Goal: Task Accomplishment & Management: Manage account settings

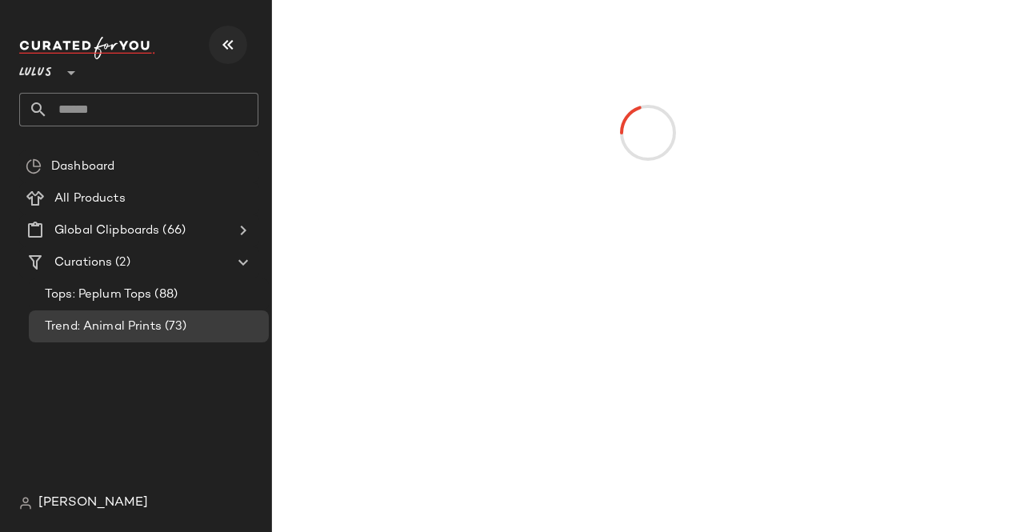
click at [218, 46] on button "button" at bounding box center [228, 45] width 38 height 38
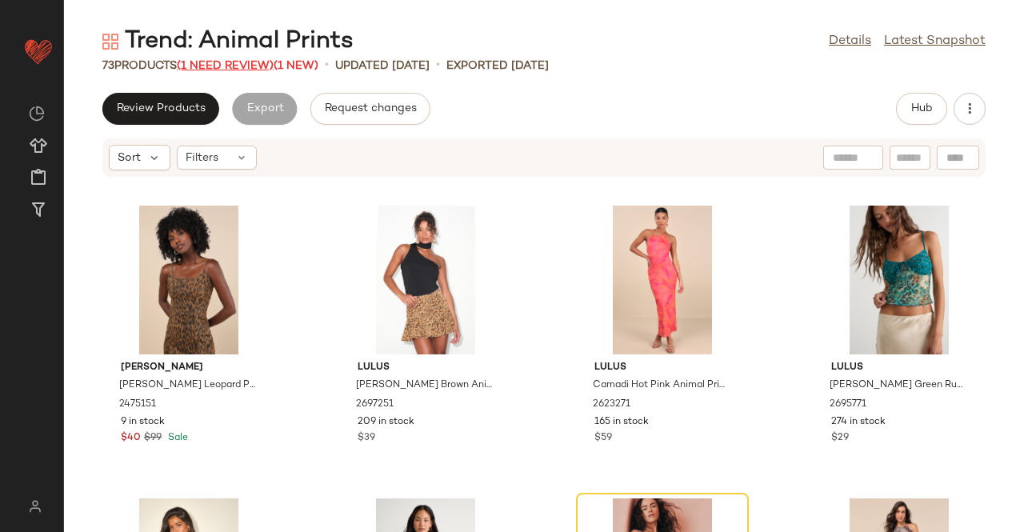
click at [256, 68] on span "(1 Need Review)" at bounding box center [225, 66] width 97 height 12
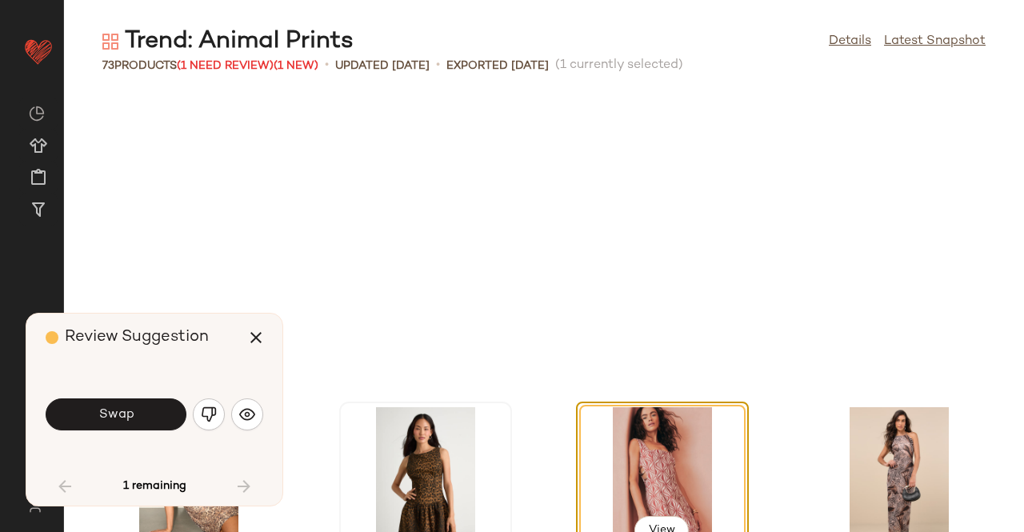
scroll to position [306, 0]
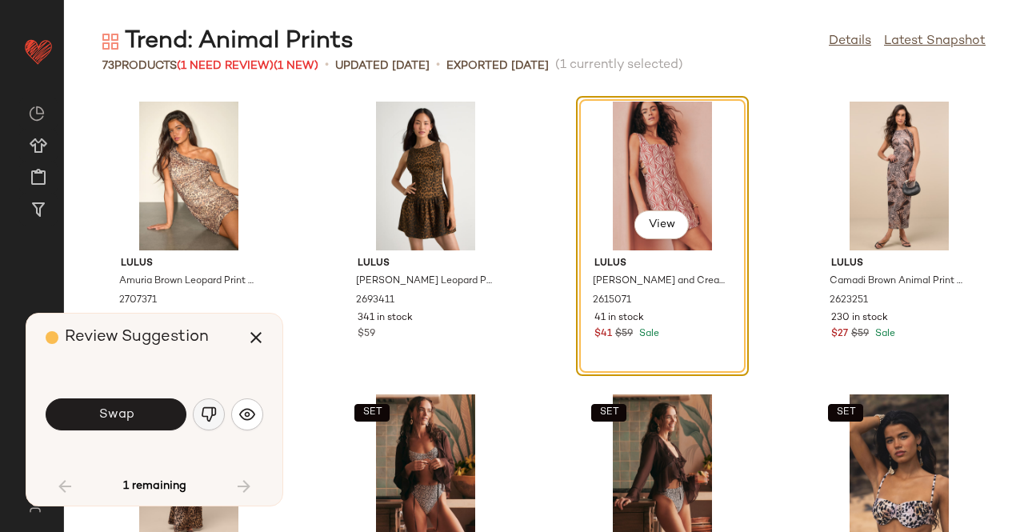
click at [201, 426] on button "button" at bounding box center [209, 414] width 32 height 32
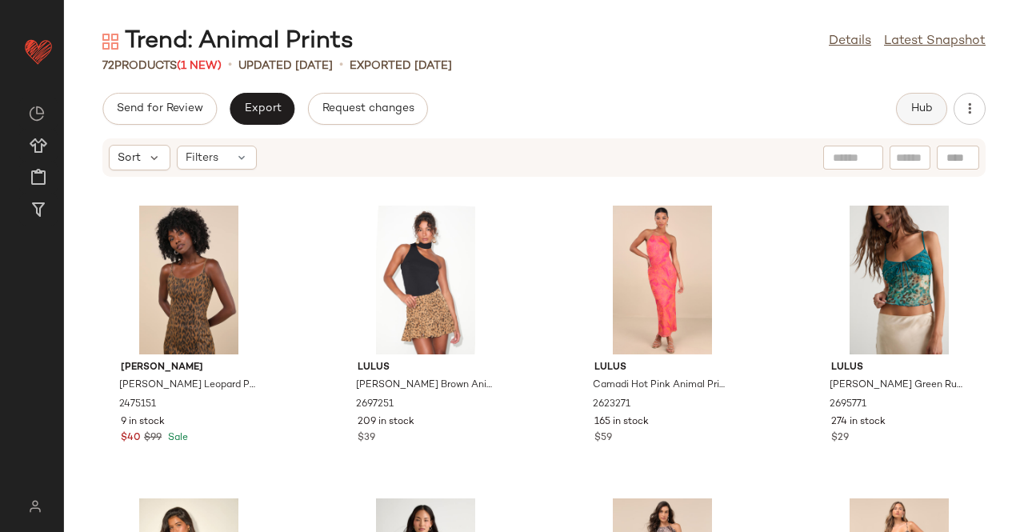
click at [901, 105] on div "Send for Review Export Request changes Hub" at bounding box center [544, 109] width 960 height 32
click at [918, 105] on span "Hub" at bounding box center [921, 108] width 22 height 13
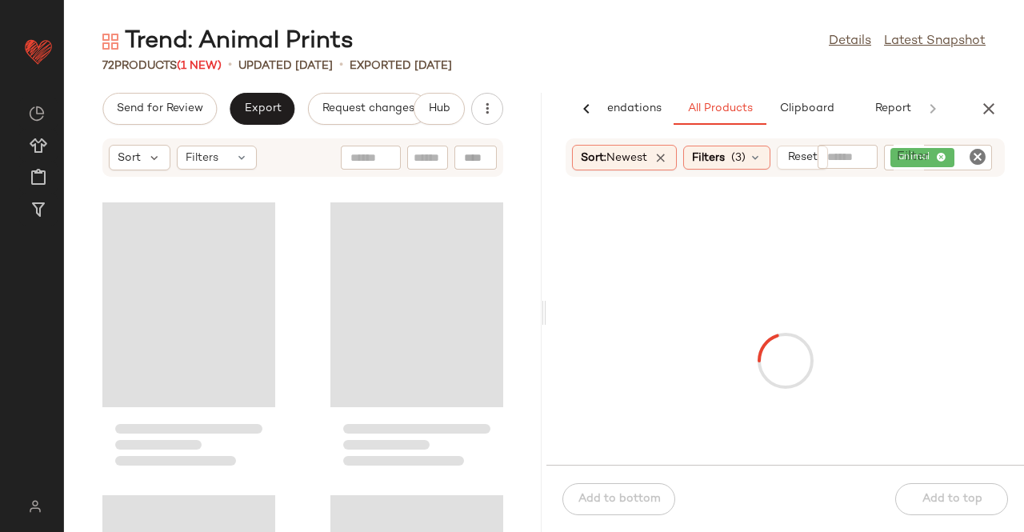
scroll to position [0, 101]
drag, startPoint x: 949, startPoint y: 167, endPoint x: 940, endPoint y: 174, distance: 10.9
click at [954, 158] on div "animal" at bounding box center [938, 158] width 108 height 26
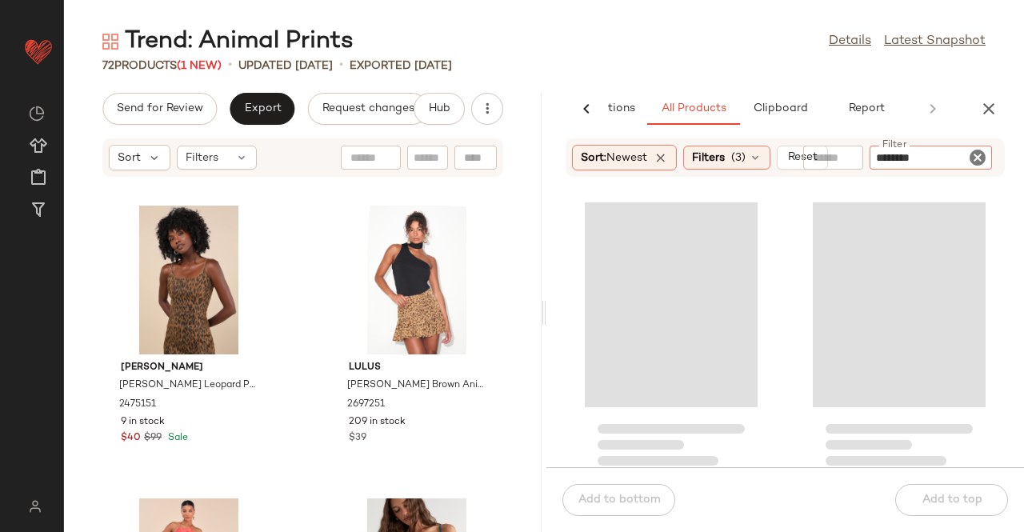
type input "********"
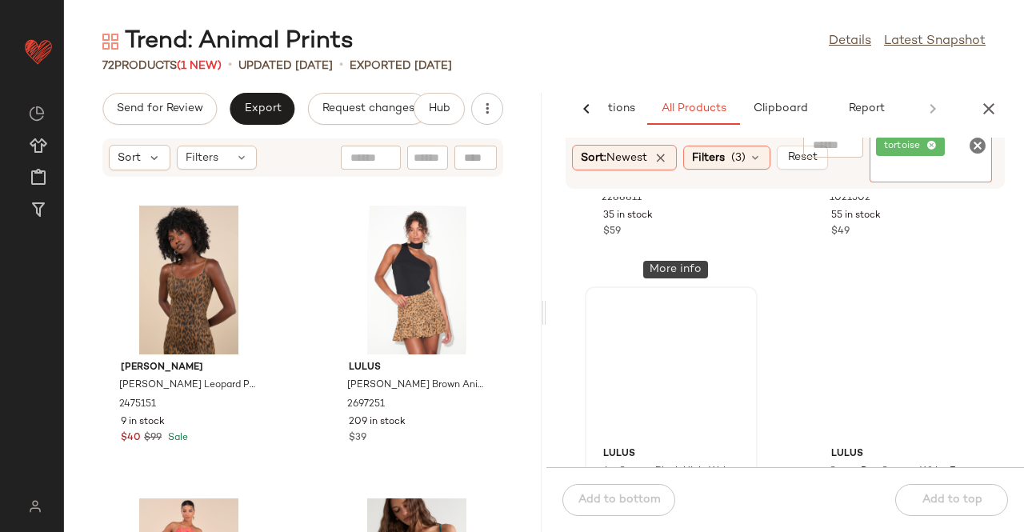
scroll to position [2367, 0]
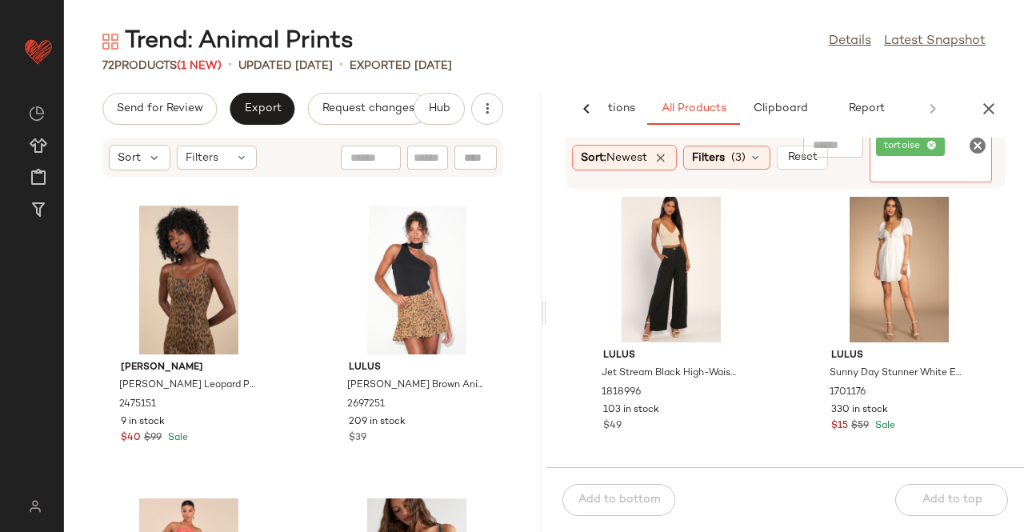
click at [934, 170] on input "Filter" at bounding box center [944, 170] width 136 height 17
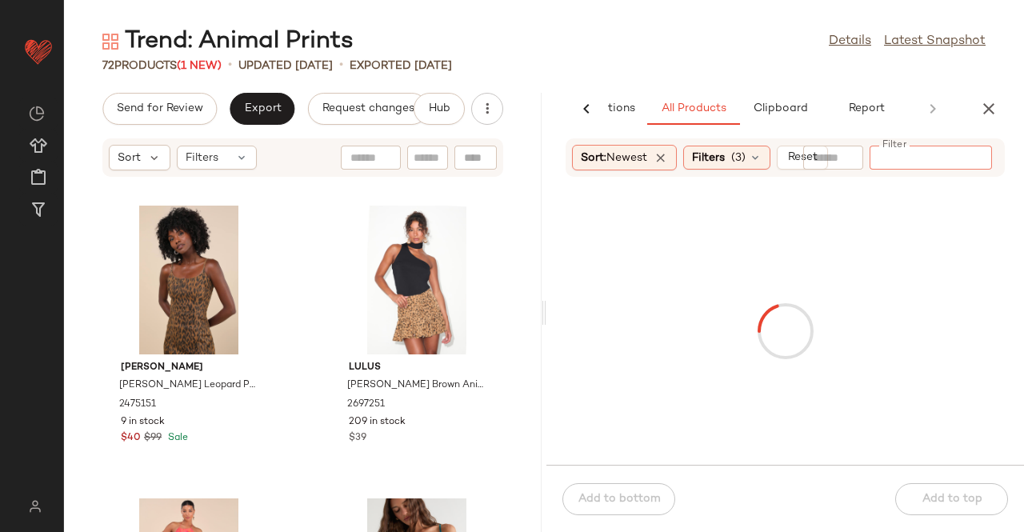
drag, startPoint x: 835, startPoint y: 158, endPoint x: 832, endPoint y: 171, distance: 13.2
click at [835, 158] on input "text" at bounding box center [833, 158] width 41 height 17
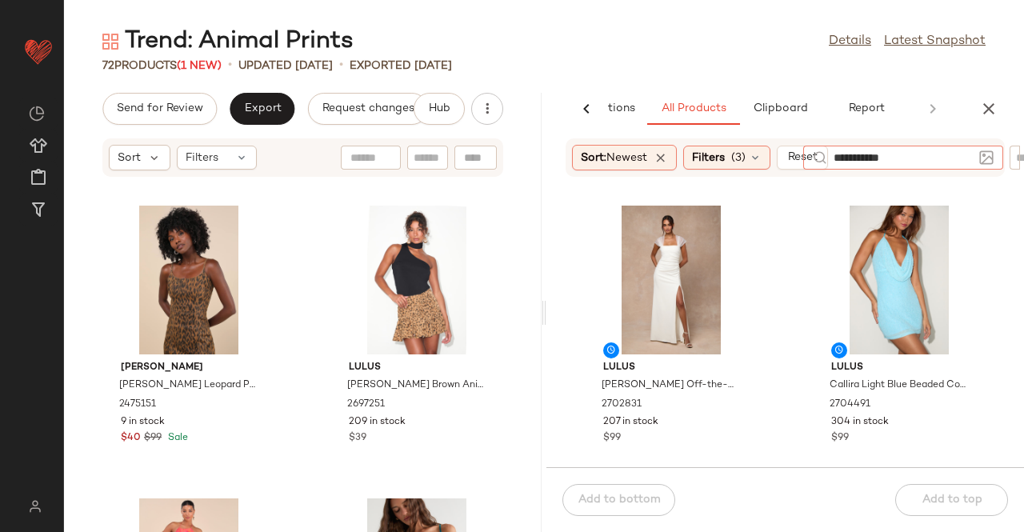
type input "**********"
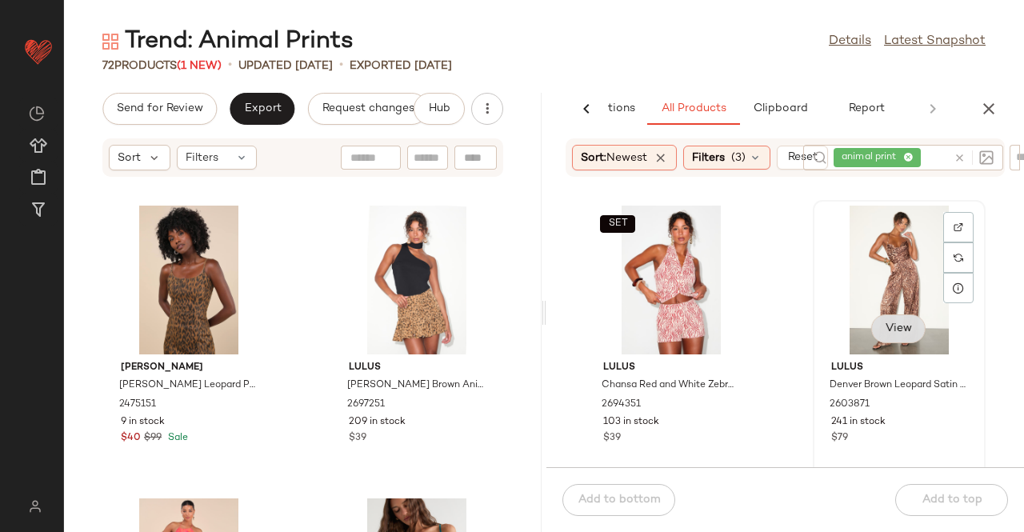
click at [876, 342] on button "View" at bounding box center [898, 328] width 54 height 29
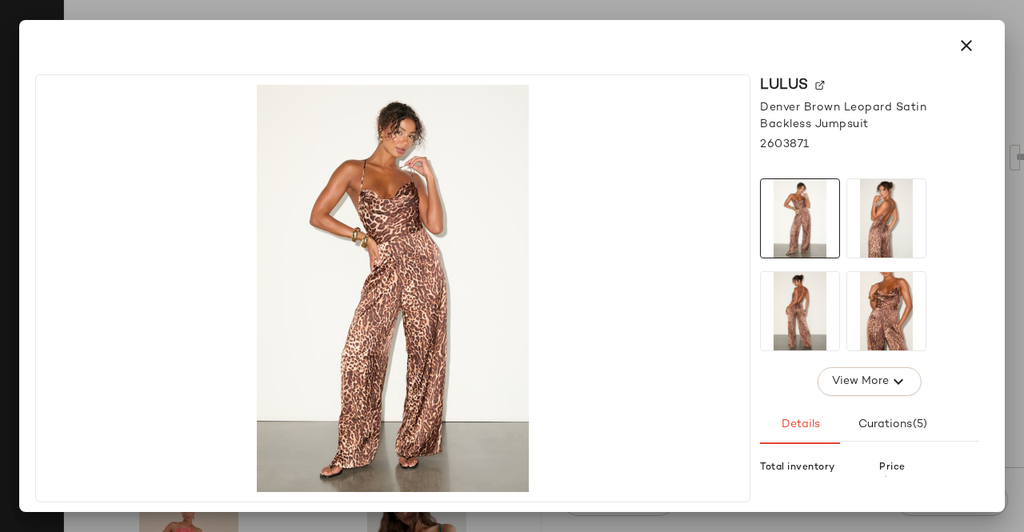
click at [861, 208] on img at bounding box center [886, 218] width 78 height 78
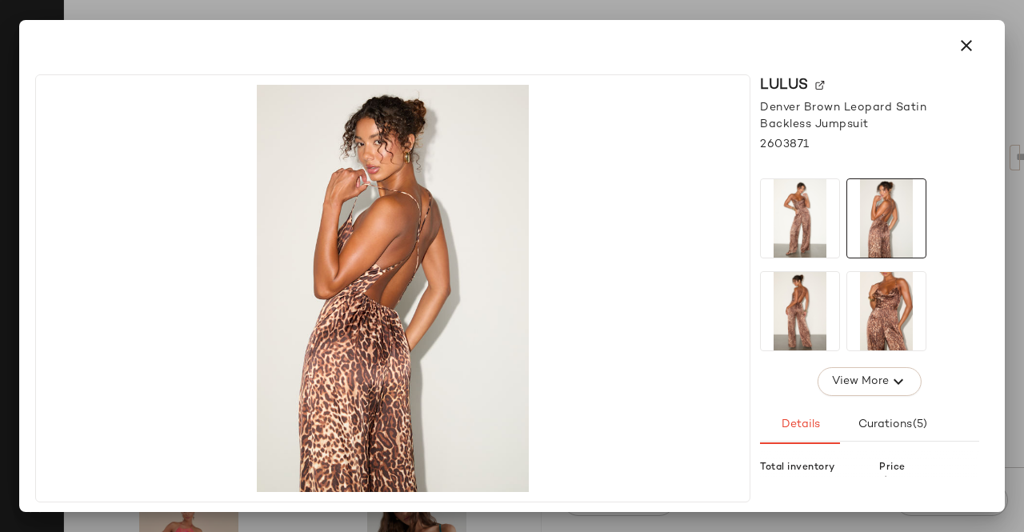
click at [810, 310] on img at bounding box center [800, 311] width 78 height 78
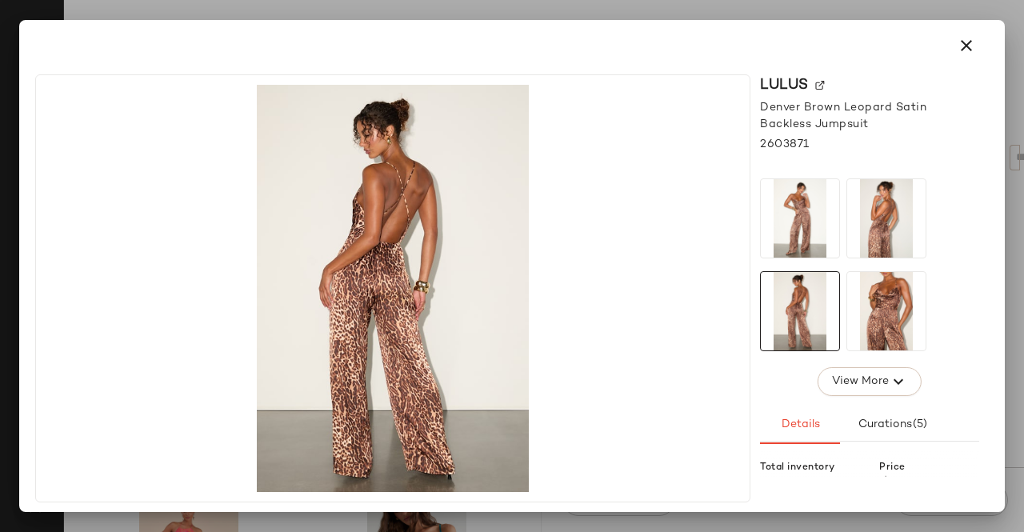
drag, startPoint x: 1022, startPoint y: 273, endPoint x: 957, endPoint y: 306, distance: 73.0
click at [1021, 279] on div at bounding box center [512, 266] width 1024 height 532
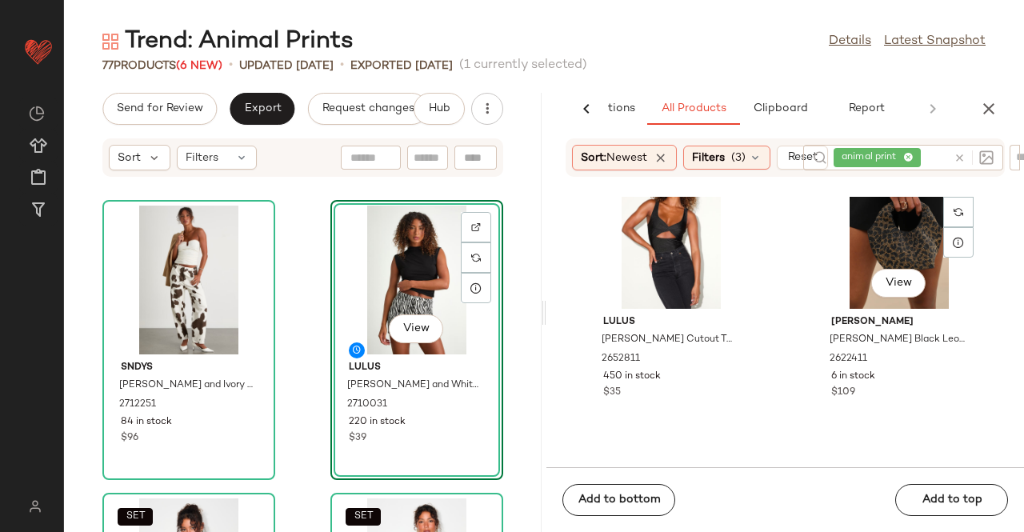
scroll to position [1613, 0]
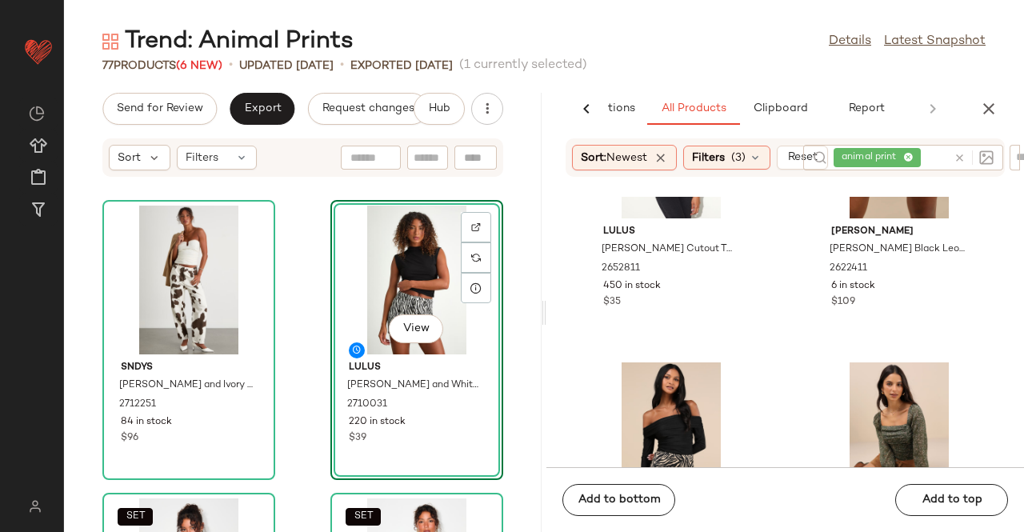
click at [929, 156] on div "animal print" at bounding box center [891, 158] width 114 height 26
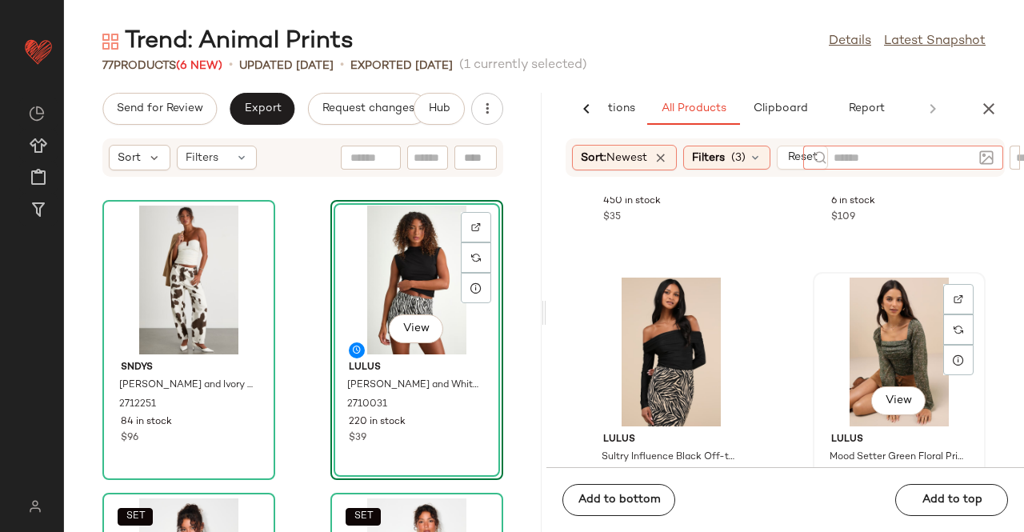
scroll to position [1853, 0]
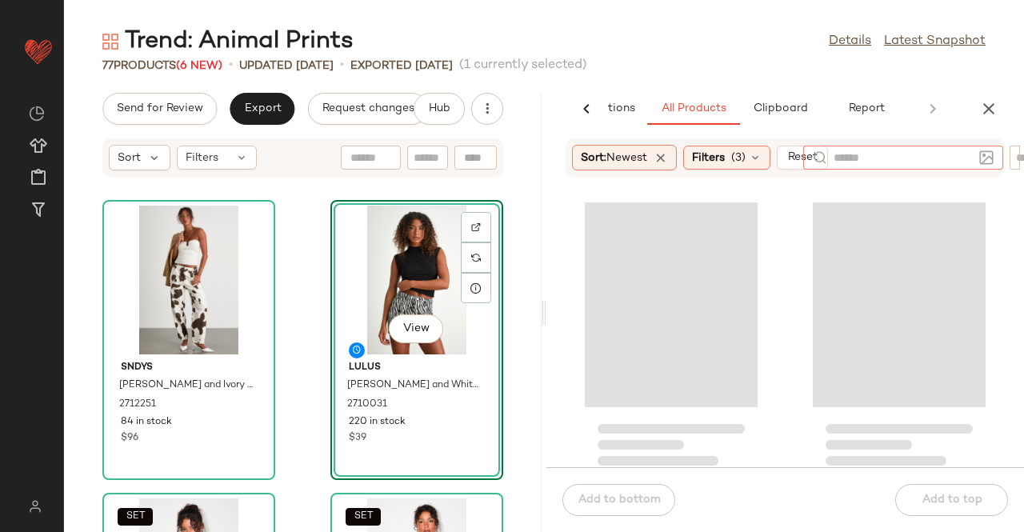
click at [1000, 126] on div "AI Recommendations All Products Clipboard Report Sort: Newest Filters (3) Reset…" at bounding box center [785, 312] width 478 height 439
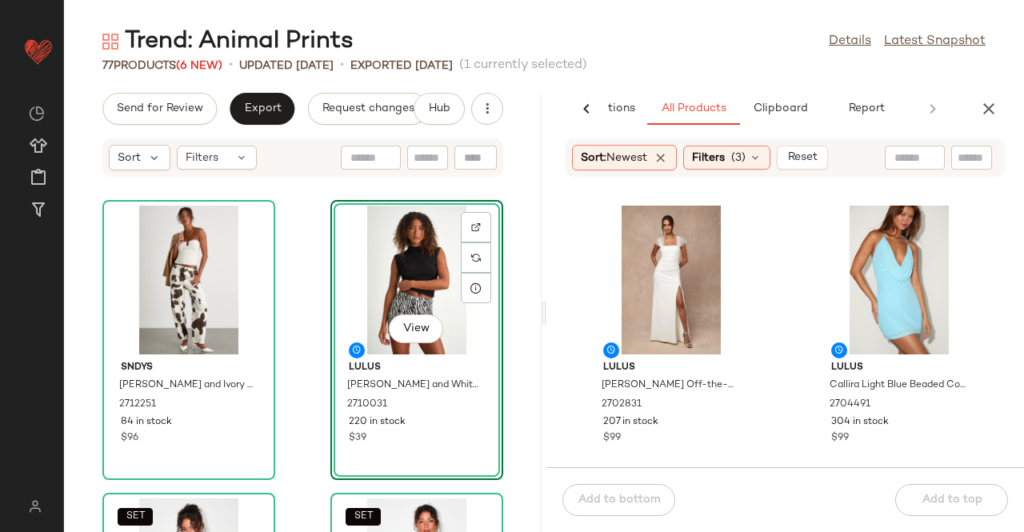
click at [997, 100] on icon "button" at bounding box center [988, 108] width 19 height 19
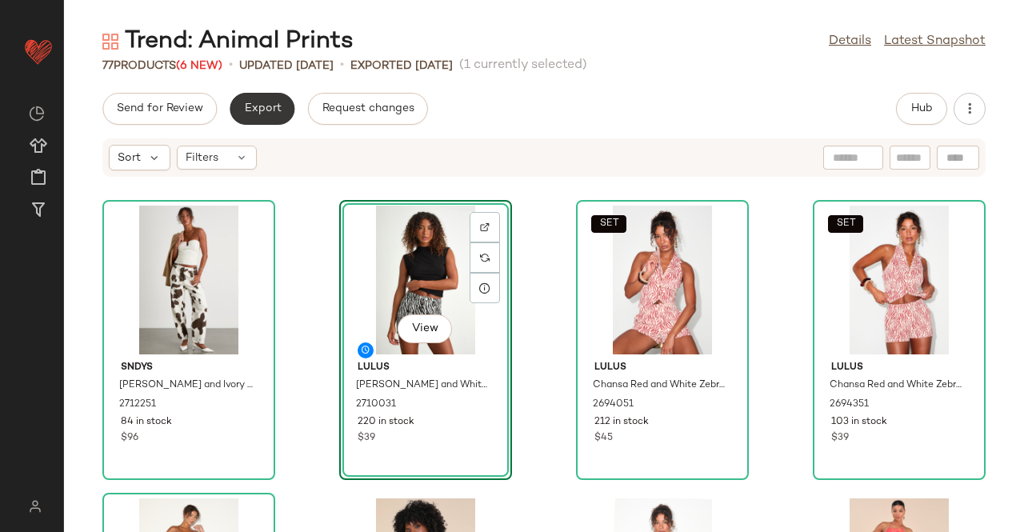
click at [281, 114] on button "Export" at bounding box center [262, 109] width 65 height 32
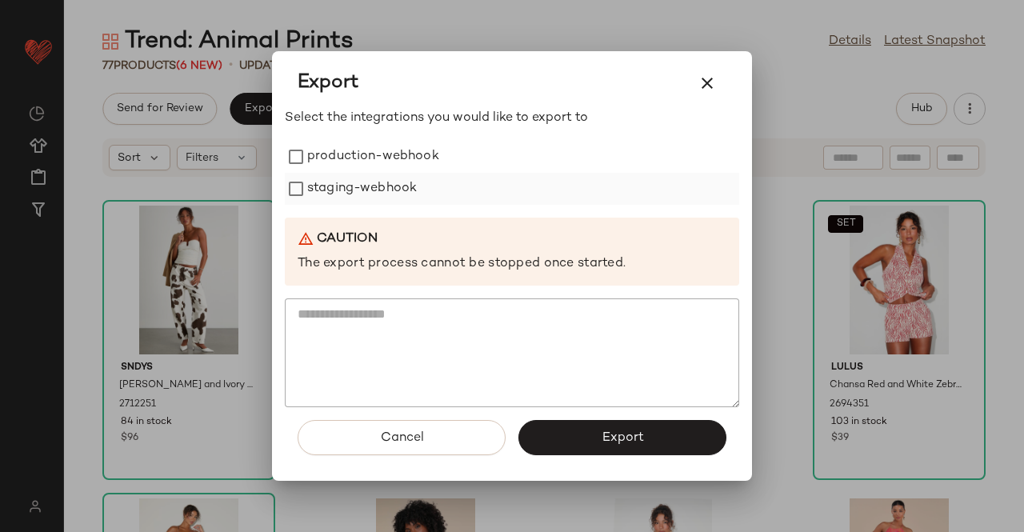
click at [378, 175] on label "staging-webhook" at bounding box center [362, 189] width 110 height 32
click at [384, 142] on label "production-webhook" at bounding box center [373, 157] width 132 height 32
click at [556, 425] on button "Export" at bounding box center [622, 437] width 208 height 35
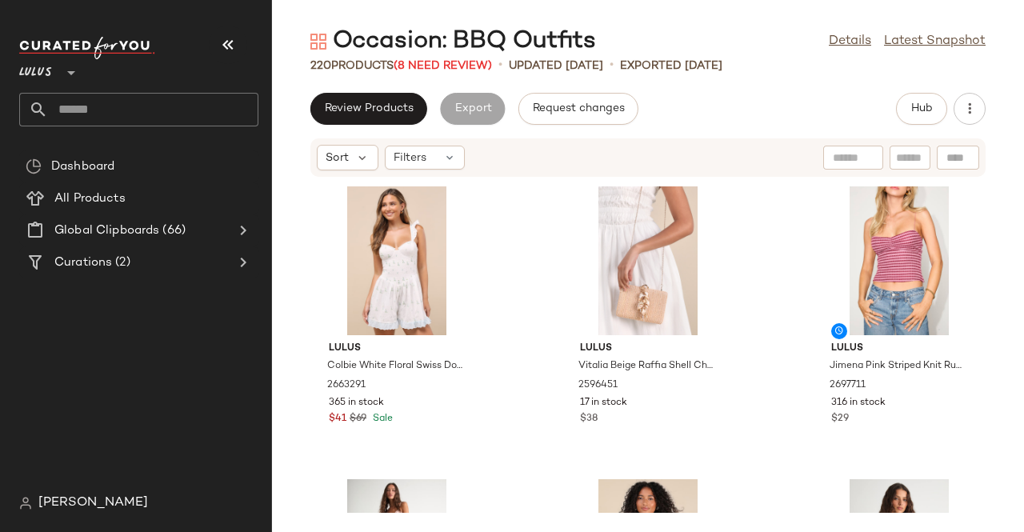
click at [219, 34] on button "button" at bounding box center [228, 45] width 38 height 38
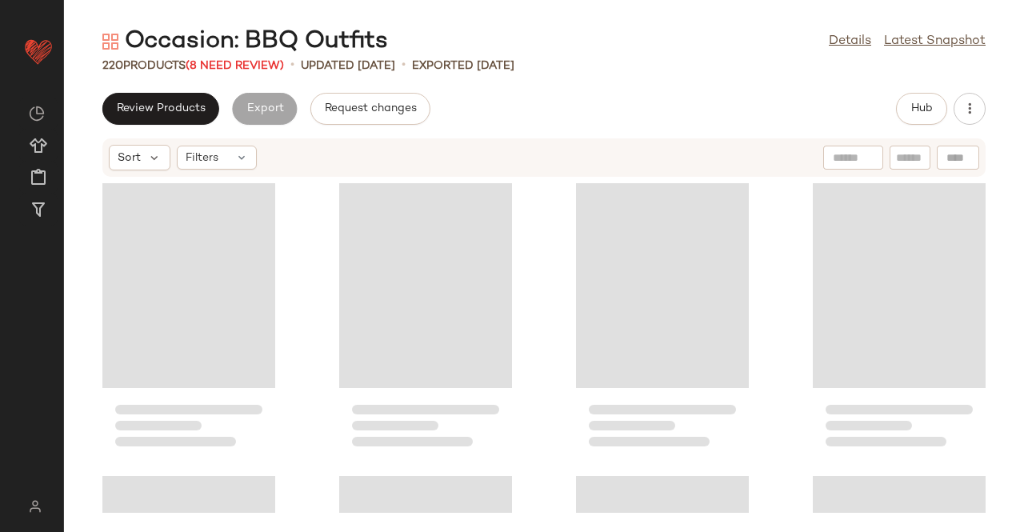
click at [221, 60] on span "(8 Need Review)" at bounding box center [235, 66] width 98 height 12
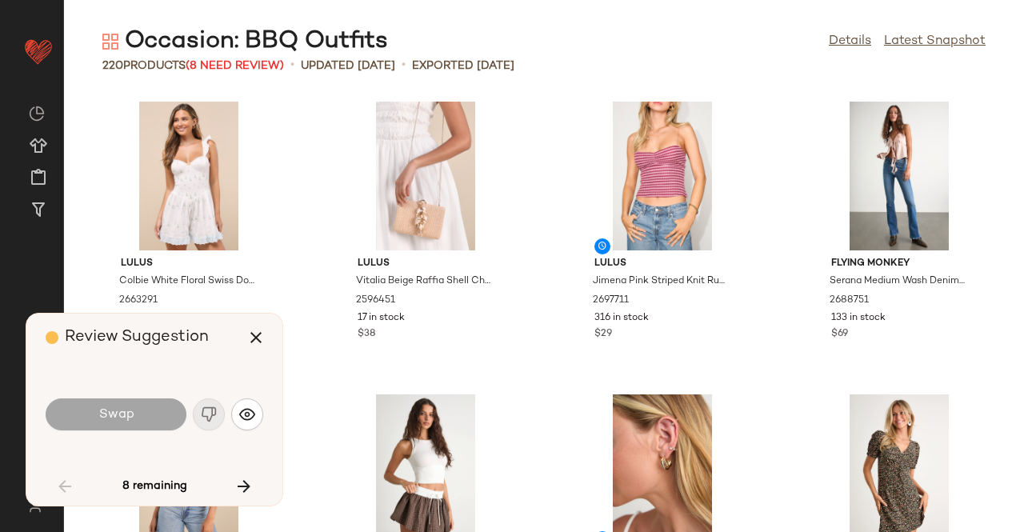
scroll to position [2635, 0]
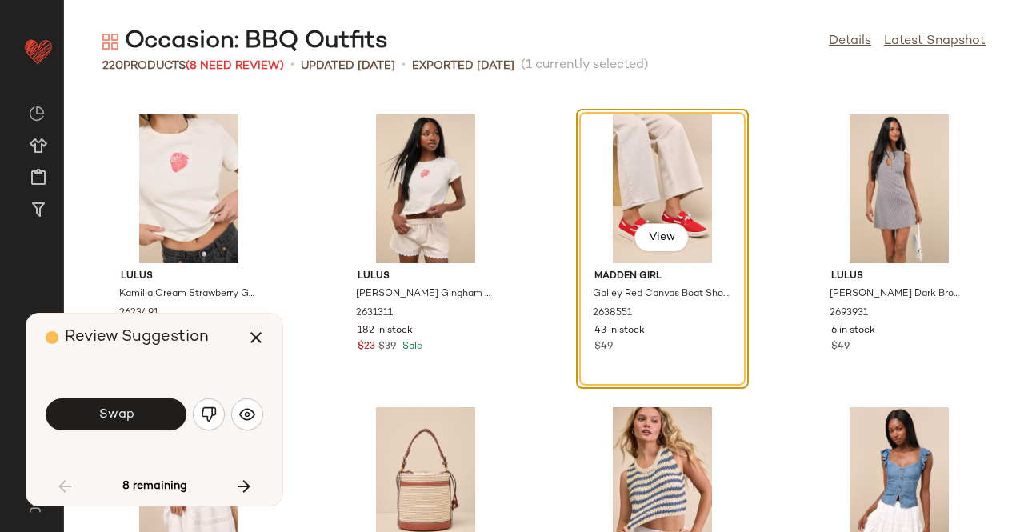
drag, startPoint x: 123, startPoint y: 450, endPoint x: 101, endPoint y: 435, distance: 27.1
click at [122, 454] on div "Swap" at bounding box center [155, 414] width 218 height 86
click at [106, 422] on span "Swap" at bounding box center [116, 414] width 36 height 15
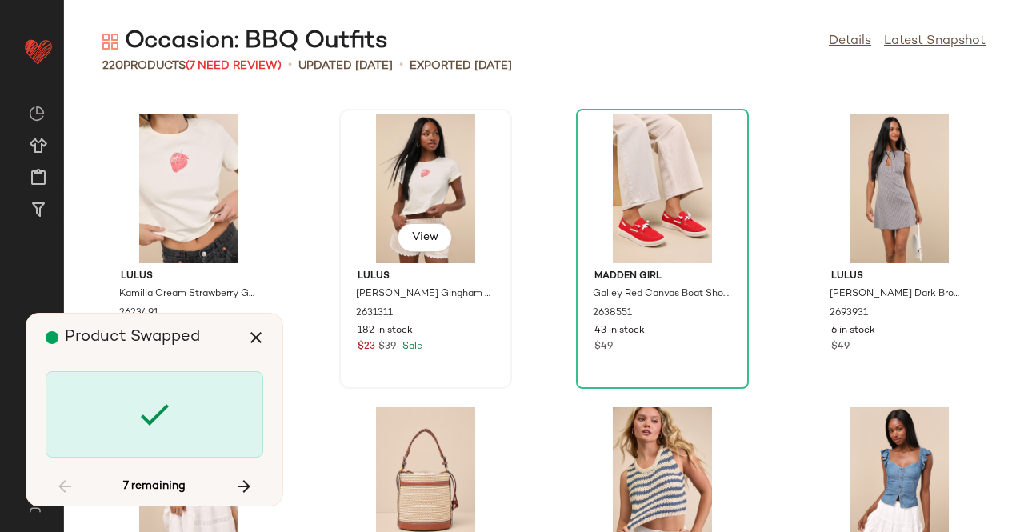
scroll to position [6148, 0]
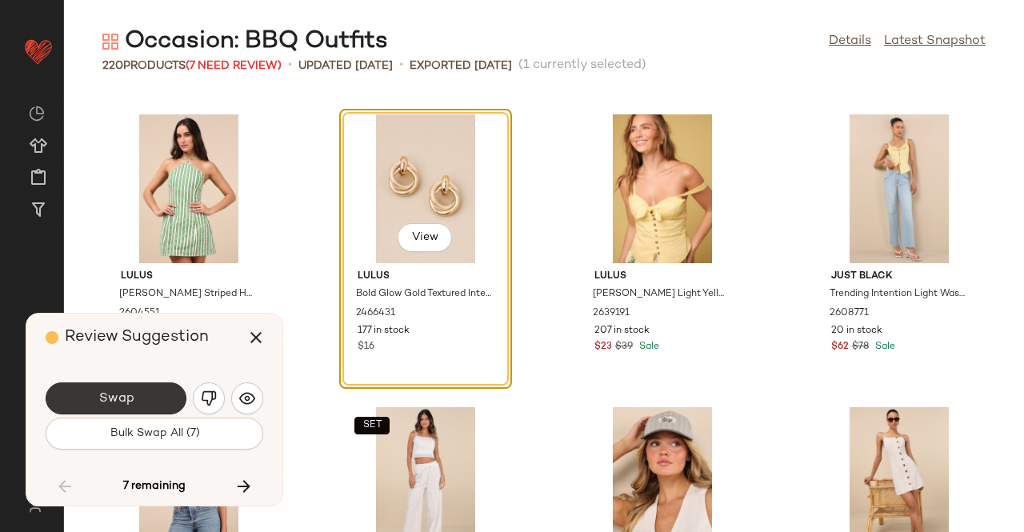
click at [123, 382] on div "Swap" at bounding box center [155, 398] width 218 height 38
click at [126, 382] on div "Swap" at bounding box center [155, 398] width 218 height 38
click at [160, 412] on button "Swap" at bounding box center [116, 398] width 141 height 32
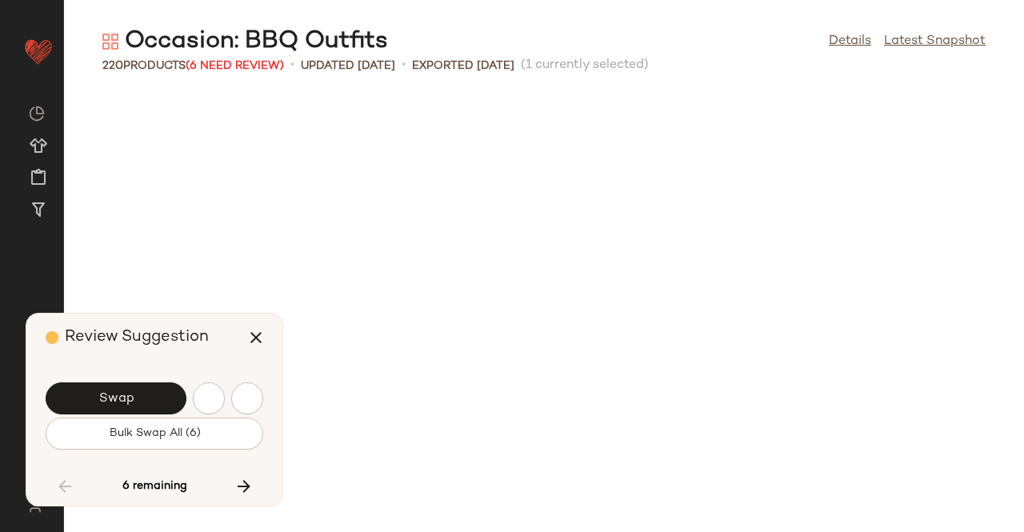
scroll to position [7027, 0]
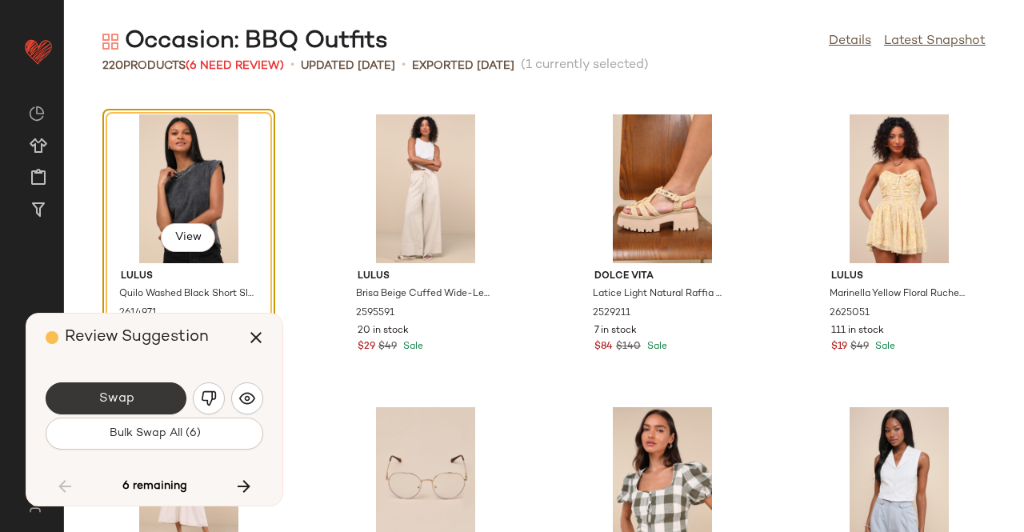
click at [169, 396] on button "Swap" at bounding box center [116, 398] width 141 height 32
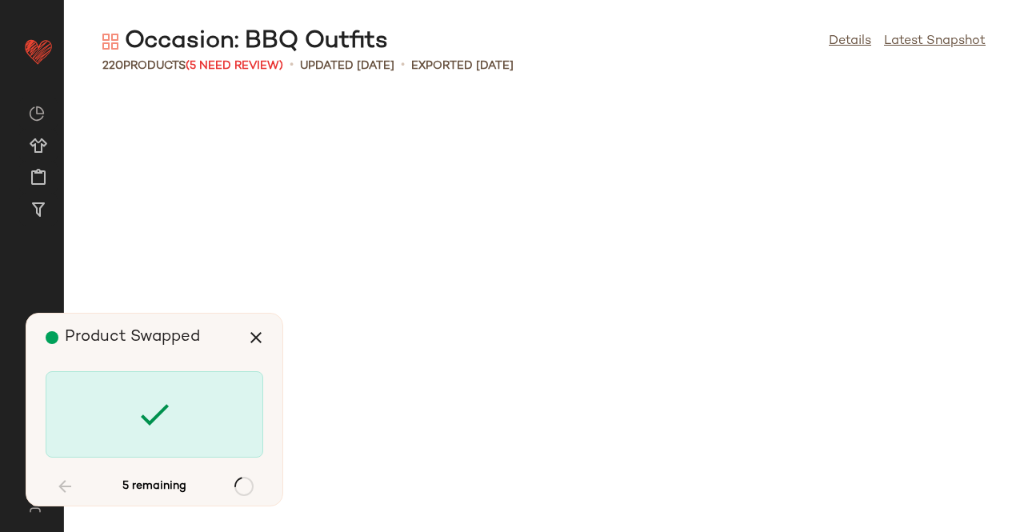
scroll to position [9076, 0]
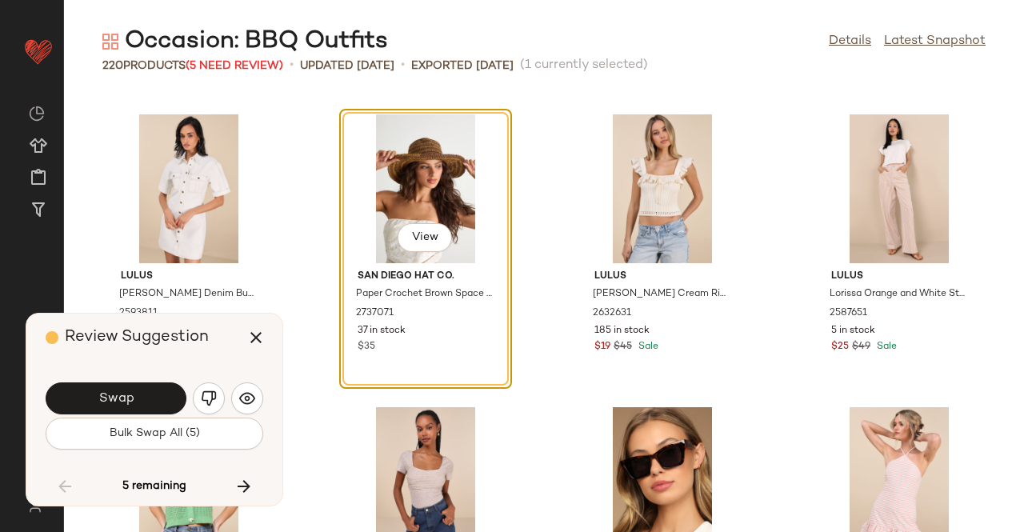
click at [154, 386] on button "Swap" at bounding box center [116, 398] width 141 height 32
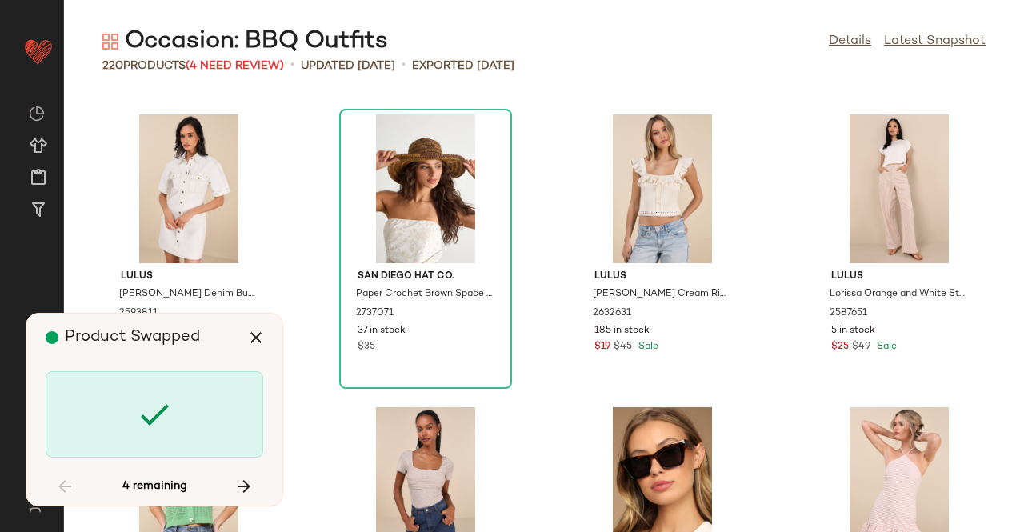
scroll to position [10540, 0]
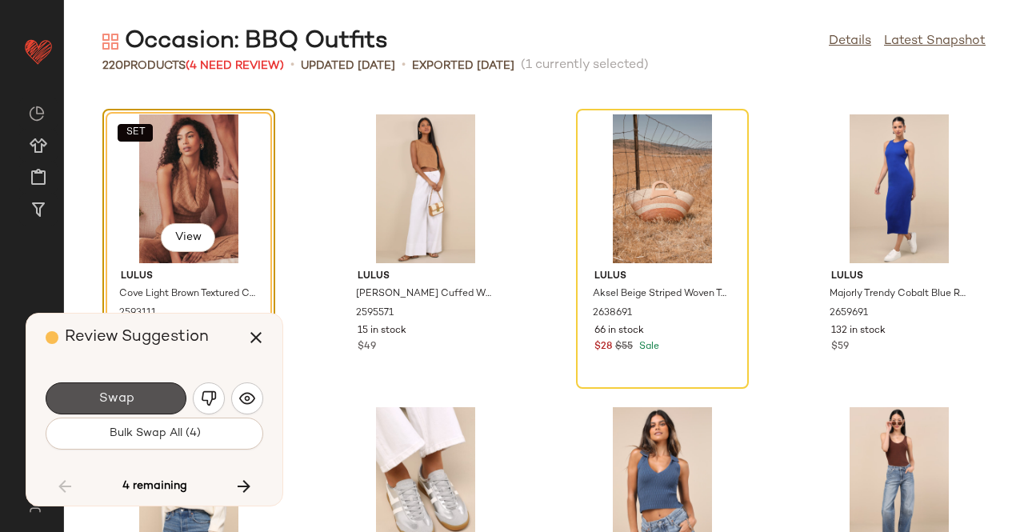
click at [138, 409] on button "Swap" at bounding box center [116, 398] width 141 height 32
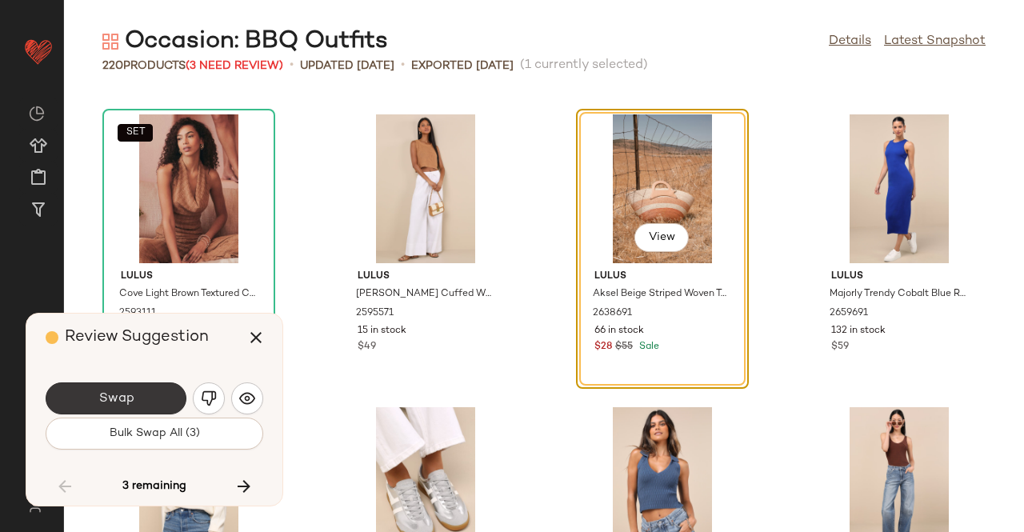
click at [139, 406] on button "Swap" at bounding box center [116, 398] width 141 height 32
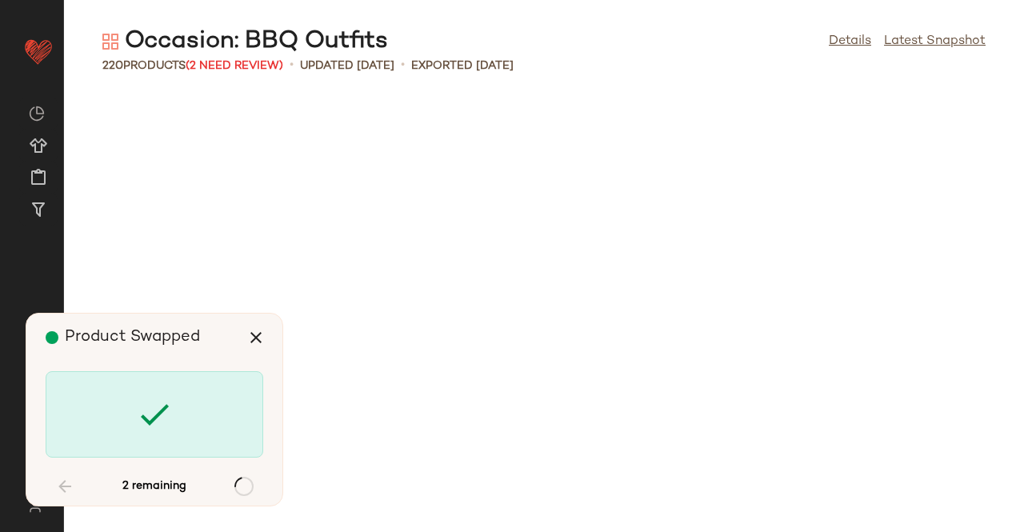
scroll to position [13175, 0]
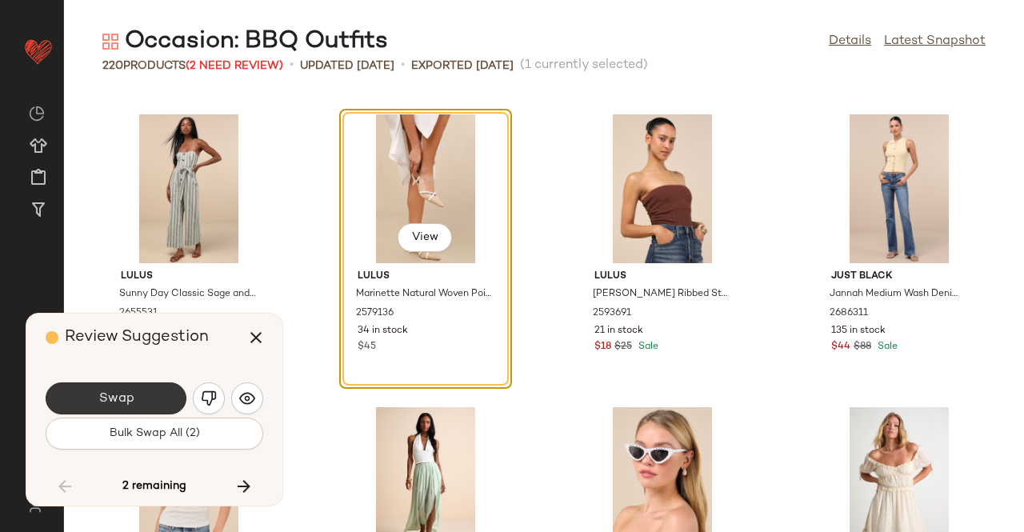
click at [139, 404] on button "Swap" at bounding box center [116, 398] width 141 height 32
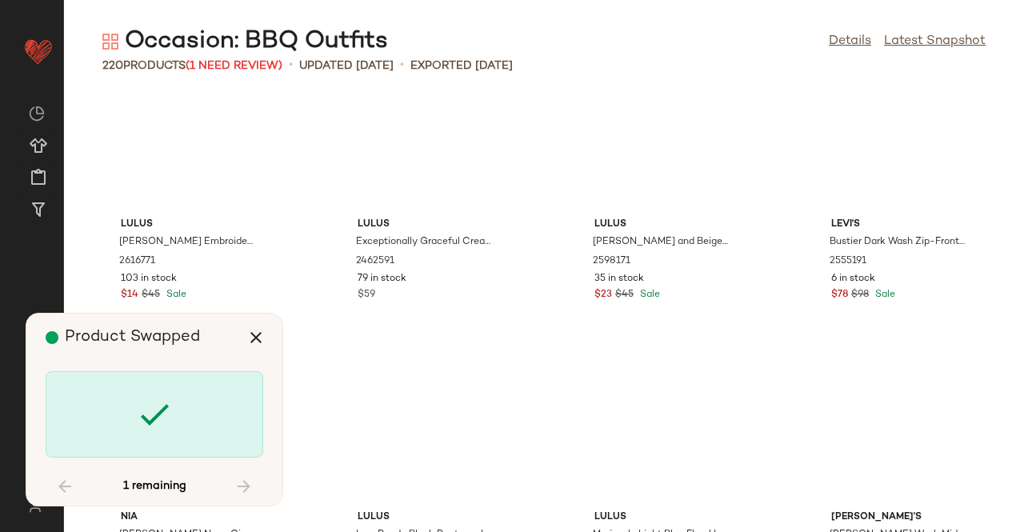
scroll to position [0, 0]
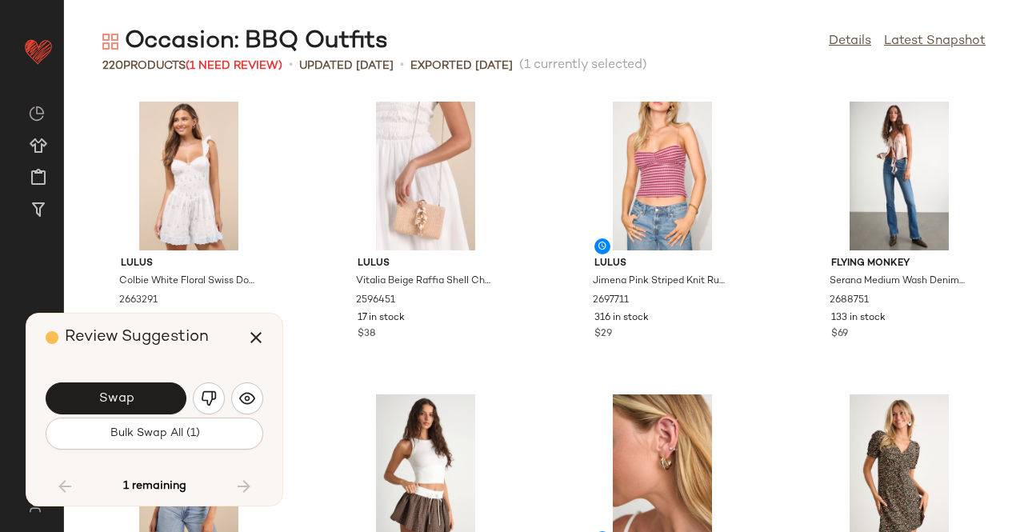
click at [138, 404] on button "Swap" at bounding box center [116, 398] width 141 height 32
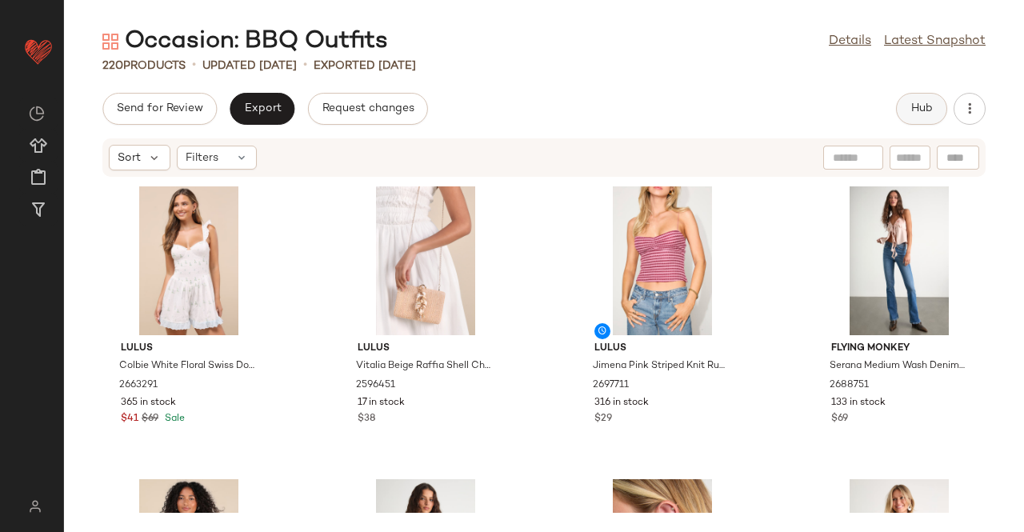
click at [915, 115] on span "Hub" at bounding box center [921, 108] width 22 height 13
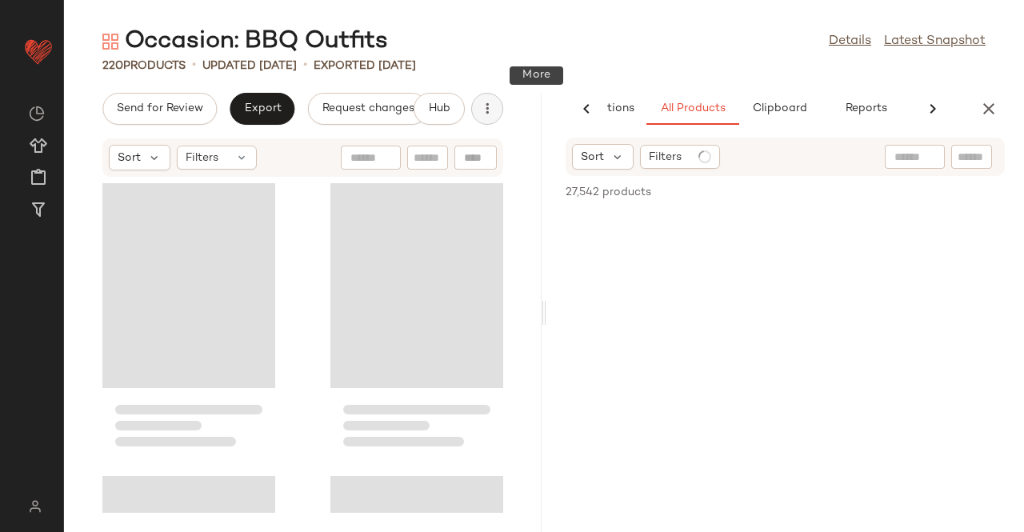
scroll to position [0, 101]
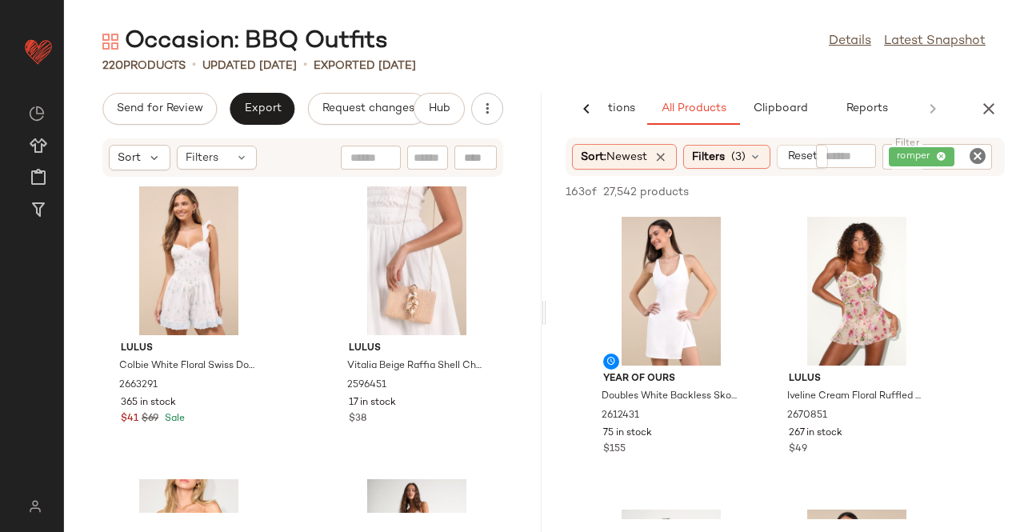
click at [931, 121] on div "AI Recommendations All Products Clipboard Reports" at bounding box center [759, 109] width 426 height 32
click at [922, 113] on div "AI Recommendations All Products Clipboard Reports" at bounding box center [759, 109] width 426 height 32
click at [922, 112] on div "AI Recommendations All Products Clipboard Reports" at bounding box center [759, 109] width 426 height 32
click at [949, 151] on div "romper" at bounding box center [937, 157] width 110 height 26
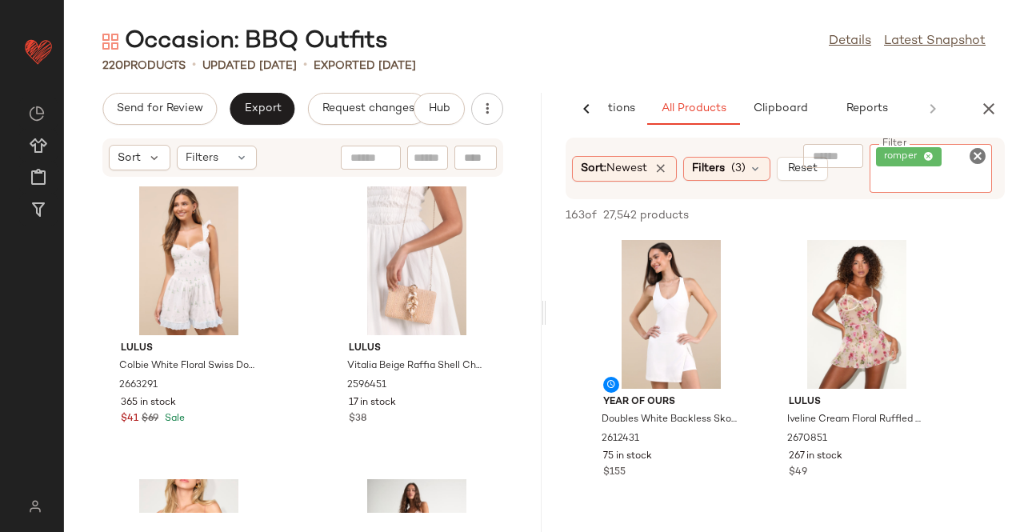
click at [925, 154] on icon at bounding box center [928, 157] width 10 height 10
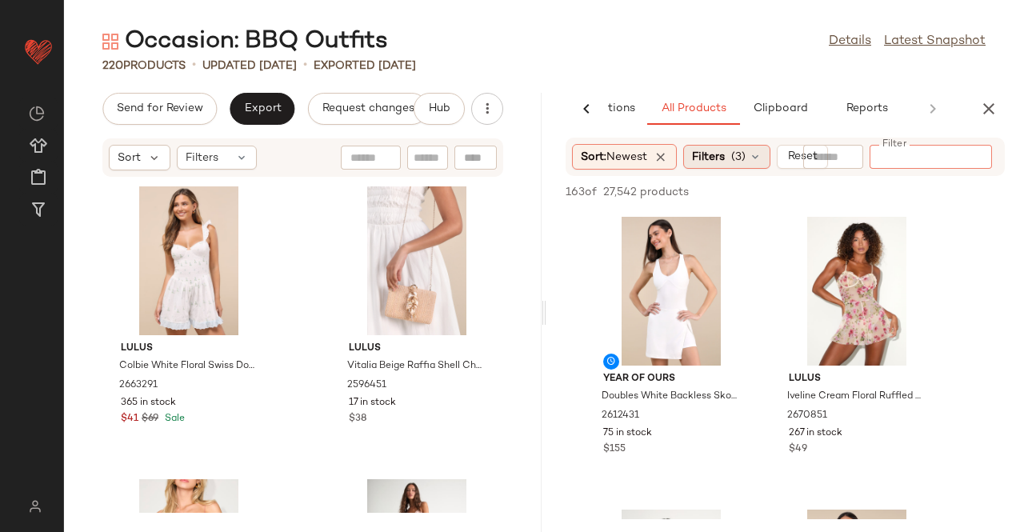
click at [732, 153] on div "Filters (3)" at bounding box center [726, 157] width 87 height 24
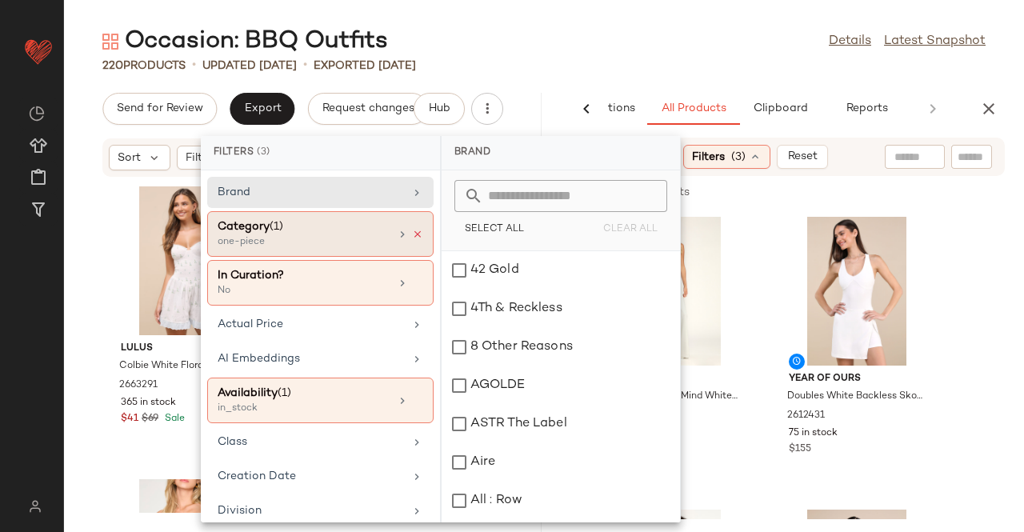
click at [414, 231] on icon at bounding box center [417, 234] width 11 height 11
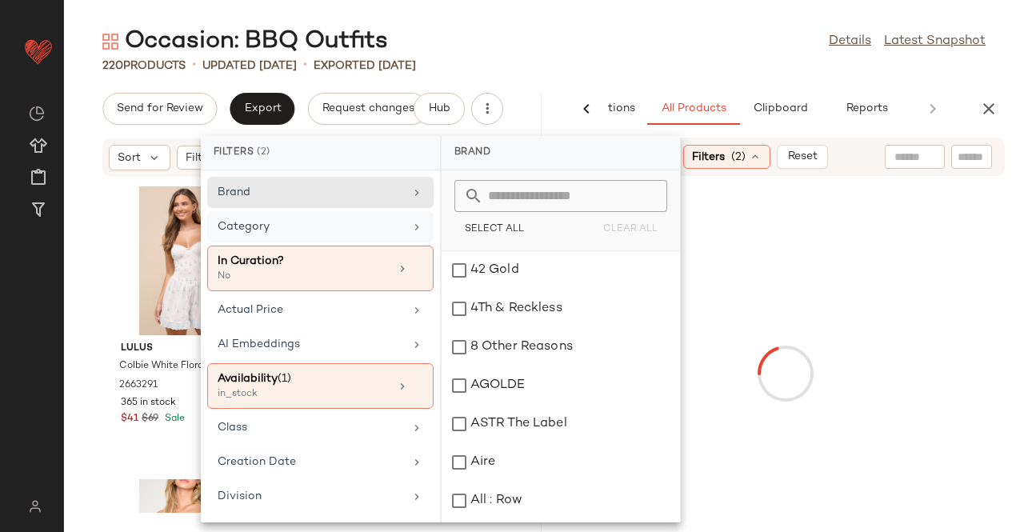
click at [386, 230] on div "Category" at bounding box center [311, 226] width 186 height 17
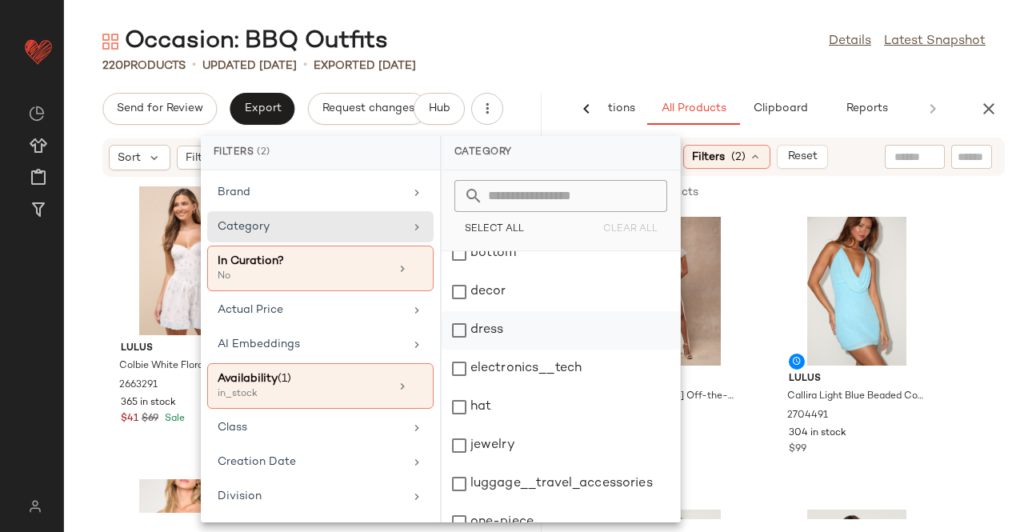
scroll to position [80, 0]
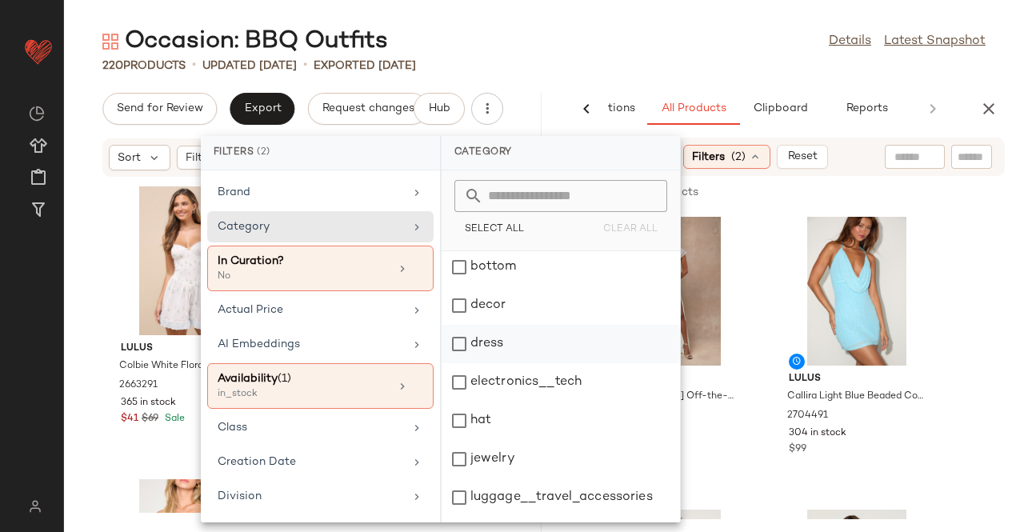
click at [504, 363] on div "dress" at bounding box center [561, 382] width 238 height 38
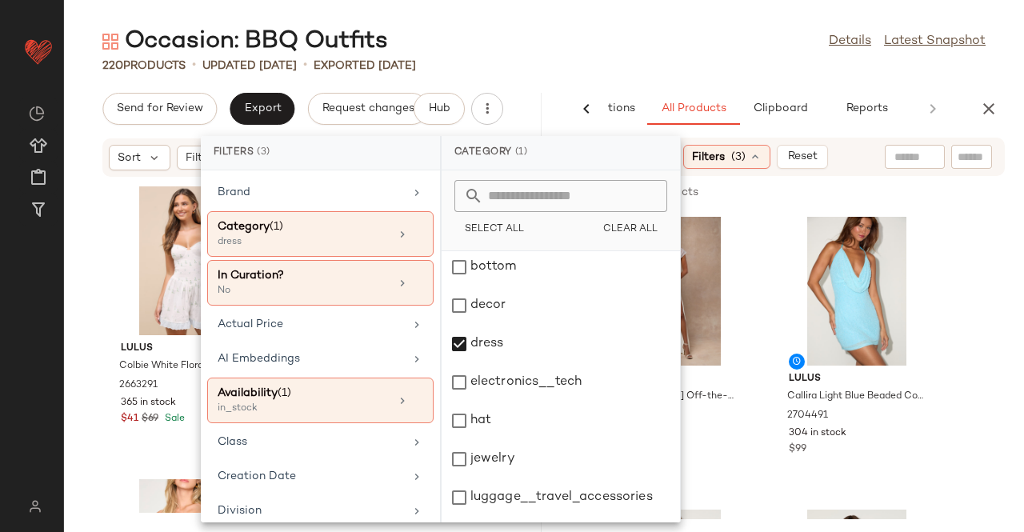
click at [566, 74] on div "Occasion: BBQ Outfits Details Latest Snapshot 220 Products • updated Aug 17th •…" at bounding box center [544, 279] width 960 height 506
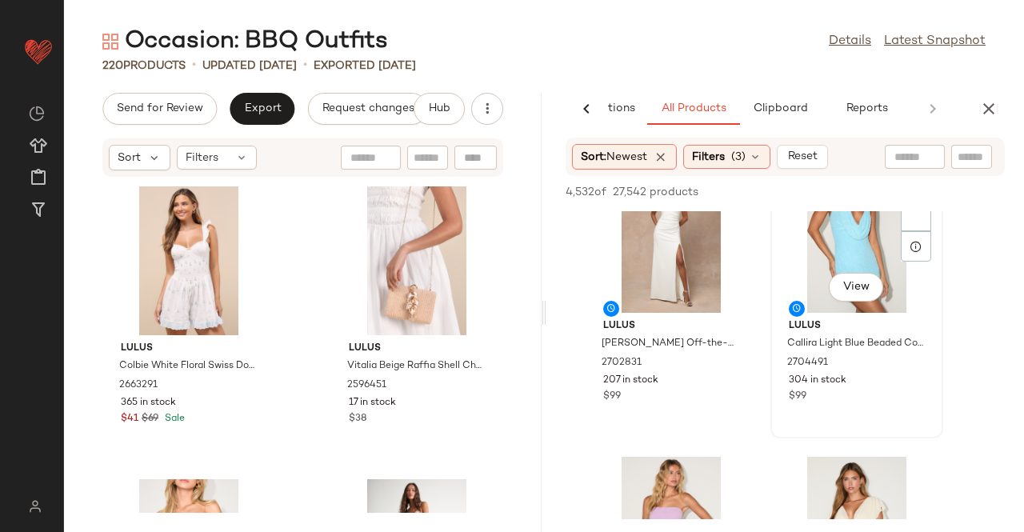
scroll to position [240, 0]
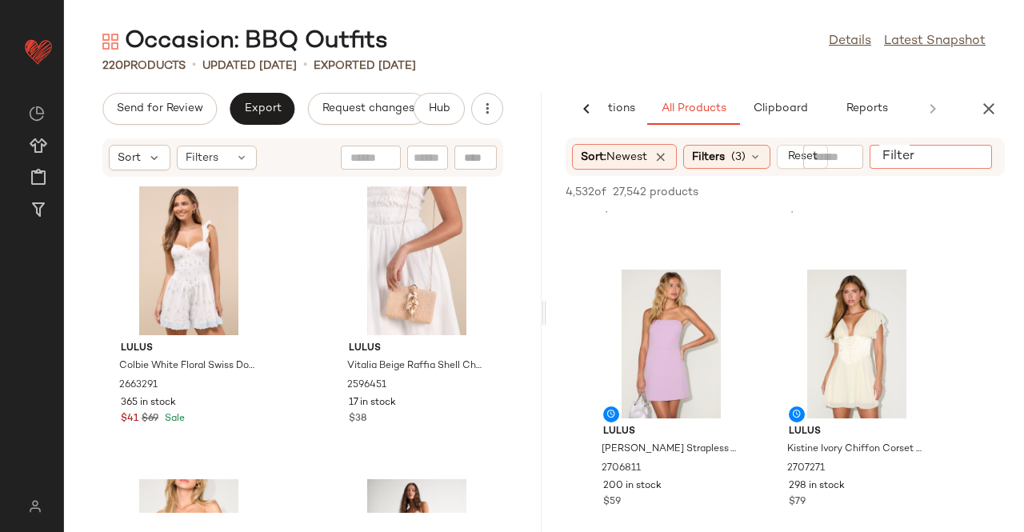
click at [987, 158] on div at bounding box center [931, 157] width 122 height 24
type input "******"
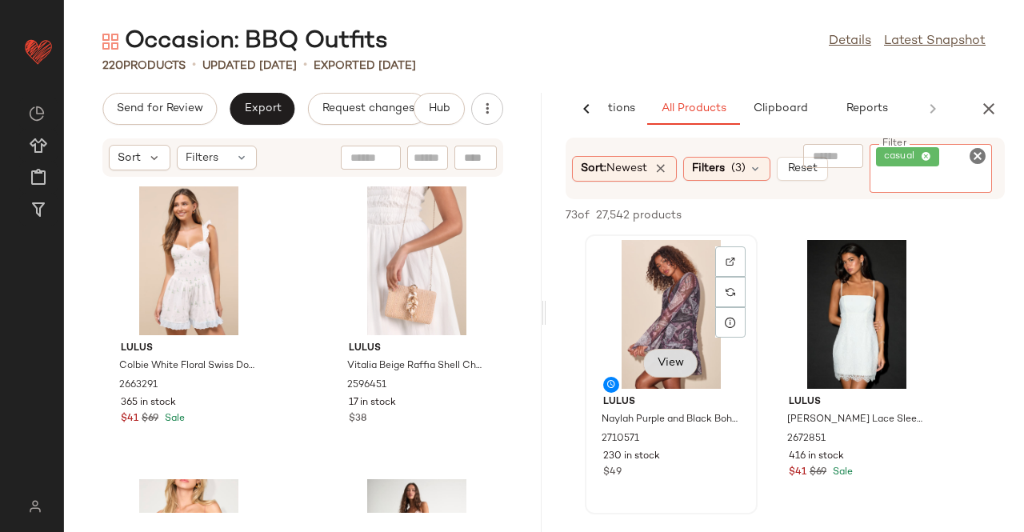
click at [672, 366] on div "View Lulus Naylah Purple and Black Boho Print Mesh Long Sleeve Mini Dress 27105…" at bounding box center [671, 374] width 170 height 277
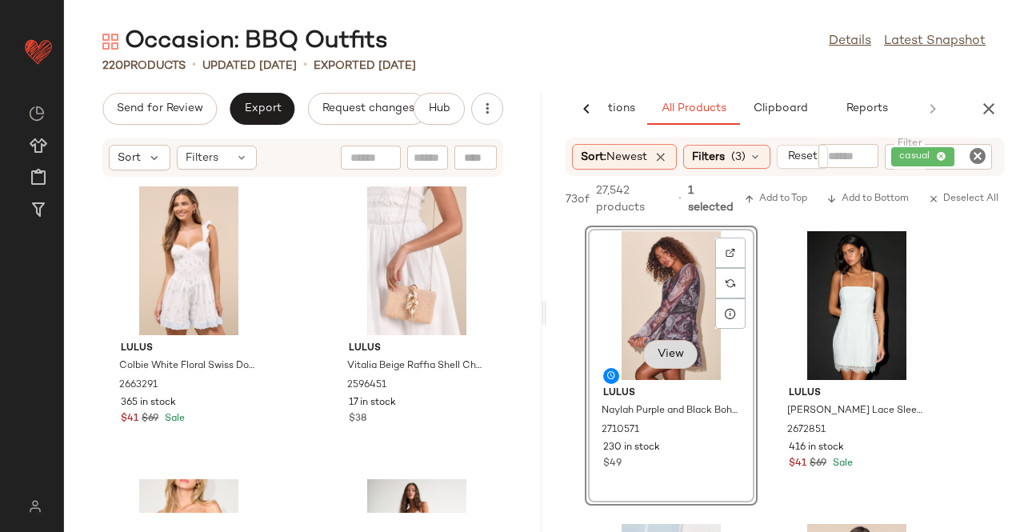
click at [688, 360] on button "View" at bounding box center [670, 354] width 54 height 29
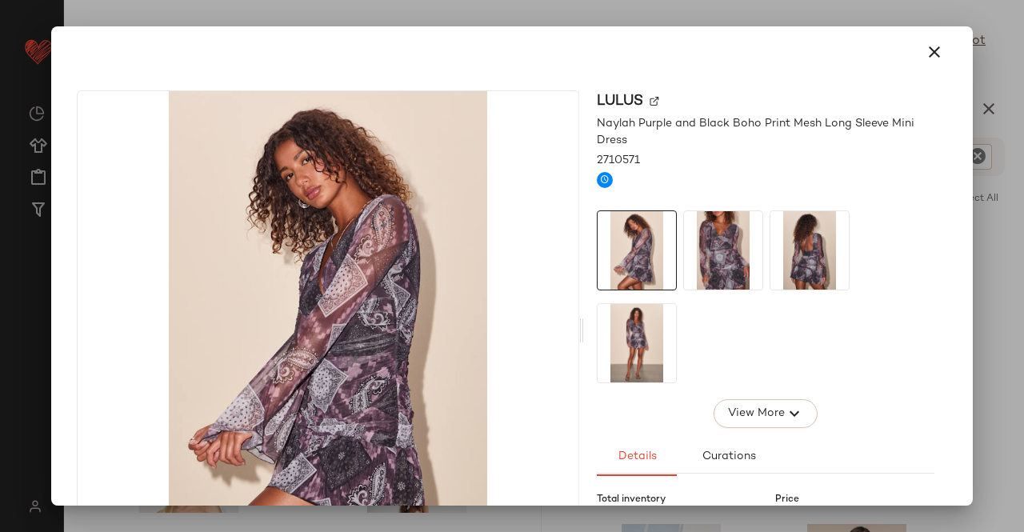
click at [690, 228] on img at bounding box center [723, 250] width 78 height 78
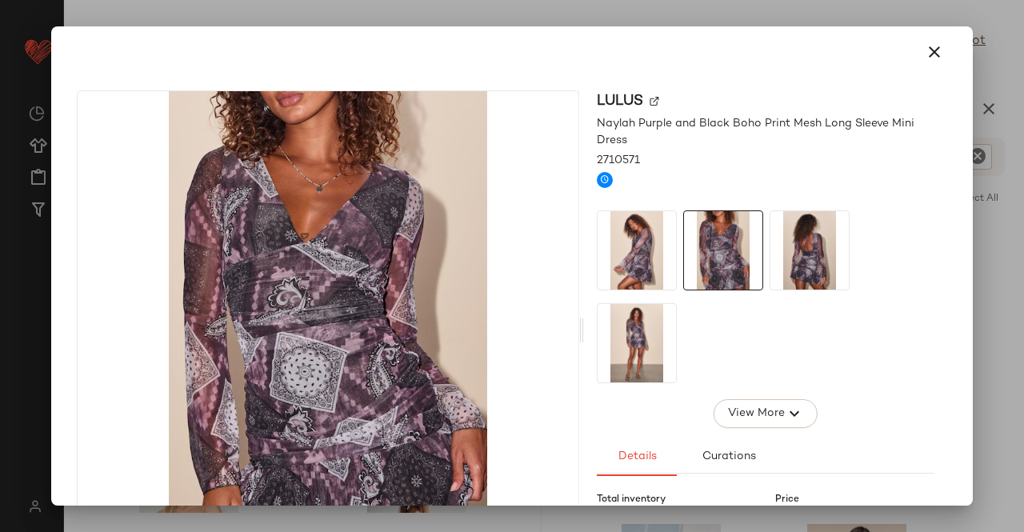
click at [651, 334] on img at bounding box center [637, 343] width 78 height 78
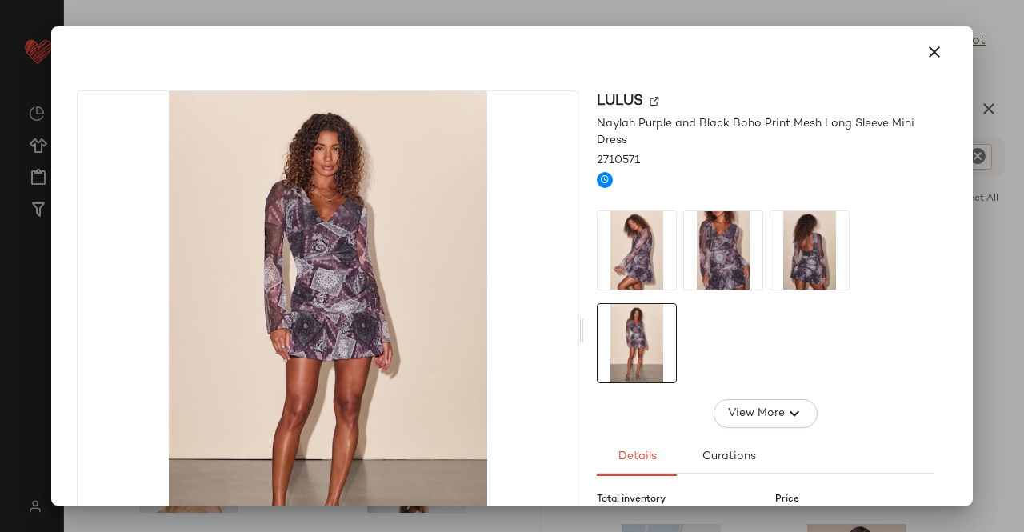
click at [1023, 270] on div at bounding box center [512, 266] width 1024 height 532
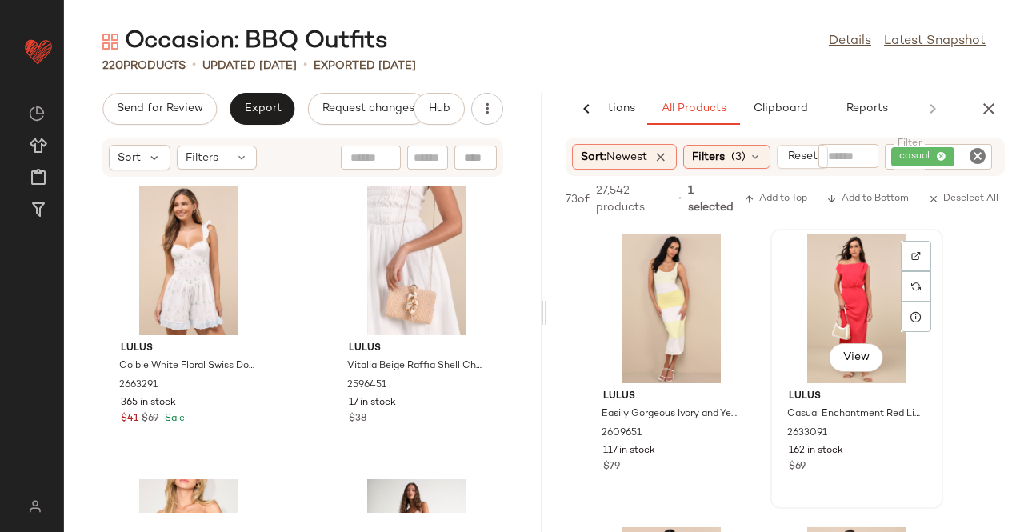
scroll to position [1120, 0]
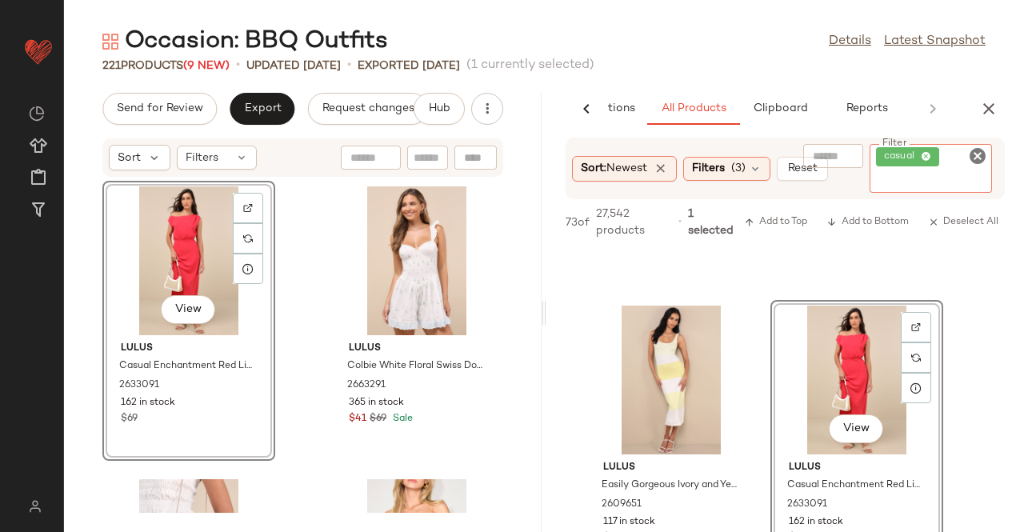
click at [957, 158] on div "casual" at bounding box center [931, 168] width 122 height 49
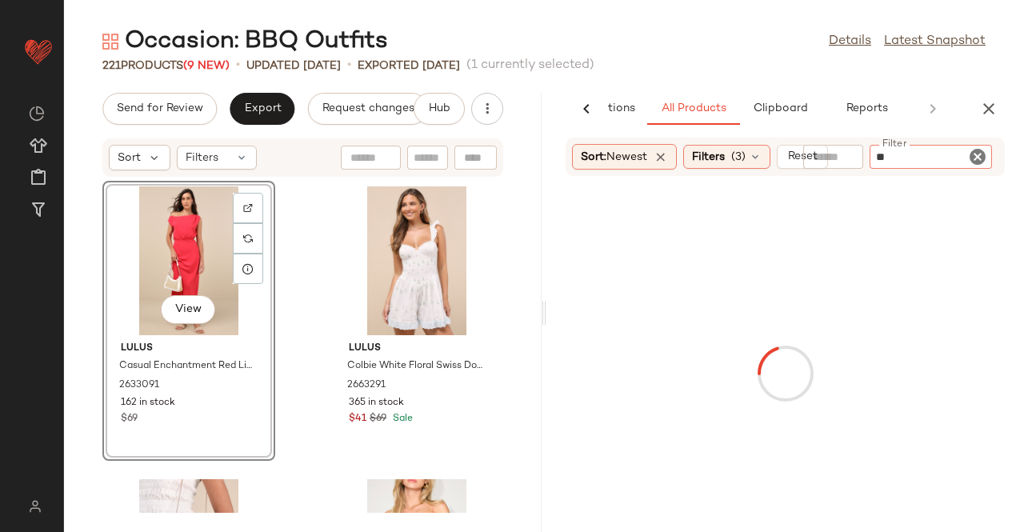
type input "*"
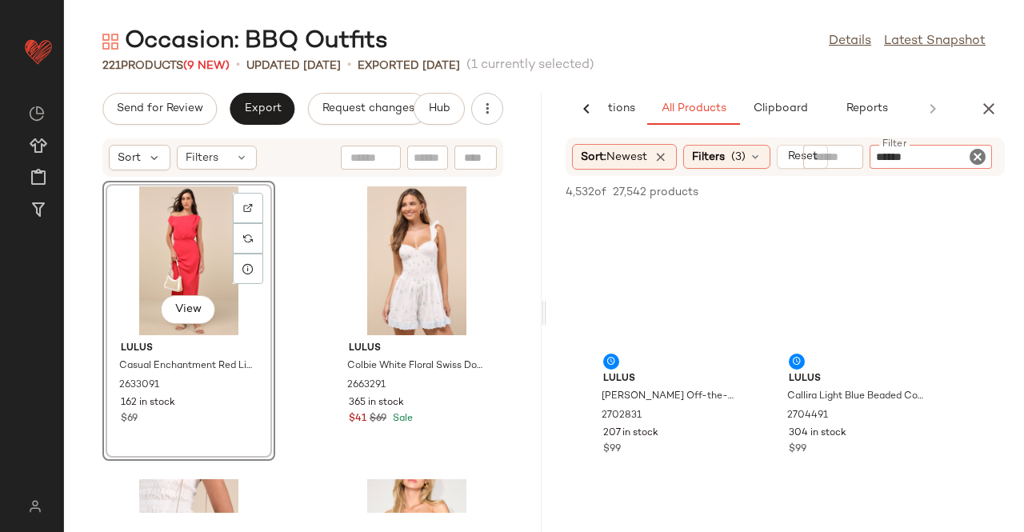
type input "*******"
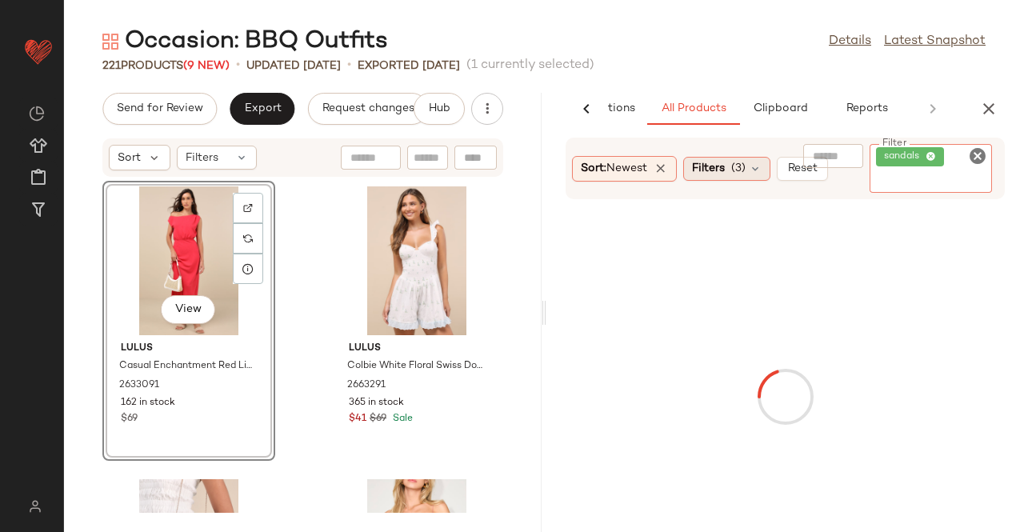
click at [765, 157] on div "Filters (3)" at bounding box center [726, 169] width 87 height 24
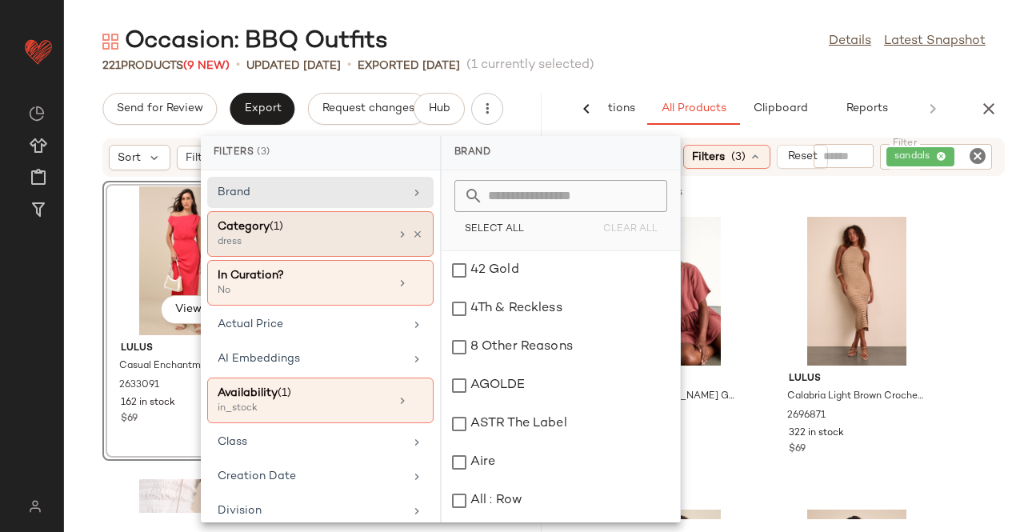
click at [403, 229] on div at bounding box center [409, 234] width 27 height 13
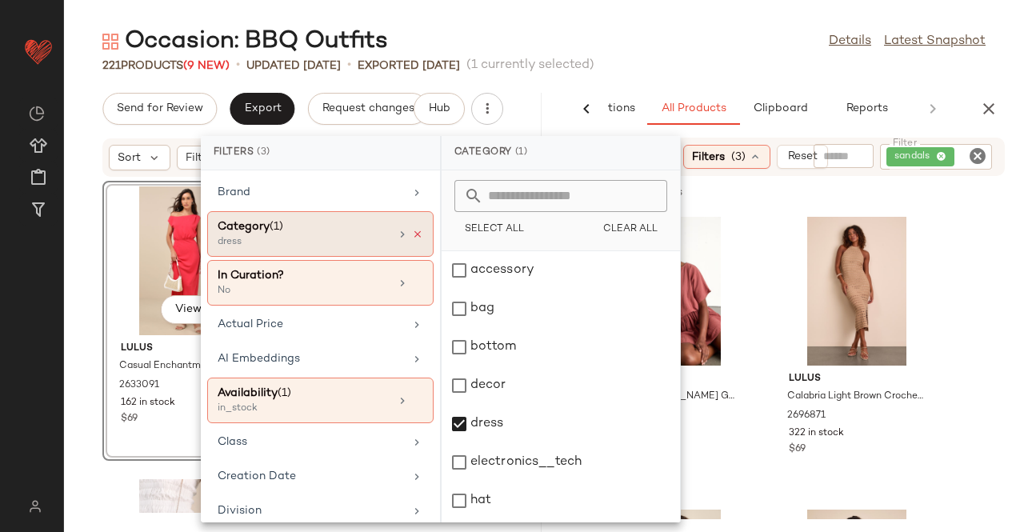
click at [412, 234] on icon at bounding box center [417, 234] width 11 height 11
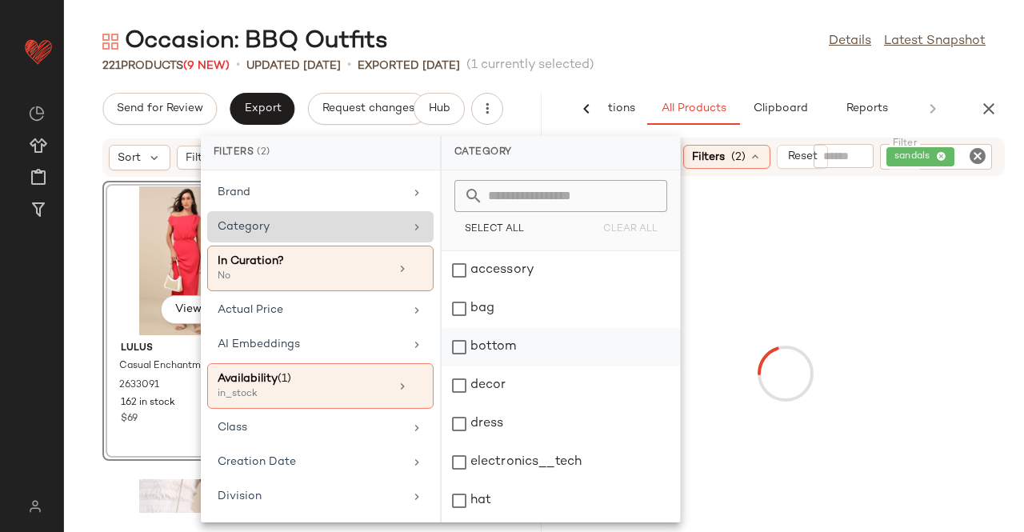
click at [362, 227] on div "Category" at bounding box center [311, 226] width 186 height 17
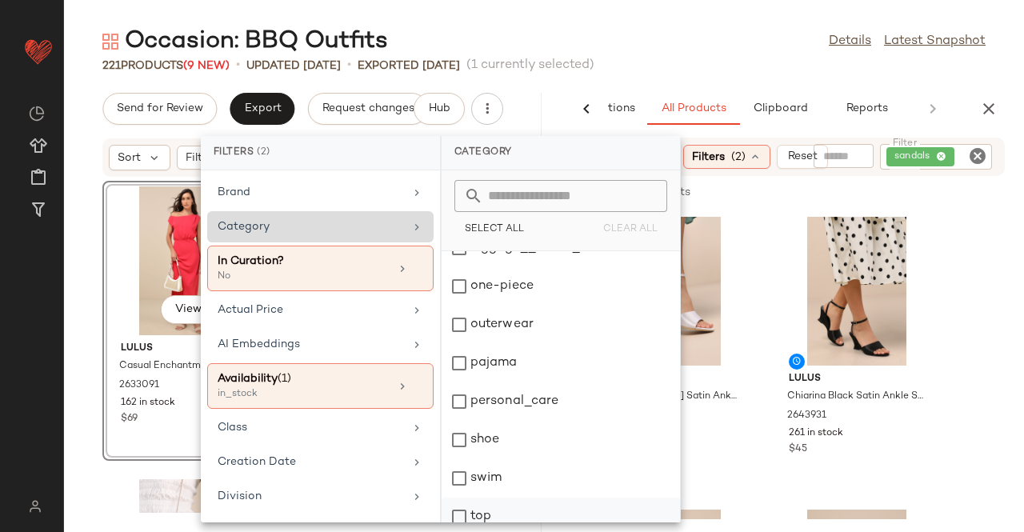
scroll to position [381, 0]
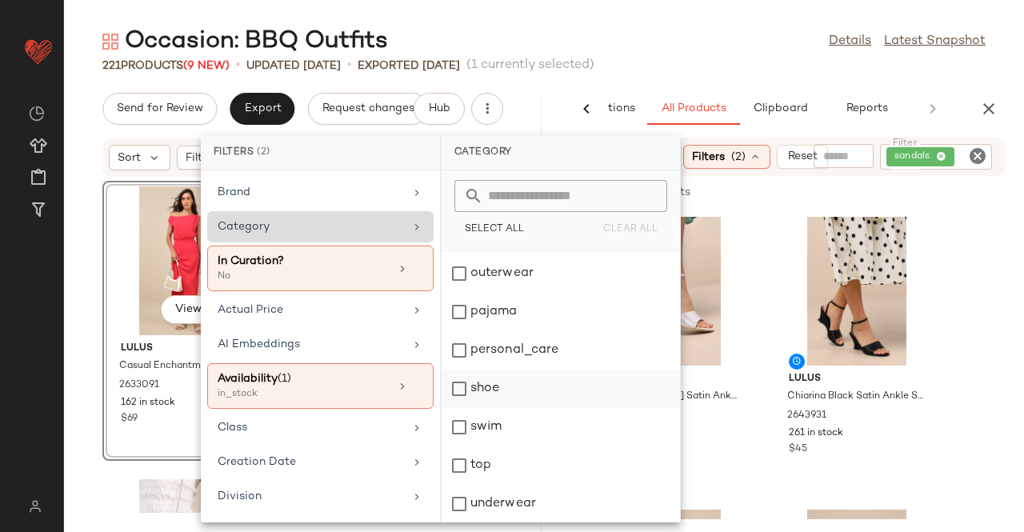
click at [525, 408] on div "shoe" at bounding box center [561, 427] width 238 height 38
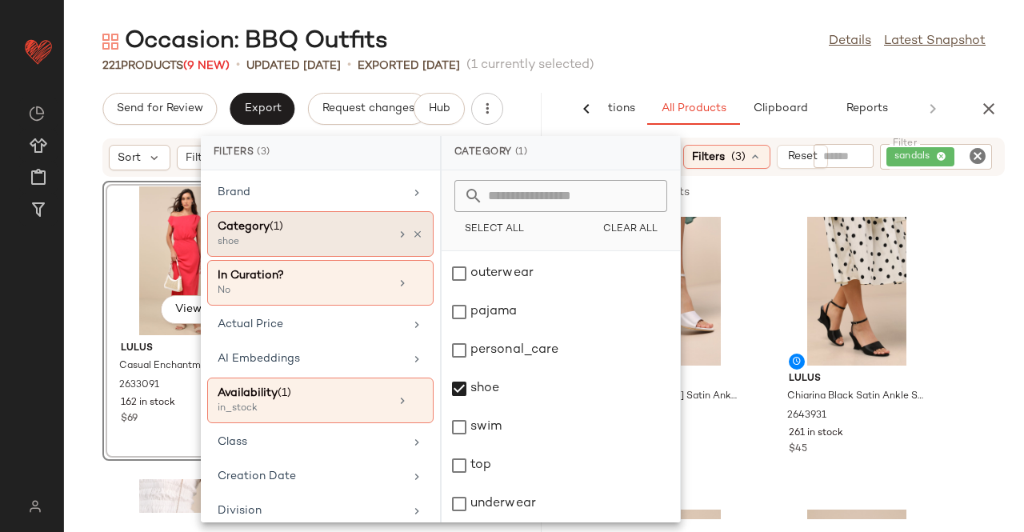
click at [783, 53] on div "Occasion: BBQ Outfits Details Latest Snapshot" at bounding box center [544, 42] width 960 height 32
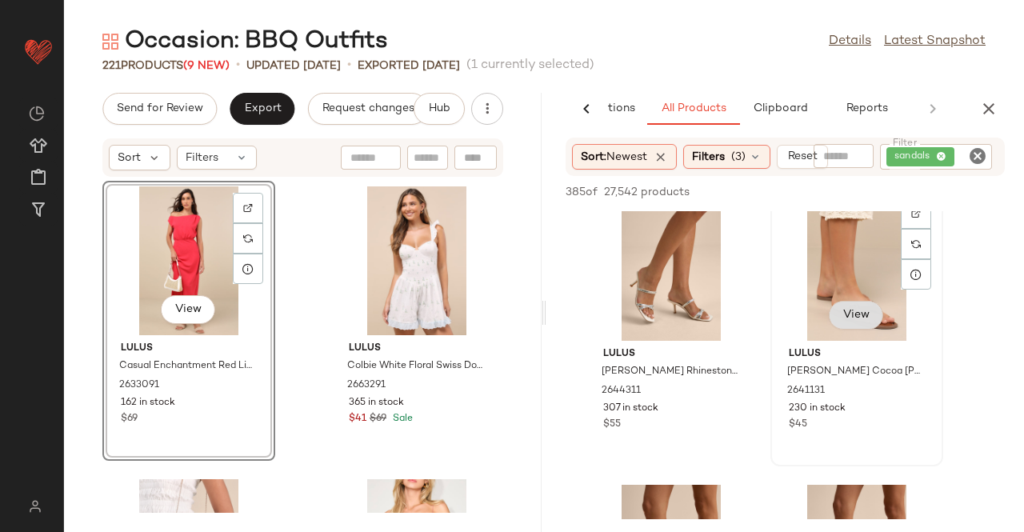
scroll to position [2640, 0]
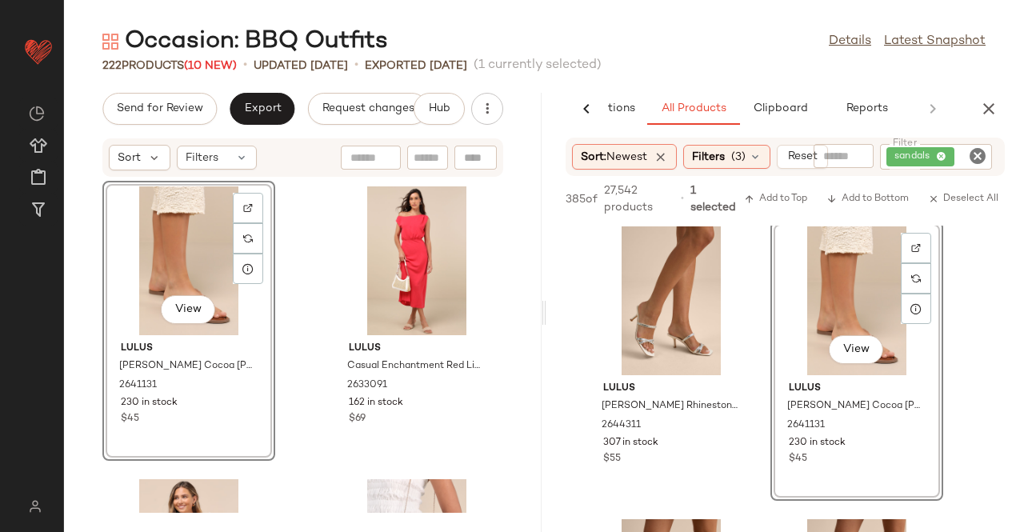
drag, startPoint x: 982, startPoint y: 153, endPoint x: 963, endPoint y: 154, distance: 19.2
click at [982, 153] on icon "Clear Filter" at bounding box center [977, 155] width 19 height 19
click at [737, 146] on div "Filters (3)" at bounding box center [726, 157] width 87 height 24
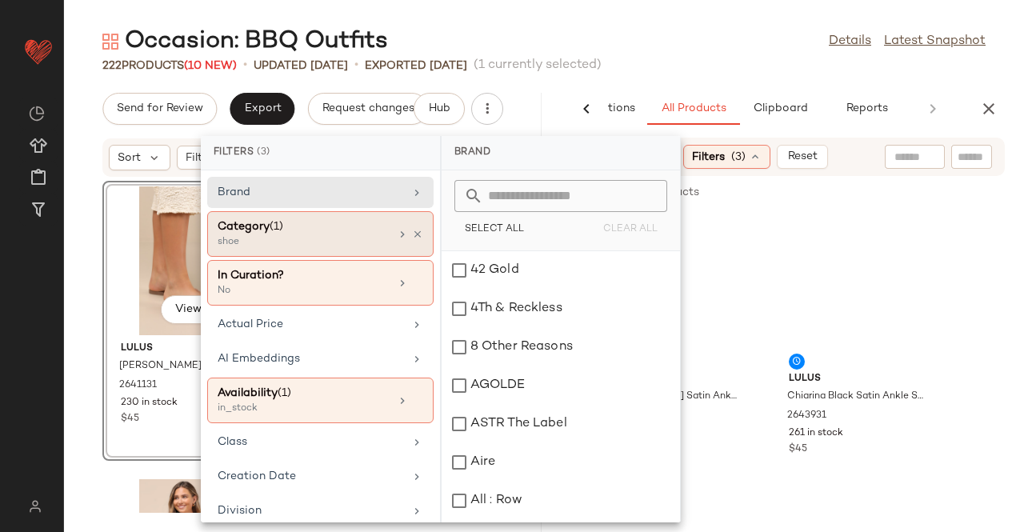
click at [414, 229] on icon at bounding box center [417, 234] width 11 height 11
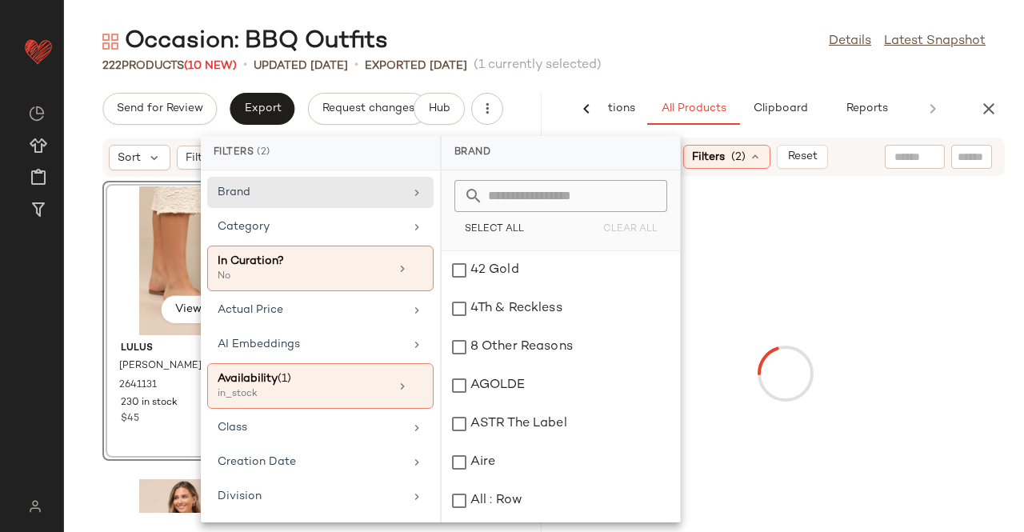
click at [410, 230] on icon at bounding box center [416, 227] width 13 height 13
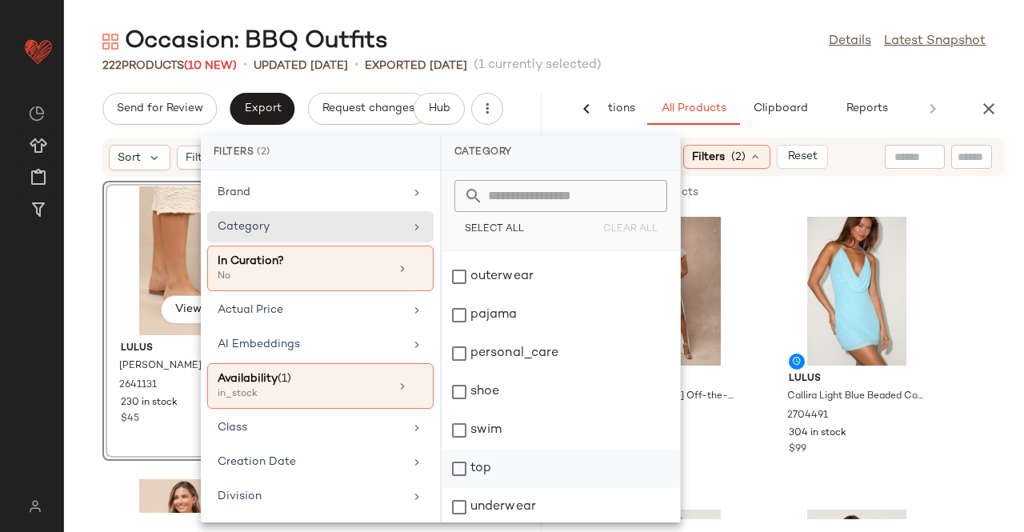
scroll to position [381, 0]
click at [504, 485] on div "top" at bounding box center [561, 504] width 238 height 38
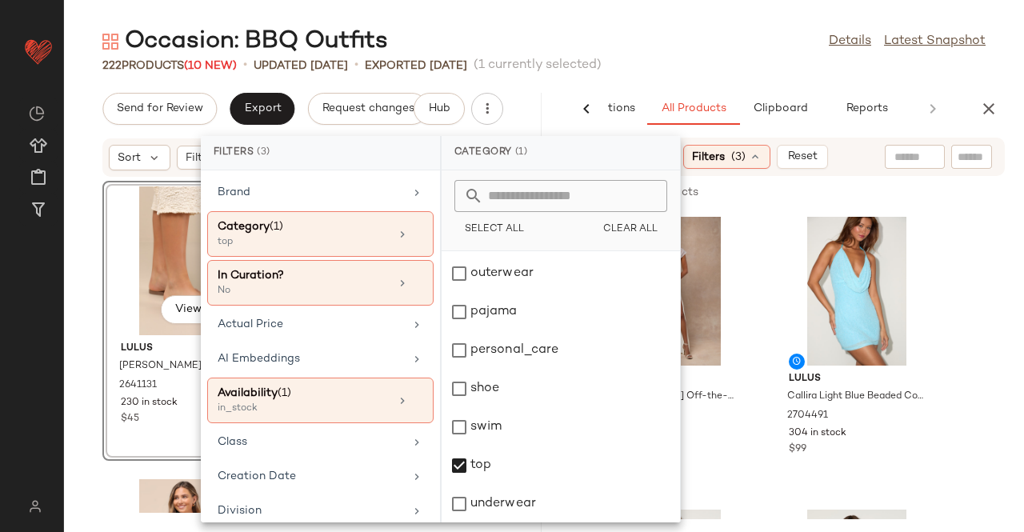
click at [685, 62] on div "222 Products (10 New) • updated Aug 19th • Exported Aug 17th (1 currently selec…" at bounding box center [544, 66] width 960 height 16
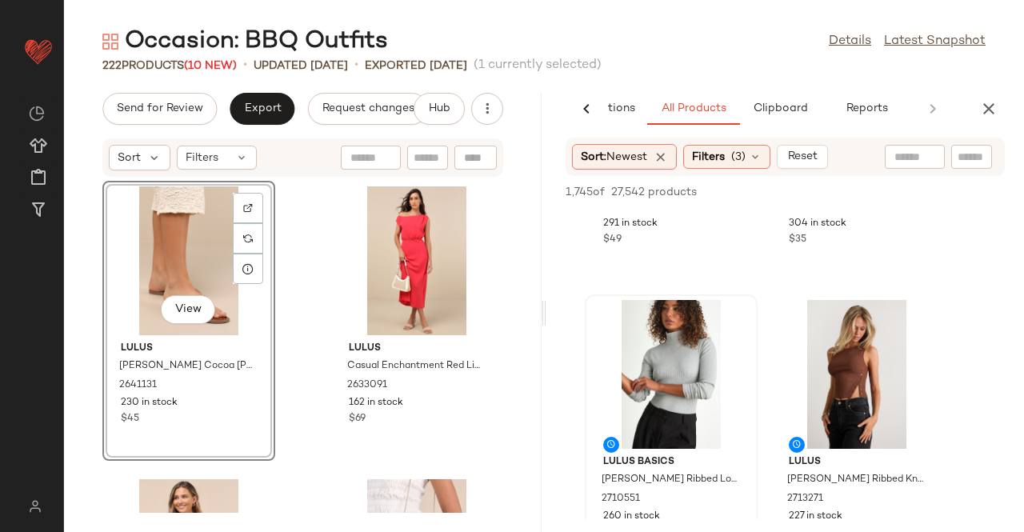
scroll to position [240, 0]
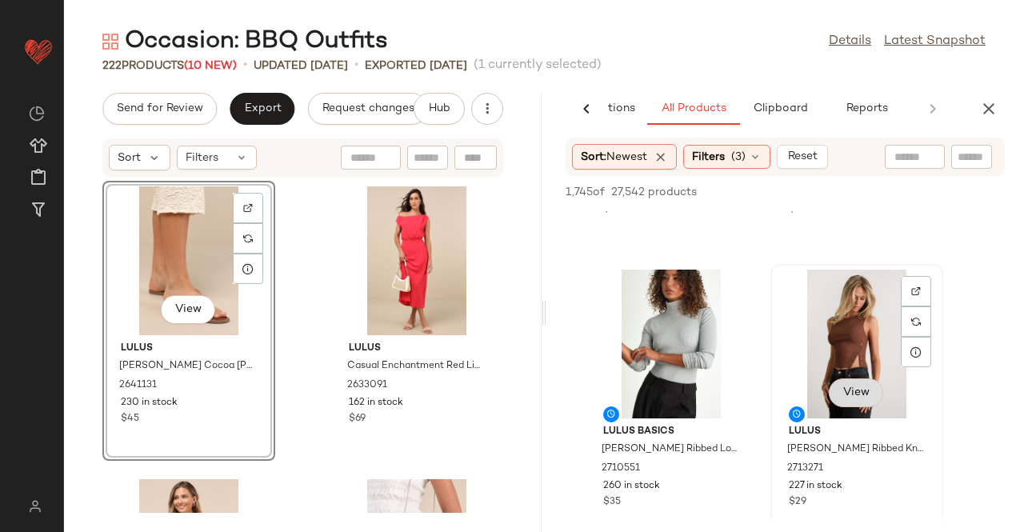
click at [868, 385] on button "View" at bounding box center [856, 392] width 54 height 29
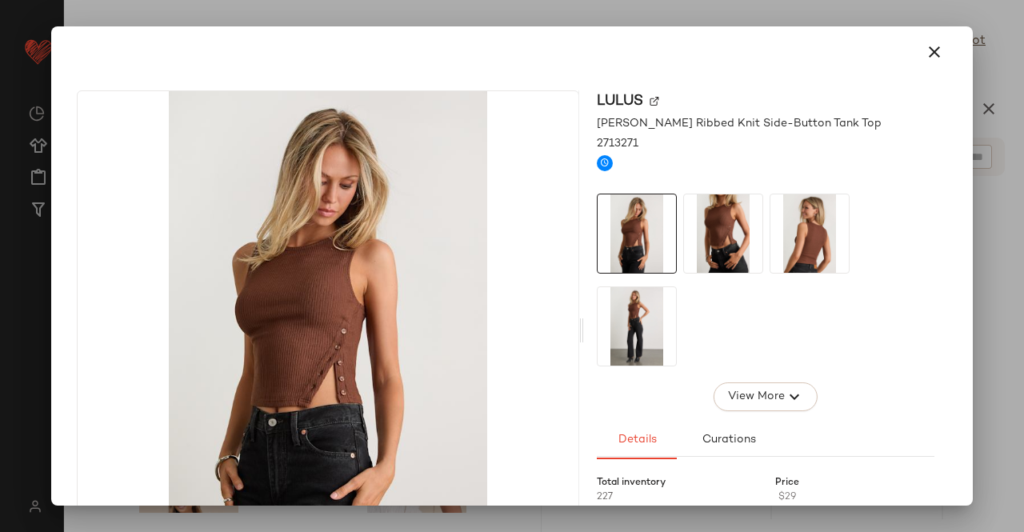
click at [747, 231] on img at bounding box center [723, 233] width 78 height 78
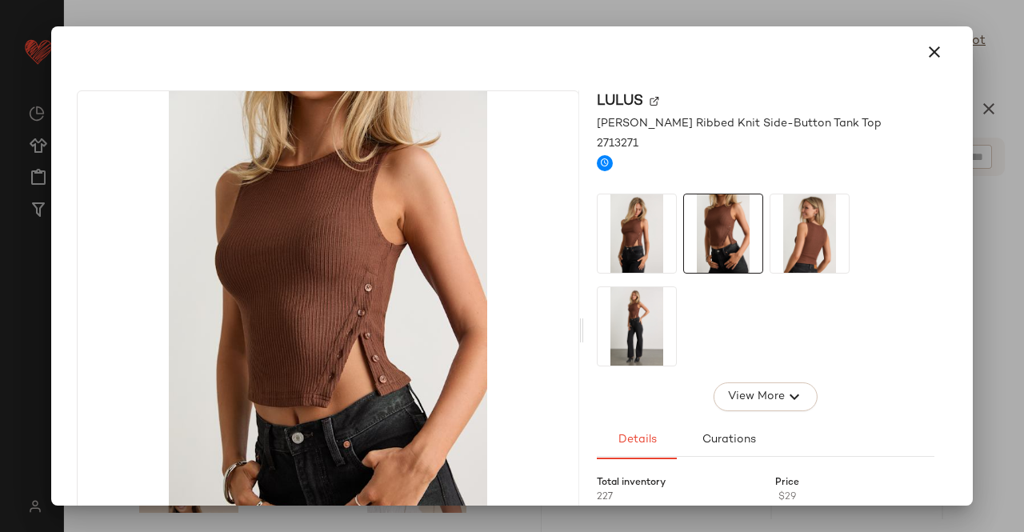
click at [1023, 225] on div at bounding box center [512, 266] width 1024 height 532
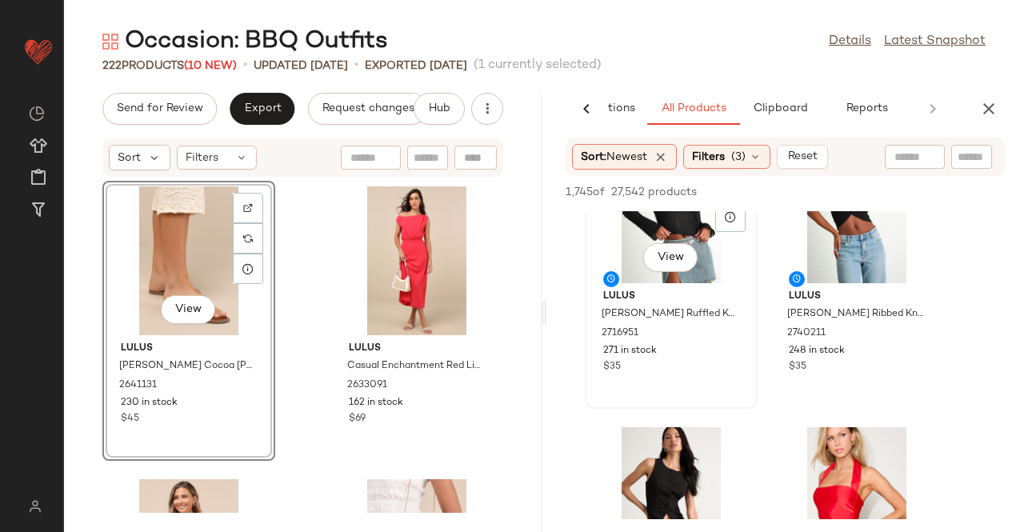
scroll to position [2400, 0]
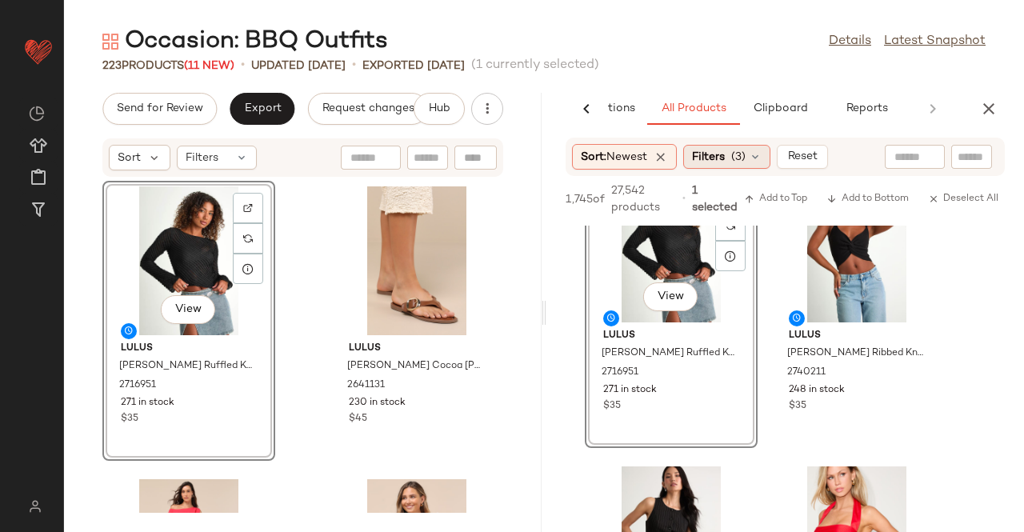
click at [720, 162] on span "Filters" at bounding box center [708, 157] width 33 height 17
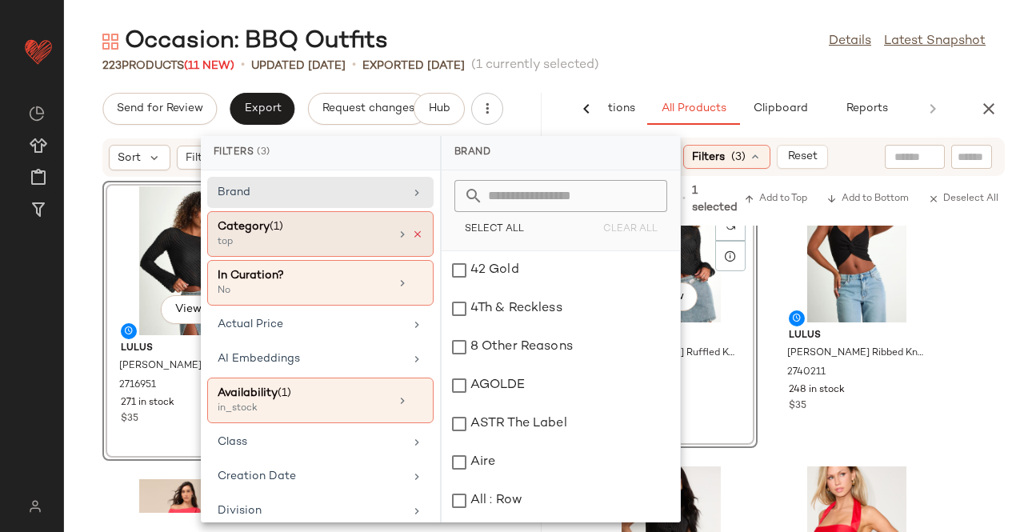
click at [408, 260] on div "Category (1) top" at bounding box center [320, 283] width 226 height 46
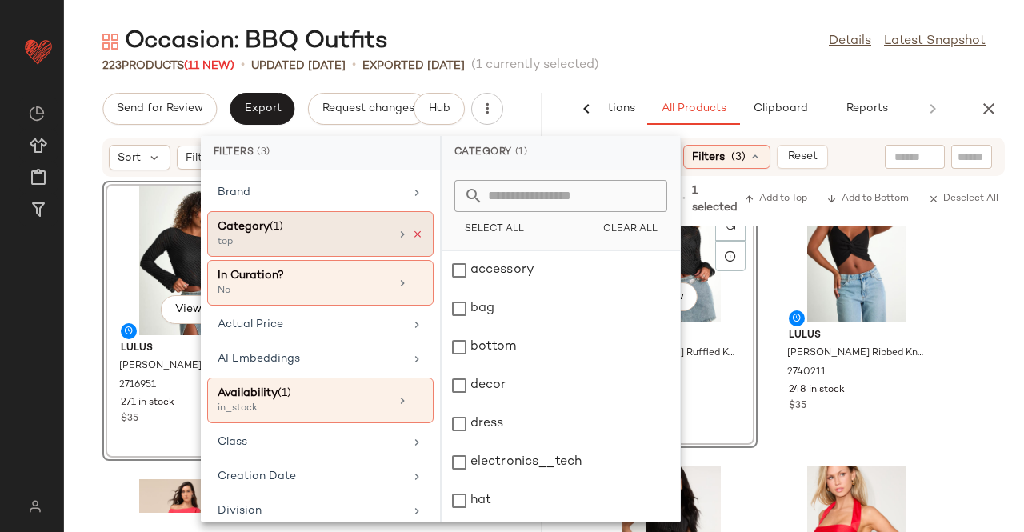
click at [414, 232] on icon at bounding box center [417, 234] width 11 height 11
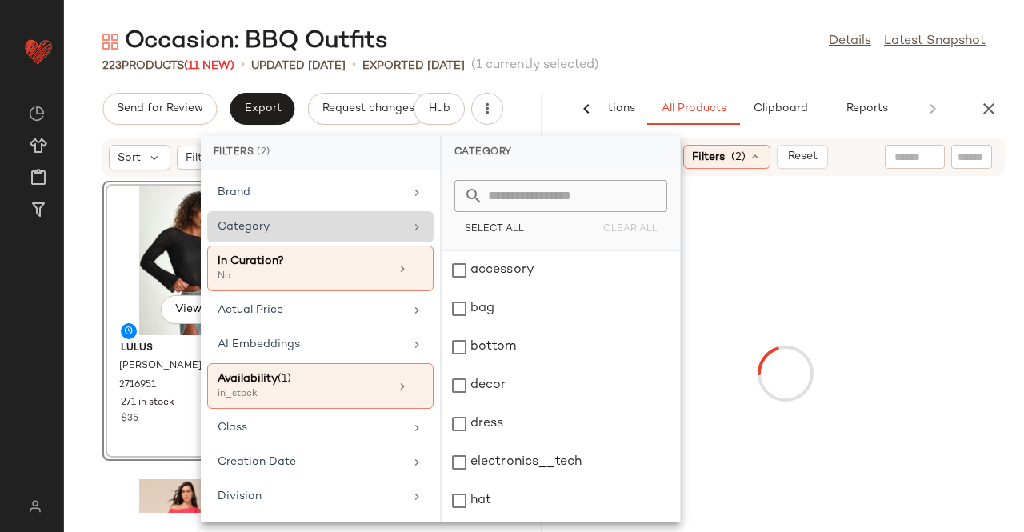
click at [506, 366] on div "bottom" at bounding box center [561, 385] width 238 height 38
click at [982, 156] on input "text" at bounding box center [972, 157] width 28 height 17
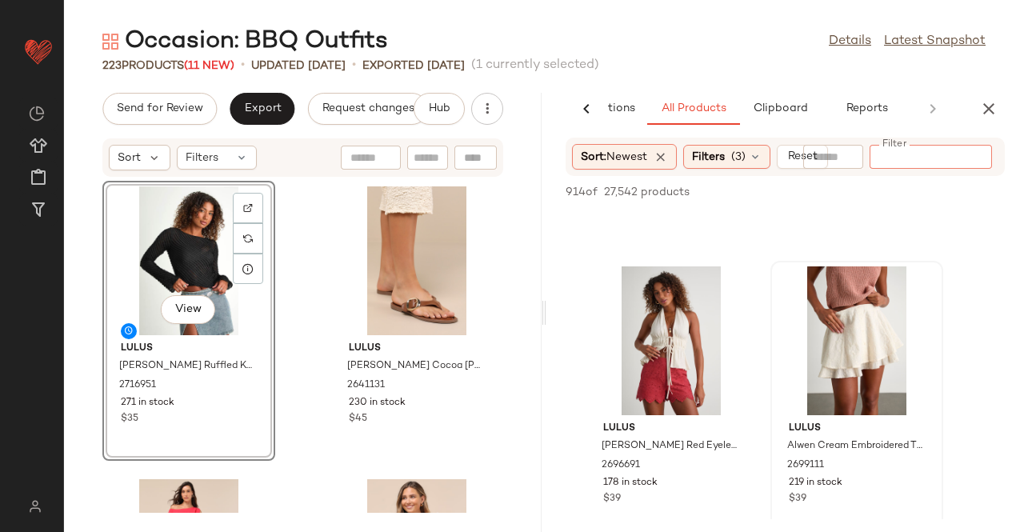
scroll to position [2880, 0]
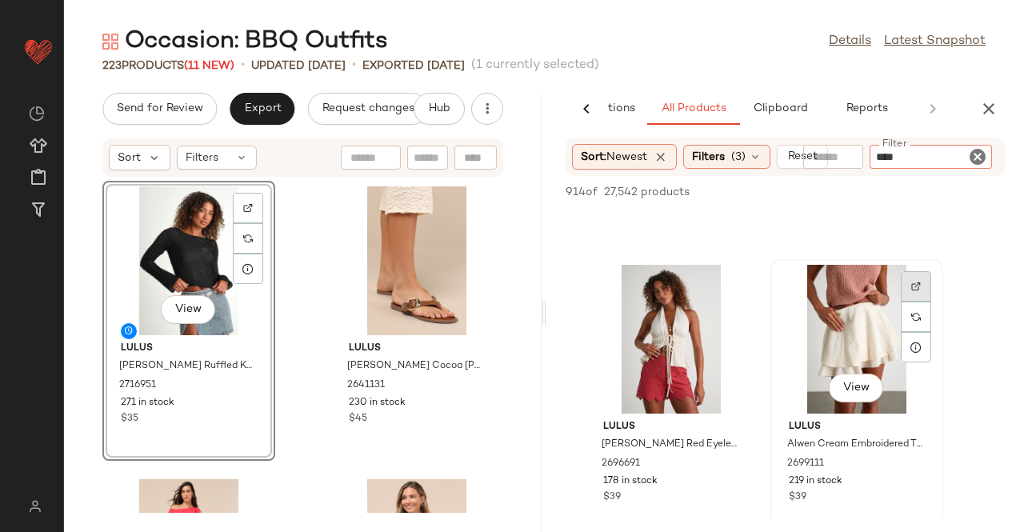
type input "*****"
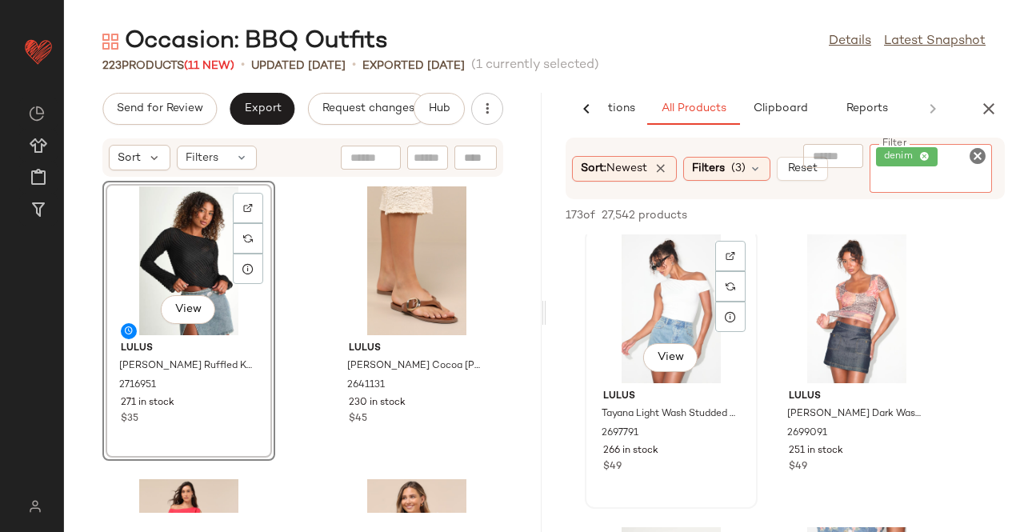
scroll to position [2080, 0]
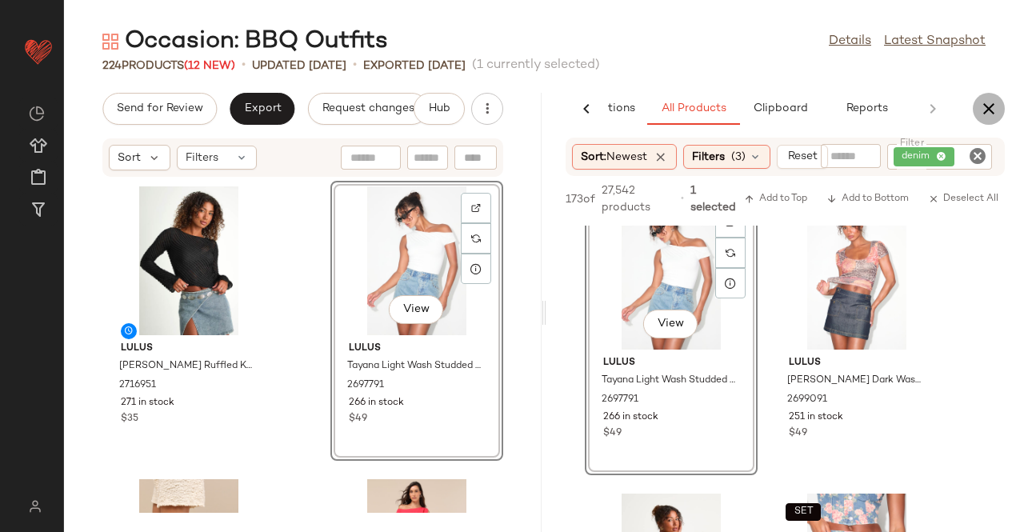
click at [984, 113] on icon "button" at bounding box center [988, 108] width 19 height 19
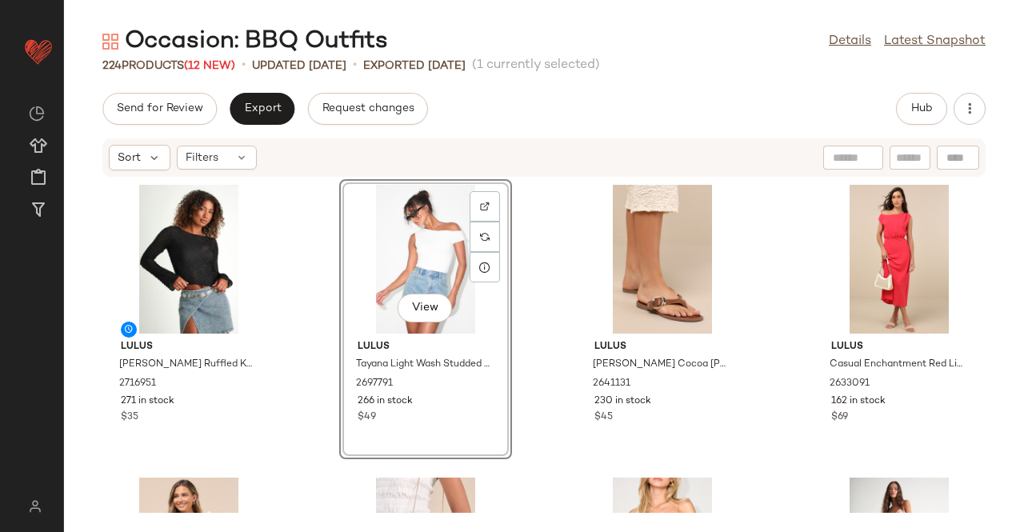
scroll to position [0, 0]
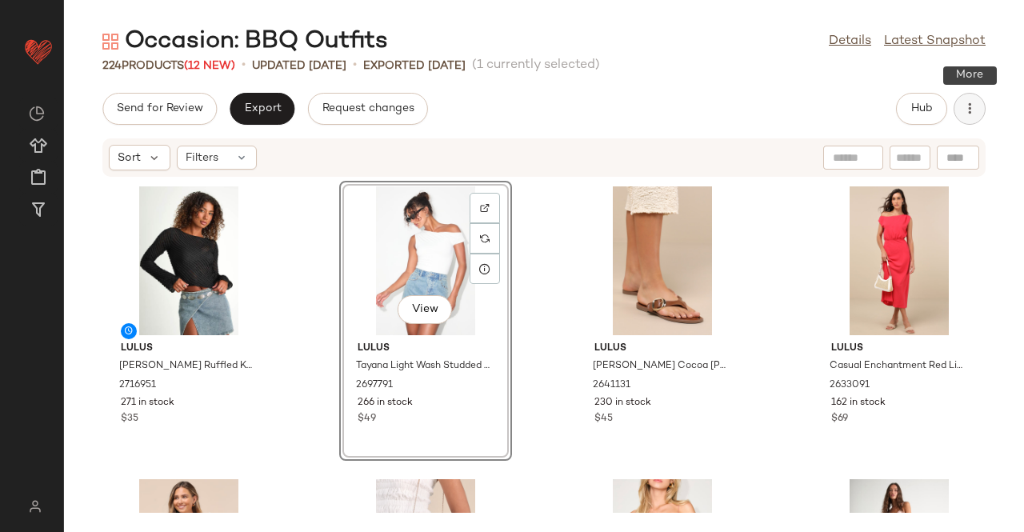
click at [975, 106] on icon "button" at bounding box center [970, 109] width 16 height 16
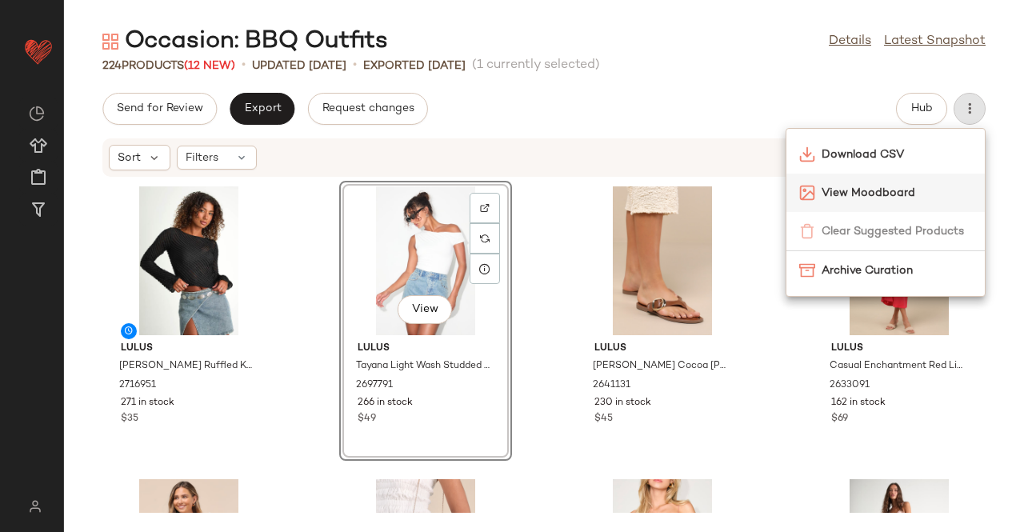
click at [894, 183] on div "View Moodboard" at bounding box center [885, 193] width 198 height 38
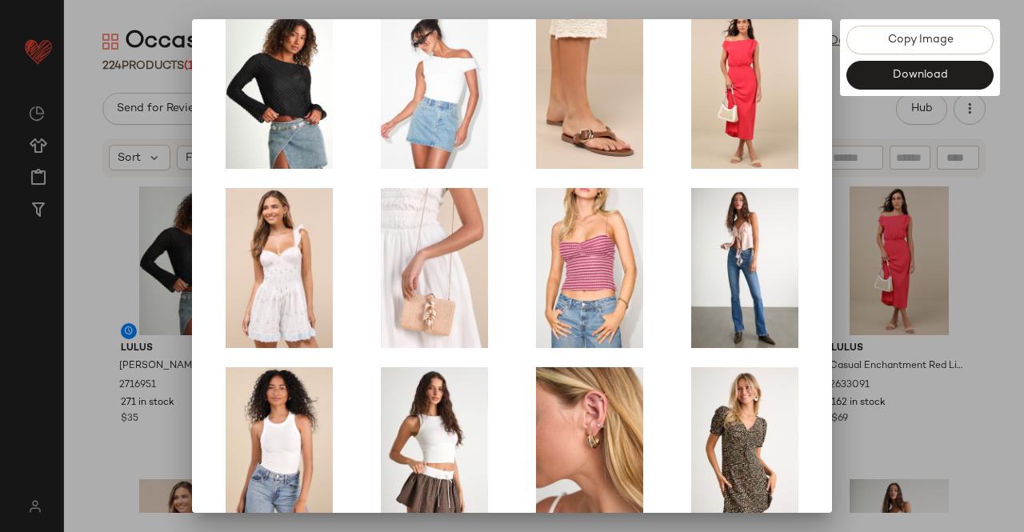
scroll to position [331, 0]
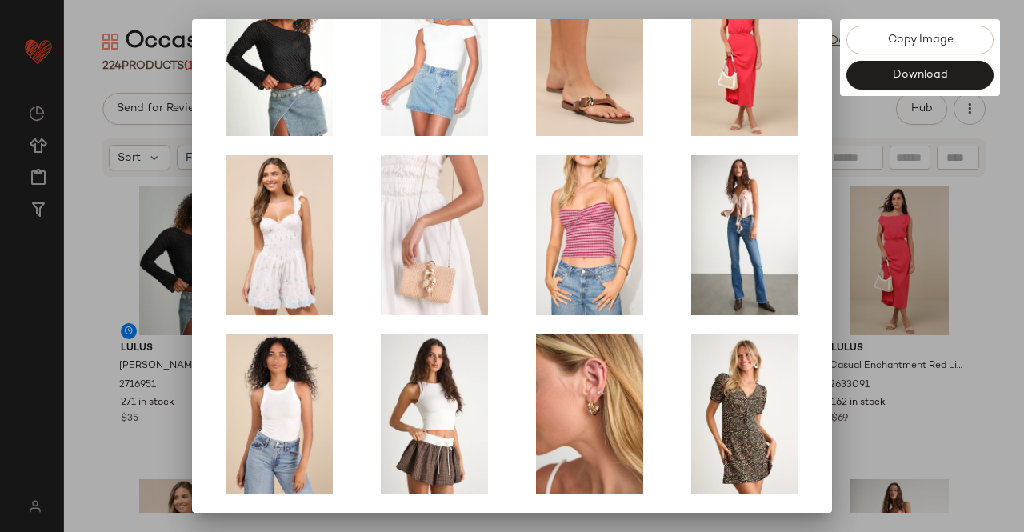
click at [1023, 289] on div at bounding box center [512, 266] width 1024 height 532
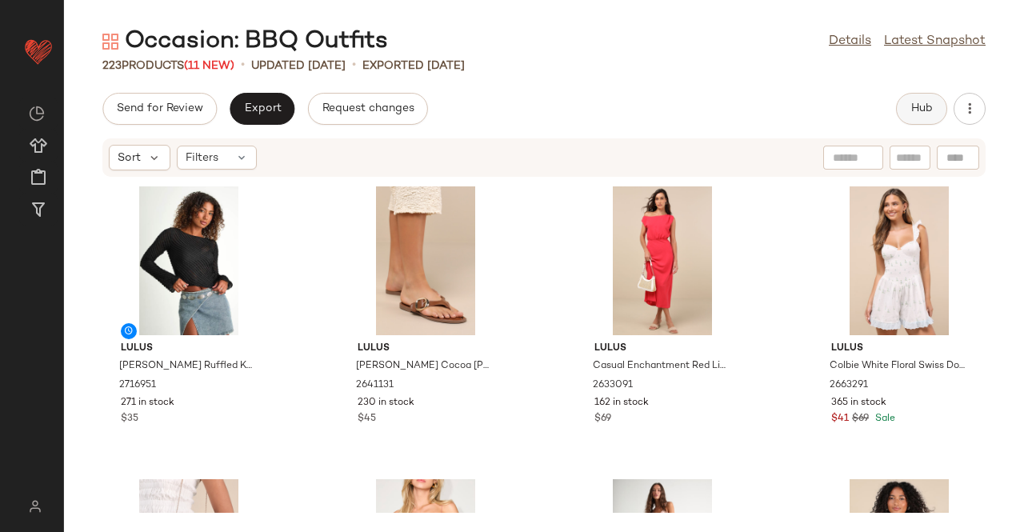
click at [899, 116] on button "Hub" at bounding box center [921, 109] width 51 height 32
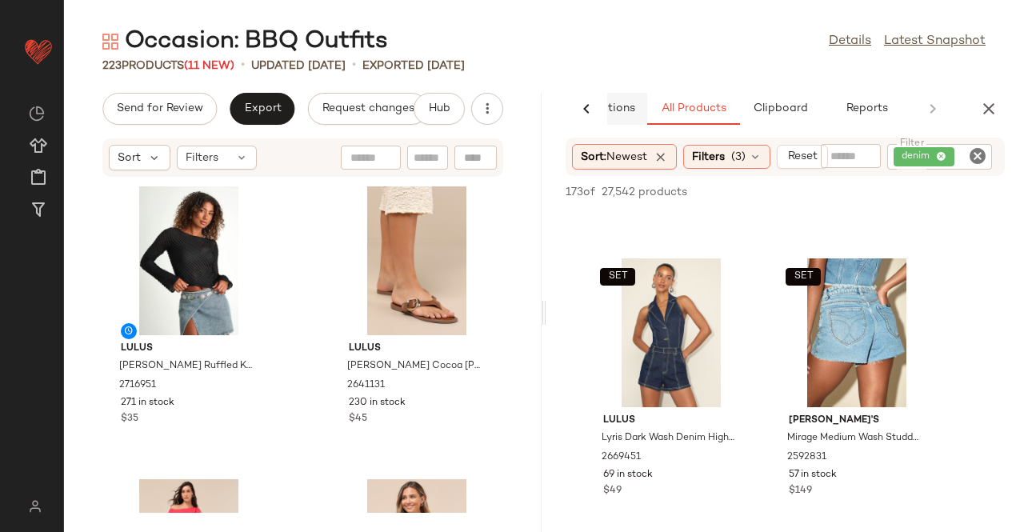
scroll to position [3760, 0]
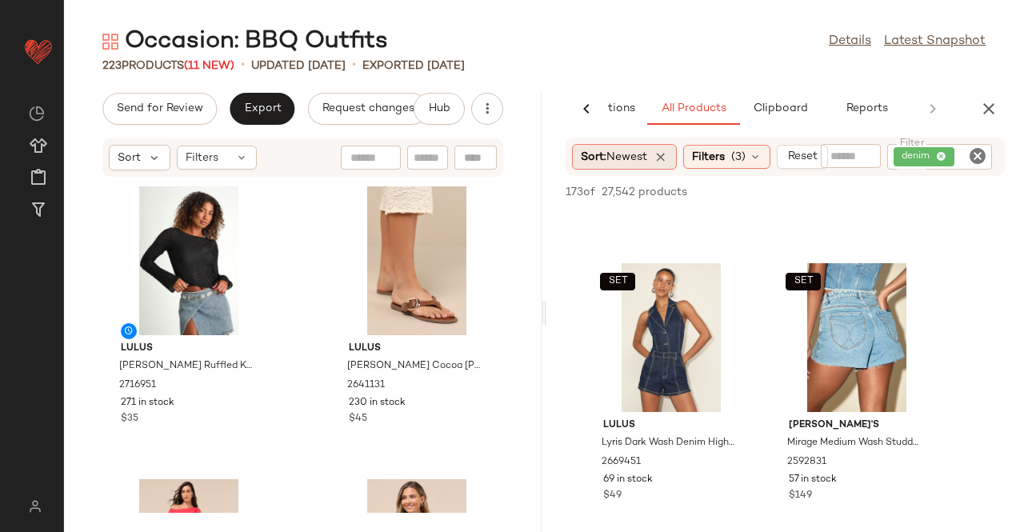
click at [614, 156] on span "Newest" at bounding box center [626, 157] width 41 height 12
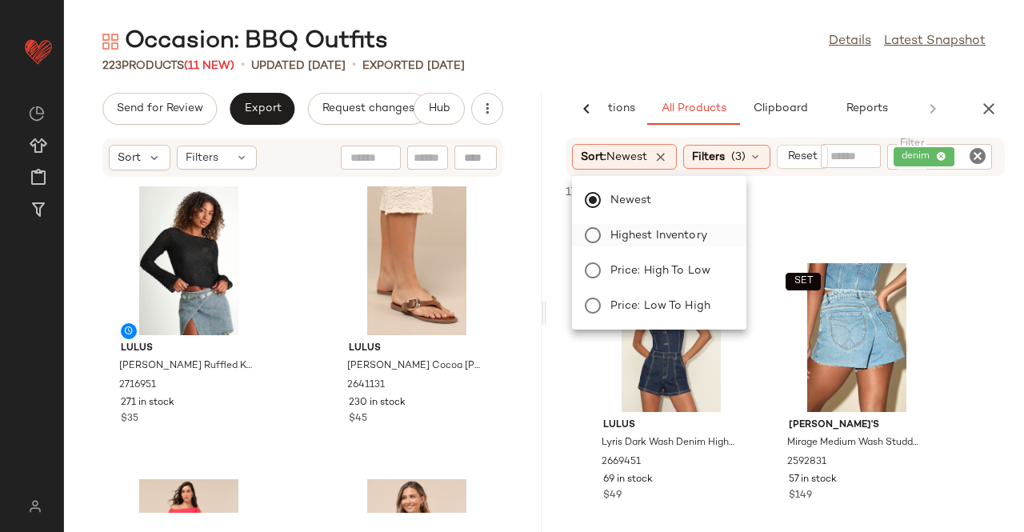
click at [622, 238] on span "Highest Inventory" at bounding box center [658, 235] width 97 height 17
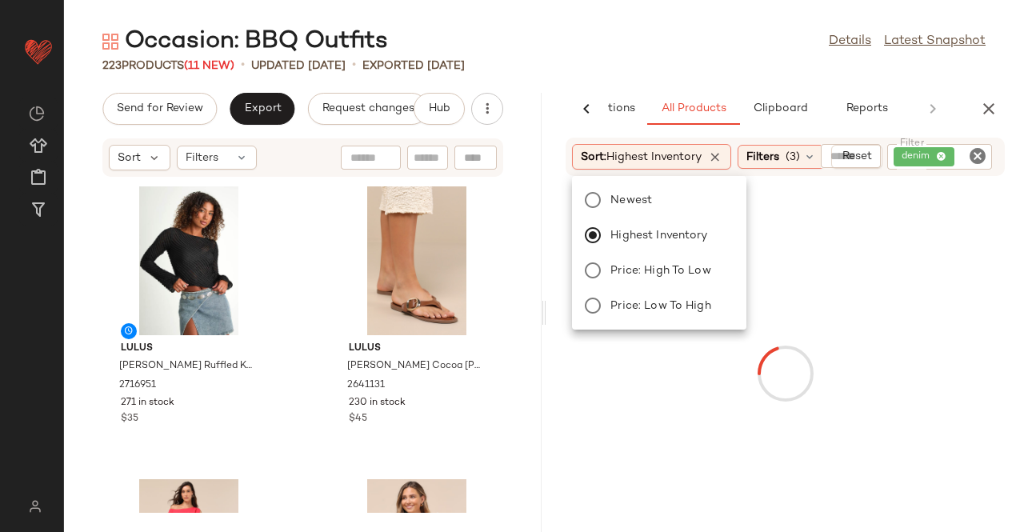
click at [661, 60] on div "223 Products (11 New) • updated Aug 19th • Exported Aug 17th" at bounding box center [544, 66] width 960 height 16
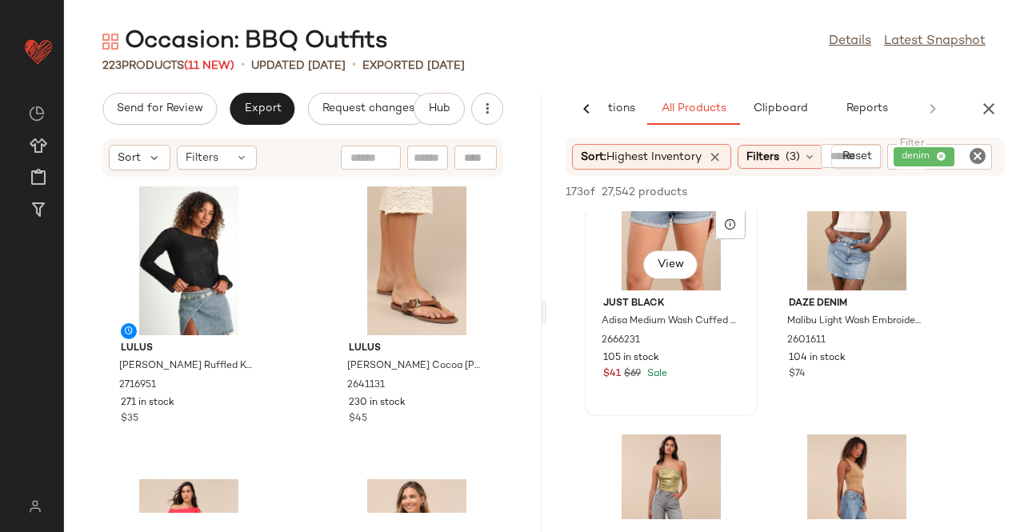
scroll to position [6756, 0]
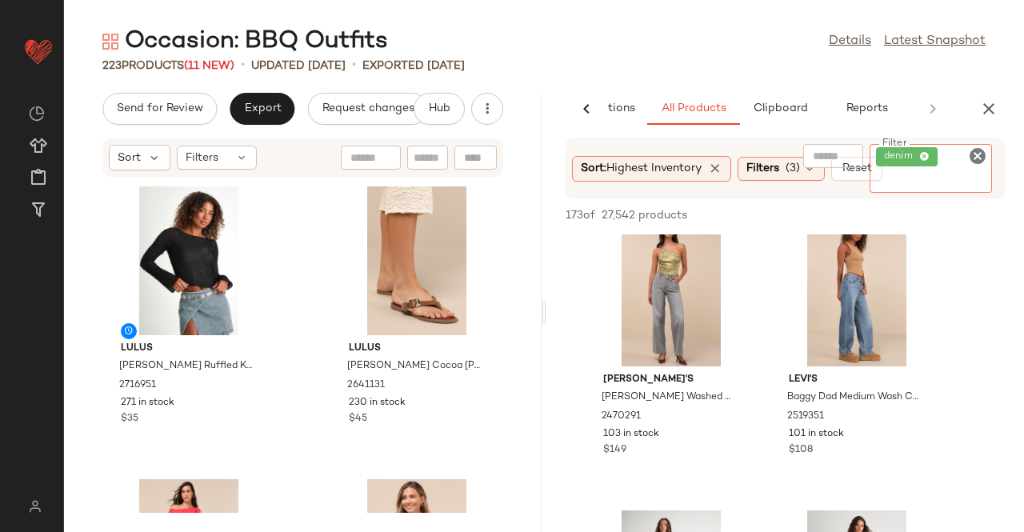
click at [955, 151] on div "denim" at bounding box center [931, 168] width 122 height 49
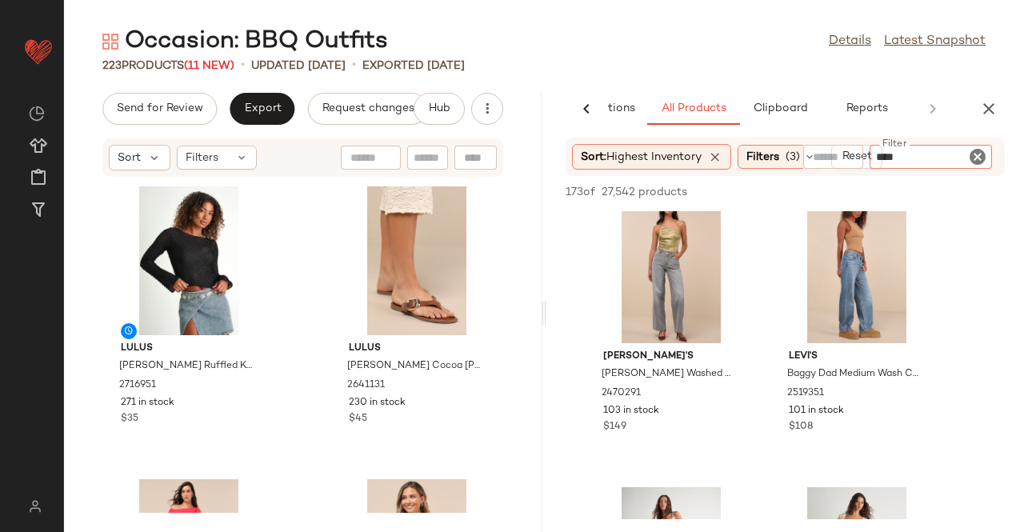
type input "*****"
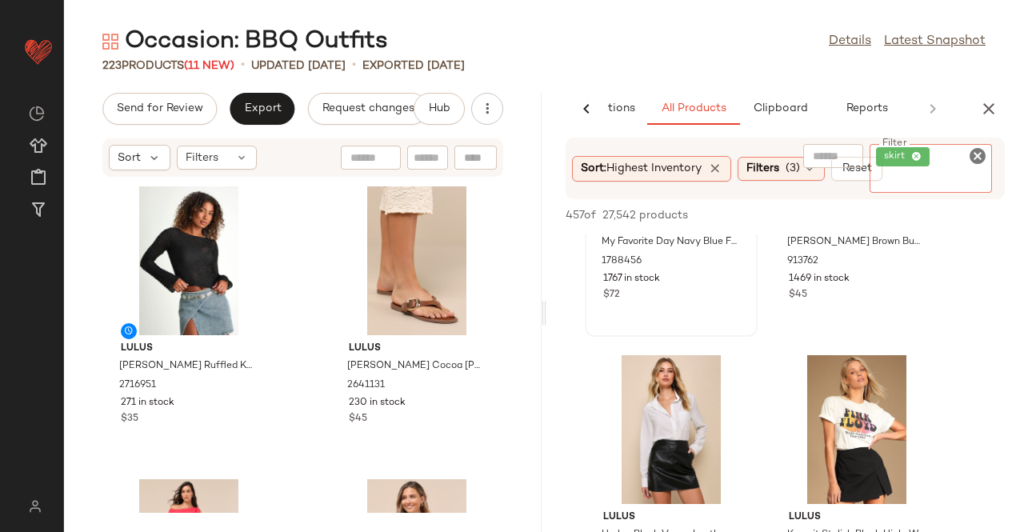
scroll to position [240, 0]
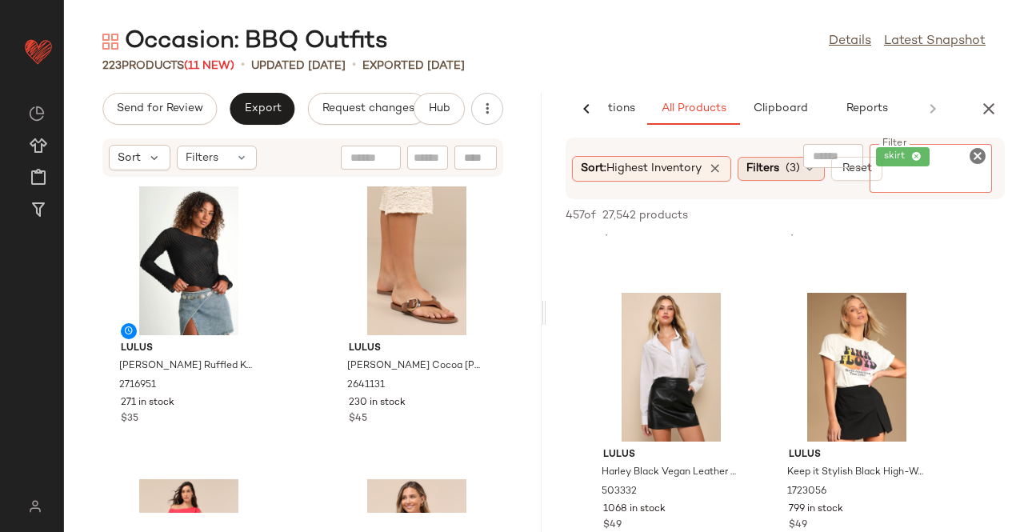
click at [787, 166] on div "Filters (3)" at bounding box center [781, 169] width 87 height 24
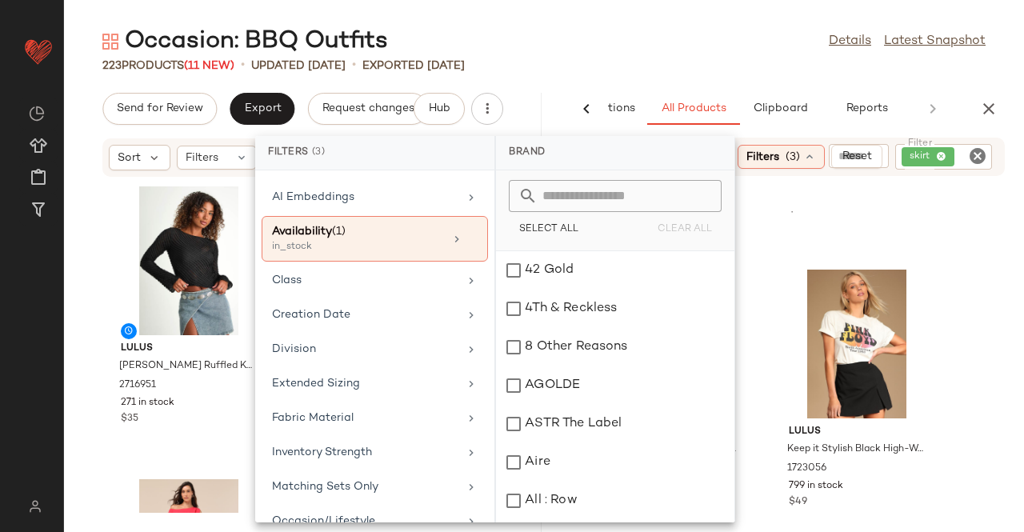
scroll to position [0, 0]
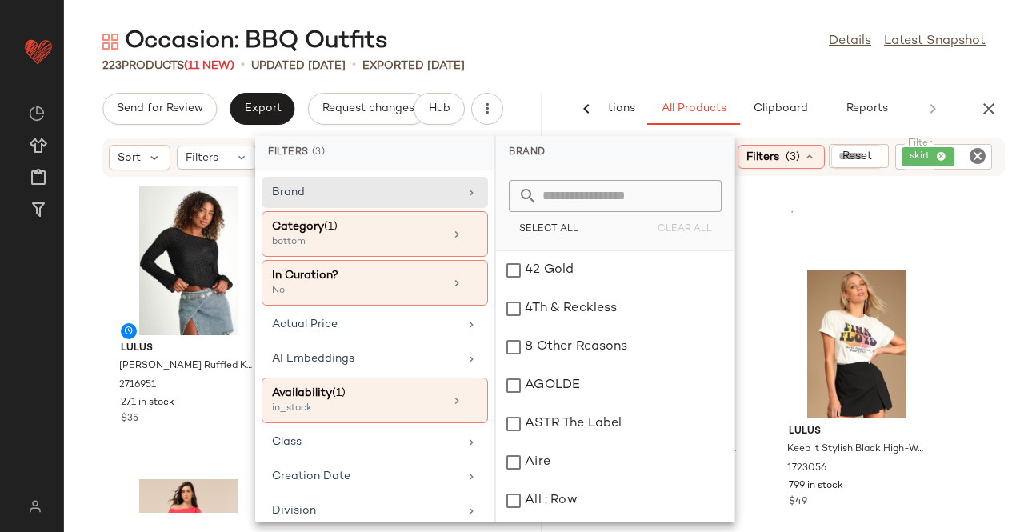
click at [650, 66] on div "223 Products (11 New) • updated Aug 19th • Exported Aug 17th" at bounding box center [544, 66] width 960 height 16
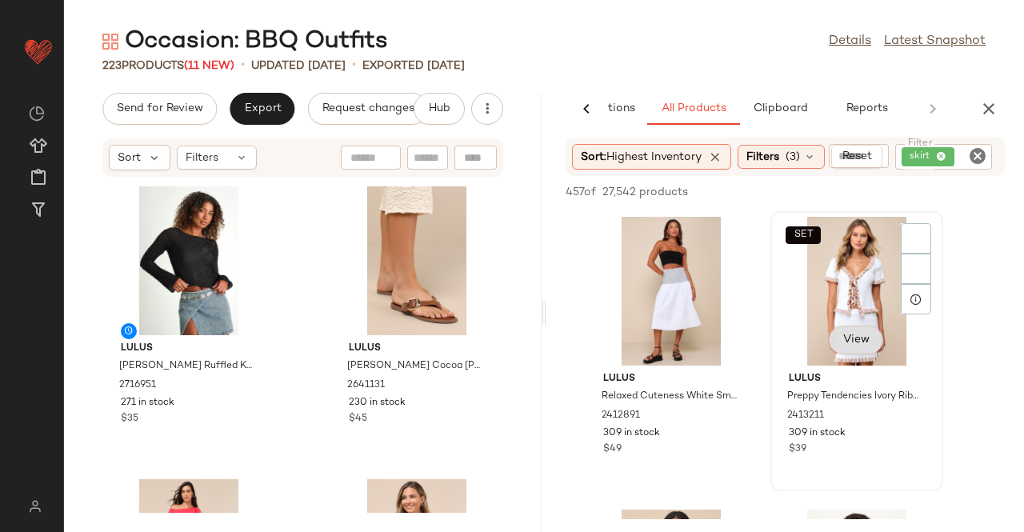
scroll to position [2880, 0]
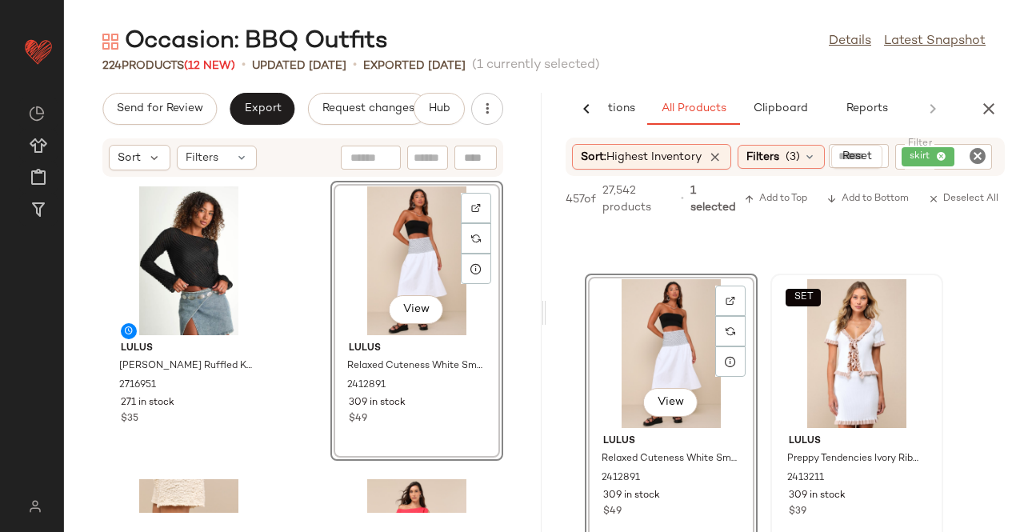
drag, startPoint x: 989, startPoint y: 113, endPoint x: 979, endPoint y: 114, distance: 9.7
click at [989, 112] on icon "button" at bounding box center [988, 108] width 19 height 19
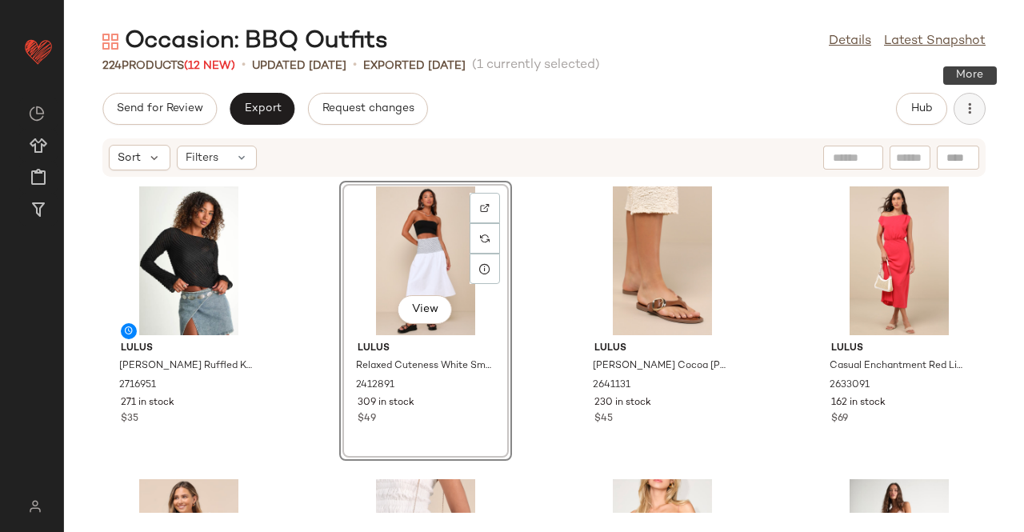
click at [964, 113] on icon "button" at bounding box center [970, 109] width 16 height 16
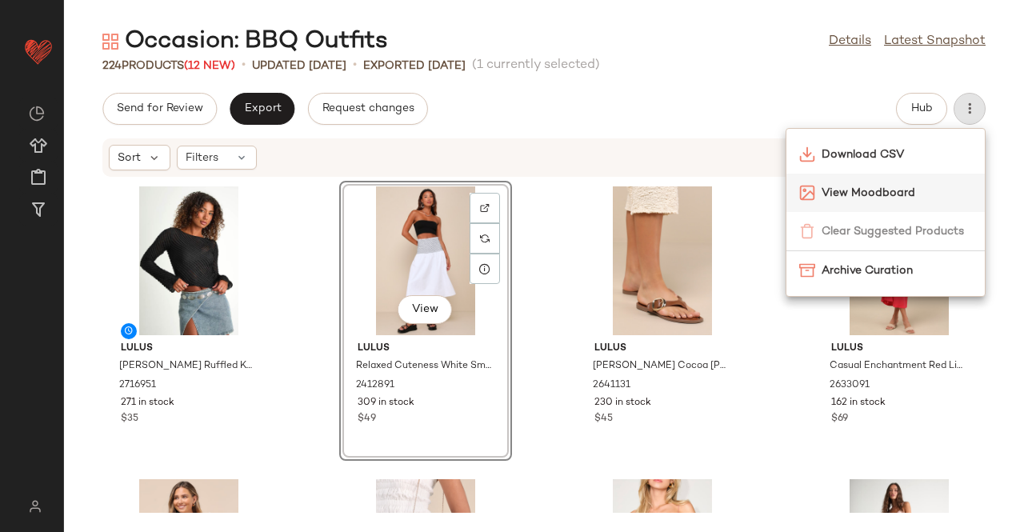
click at [903, 198] on span "View Moodboard" at bounding box center [897, 193] width 150 height 17
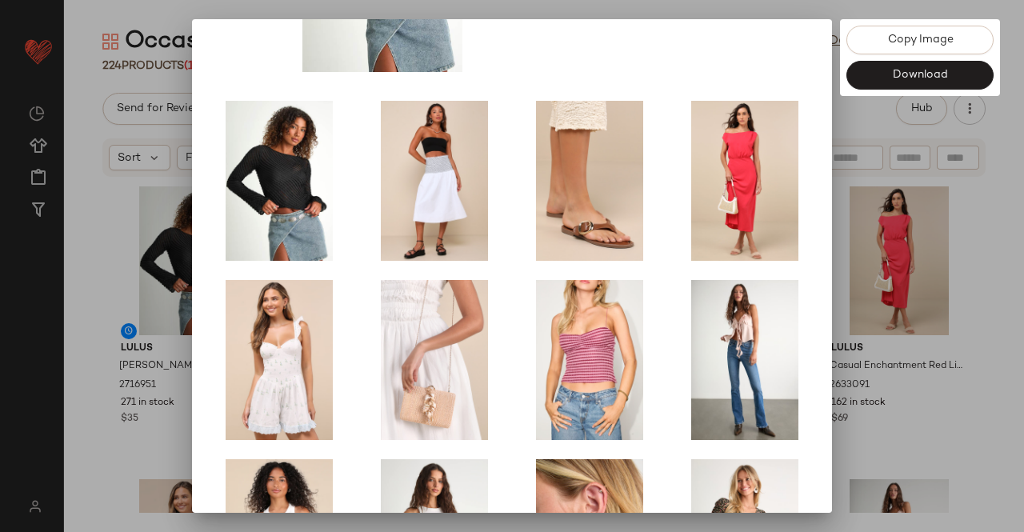
scroll to position [320, 0]
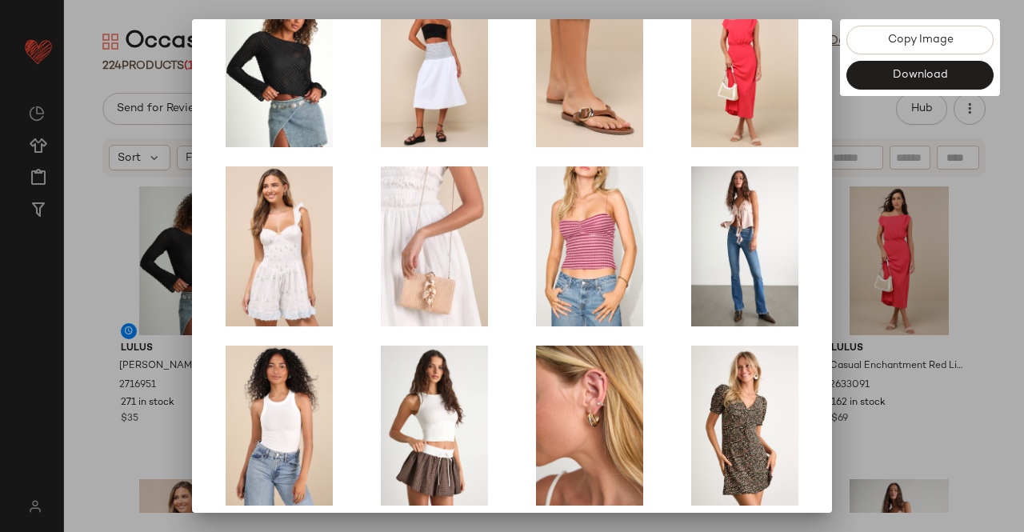
click at [991, 322] on div at bounding box center [512, 266] width 1024 height 532
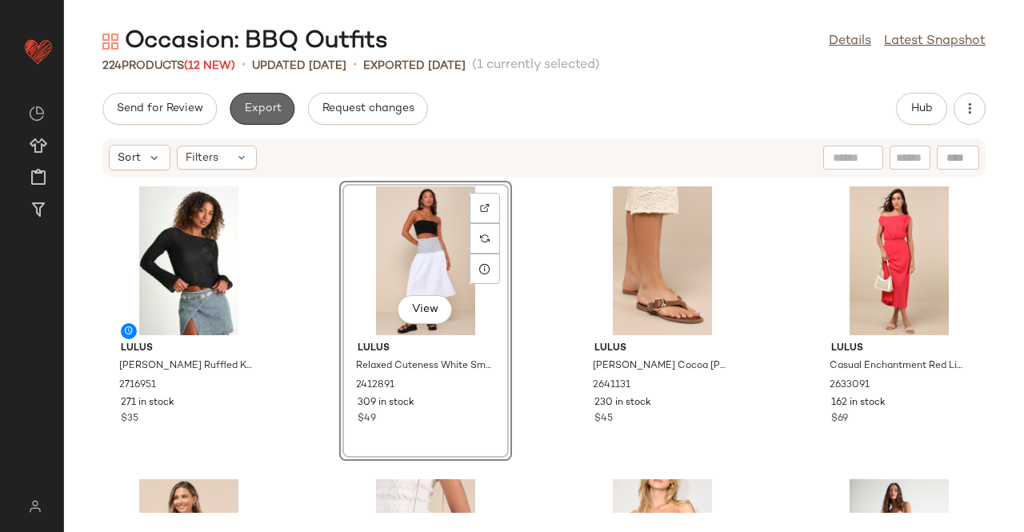
click at [268, 105] on span "Export" at bounding box center [262, 108] width 38 height 13
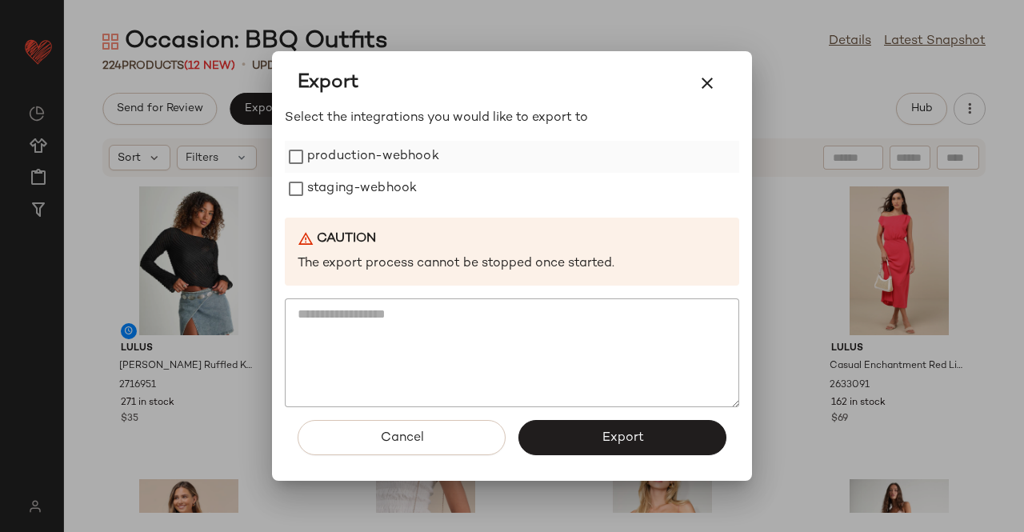
click at [382, 162] on label "production-webhook" at bounding box center [373, 157] width 132 height 32
click at [381, 188] on label "staging-webhook" at bounding box center [362, 189] width 110 height 32
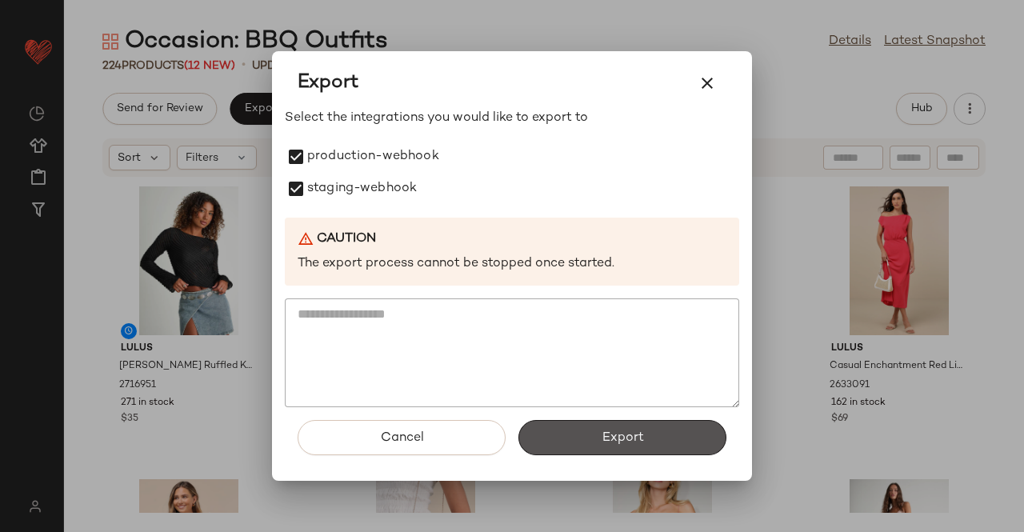
click at [574, 439] on button "Export" at bounding box center [622, 437] width 208 height 35
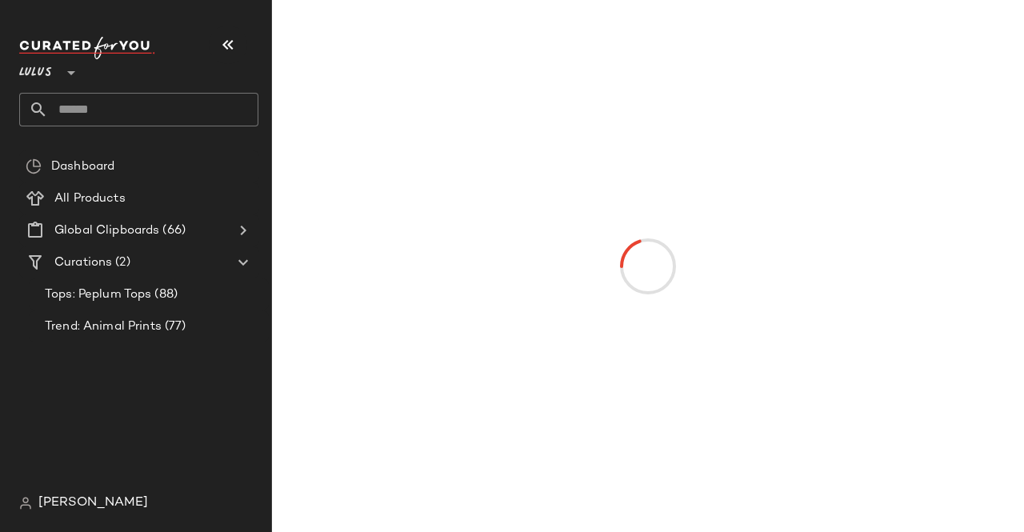
click at [230, 47] on icon "button" at bounding box center [227, 44] width 19 height 19
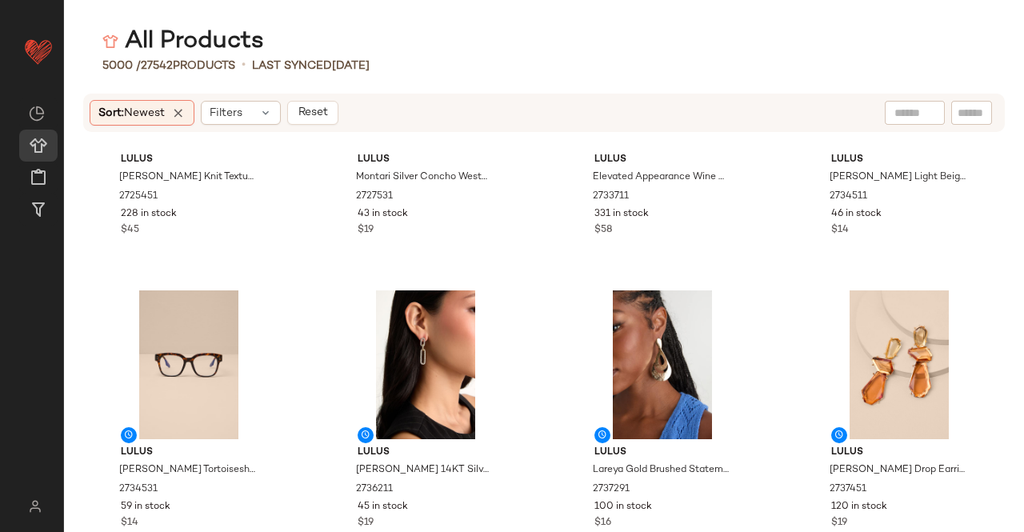
scroll to position [3533, 0]
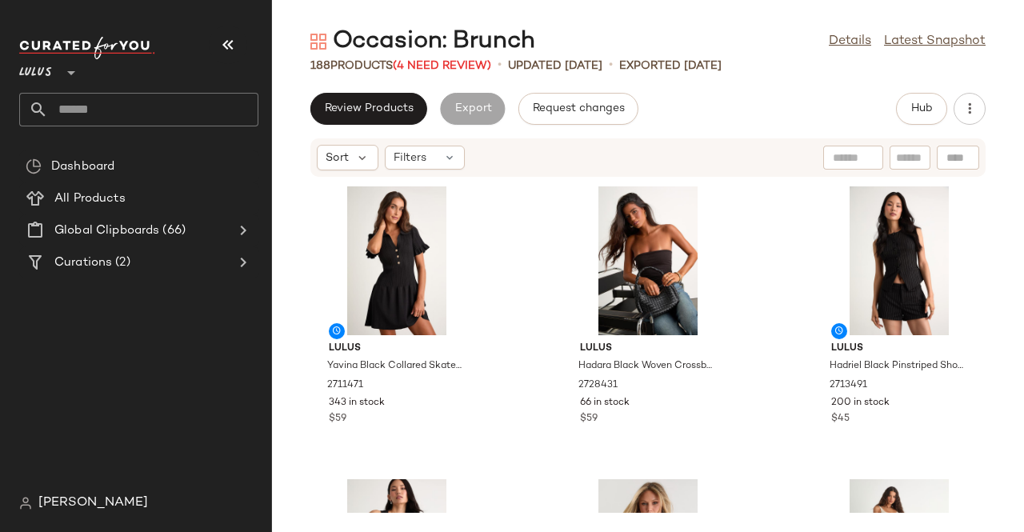
click at [241, 31] on button "button" at bounding box center [228, 45] width 38 height 38
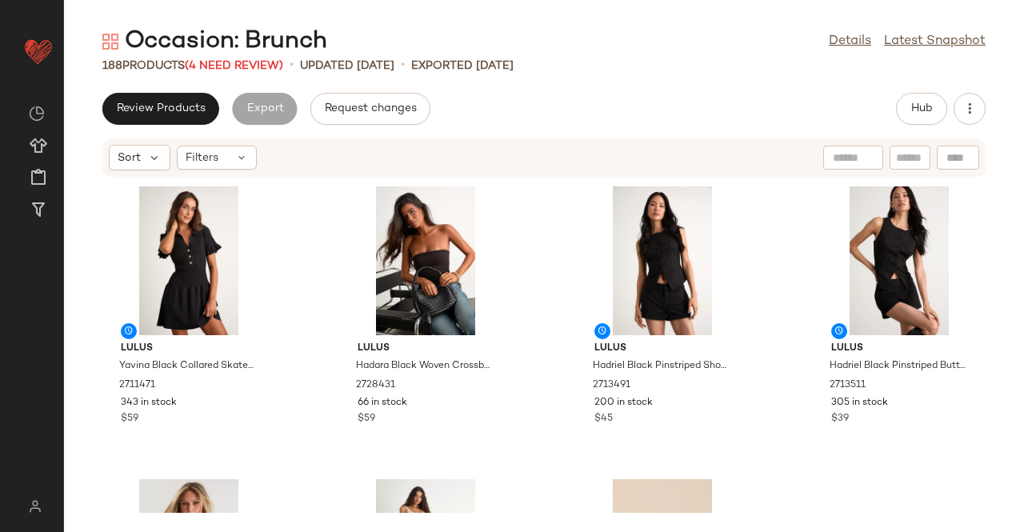
click at [243, 55] on div "Occasion: Brunch" at bounding box center [214, 42] width 225 height 32
click at [243, 60] on span "(4 Need Review)" at bounding box center [234, 66] width 98 height 12
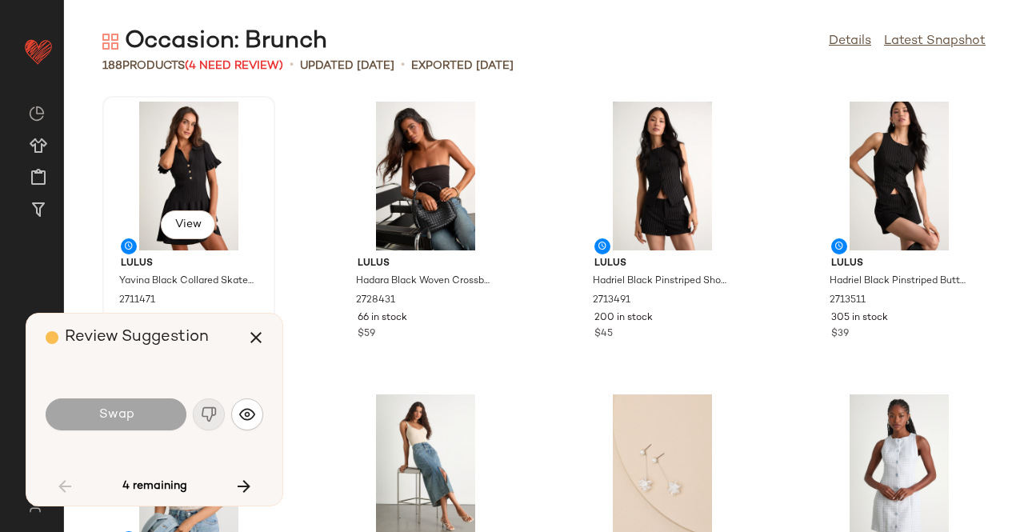
scroll to position [3806, 0]
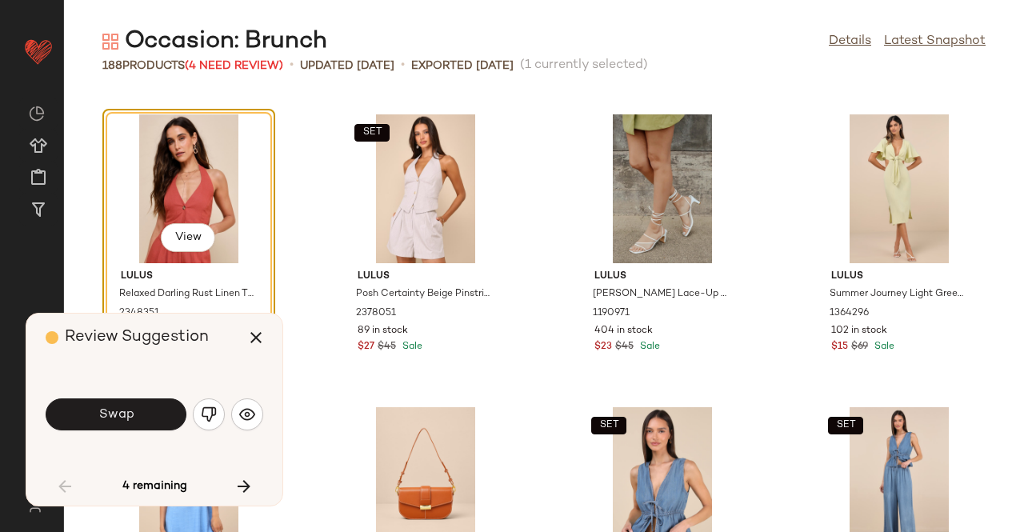
click at [145, 415] on button "Swap" at bounding box center [116, 414] width 141 height 32
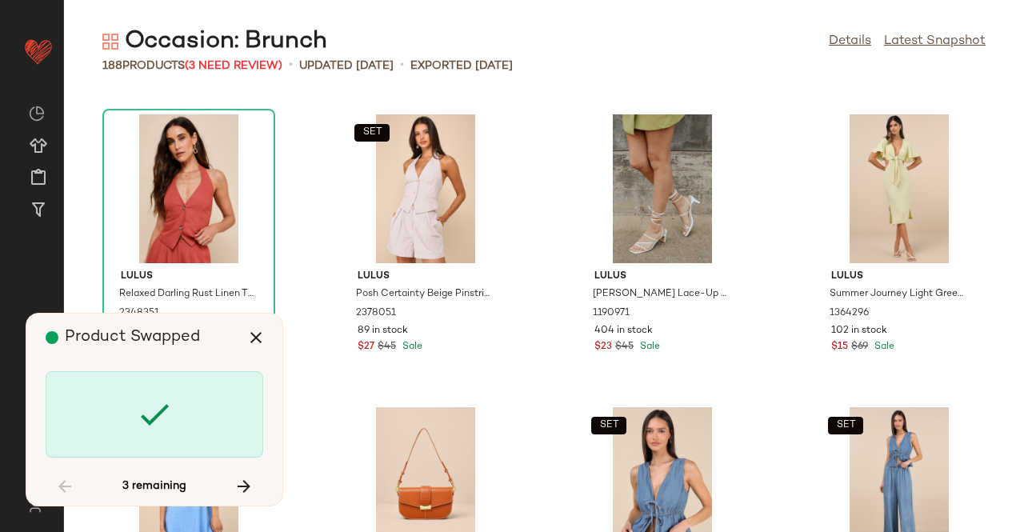
scroll to position [4392, 0]
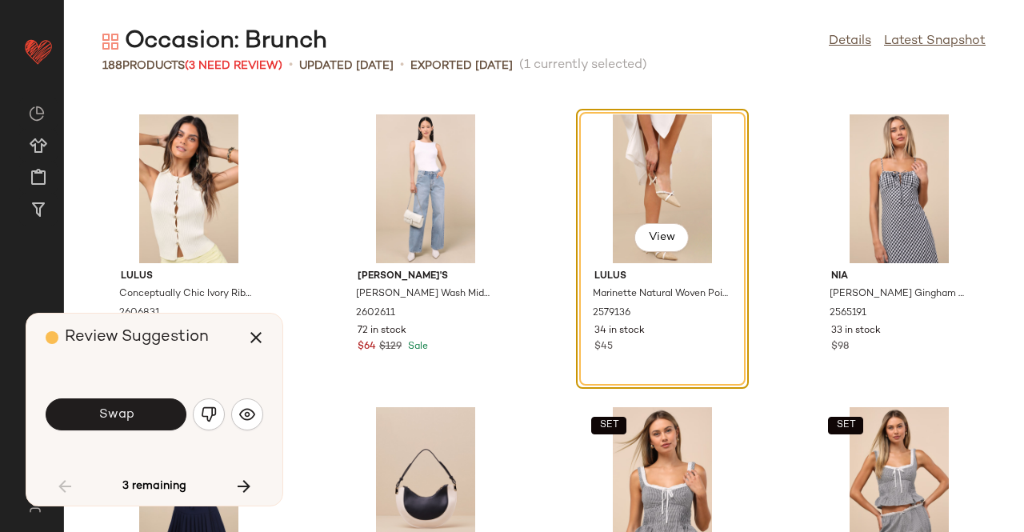
click at [145, 415] on button "Swap" at bounding box center [116, 414] width 141 height 32
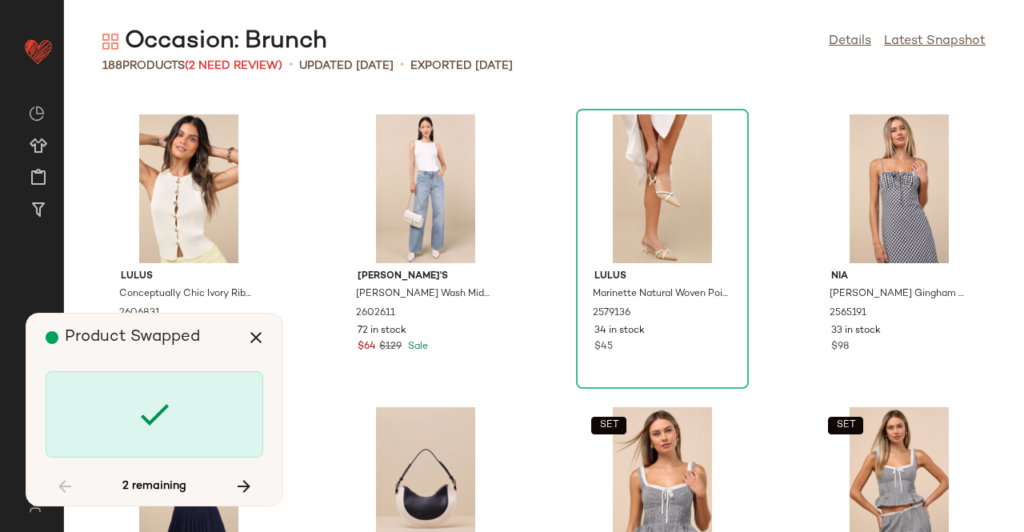
scroll to position [9369, 0]
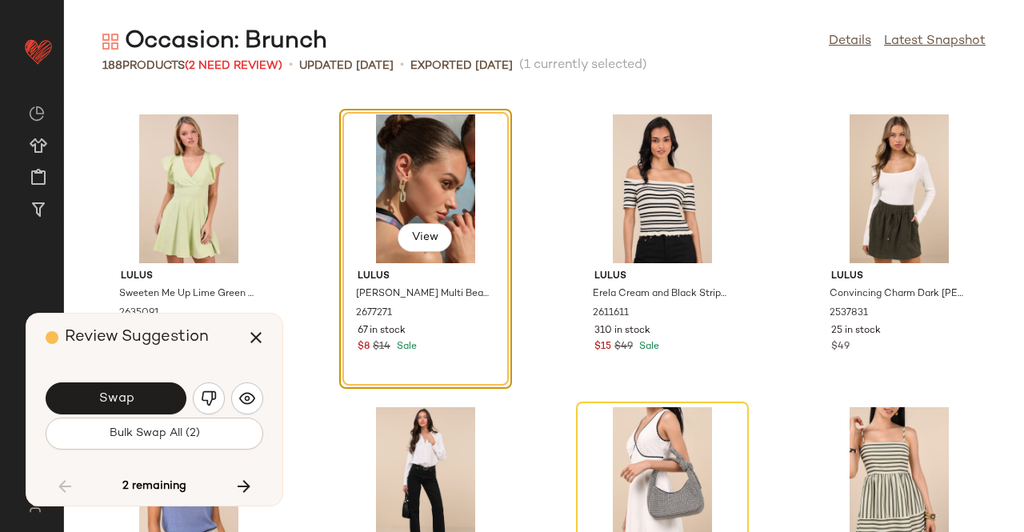
click at [144, 425] on button "Bulk Swap All (2)" at bounding box center [155, 434] width 218 height 32
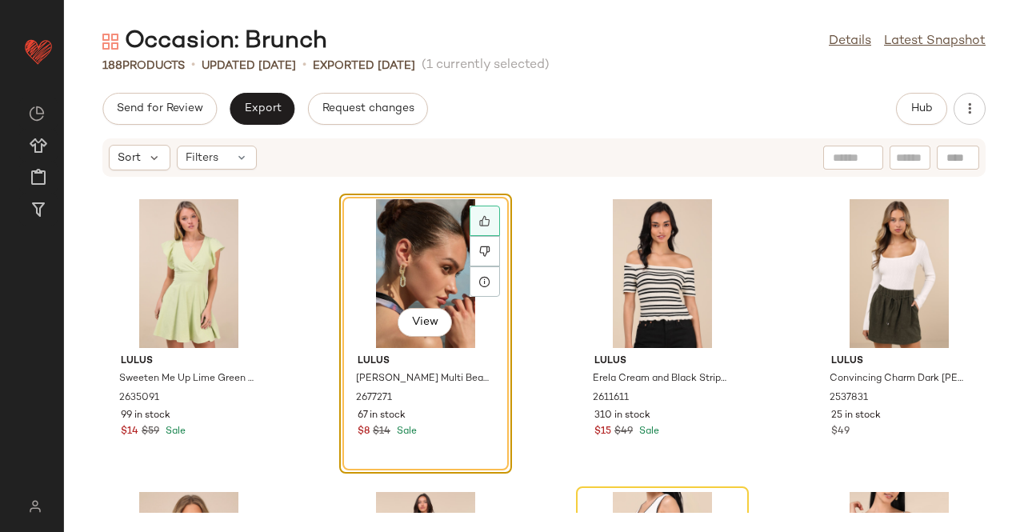
click at [479, 216] on icon at bounding box center [484, 220] width 11 height 11
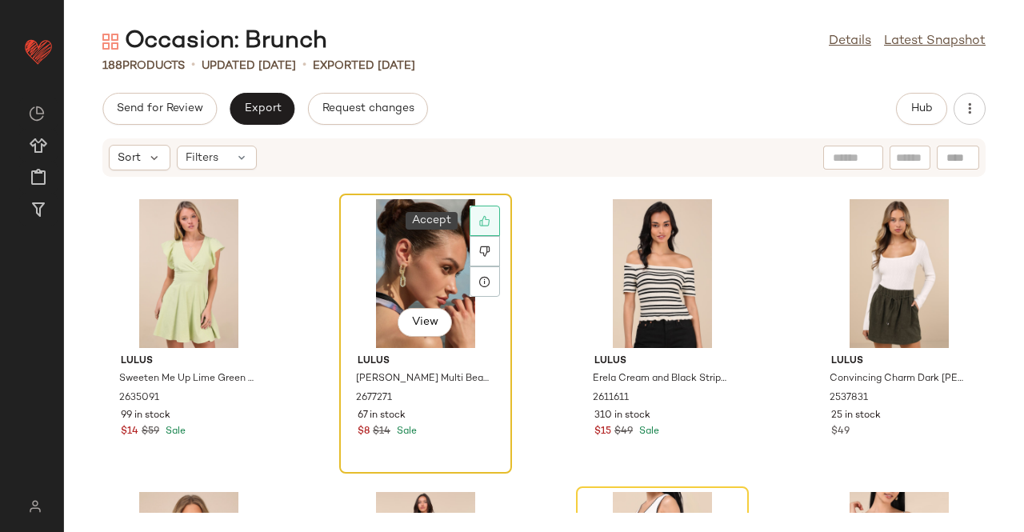
click at [480, 211] on div at bounding box center [485, 221] width 30 height 30
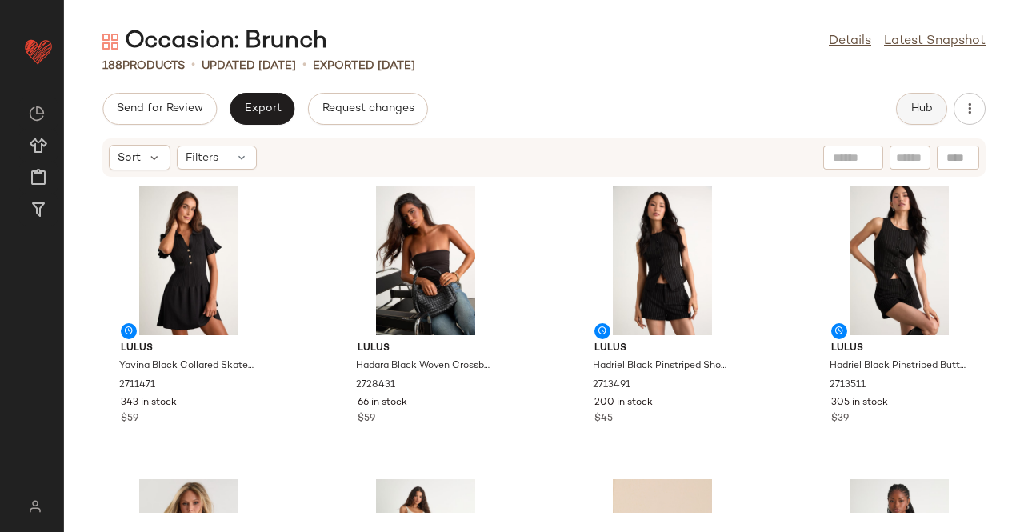
click at [923, 100] on button "Hub" at bounding box center [921, 109] width 51 height 32
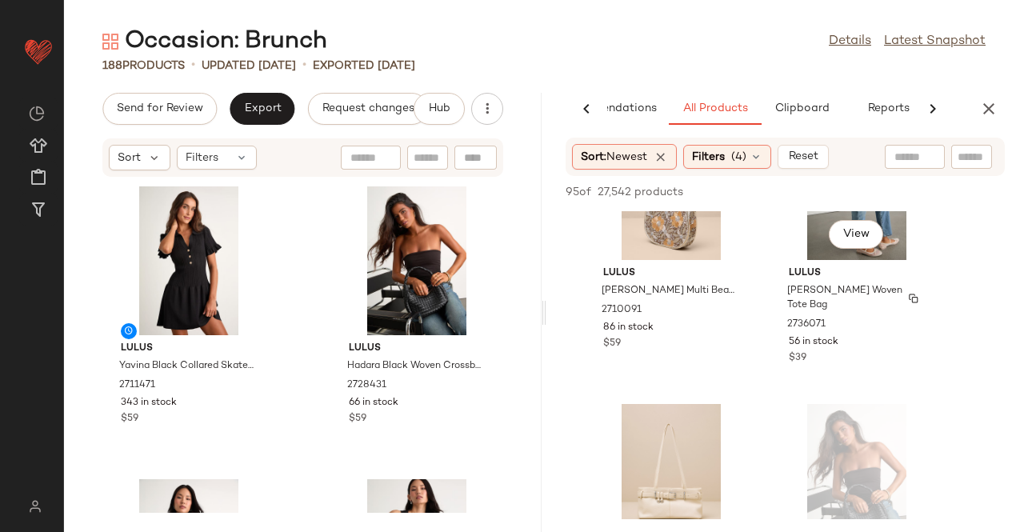
scroll to position [400, 0]
click at [755, 156] on icon at bounding box center [756, 156] width 13 height 13
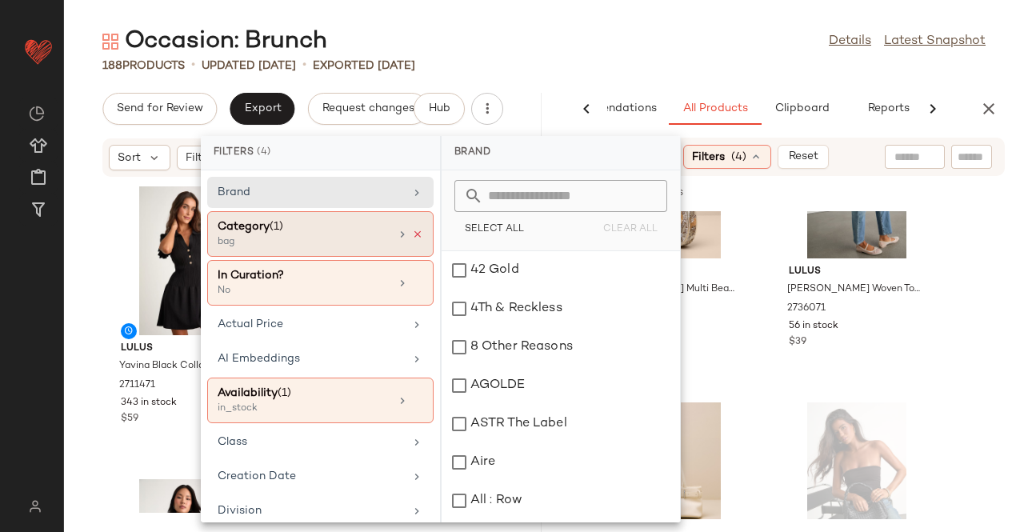
click at [412, 232] on icon at bounding box center [417, 234] width 11 height 11
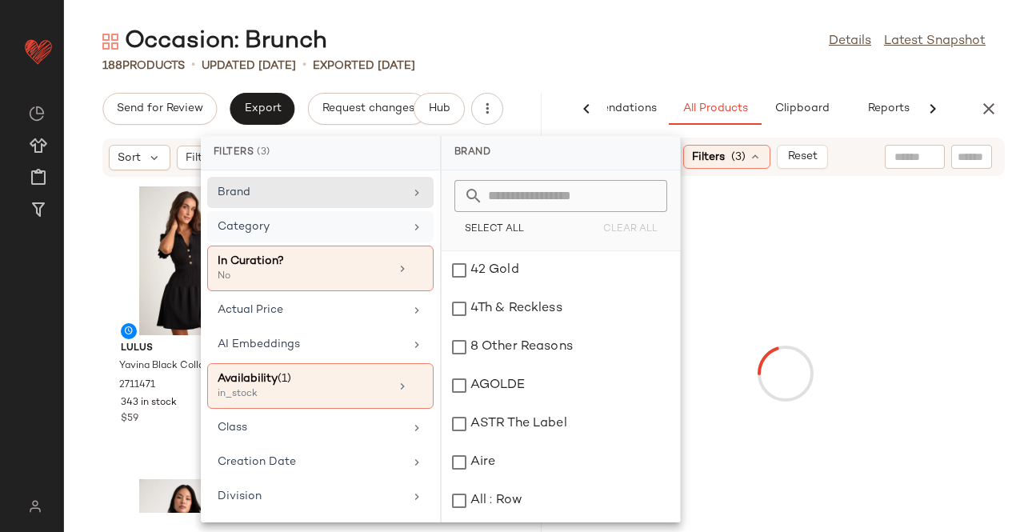
click at [398, 246] on div "Category" at bounding box center [320, 269] width 226 height 46
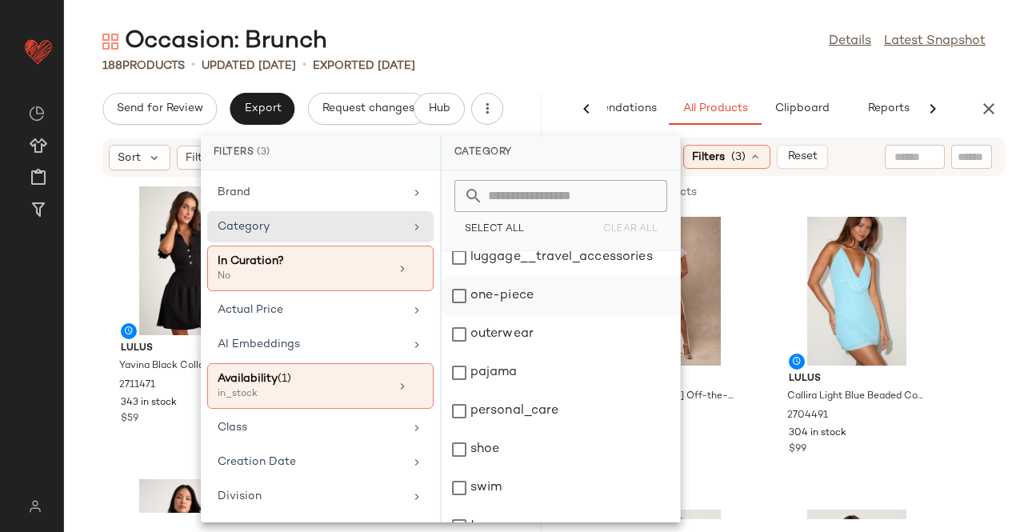
scroll to position [160, 0]
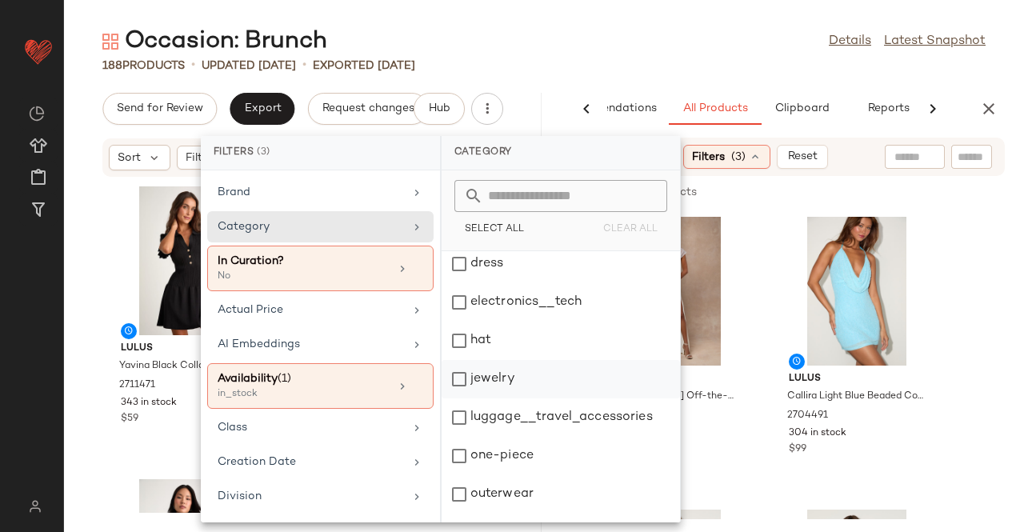
click at [504, 398] on div "jewelry" at bounding box center [561, 417] width 238 height 38
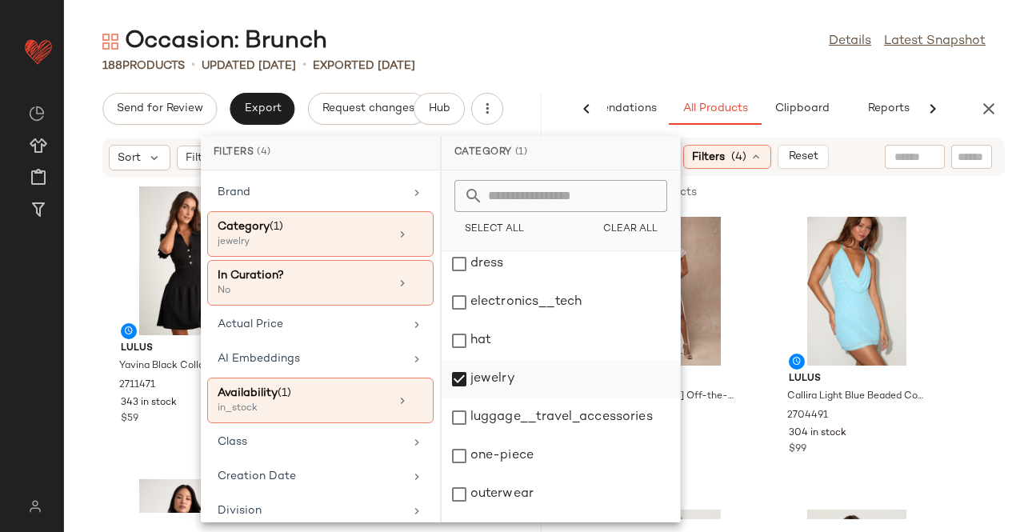
click at [497, 398] on div "jewelry" at bounding box center [561, 417] width 238 height 38
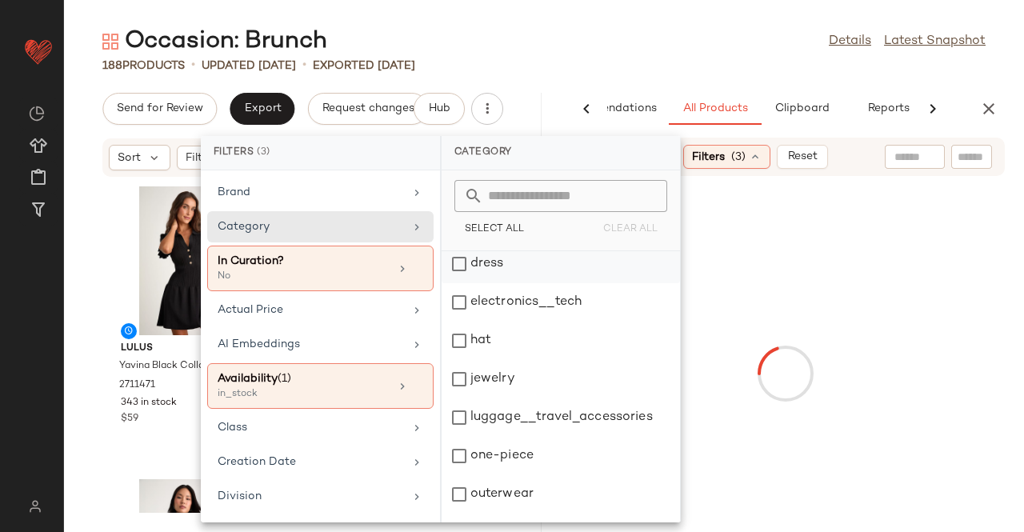
click at [498, 283] on div "dress" at bounding box center [561, 302] width 238 height 38
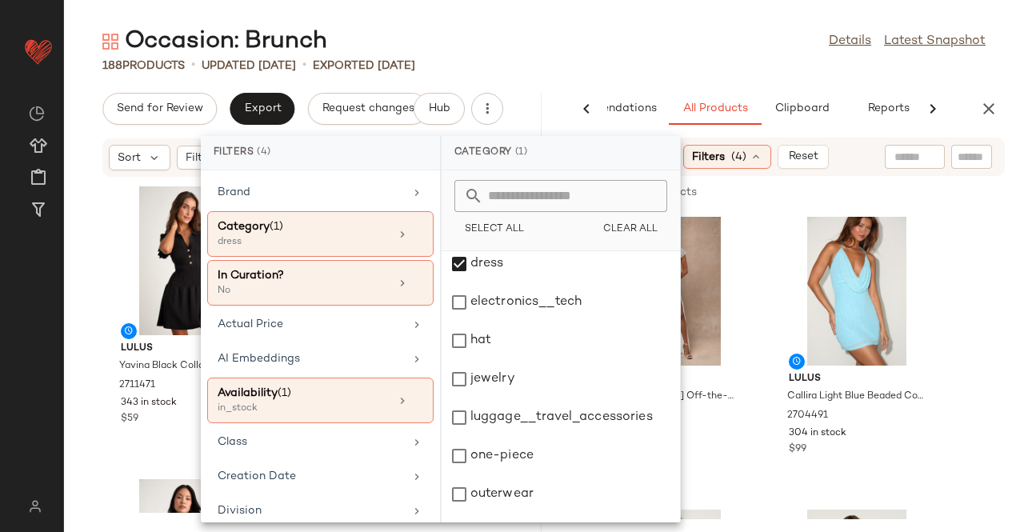
click at [621, 2] on main "Occasion: Brunch Details Latest Snapshot 188 Products • updated Aug 17th • Expo…" at bounding box center [512, 266] width 1024 height 532
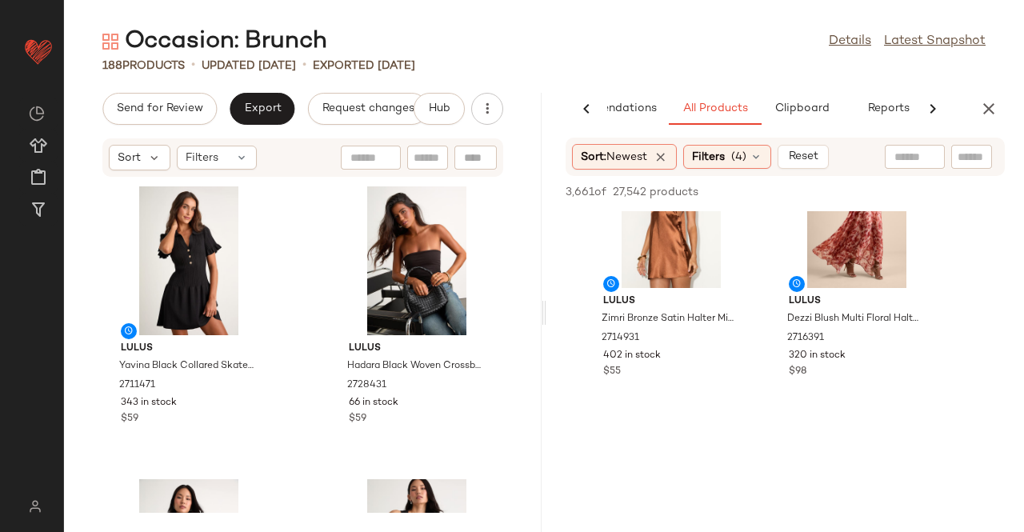
scroll to position [1840, 0]
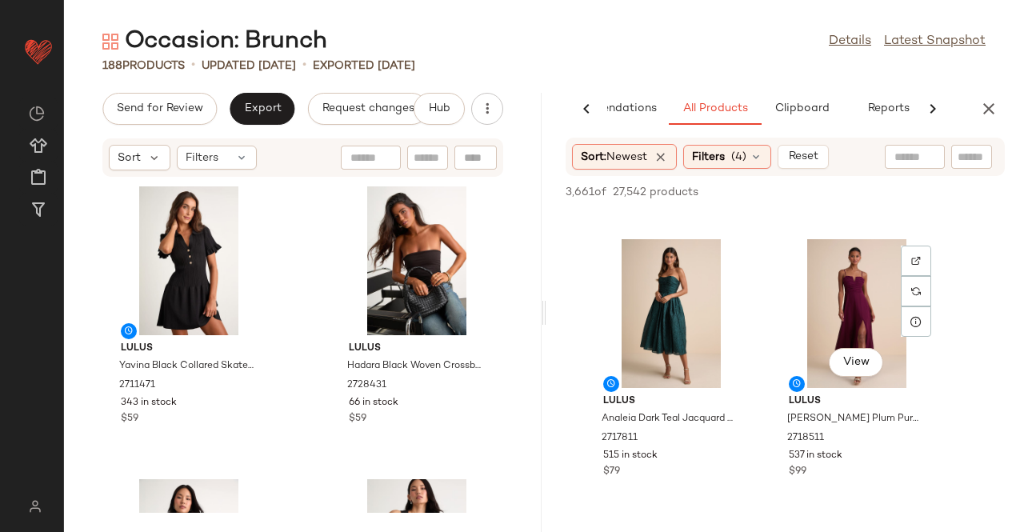
scroll to position [2560, 0]
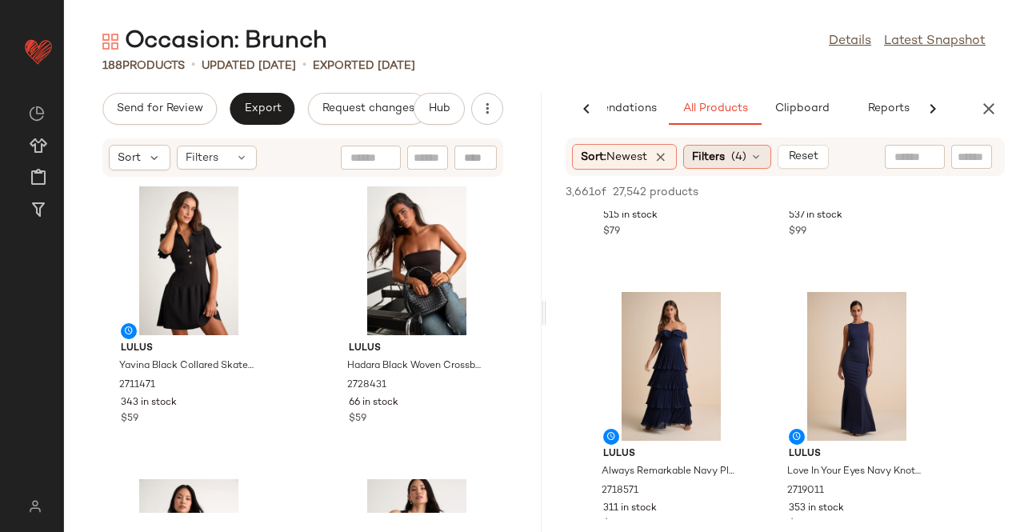
click at [725, 159] on span "Filters" at bounding box center [708, 157] width 33 height 17
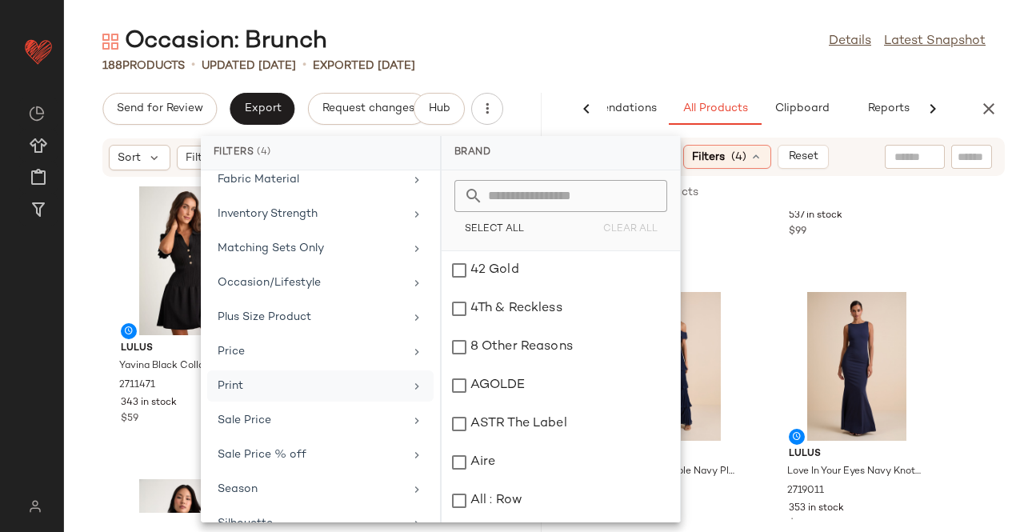
scroll to position [462, 0]
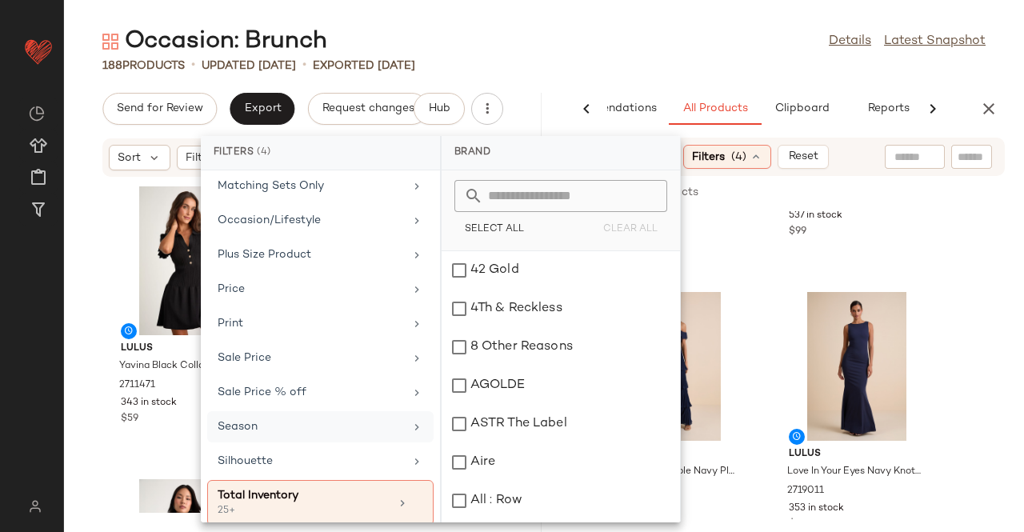
click at [328, 418] on div "Season" at bounding box center [311, 426] width 186 height 17
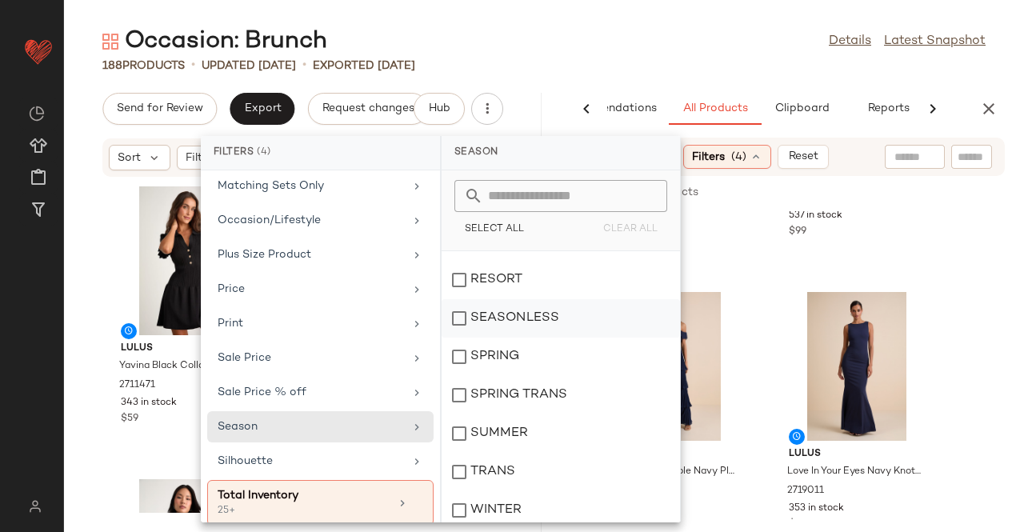
scroll to position [112, 0]
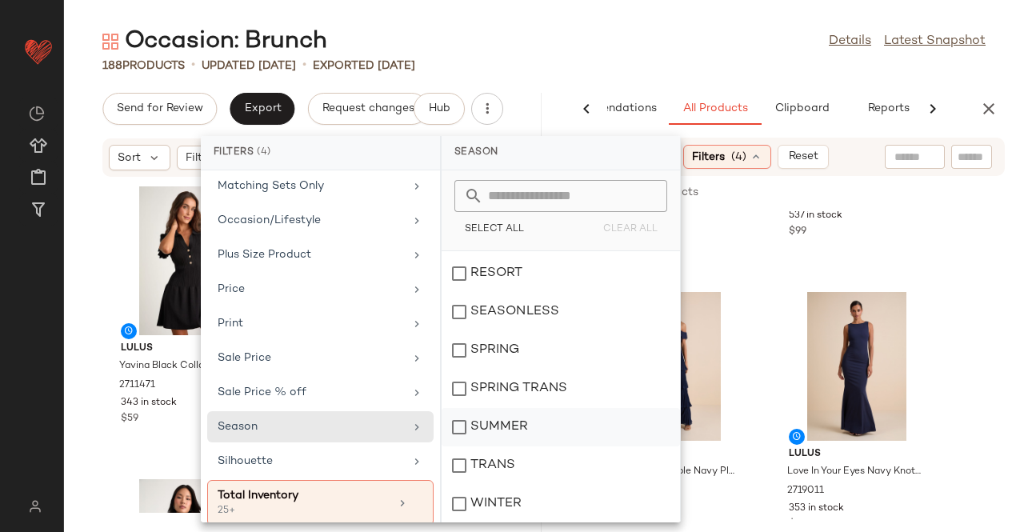
click at [506, 446] on div "SUMMER" at bounding box center [561, 465] width 238 height 38
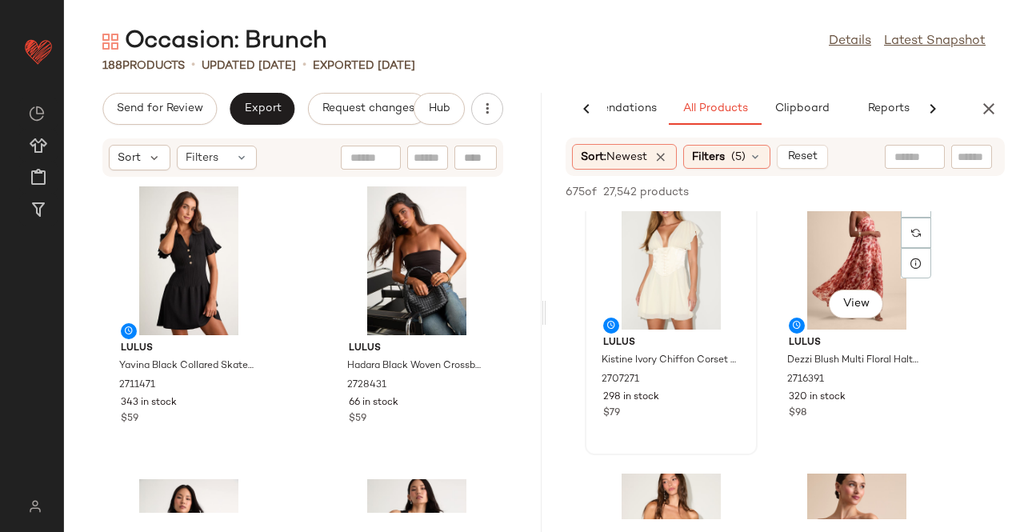
scroll to position [400, 0]
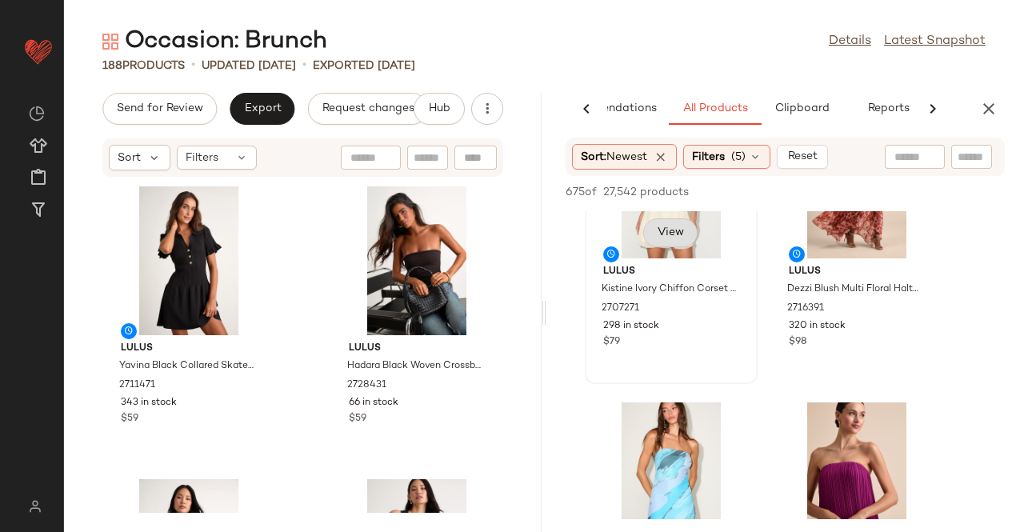
click at [665, 236] on span "View" at bounding box center [670, 232] width 27 height 13
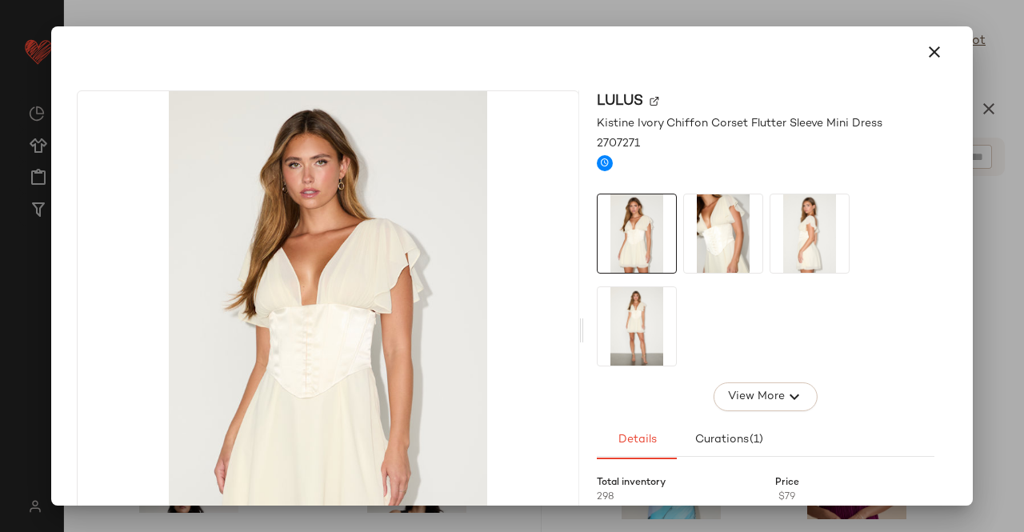
click at [711, 222] on img at bounding box center [723, 233] width 78 height 78
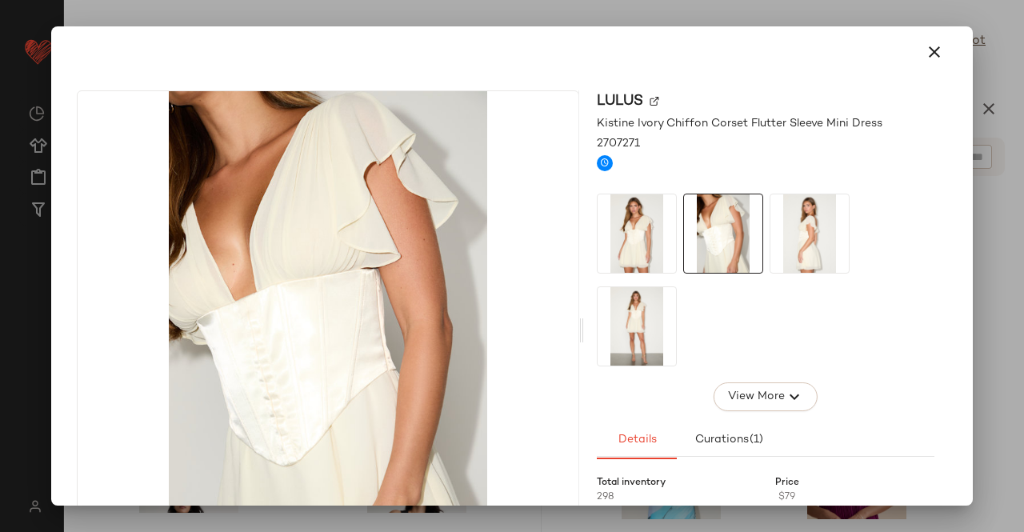
click at [884, 239] on div at bounding box center [766, 280] width 338 height 173
click at [918, 239] on div at bounding box center [766, 280] width 338 height 173
click at [979, 266] on div at bounding box center [512, 266] width 1024 height 532
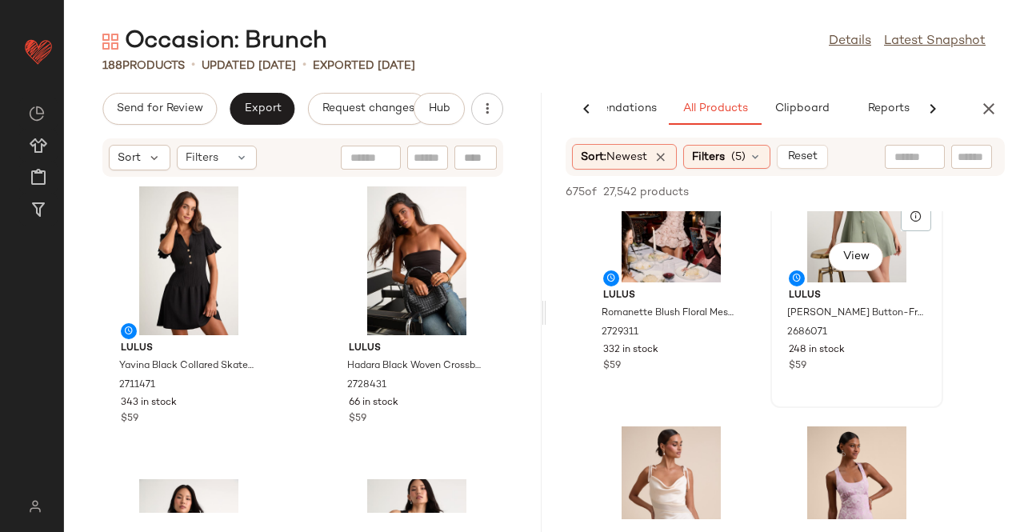
scroll to position [2080, 0]
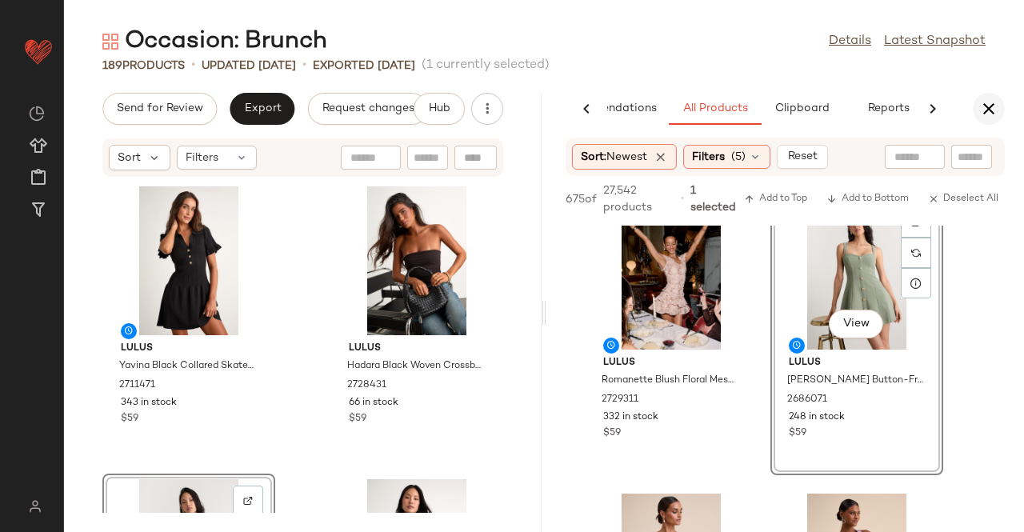
click at [998, 97] on button "button" at bounding box center [989, 109] width 32 height 32
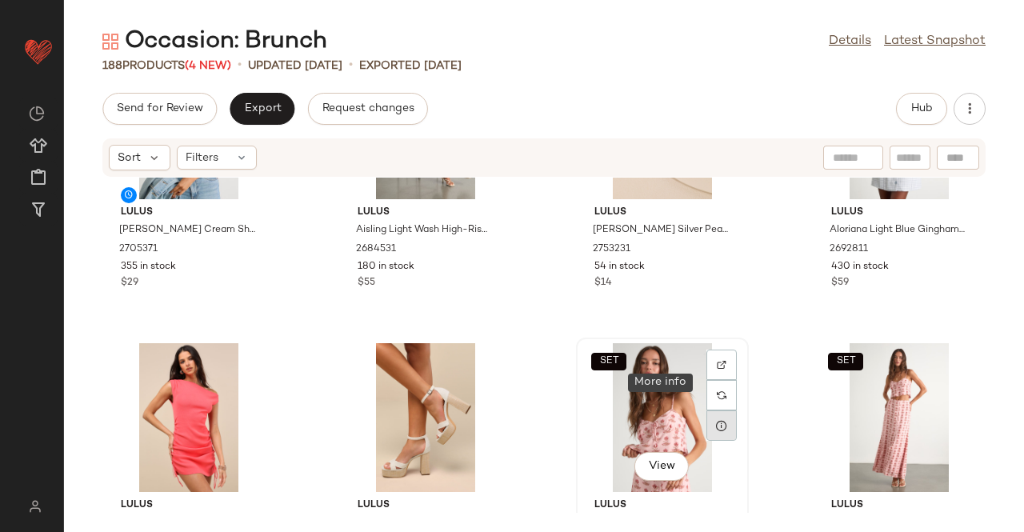
scroll to position [493, 0]
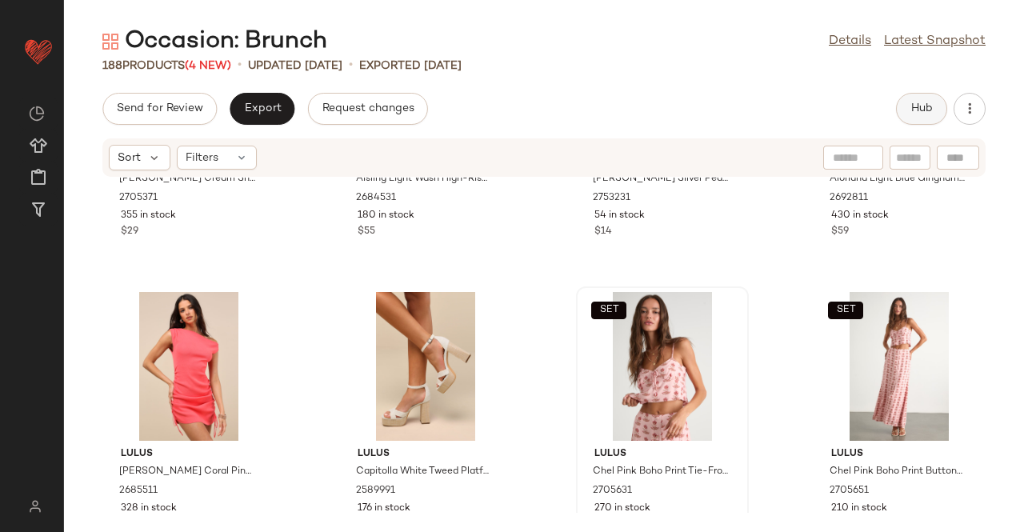
click at [930, 119] on button "Hub" at bounding box center [921, 109] width 51 height 32
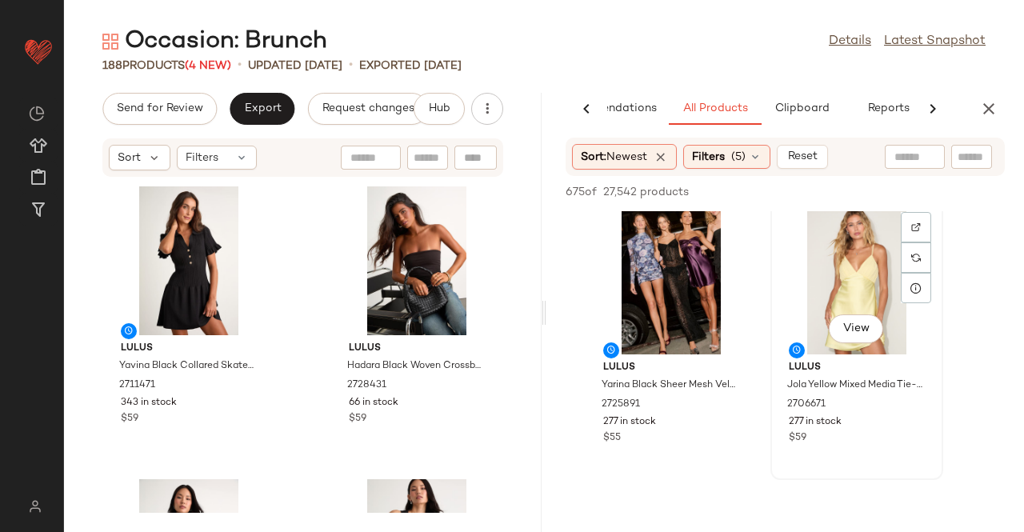
scroll to position [1920, 0]
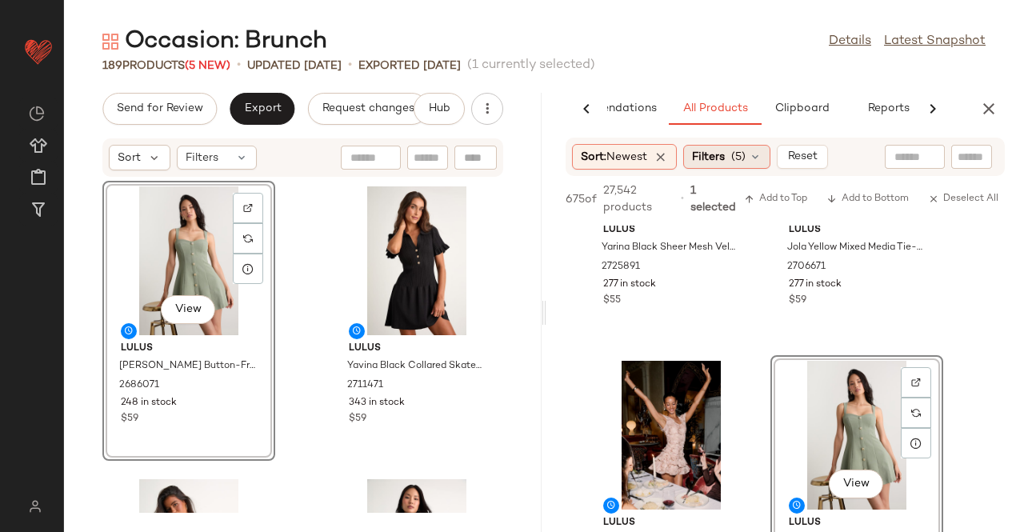
click at [741, 154] on span "(5)" at bounding box center [738, 157] width 14 height 17
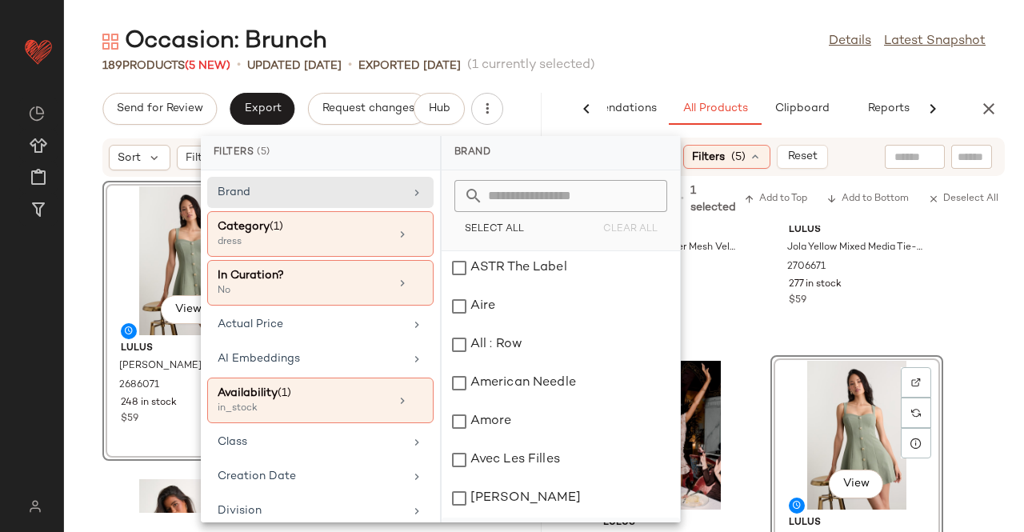
scroll to position [320, 0]
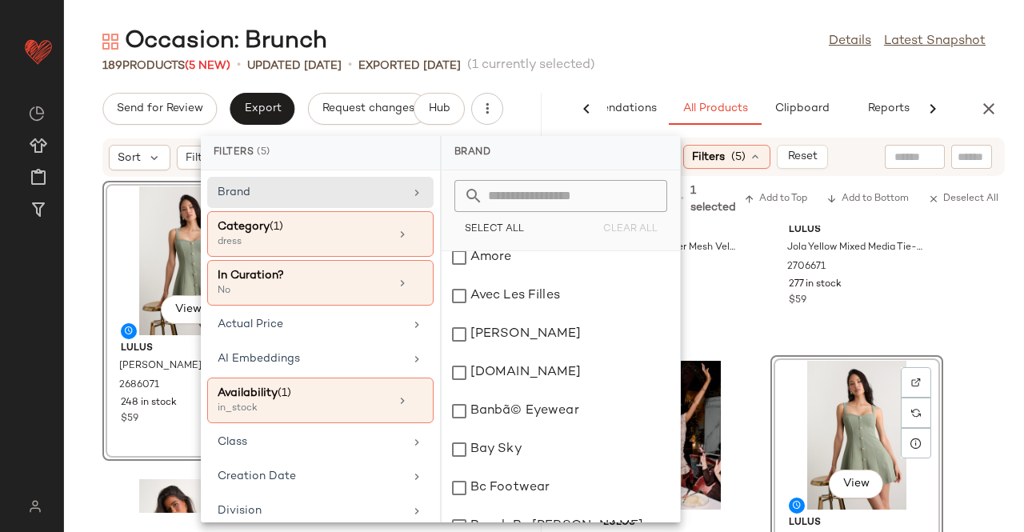
click at [723, 54] on div "Occasion: Brunch Details Latest Snapshot" at bounding box center [544, 42] width 960 height 32
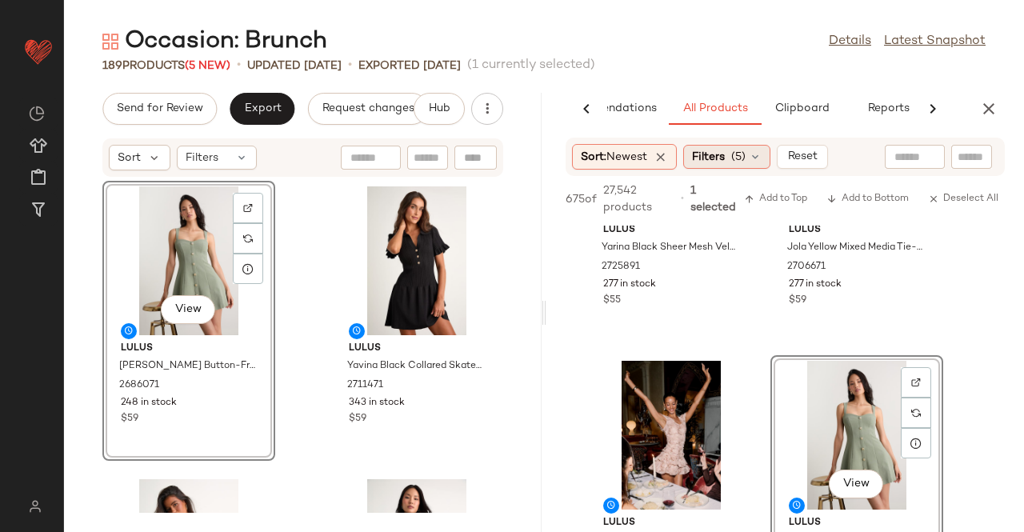
click at [704, 156] on span "Filters" at bounding box center [708, 157] width 33 height 17
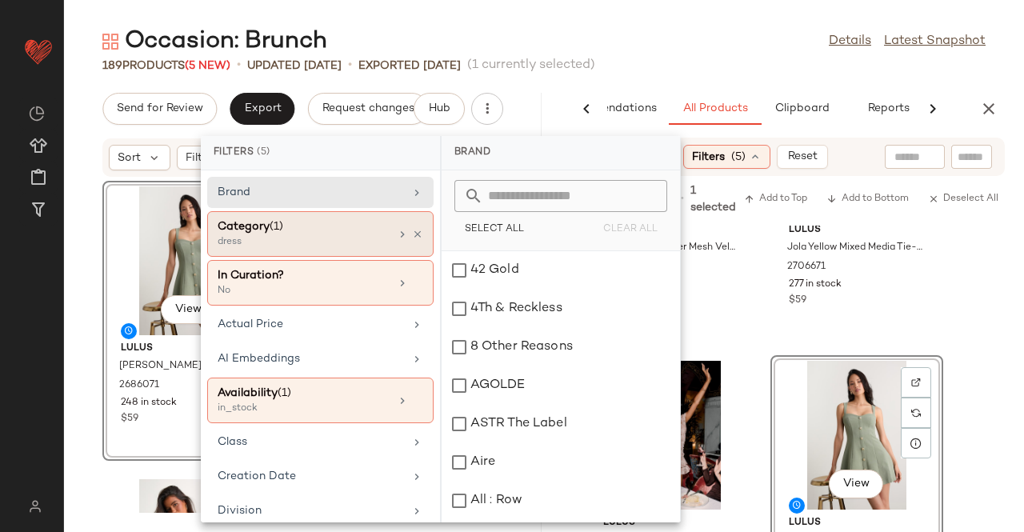
click at [416, 260] on div "Category (1) dress" at bounding box center [320, 283] width 226 height 46
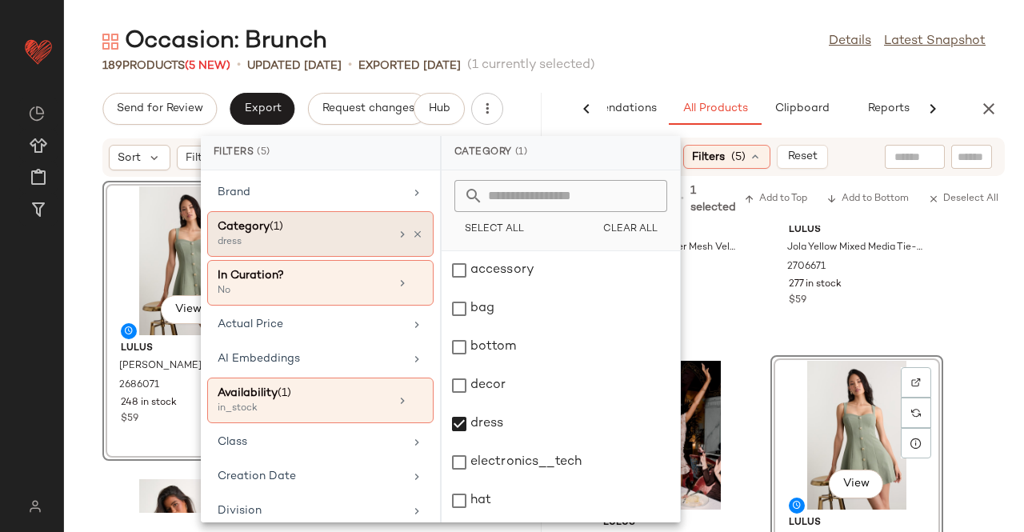
click at [401, 228] on icon at bounding box center [402, 234] width 13 height 13
click at [418, 231] on div "Category (1) dress" at bounding box center [320, 234] width 226 height 46
click at [414, 231] on icon at bounding box center [417, 234] width 11 height 11
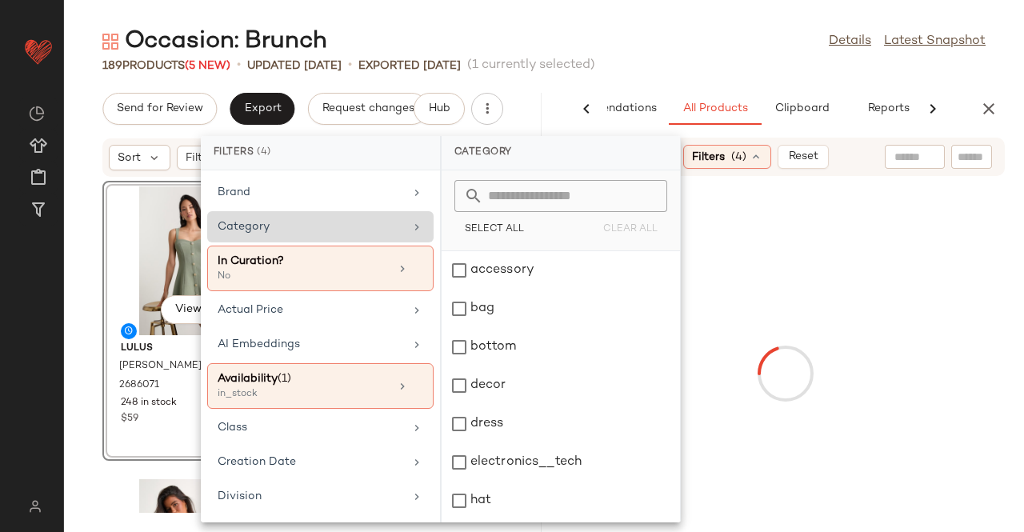
click at [380, 228] on div "Category" at bounding box center [311, 226] width 186 height 17
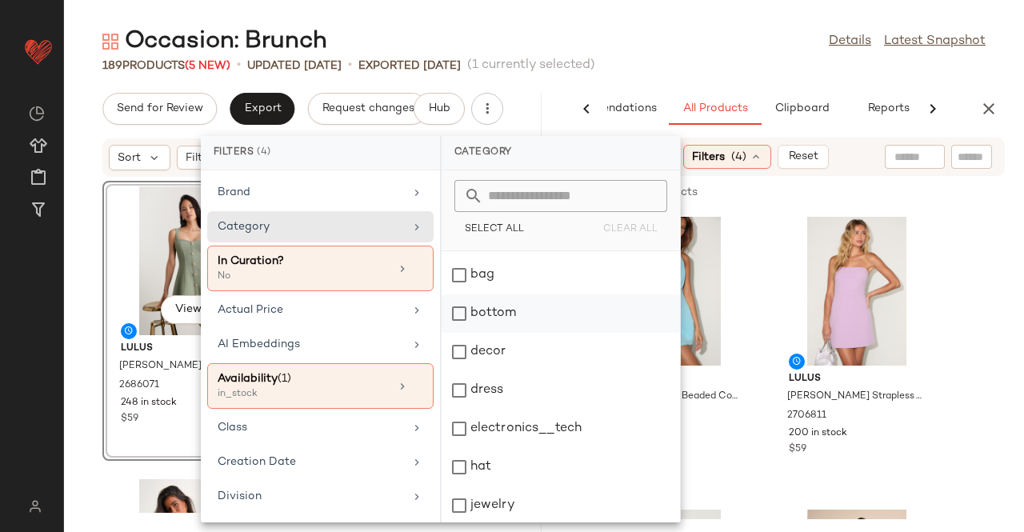
scroll to position [0, 0]
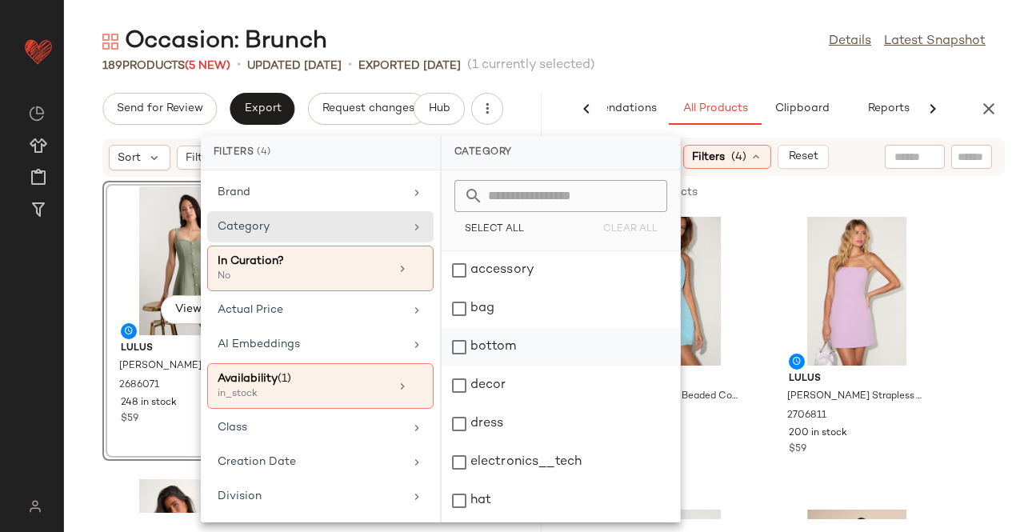
click at [496, 366] on div "bottom" at bounding box center [561, 385] width 238 height 38
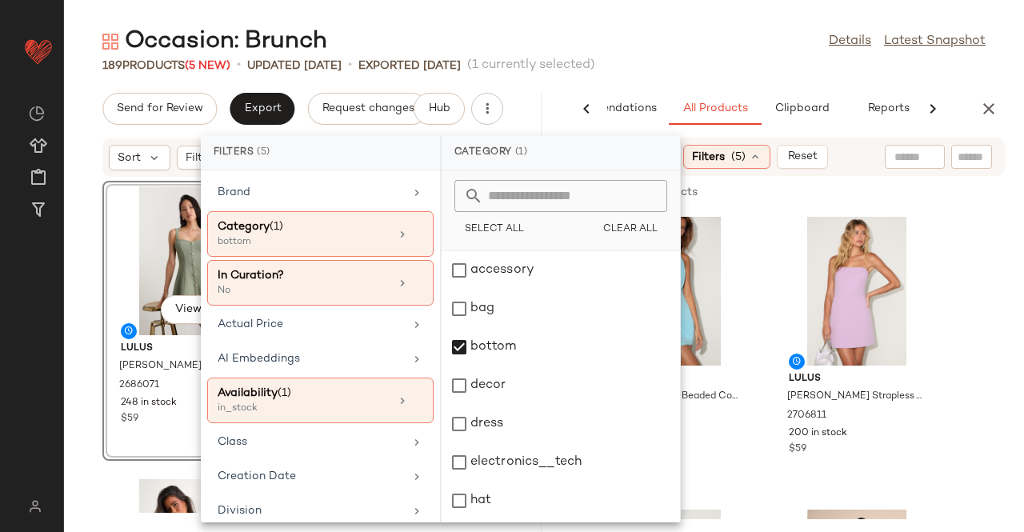
click at [594, 49] on div "Occasion: Brunch Details Latest Snapshot" at bounding box center [544, 42] width 960 height 32
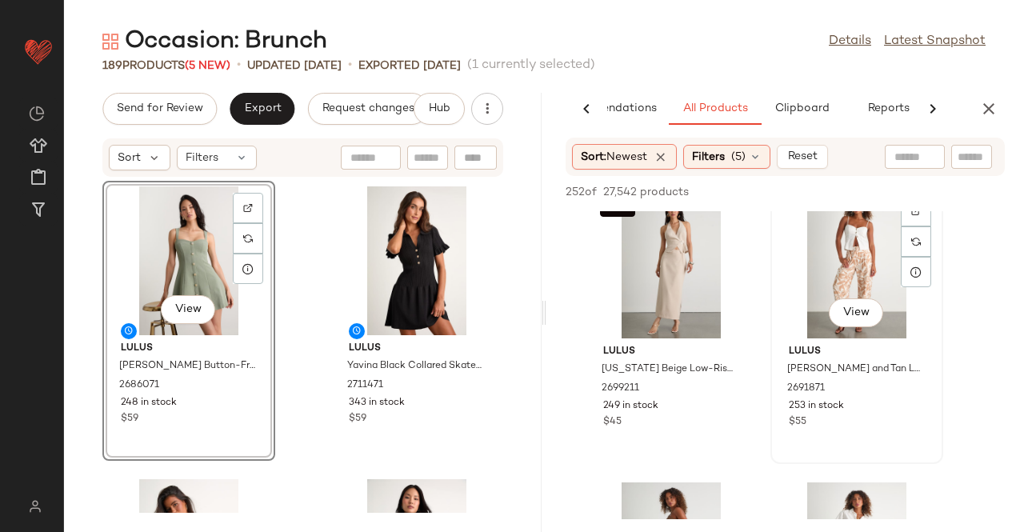
scroll to position [240, 0]
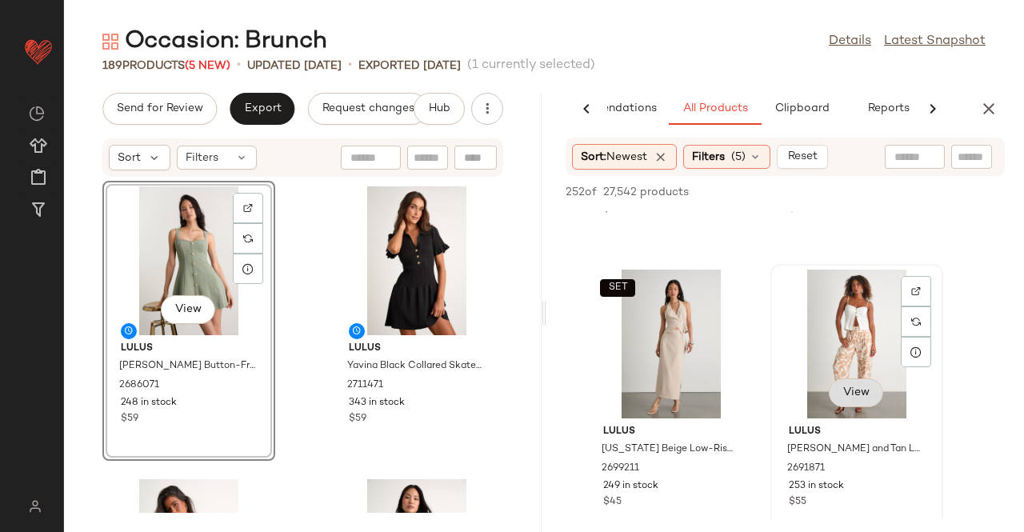
click at [854, 394] on span "View" at bounding box center [855, 392] width 27 height 13
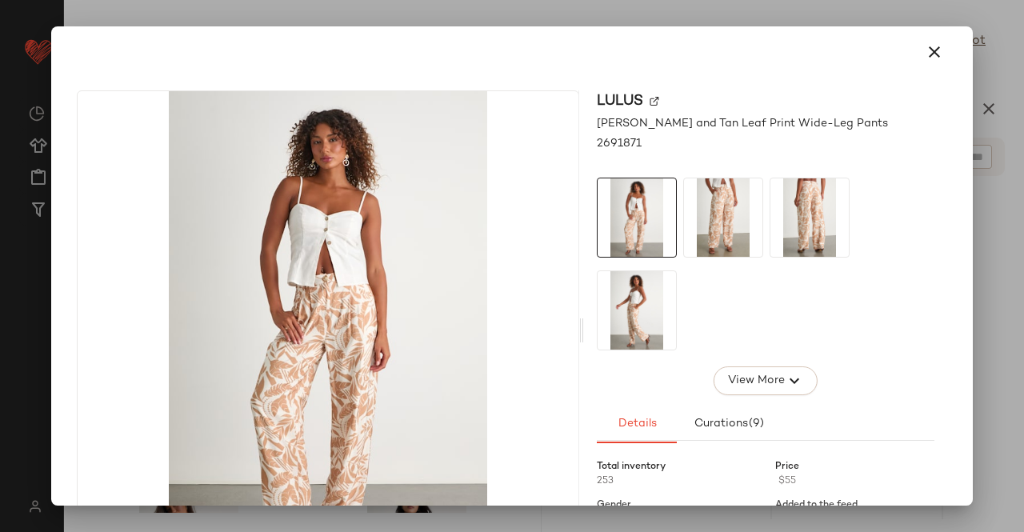
click at [726, 184] on img at bounding box center [723, 217] width 78 height 78
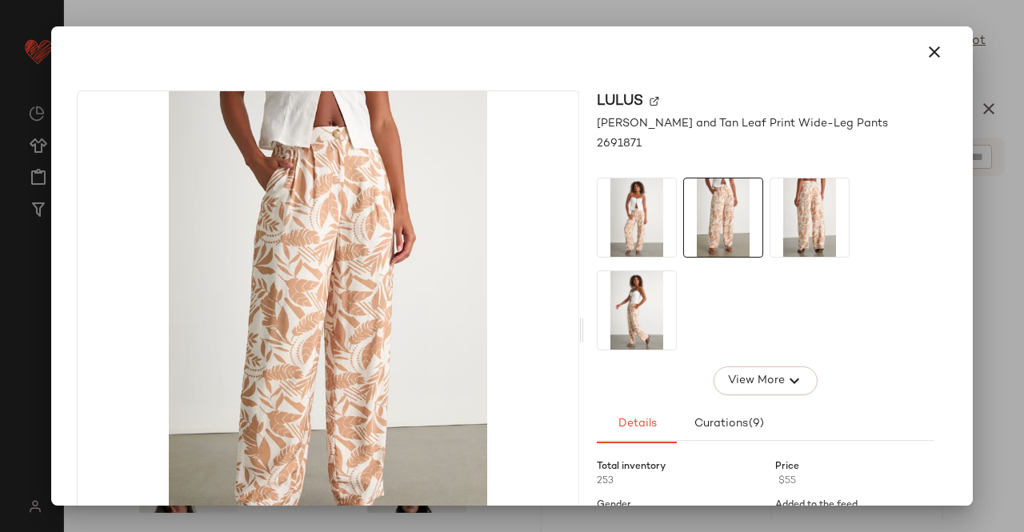
click at [781, 206] on img at bounding box center [809, 217] width 78 height 78
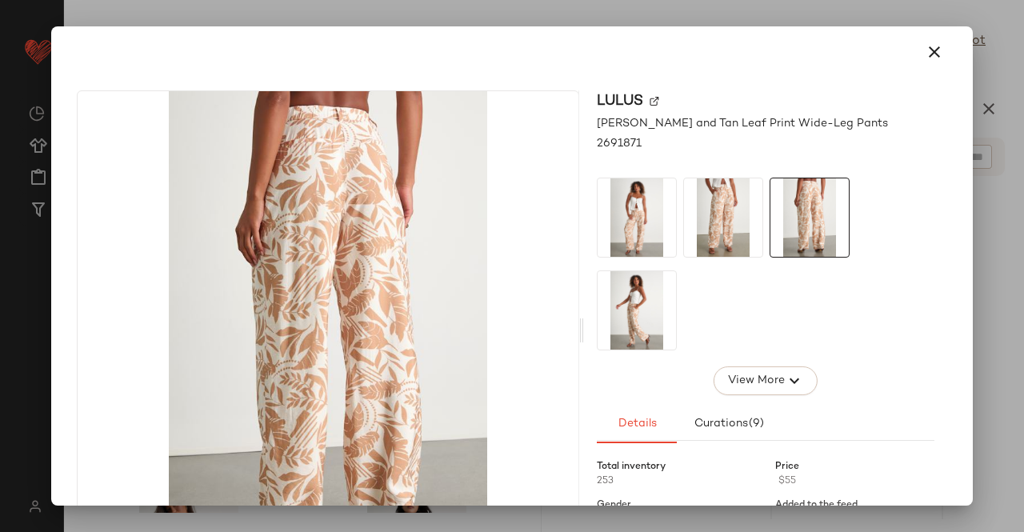
click at [701, 285] on div at bounding box center [766, 264] width 338 height 173
click at [598, 334] on img at bounding box center [637, 310] width 78 height 78
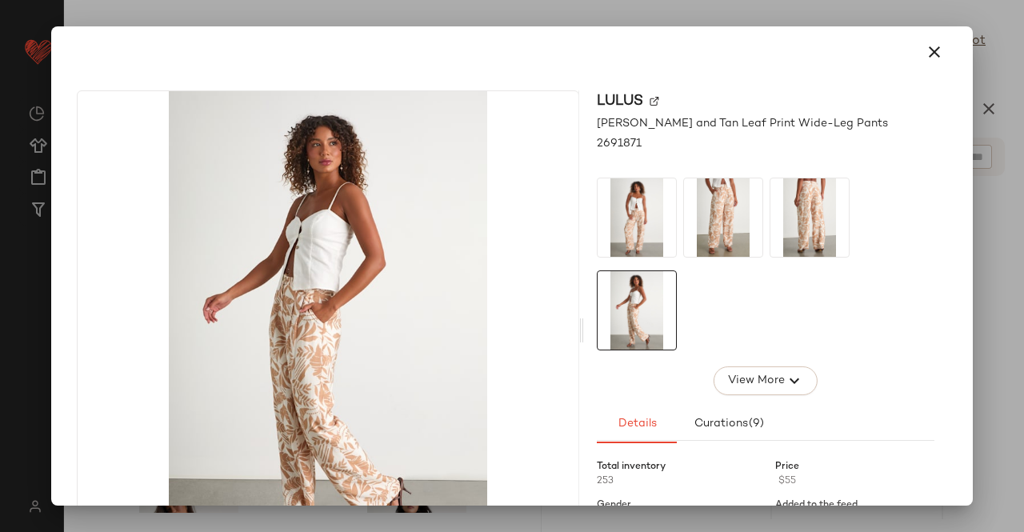
click at [1023, 198] on div at bounding box center [512, 266] width 1024 height 532
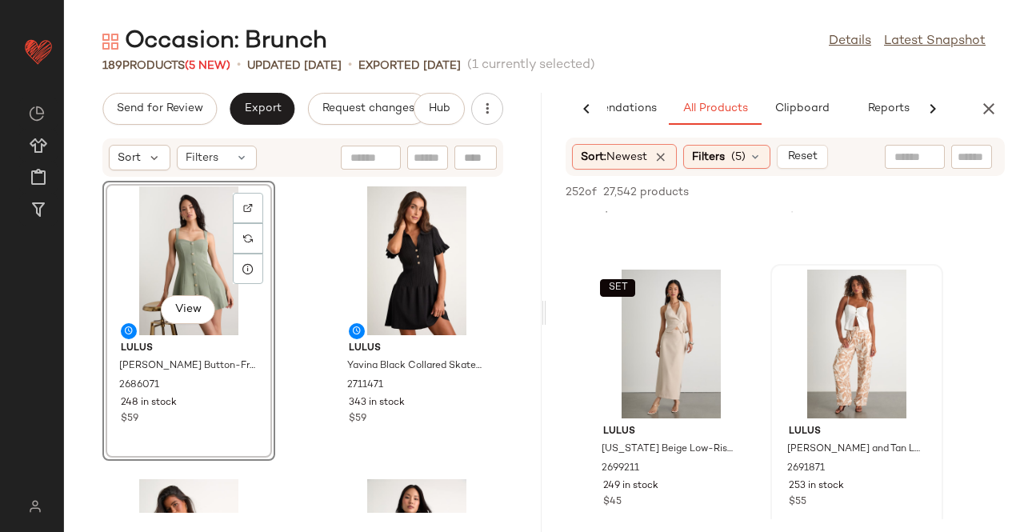
drag, startPoint x: 762, startPoint y: 326, endPoint x: 806, endPoint y: 321, distance: 43.5
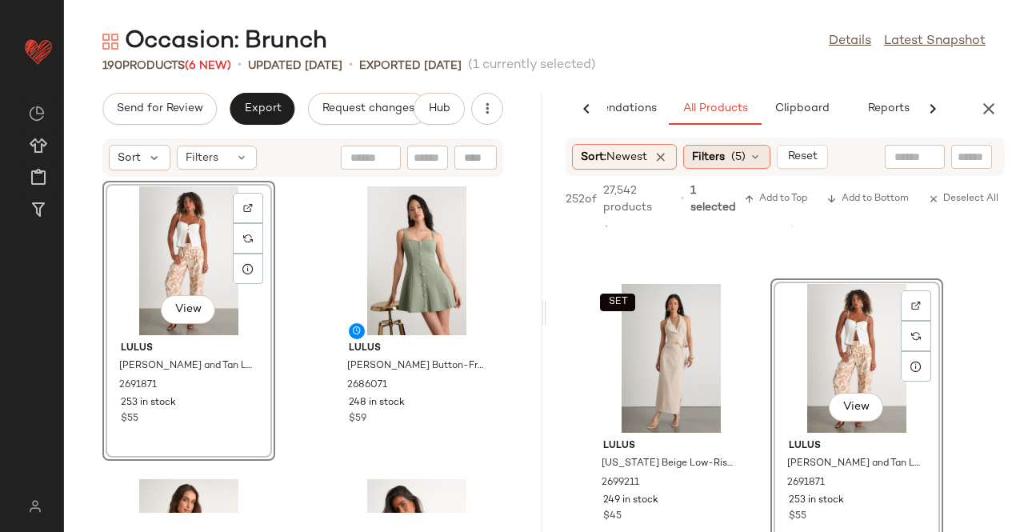
click at [720, 147] on div "Filters (5)" at bounding box center [726, 157] width 87 height 24
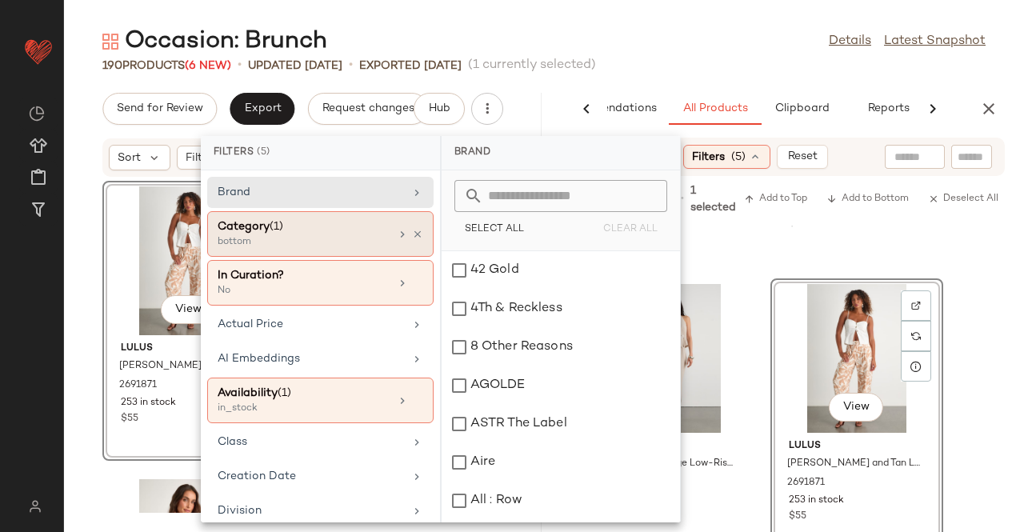
click at [418, 260] on div "Category (1) bottom" at bounding box center [320, 283] width 226 height 46
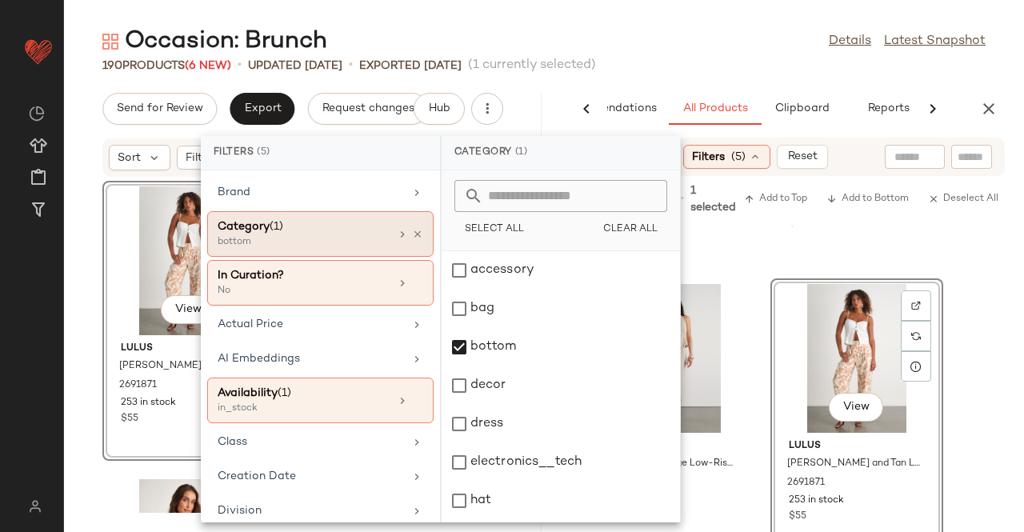
click at [387, 226] on div "Category (1) bottom" at bounding box center [320, 234] width 226 height 46
click at [412, 232] on icon at bounding box center [417, 234] width 11 height 11
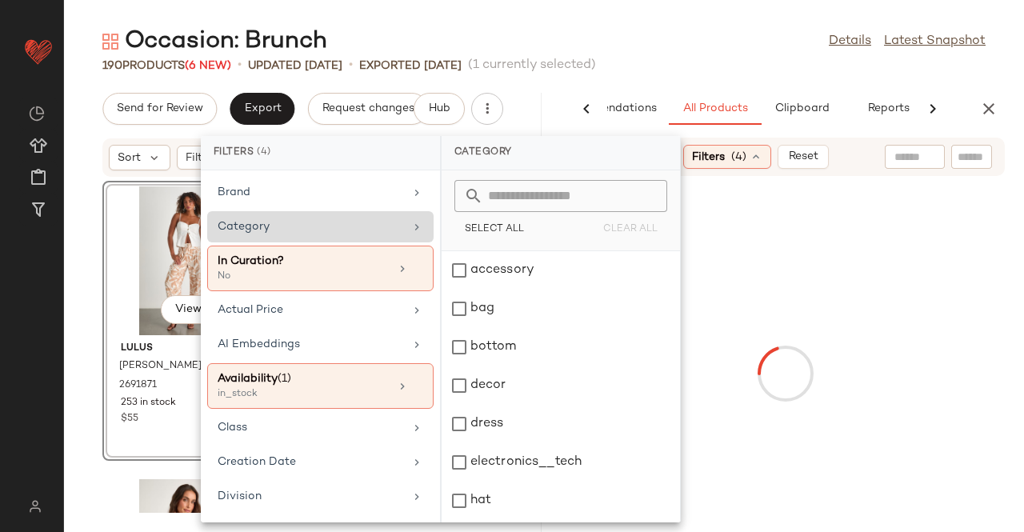
click at [398, 232] on div "Category" at bounding box center [320, 226] width 226 height 31
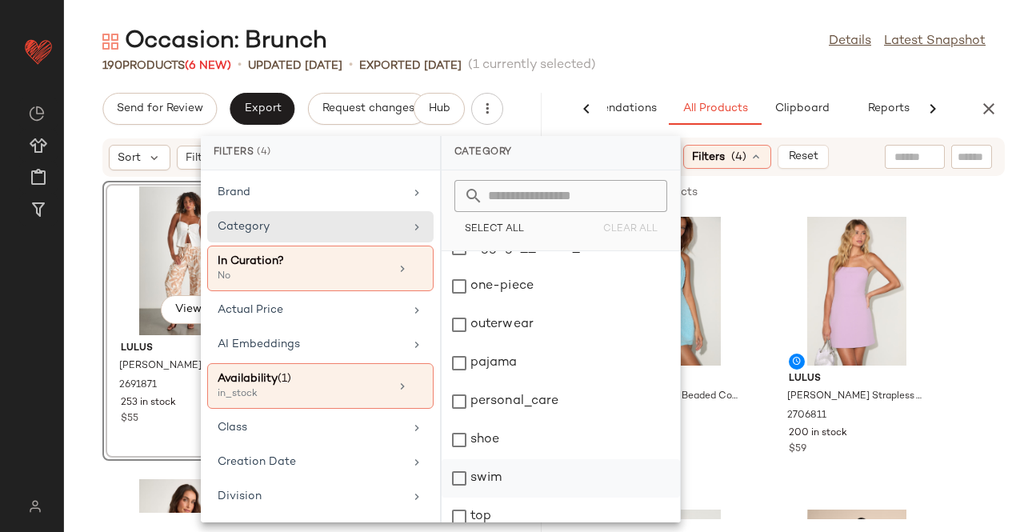
scroll to position [381, 0]
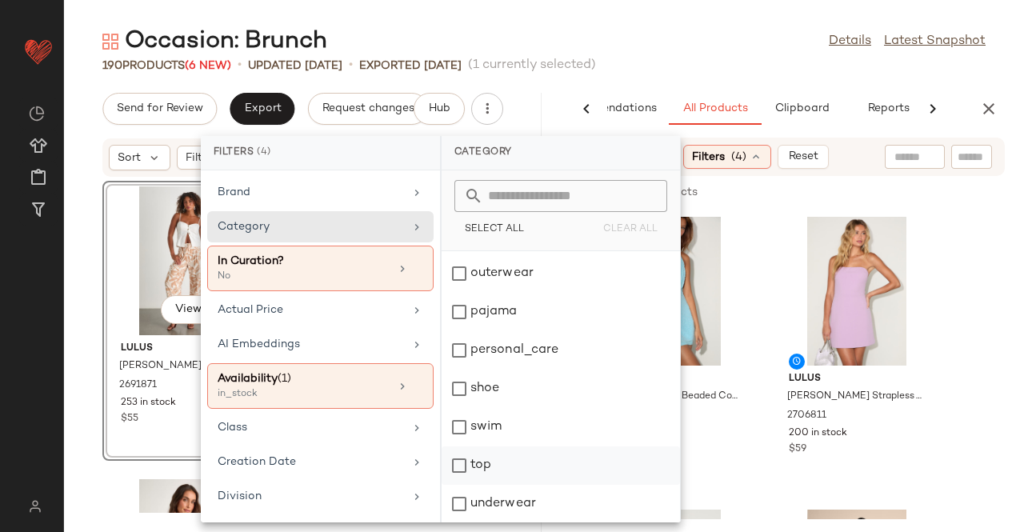
click at [486, 485] on div "top" at bounding box center [561, 504] width 238 height 38
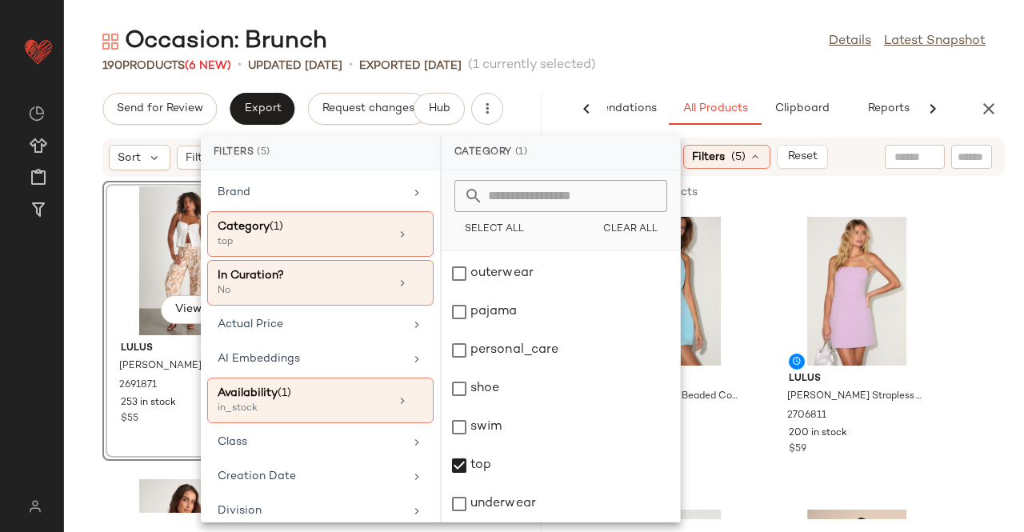
click at [746, 46] on div "Occasion: Brunch Details Latest Snapshot" at bounding box center [544, 42] width 960 height 32
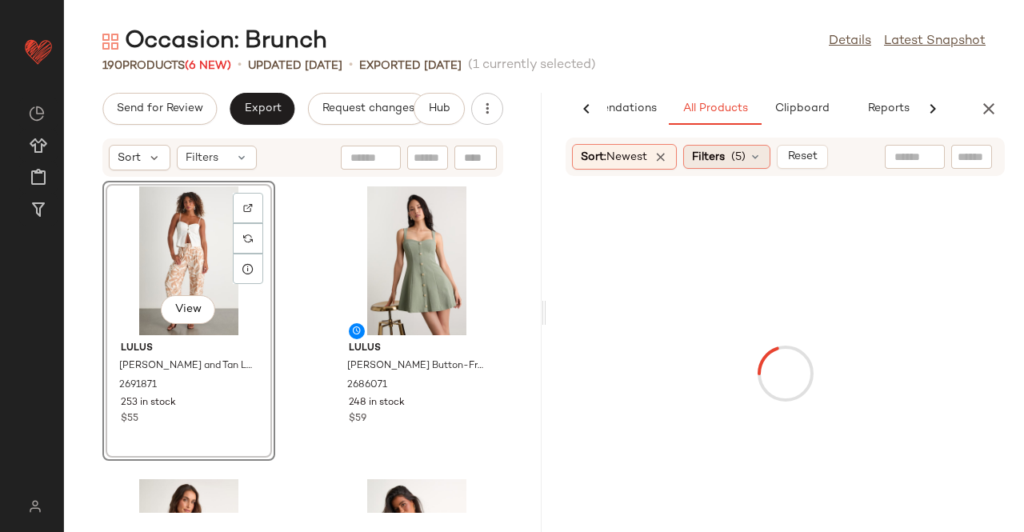
click at [710, 166] on div "Filters (5)" at bounding box center [726, 157] width 87 height 24
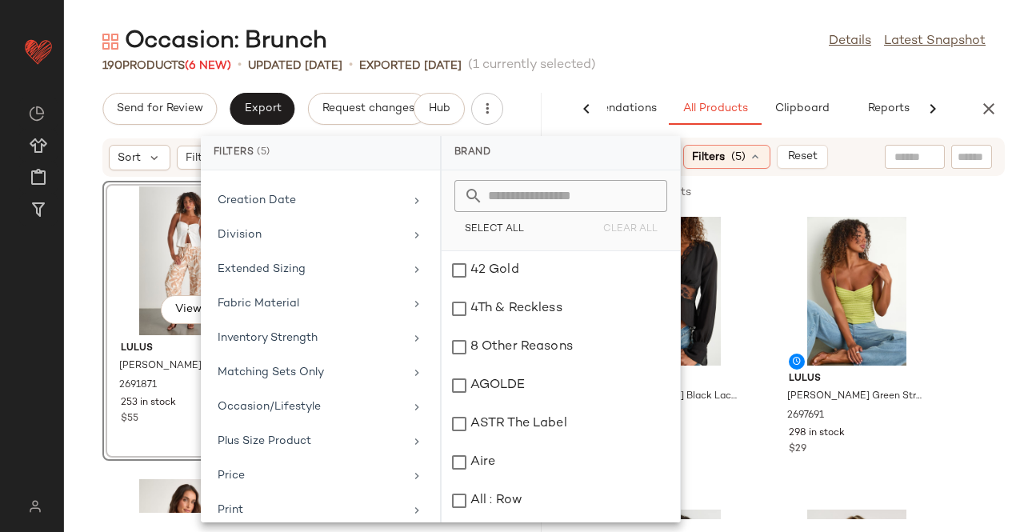
scroll to position [477, 0]
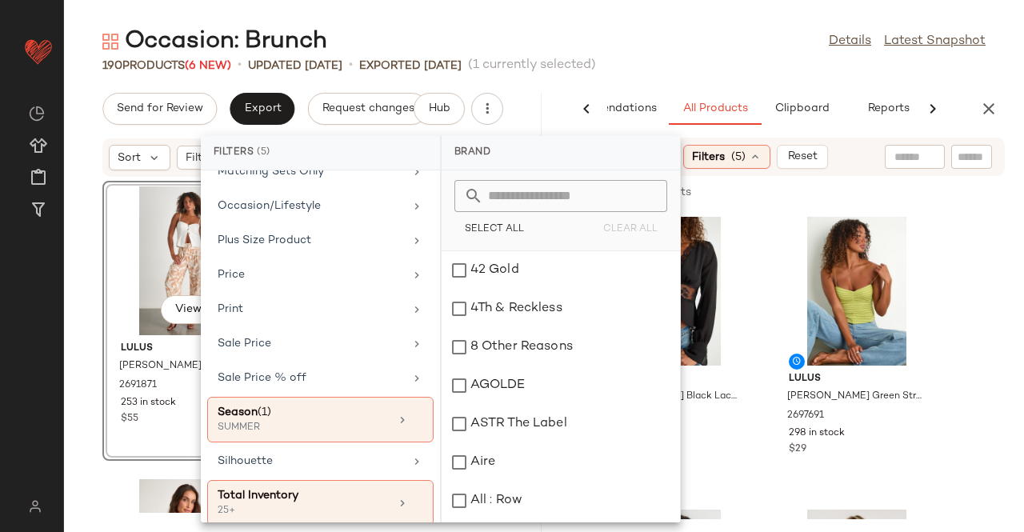
click at [542, 35] on div "Occasion: Brunch Details Latest Snapshot" at bounding box center [544, 42] width 960 height 32
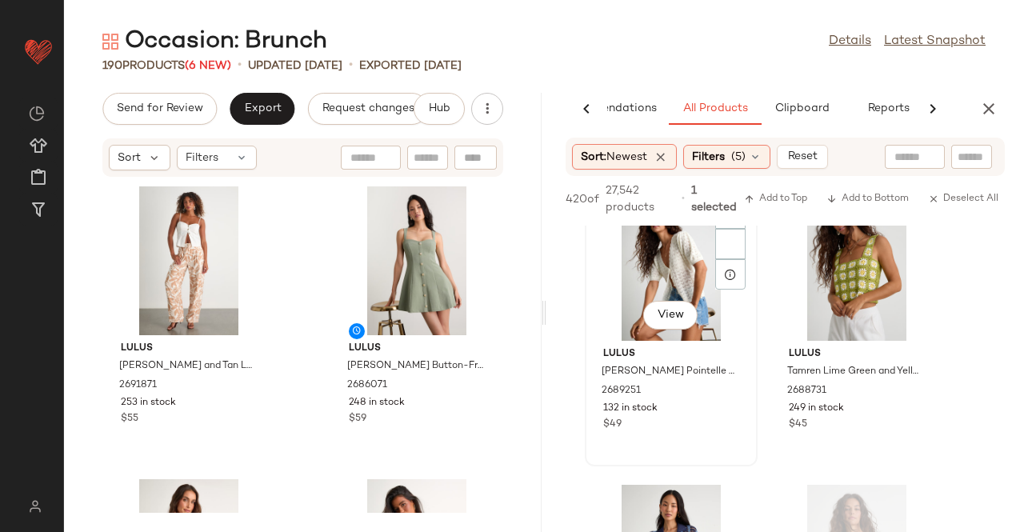
scroll to position [5520, 0]
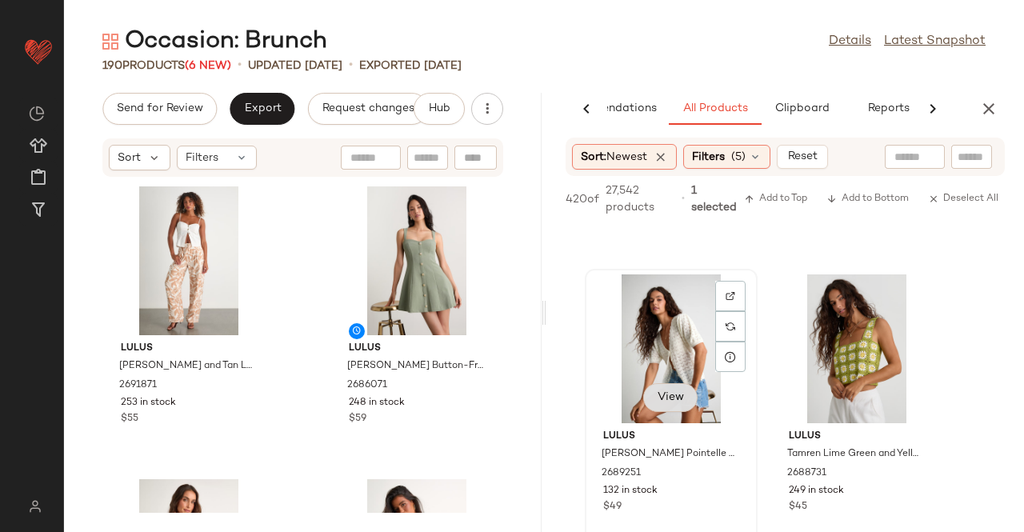
click at [671, 400] on div "View" at bounding box center [670, 399] width 54 height 32
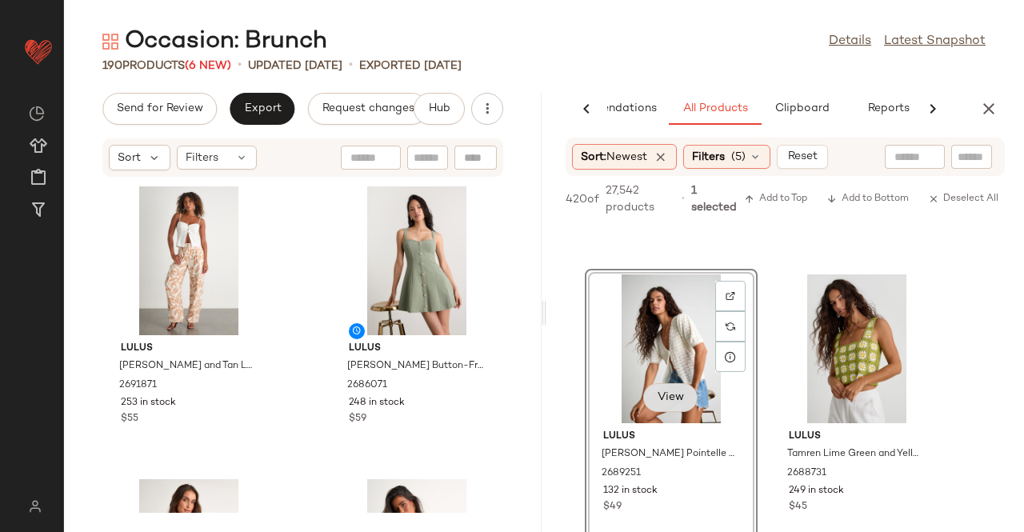
click at [658, 398] on span "View" at bounding box center [670, 397] width 27 height 13
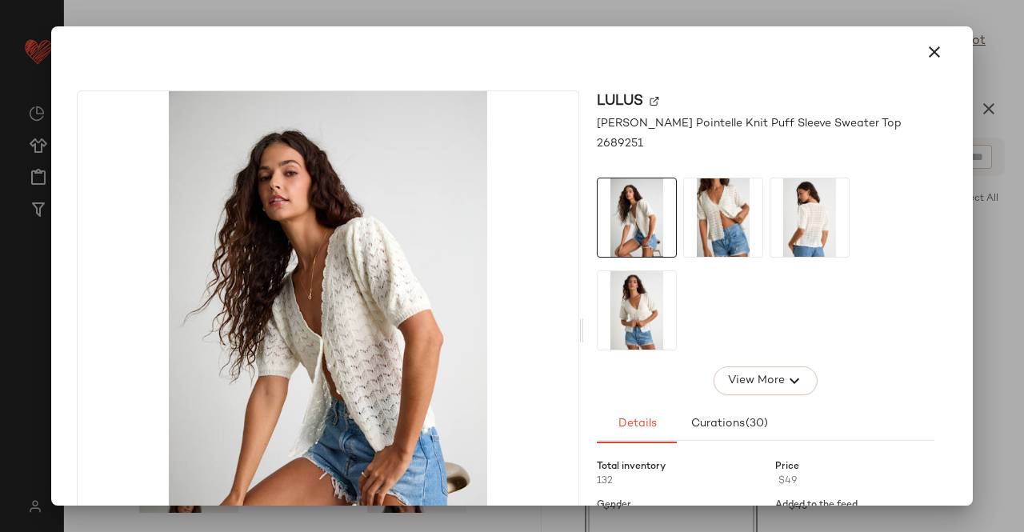
click at [733, 215] on img at bounding box center [723, 217] width 78 height 78
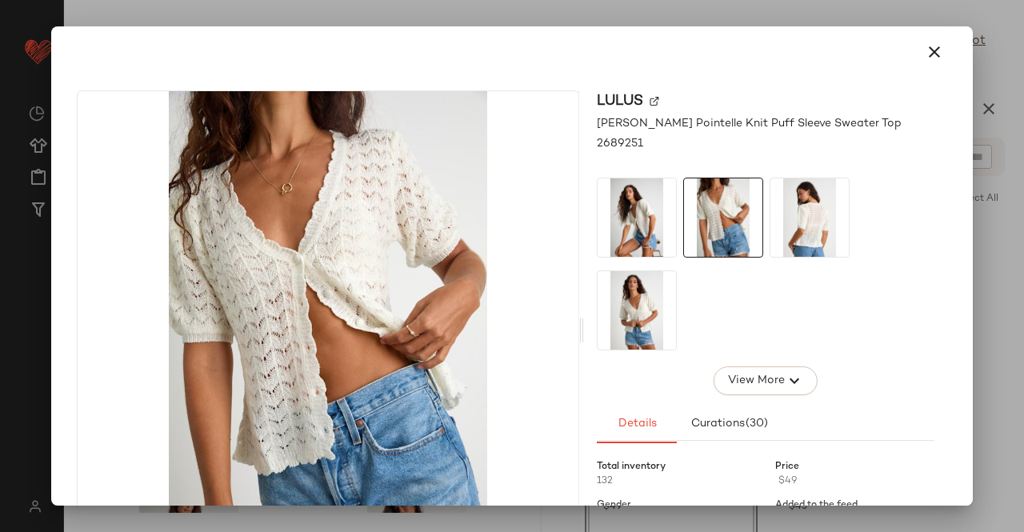
click at [786, 220] on img at bounding box center [809, 217] width 78 height 78
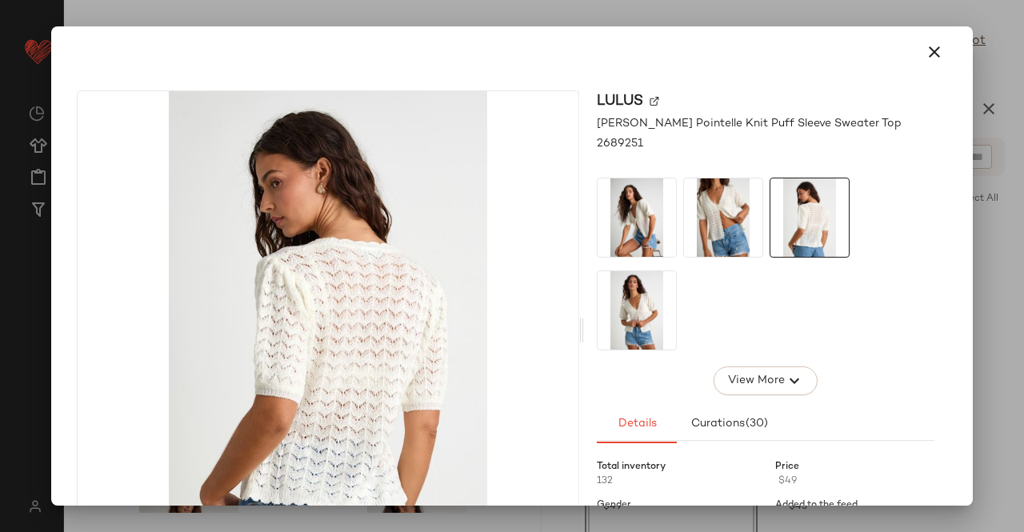
click at [677, 320] on div at bounding box center [766, 264] width 338 height 173
click at [640, 325] on img at bounding box center [637, 310] width 78 height 78
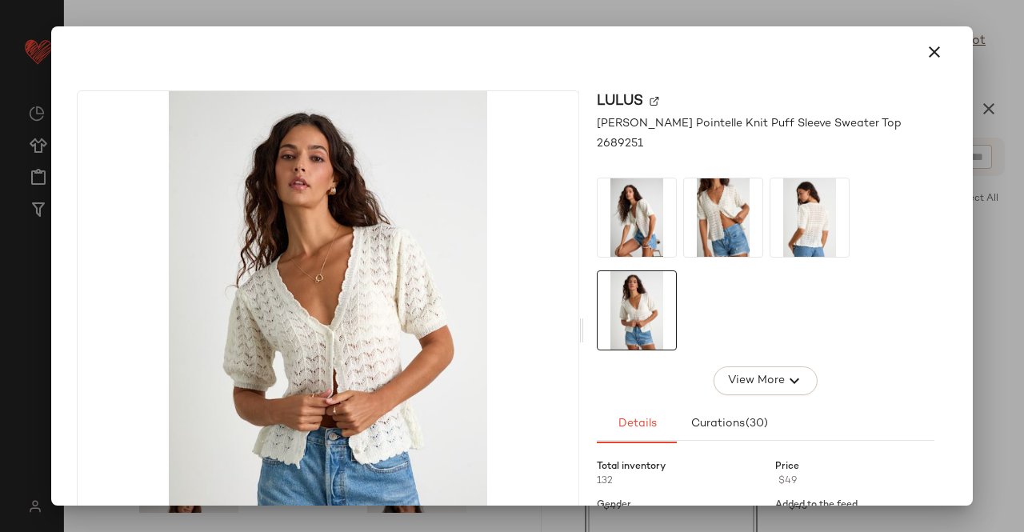
click at [1023, 269] on div at bounding box center [512, 266] width 1024 height 532
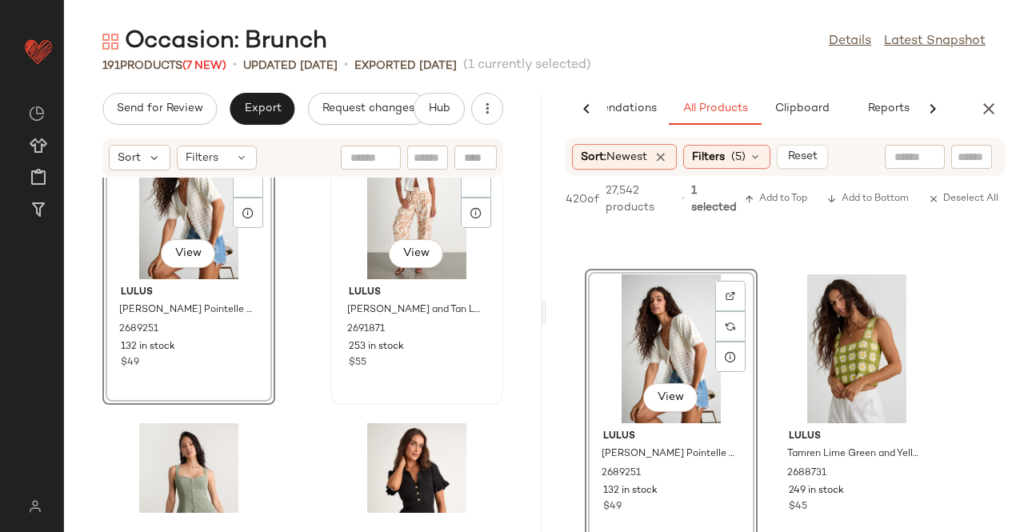
scroll to position [0, 0]
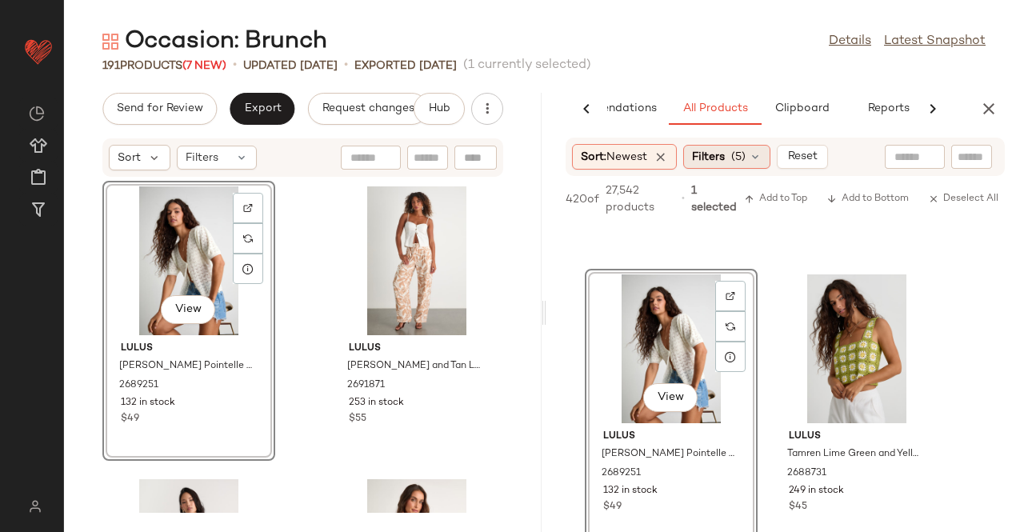
click at [755, 151] on icon at bounding box center [755, 156] width 13 height 13
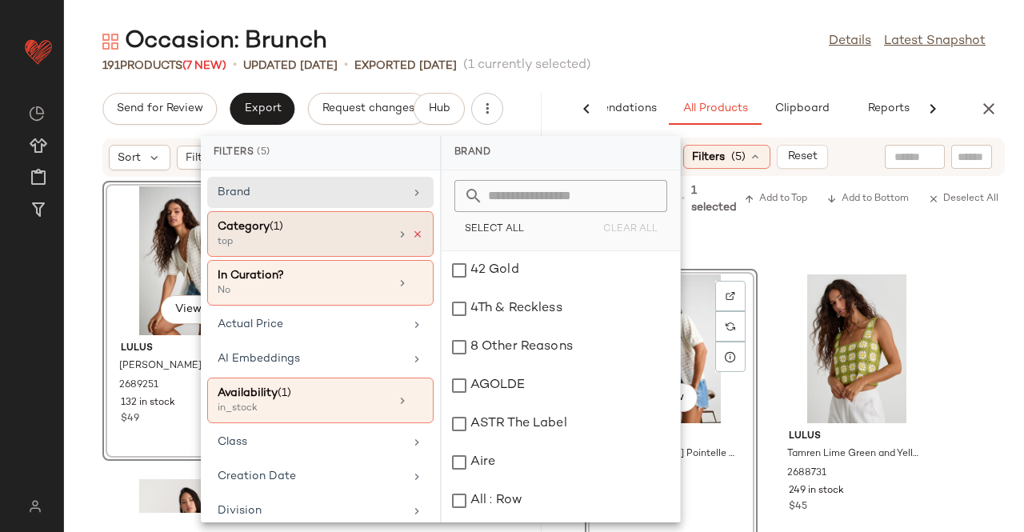
click at [406, 260] on div "Category (1) top" at bounding box center [320, 283] width 226 height 46
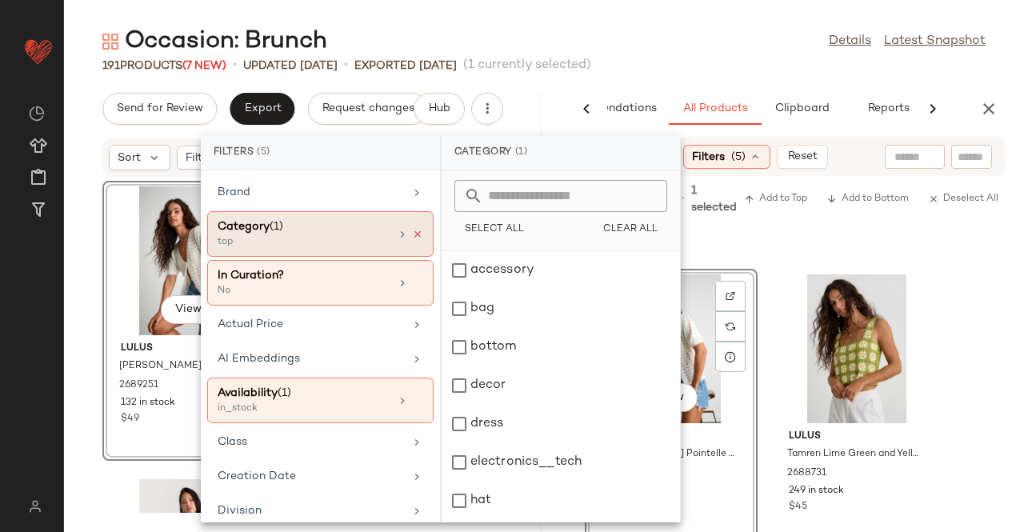
click at [415, 238] on div at bounding box center [409, 234] width 27 height 13
click at [414, 234] on icon at bounding box center [417, 234] width 11 height 11
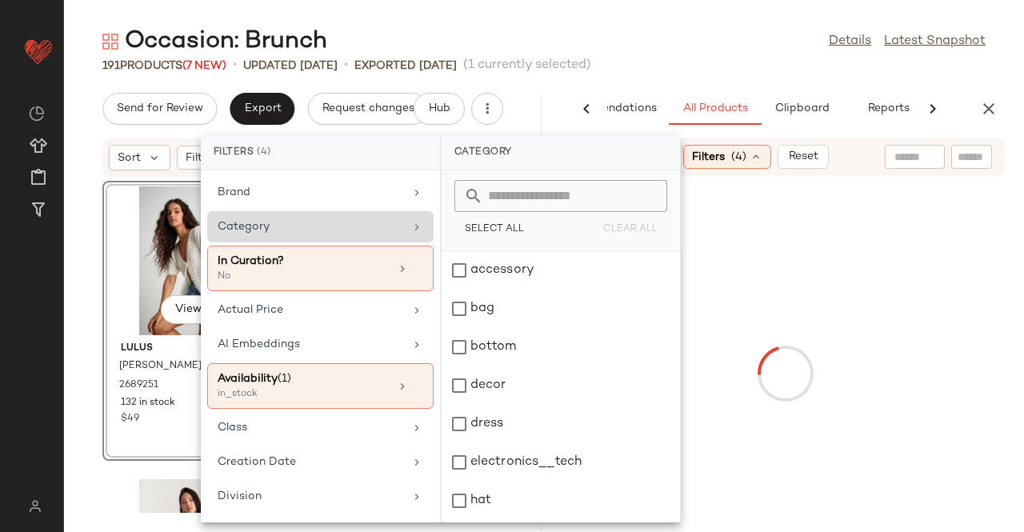
click at [378, 233] on div "Category" at bounding box center [311, 226] width 186 height 17
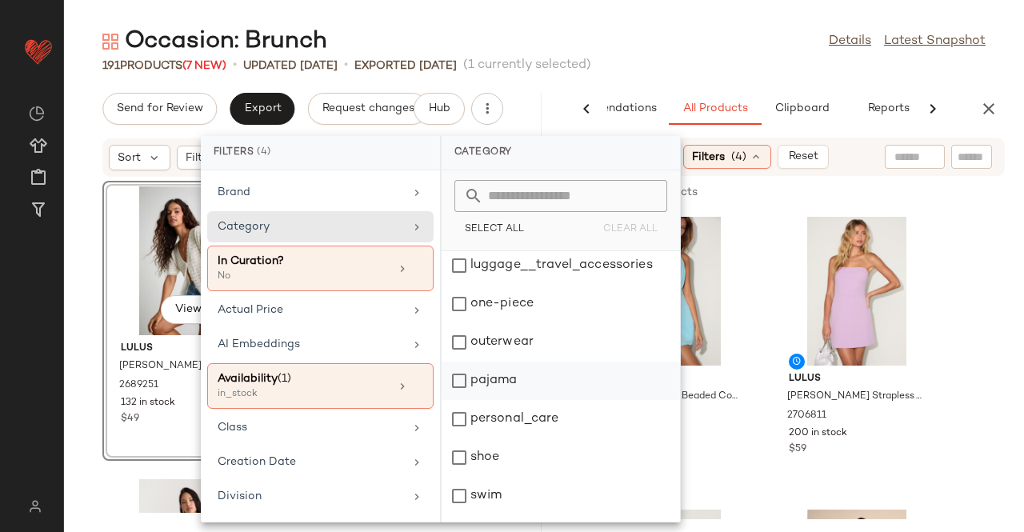
scroll to position [381, 0]
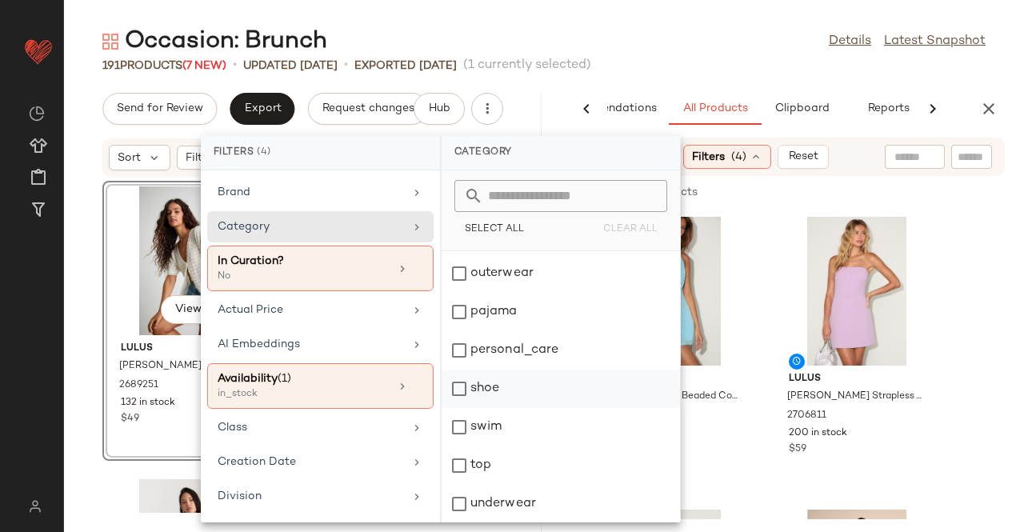
click at [514, 408] on div "shoe" at bounding box center [561, 427] width 238 height 38
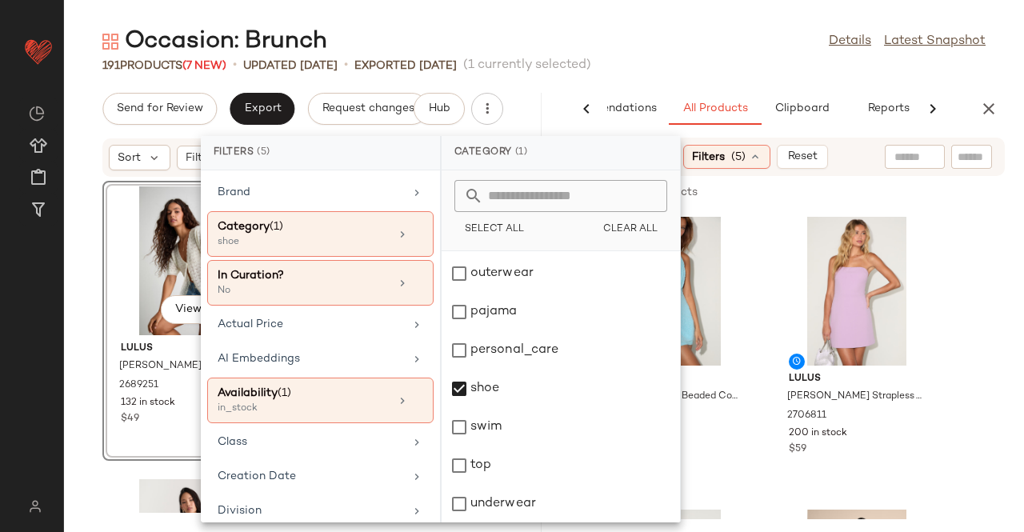
click at [967, 153] on input "text" at bounding box center [972, 157] width 28 height 17
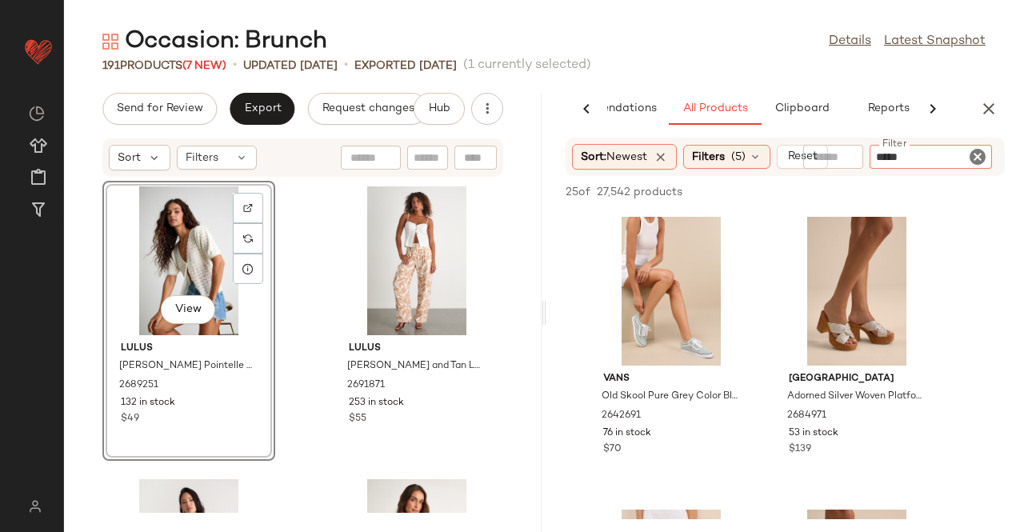
type input "******"
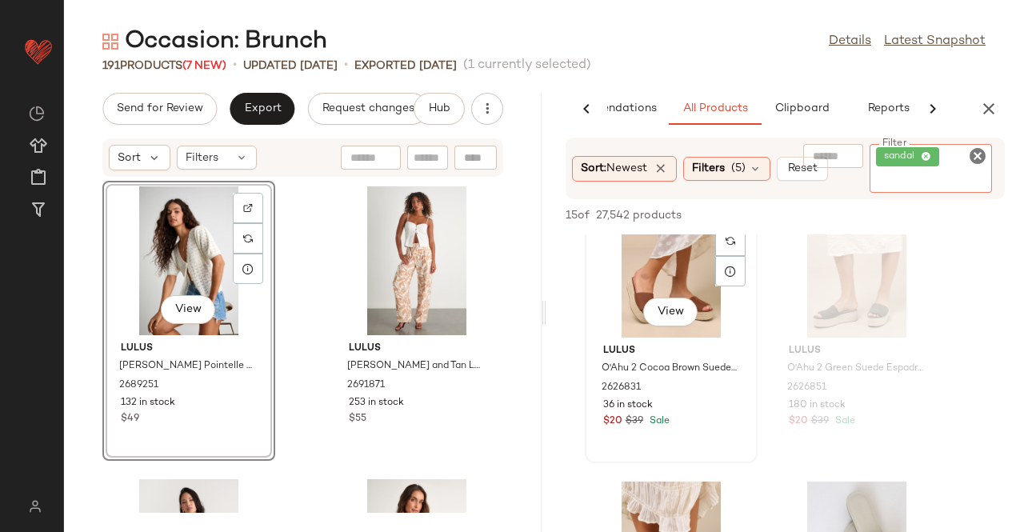
scroll to position [880, 0]
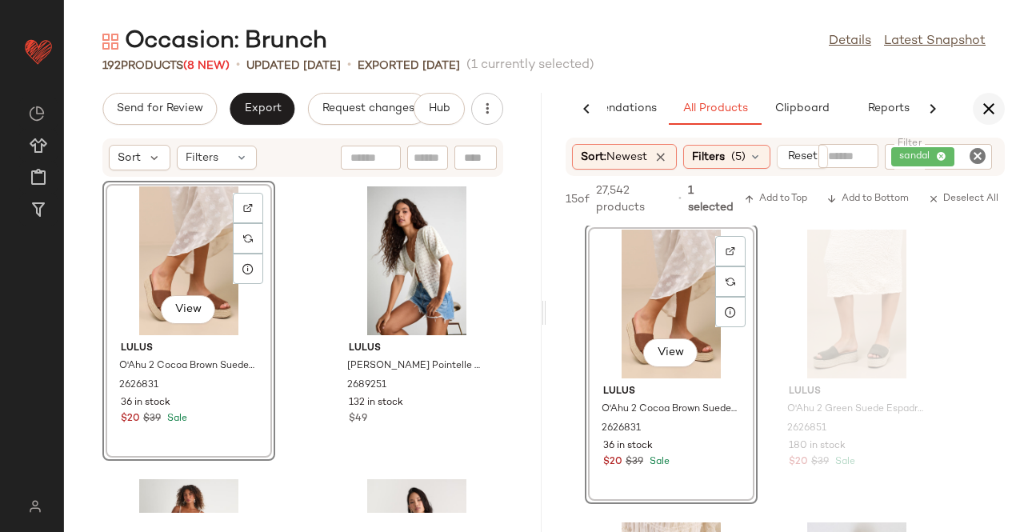
click at [987, 95] on button "button" at bounding box center [989, 109] width 32 height 32
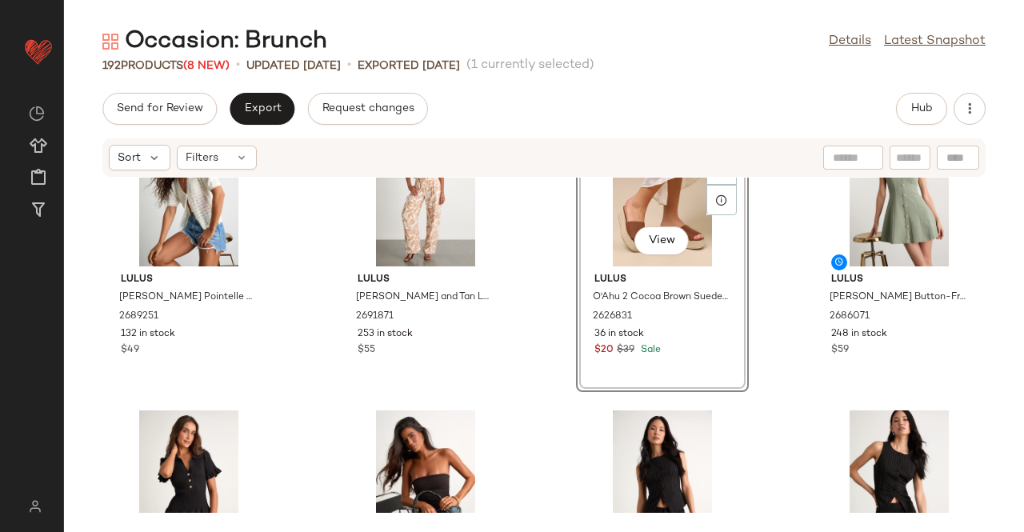
scroll to position [0, 0]
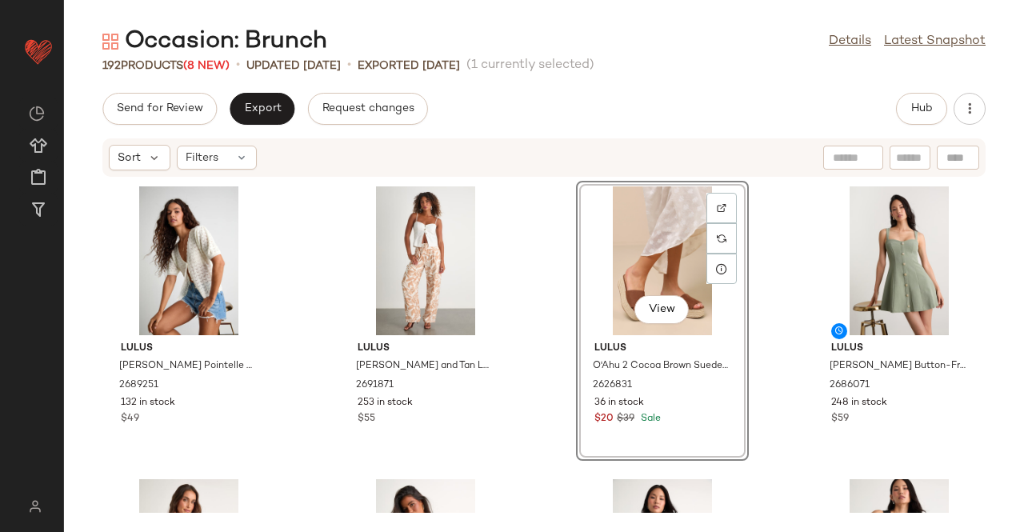
click at [956, 126] on div "Send for Review Export Request changes Hub Sort Filters Lulus Avelyn Ivory Poin…" at bounding box center [544, 312] width 960 height 439
click at [973, 109] on icon "button" at bounding box center [970, 109] width 16 height 16
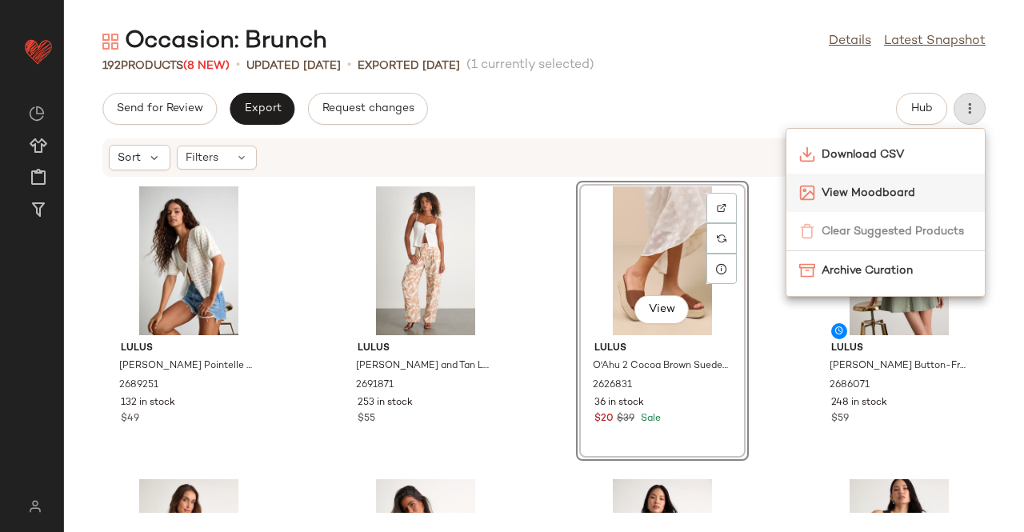
click at [886, 179] on div "View Moodboard" at bounding box center [885, 193] width 198 height 38
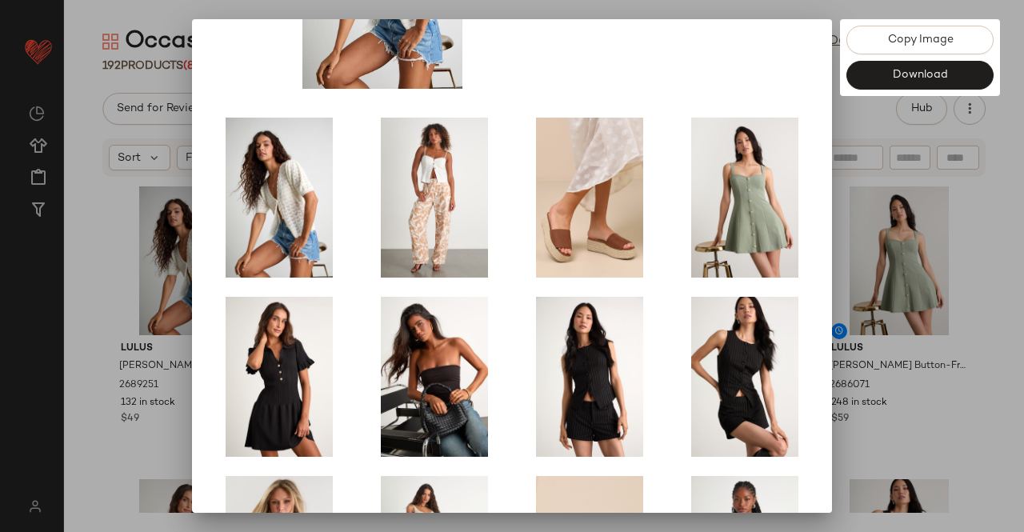
scroll to position [331, 0]
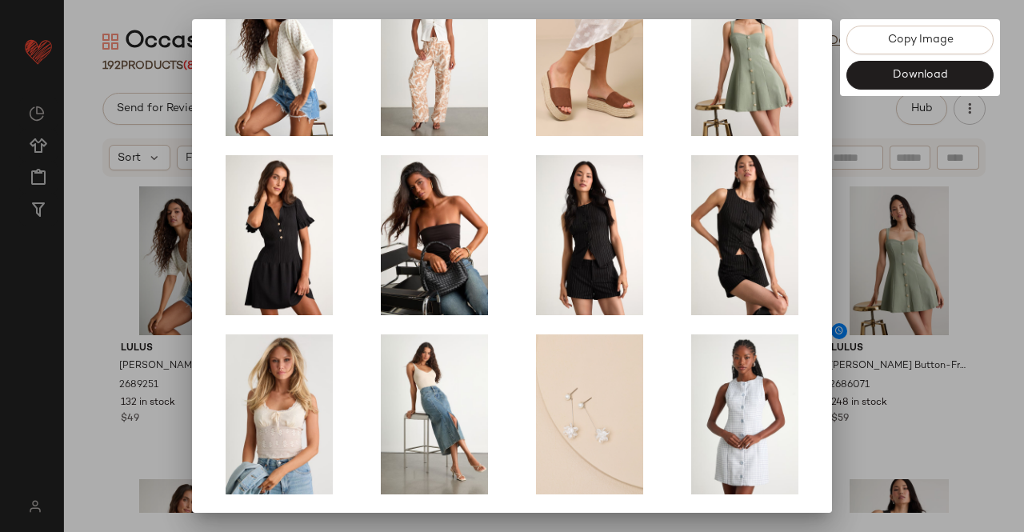
click at [988, 297] on div at bounding box center [512, 266] width 1024 height 532
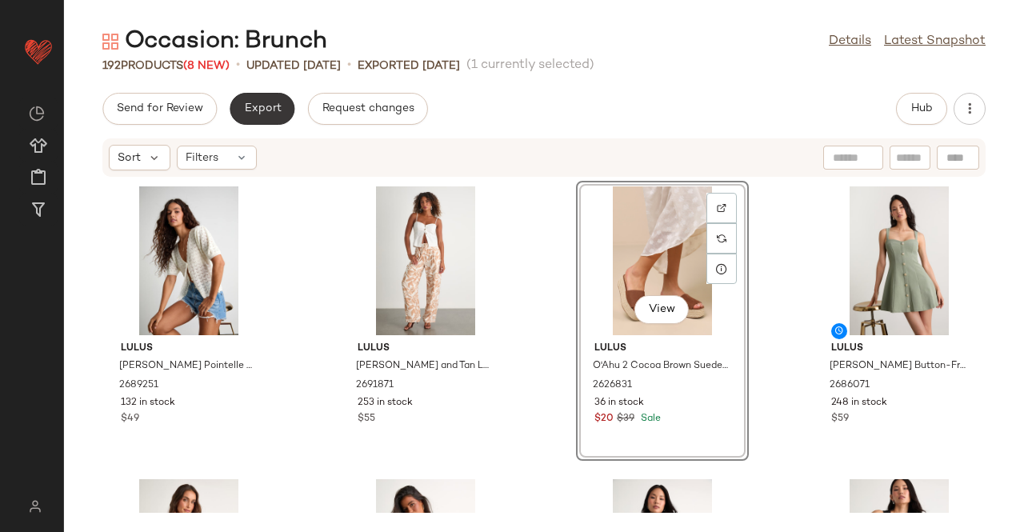
click at [260, 106] on span "Export" at bounding box center [262, 108] width 38 height 13
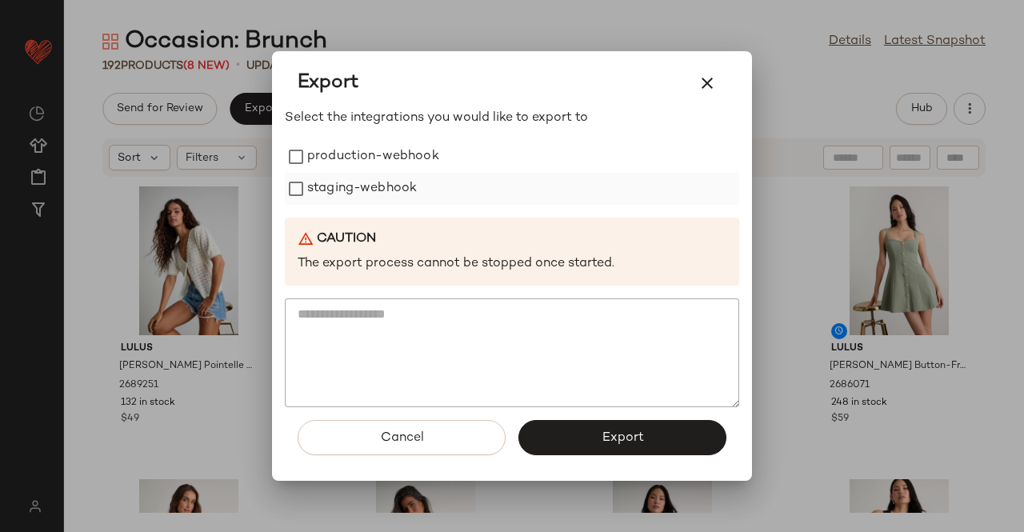
drag, startPoint x: 389, startPoint y: 153, endPoint x: 386, endPoint y: 196, distance: 43.3
click at [389, 158] on label "production-webhook" at bounding box center [373, 157] width 132 height 32
click at [386, 196] on label "staging-webhook" at bounding box center [362, 189] width 110 height 32
drag, startPoint x: 629, startPoint y: 434, endPoint x: 634, endPoint y: 427, distance: 9.1
click at [629, 434] on span "Export" at bounding box center [622, 437] width 42 height 15
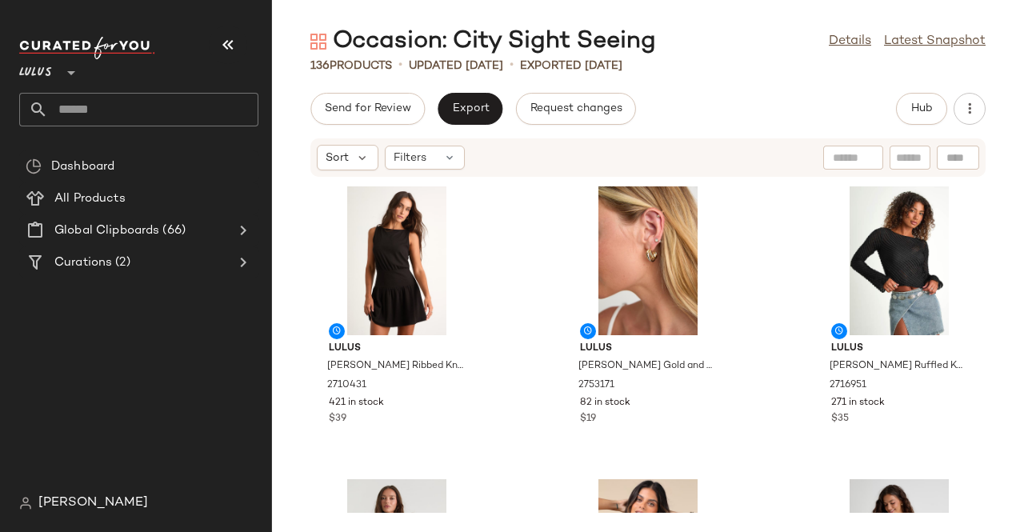
click at [229, 52] on icon "button" at bounding box center [227, 44] width 19 height 19
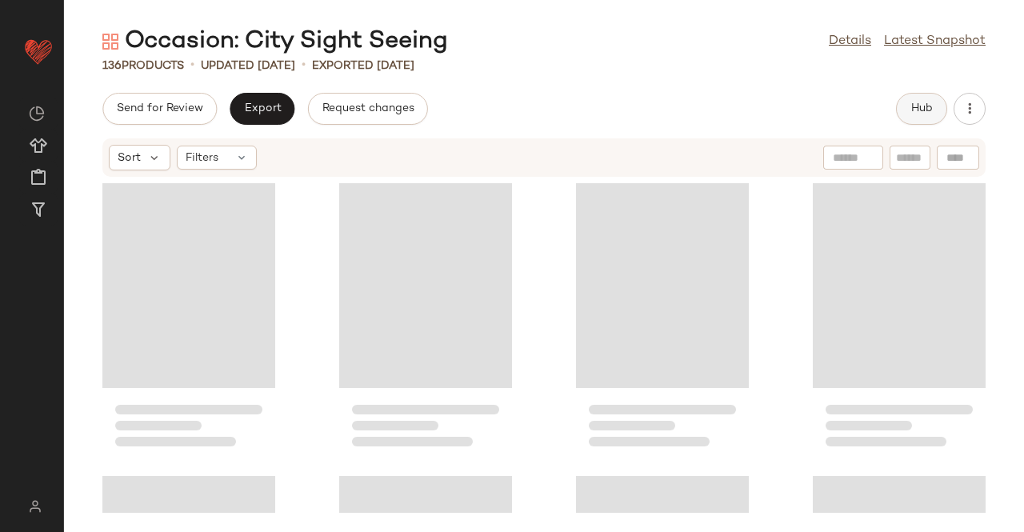
click at [923, 97] on button "Hub" at bounding box center [921, 109] width 51 height 32
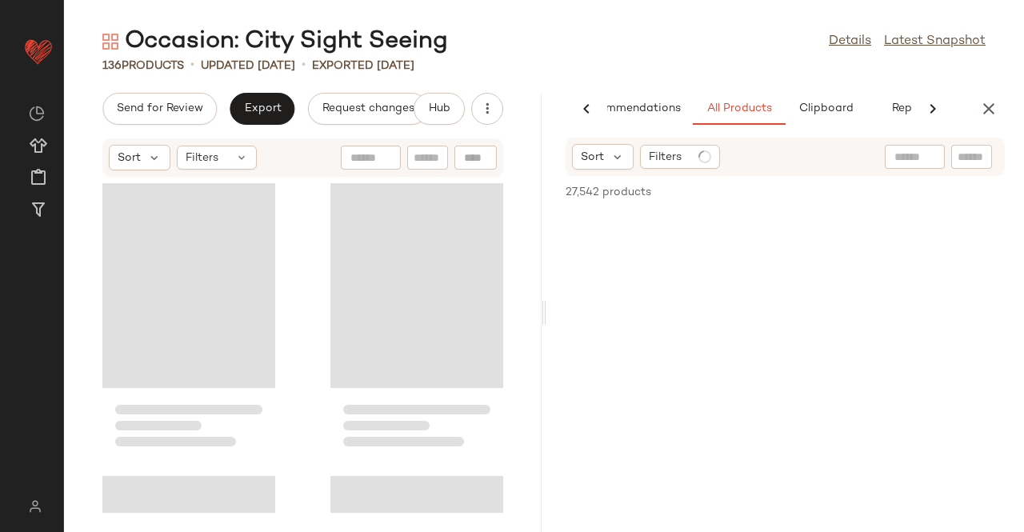
scroll to position [0, 101]
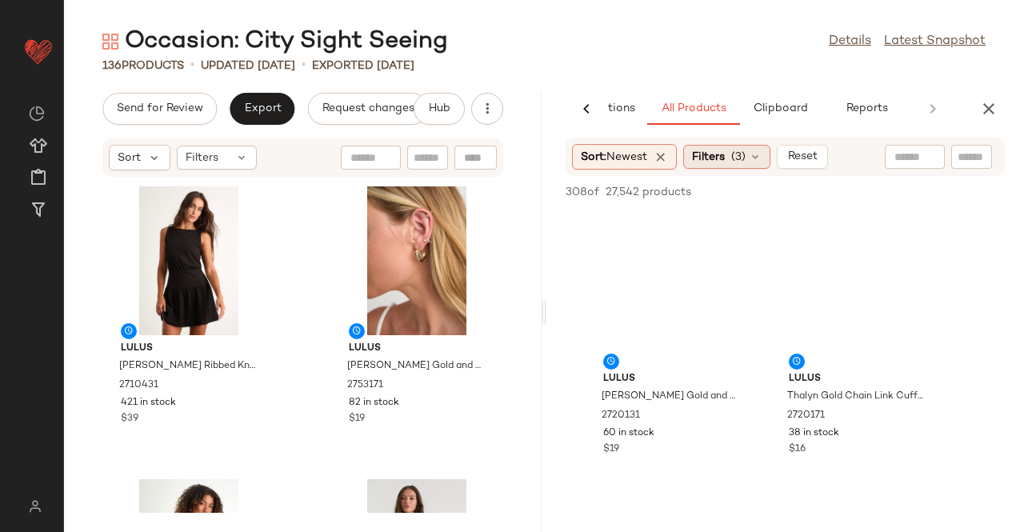
click at [730, 158] on div "Filters (3)" at bounding box center [726, 157] width 87 height 24
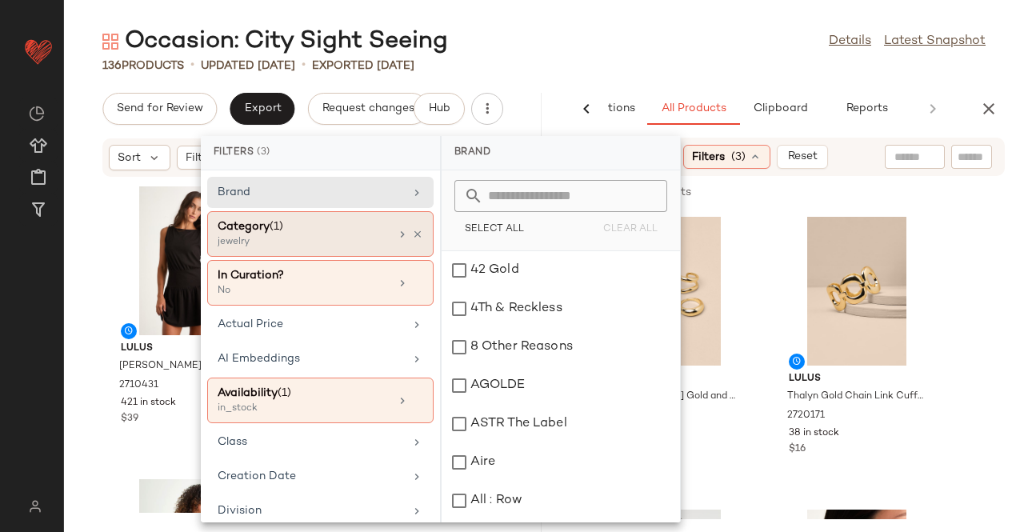
click at [418, 260] on div "Category (1) jewelry" at bounding box center [320, 283] width 226 height 46
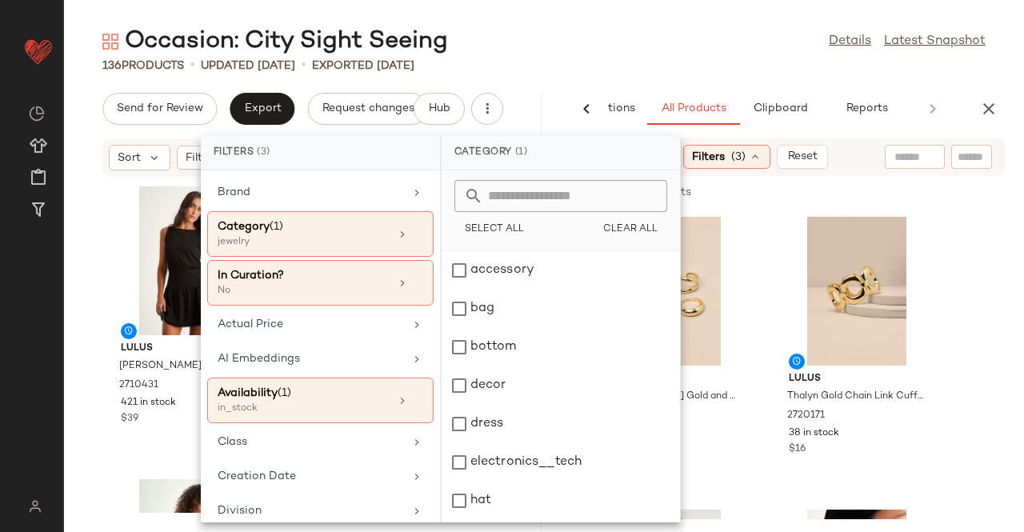
click at [560, 63] on div "136 Products • updated Aug 17th • Exported Aug 17th" at bounding box center [544, 66] width 960 height 16
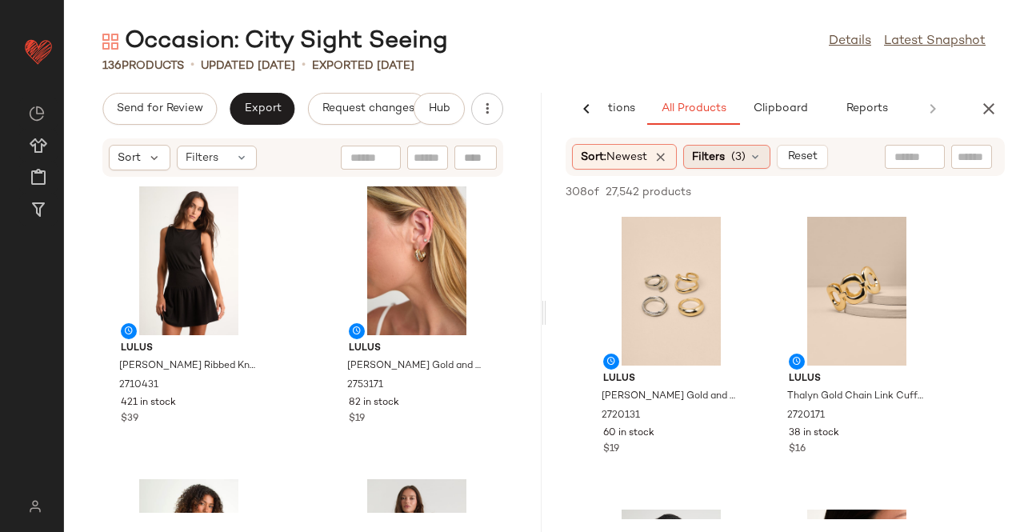
click at [714, 159] on span "Filters" at bounding box center [708, 157] width 33 height 17
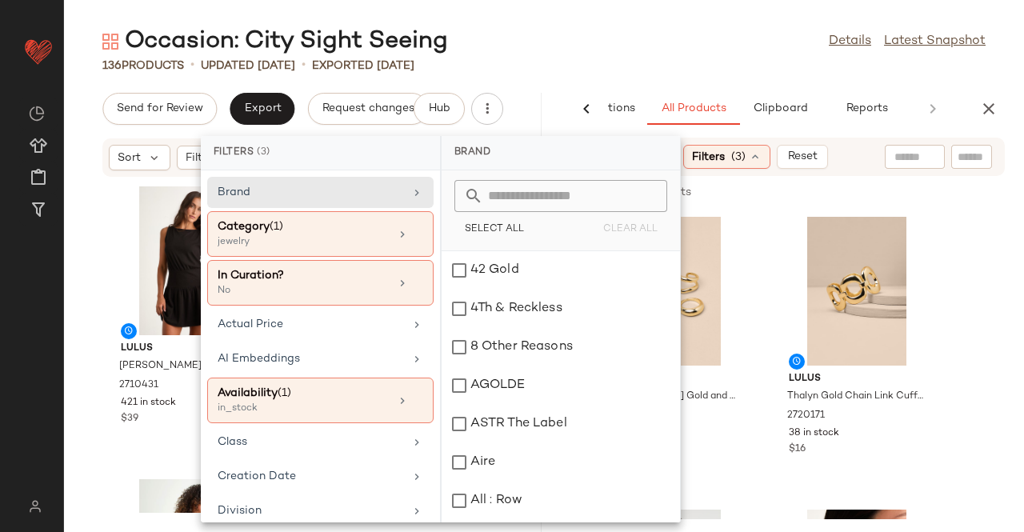
click at [525, 47] on div "Occasion: City Sight Seeing Details Latest Snapshot" at bounding box center [544, 42] width 960 height 32
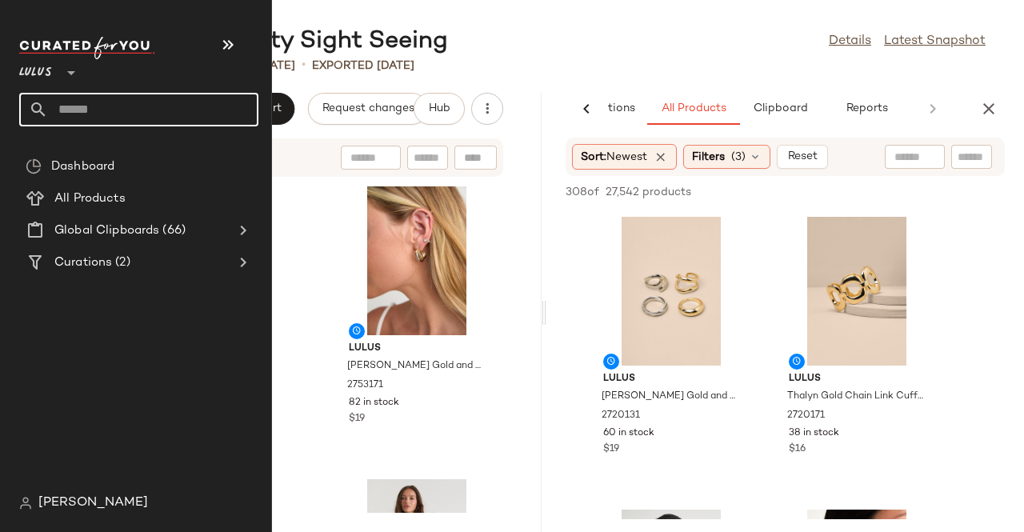
click at [85, 105] on input "text" at bounding box center [153, 110] width 210 height 34
click at [56, 73] on div "Lulus **" at bounding box center [38, 63] width 39 height 40
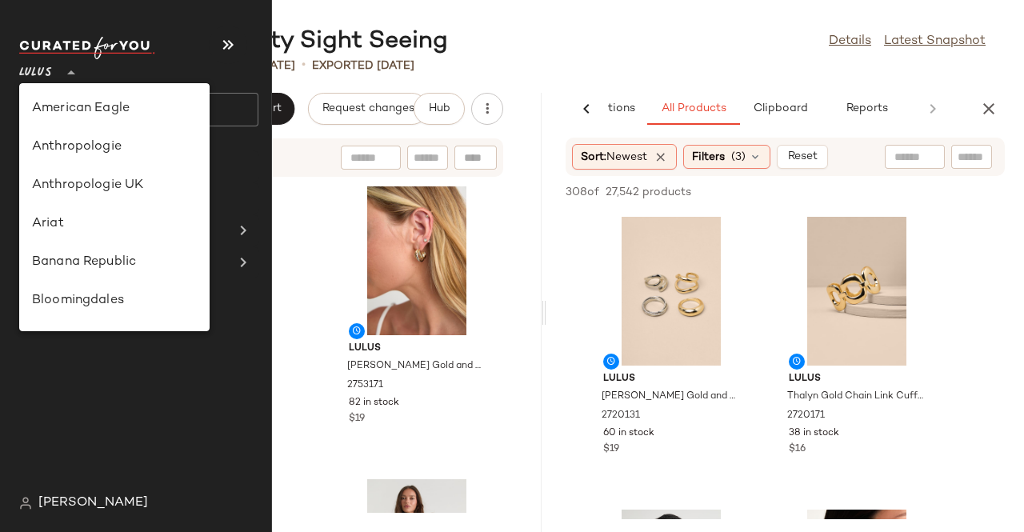
scroll to position [499, 0]
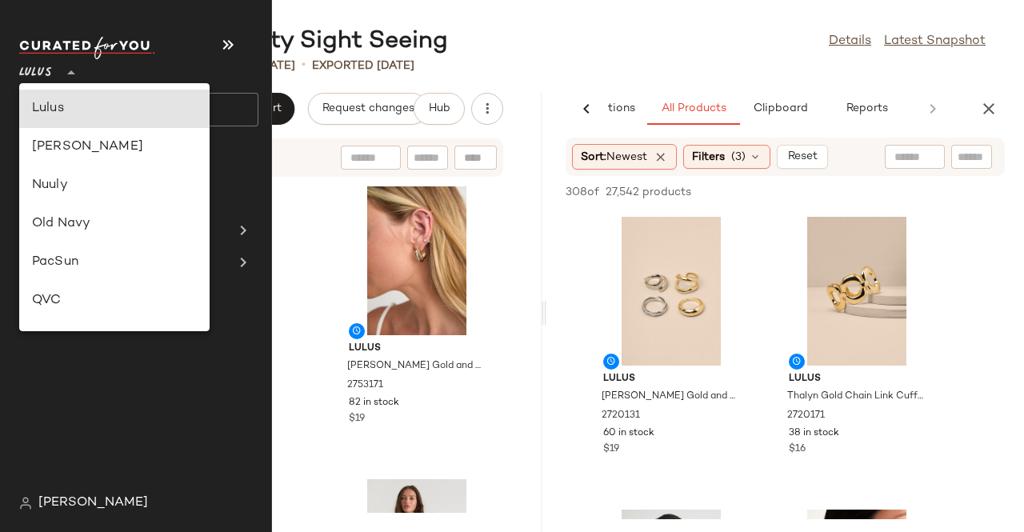
click at [659, 62] on div "136 Products • updated Aug 17th • Exported Aug 17th" at bounding box center [544, 66] width 960 height 16
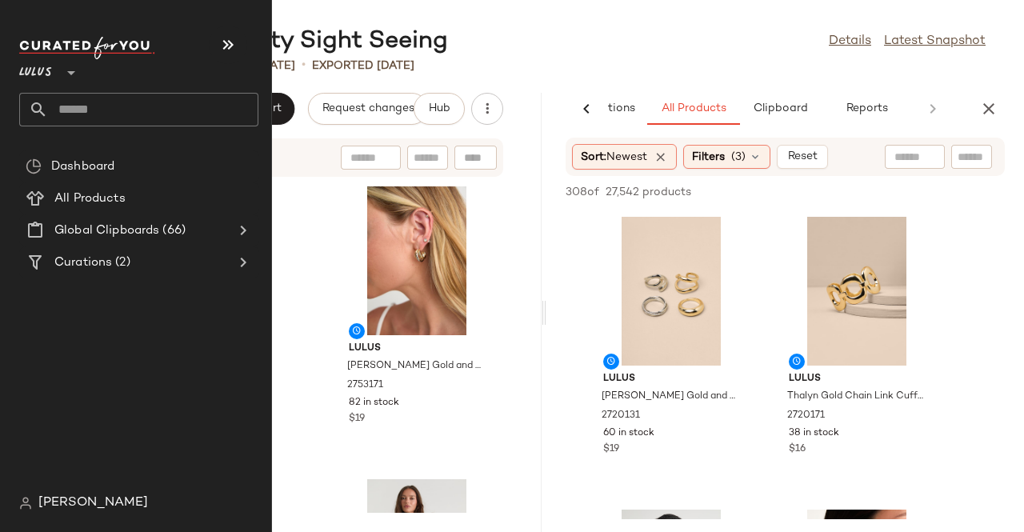
click at [48, 69] on span "Lulus" at bounding box center [35, 68] width 33 height 29
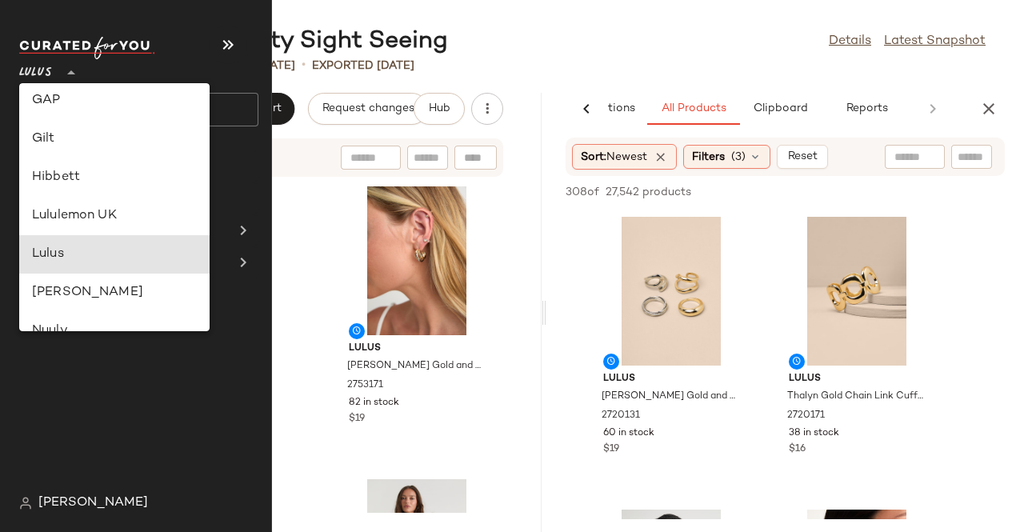
scroll to position [0, 0]
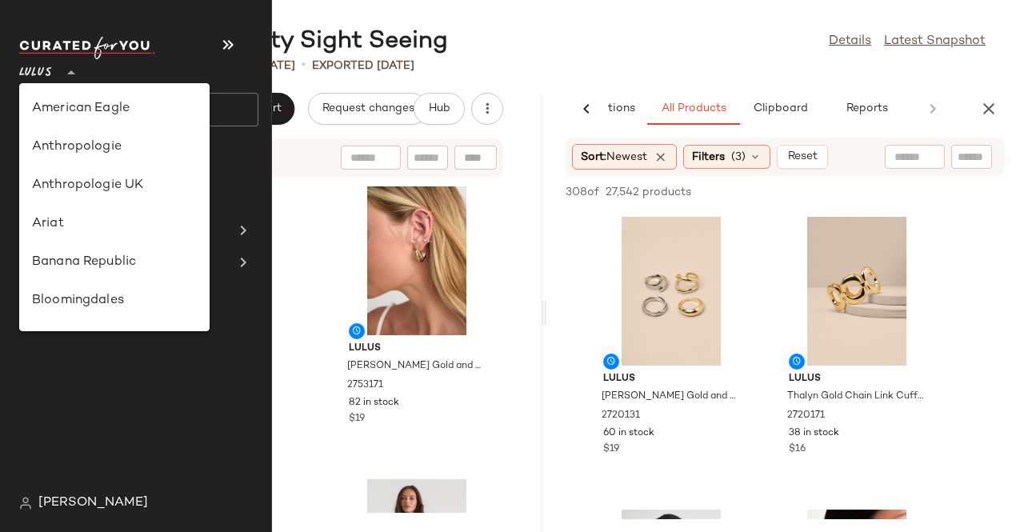
click at [667, 17] on main "Occasion: City Sight Seeing Details Latest Snapshot 136 Products • updated Aug …" at bounding box center [512, 266] width 1024 height 532
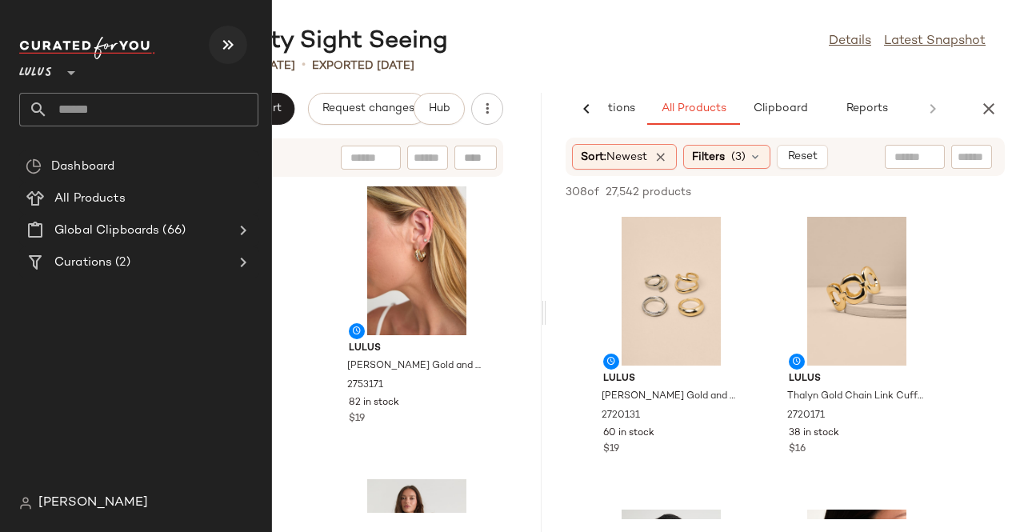
click at [236, 50] on icon "button" at bounding box center [227, 44] width 19 height 19
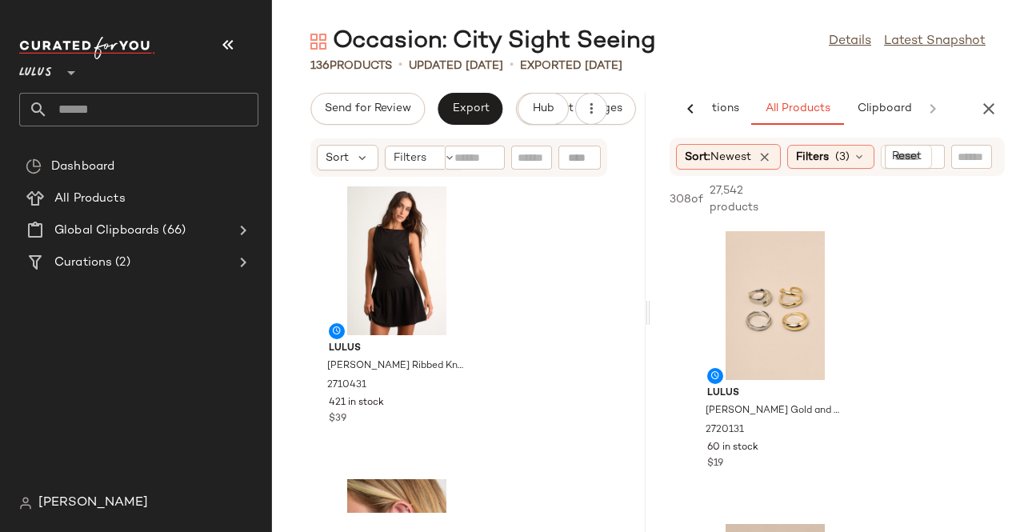
click at [242, 43] on button "button" at bounding box center [228, 45] width 38 height 38
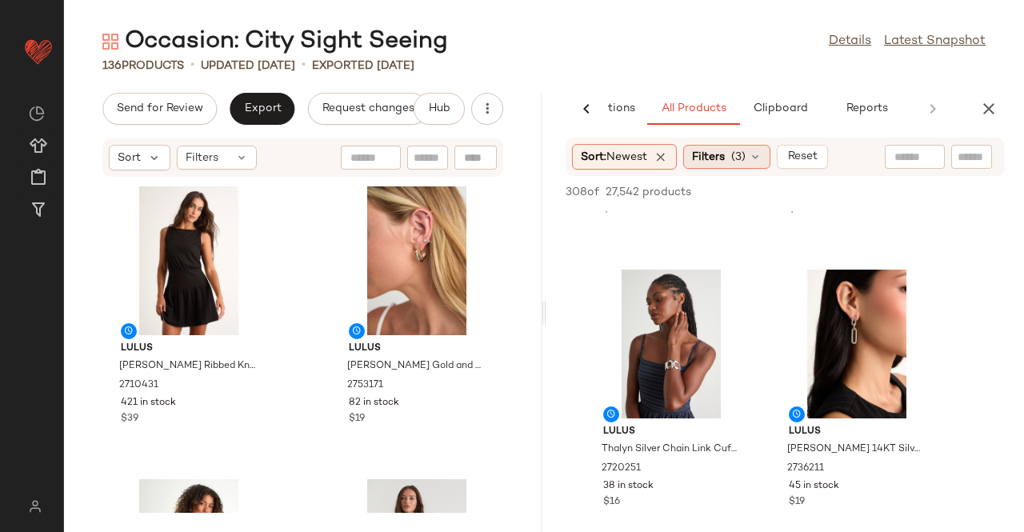
click at [738, 156] on span "(3)" at bounding box center [738, 157] width 14 height 17
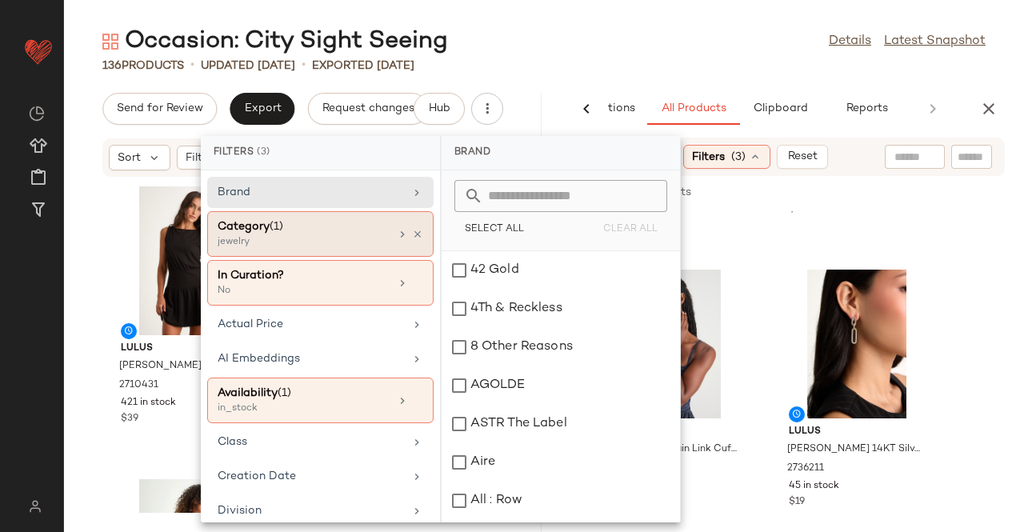
click at [412, 234] on icon at bounding box center [417, 234] width 11 height 11
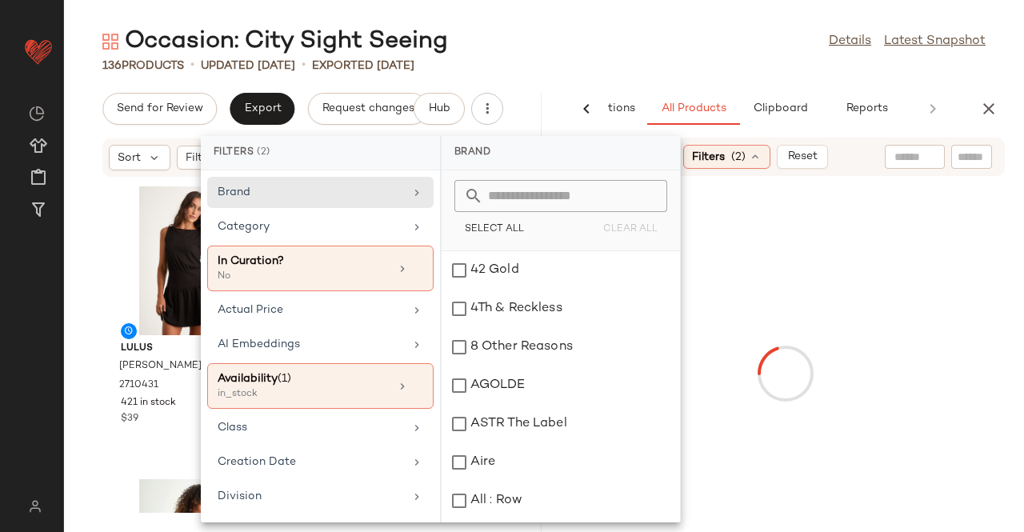
click at [397, 234] on div "Category" at bounding box center [311, 226] width 186 height 17
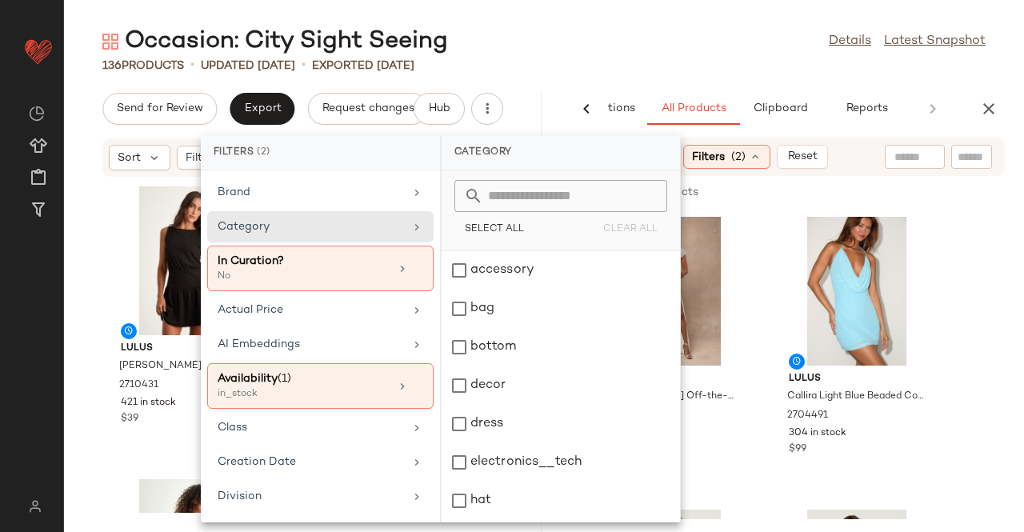
click at [578, 12] on main "Occasion: City Sight Seeing Details Latest Snapshot 136 Products • updated Aug …" at bounding box center [512, 266] width 1024 height 532
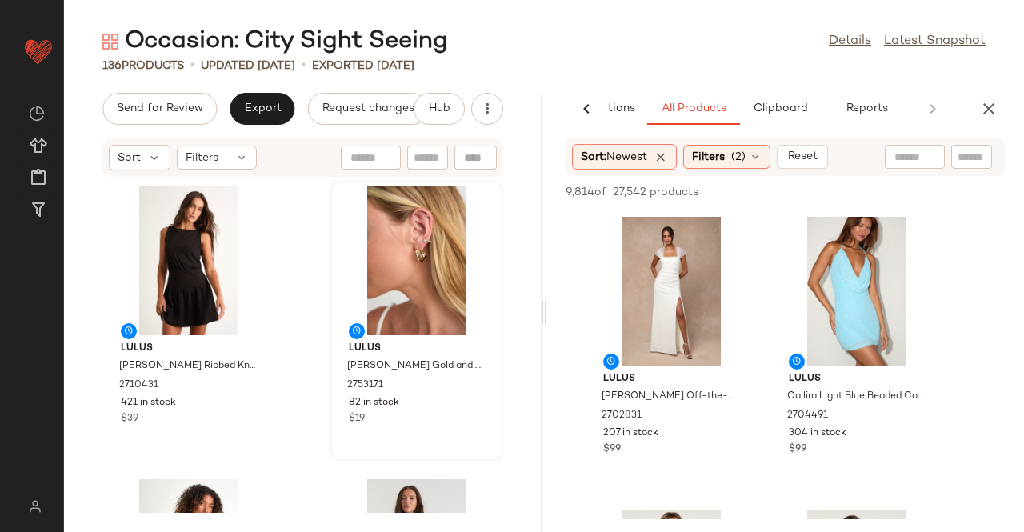
click at [744, 171] on div "Sort: Newest Filters (2) Reset" at bounding box center [785, 157] width 439 height 38
click at [742, 157] on span "(2)" at bounding box center [738, 157] width 14 height 17
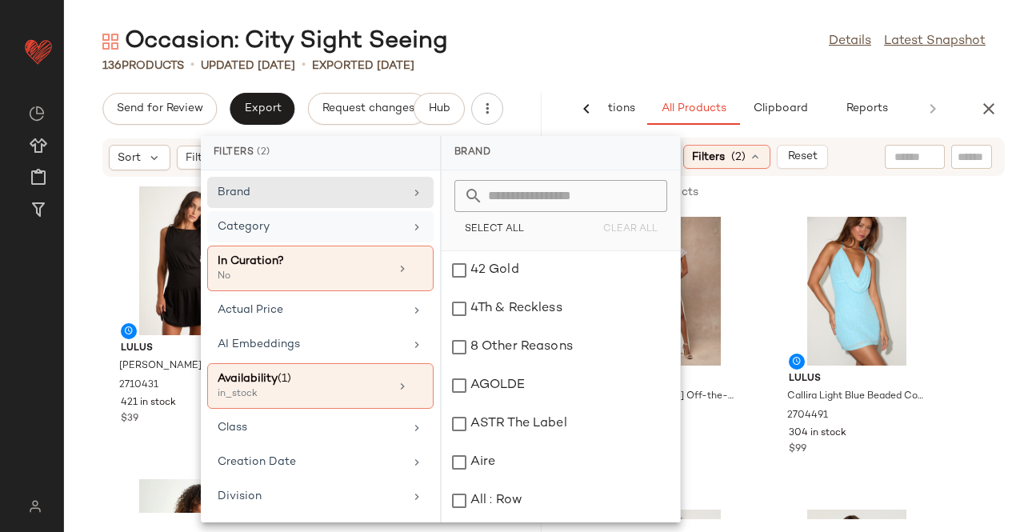
click at [340, 222] on div "Category" at bounding box center [311, 226] width 186 height 17
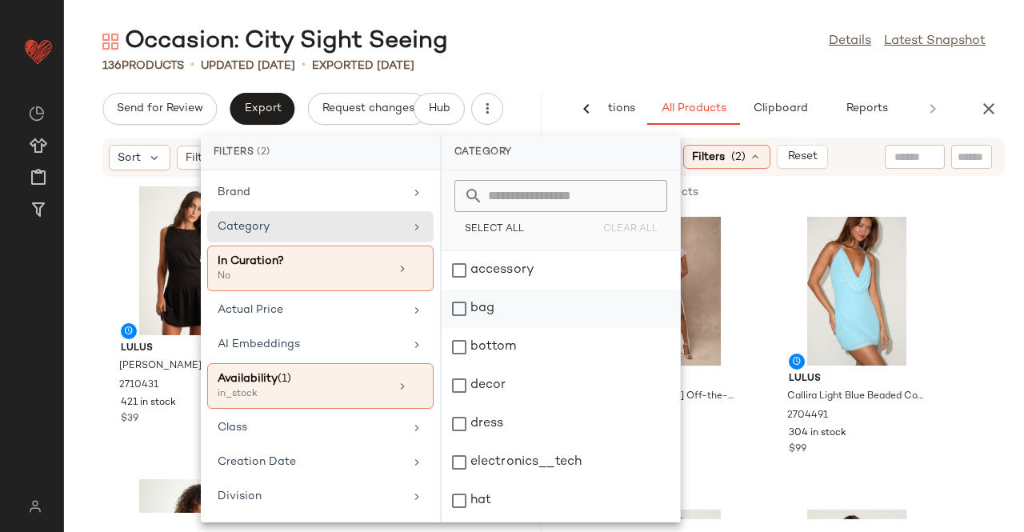
click at [496, 328] on div "bag" at bounding box center [561, 347] width 238 height 38
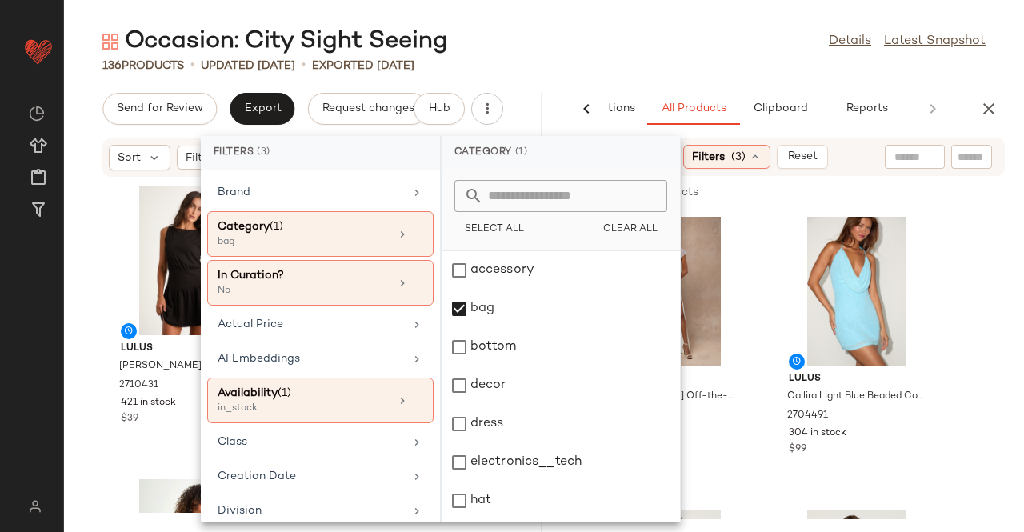
click at [642, 26] on div "Occasion: City Sight Seeing Details Latest Snapshot" at bounding box center [544, 42] width 960 height 32
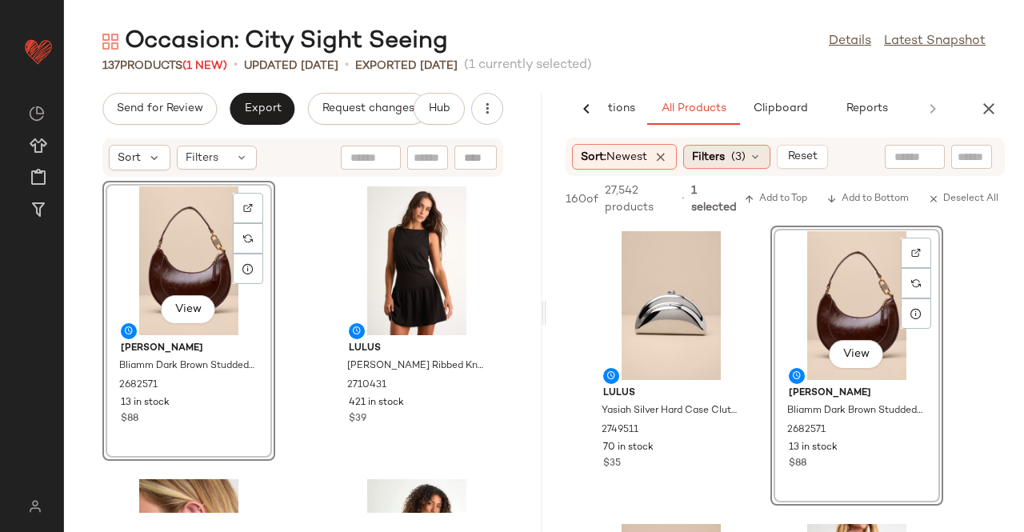
click at [698, 155] on span "Filters" at bounding box center [708, 157] width 33 height 17
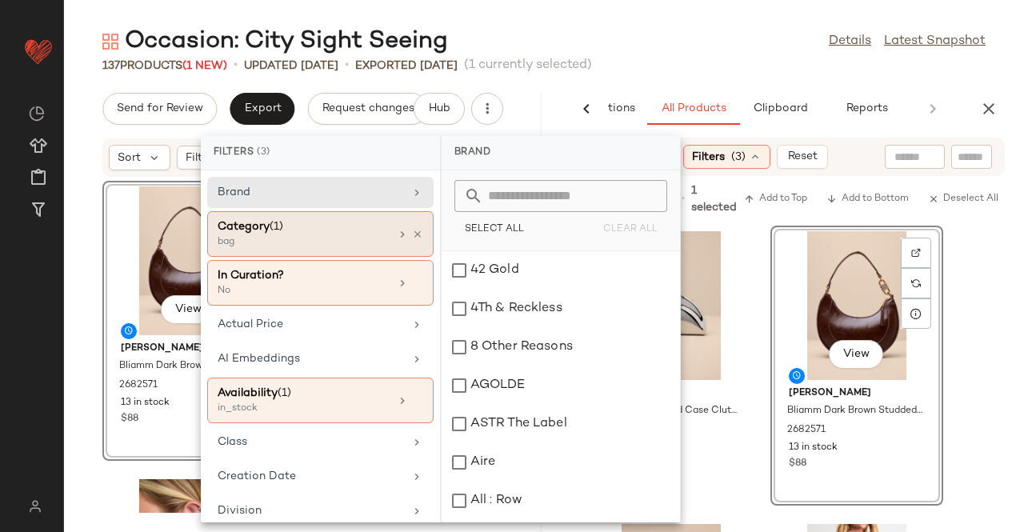
click at [418, 260] on div "Category (1) bag" at bounding box center [320, 283] width 226 height 46
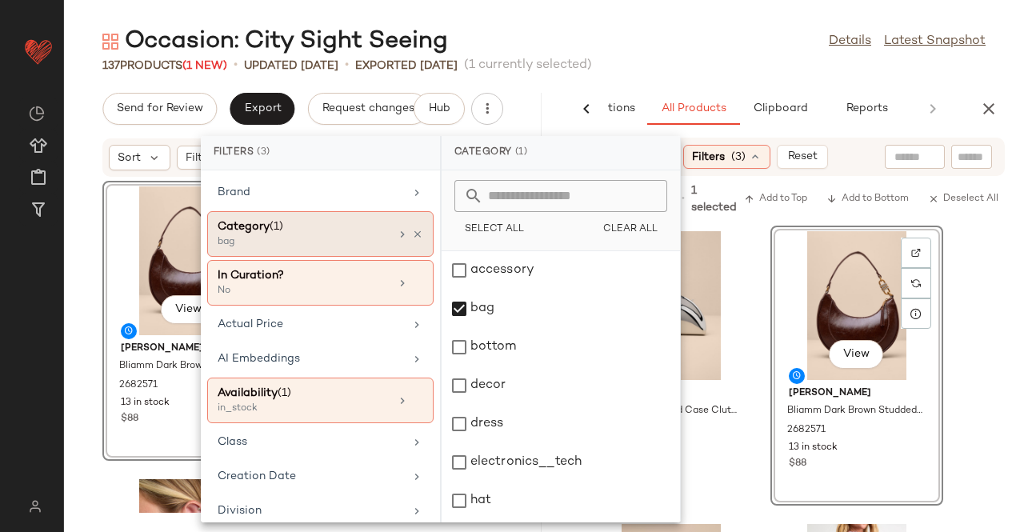
click at [418, 230] on div "Category (1) bag" at bounding box center [320, 234] width 226 height 46
click at [413, 231] on icon at bounding box center [417, 234] width 11 height 11
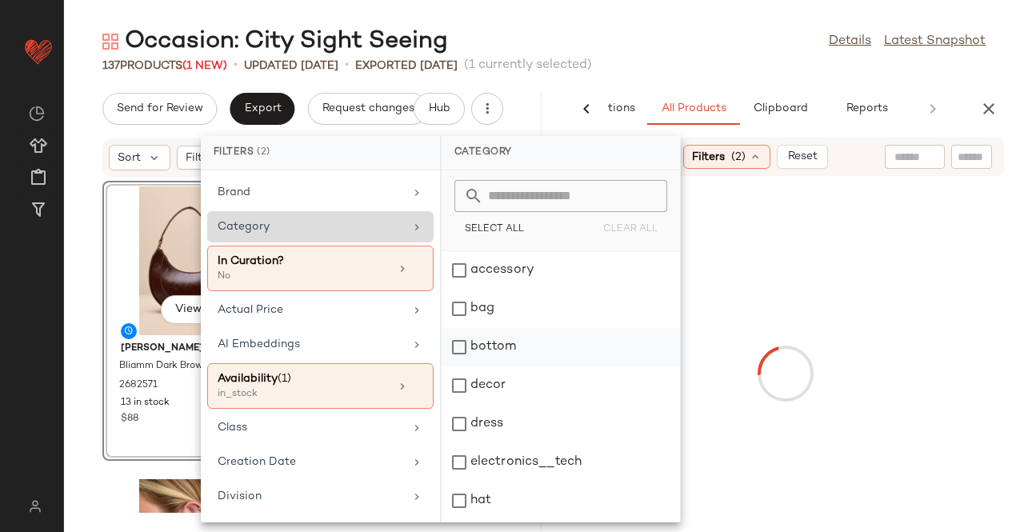
click at [509, 366] on div "bottom" at bounding box center [561, 385] width 238 height 38
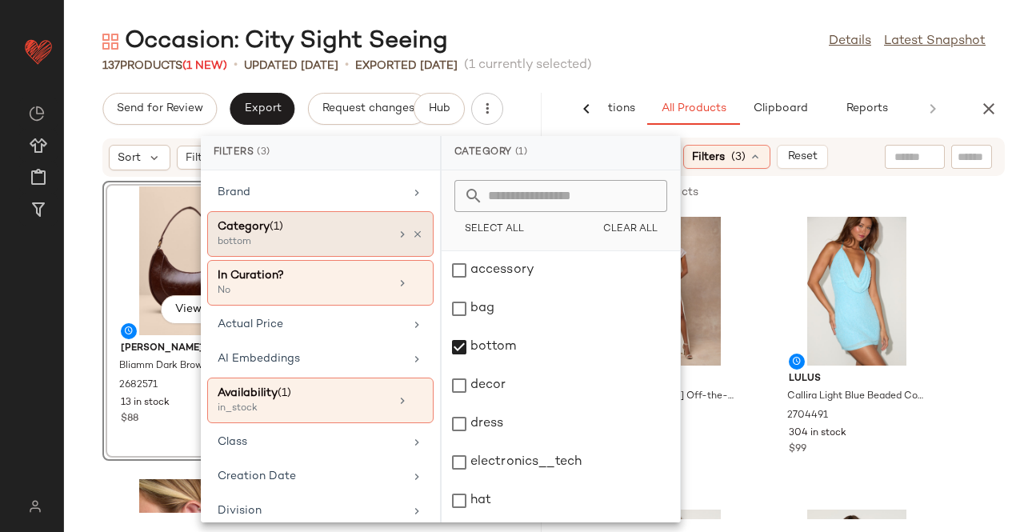
click at [642, 48] on div "Occasion: City Sight Seeing Details Latest Snapshot" at bounding box center [544, 42] width 960 height 32
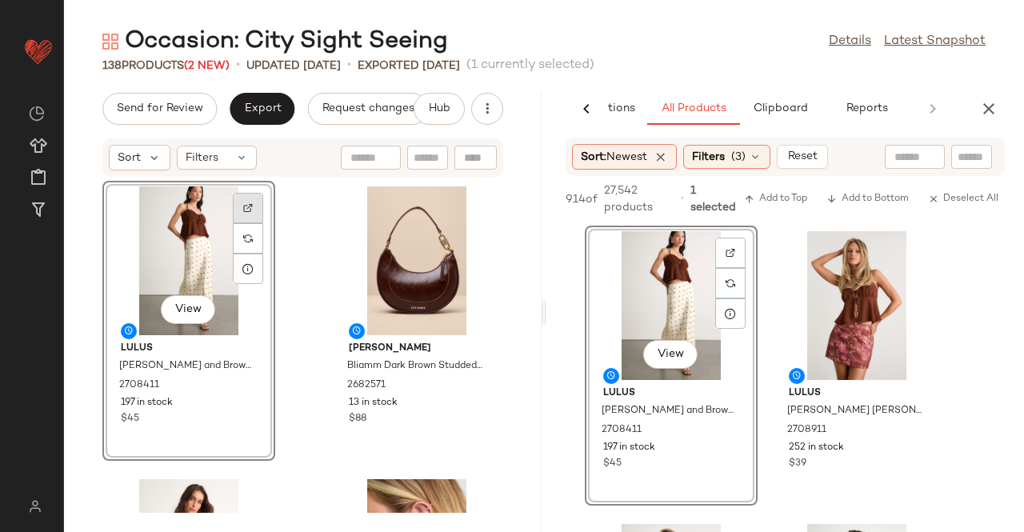
click at [245, 207] on img at bounding box center [248, 208] width 10 height 10
drag, startPoint x: 719, startPoint y: 164, endPoint x: 472, endPoint y: 185, distance: 248.1
click at [719, 165] on span "Filters" at bounding box center [708, 157] width 33 height 17
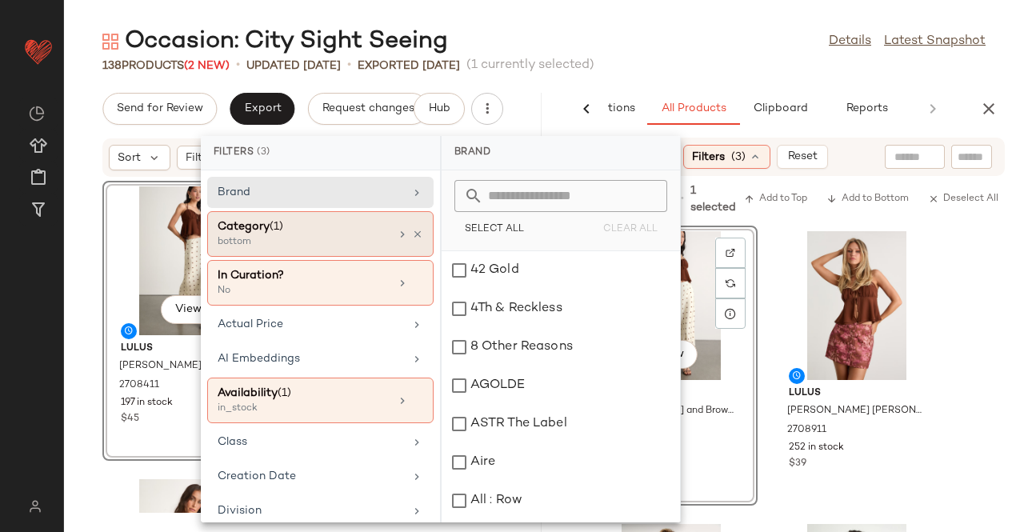
drag, startPoint x: 417, startPoint y: 235, endPoint x: 380, endPoint y: 236, distance: 36.8
click at [416, 260] on div "Category (1) bottom" at bounding box center [320, 283] width 226 height 46
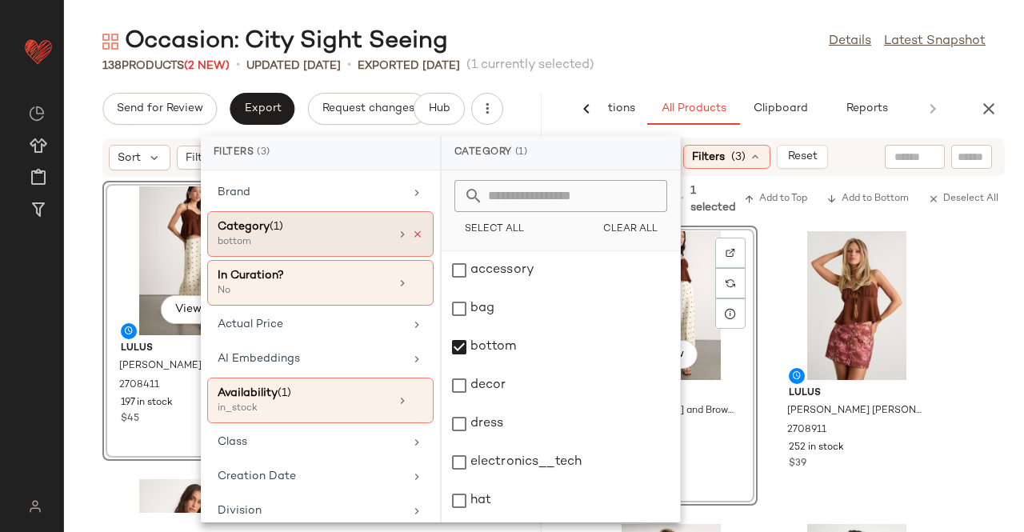
click at [414, 236] on icon at bounding box center [417, 234] width 11 height 11
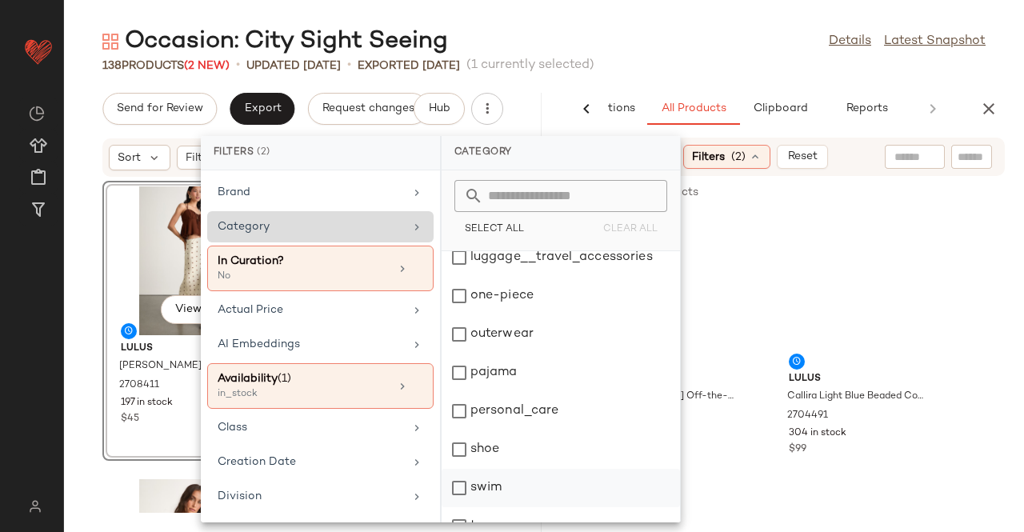
scroll to position [381, 0]
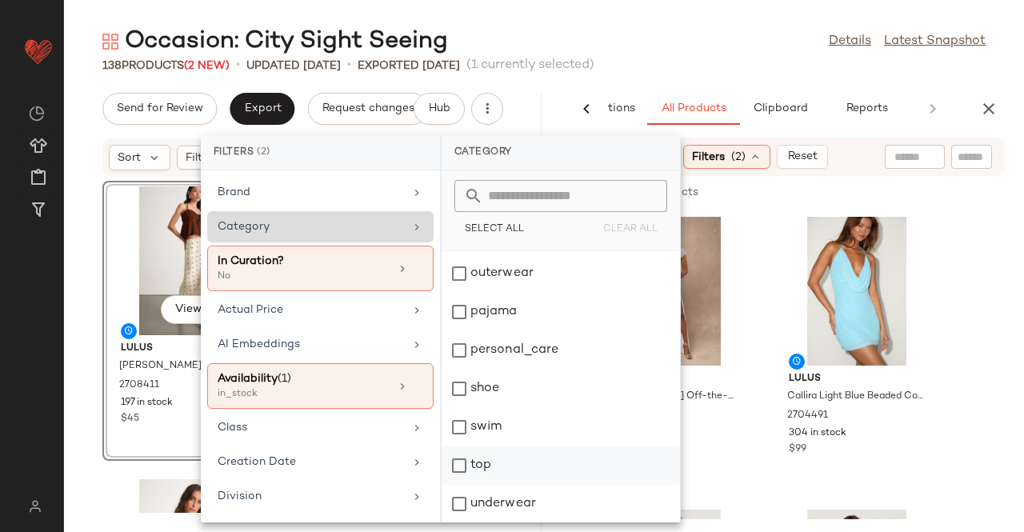
click at [481, 485] on div "top" at bounding box center [561, 504] width 238 height 38
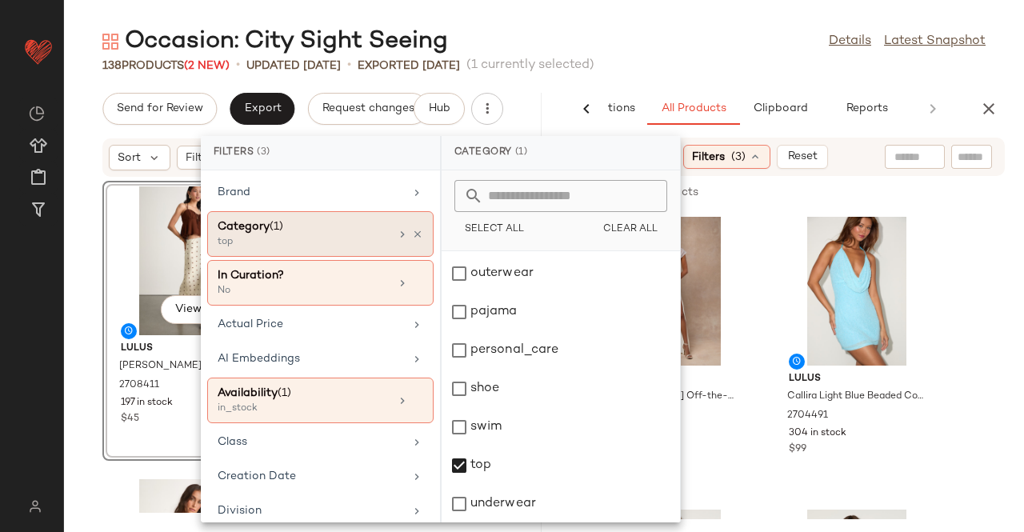
click at [990, 155] on div at bounding box center [971, 157] width 41 height 24
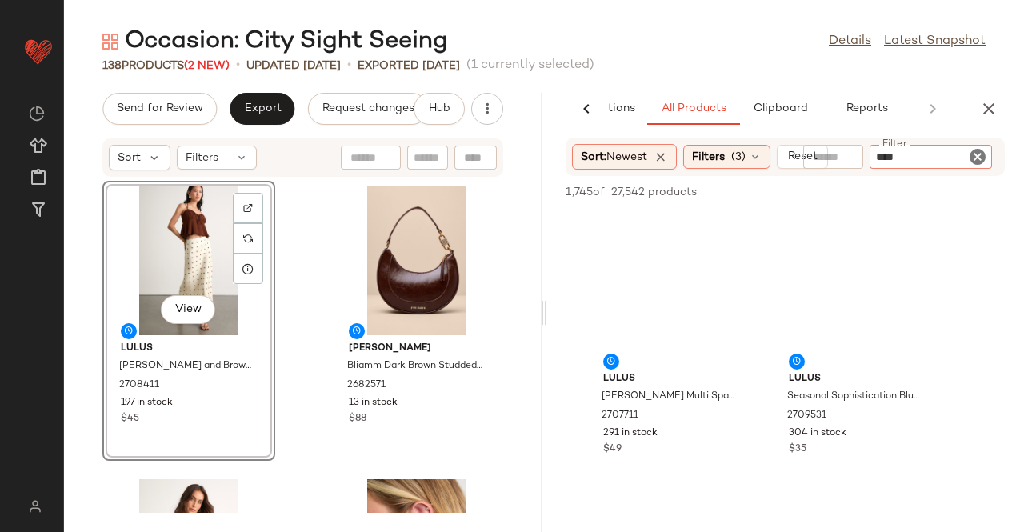
type input "*****"
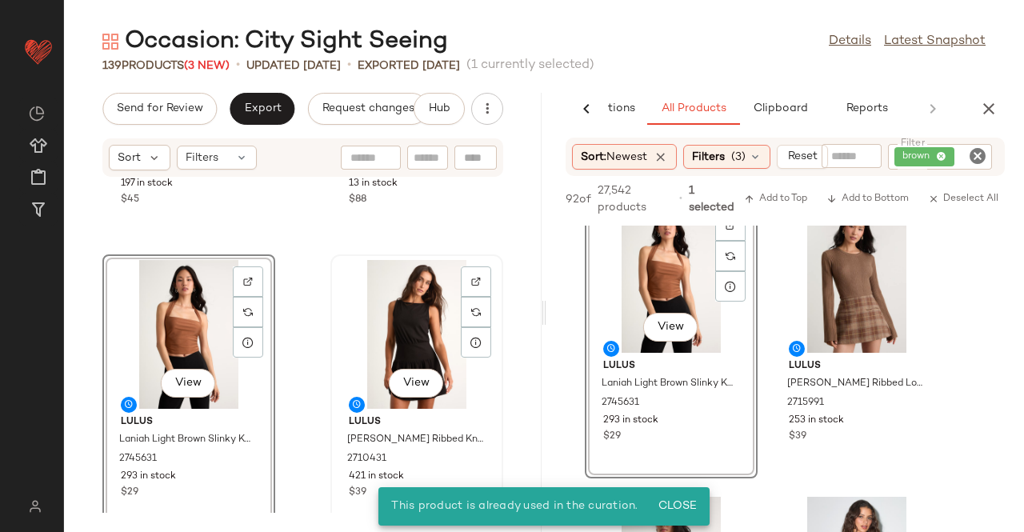
scroll to position [320, 0]
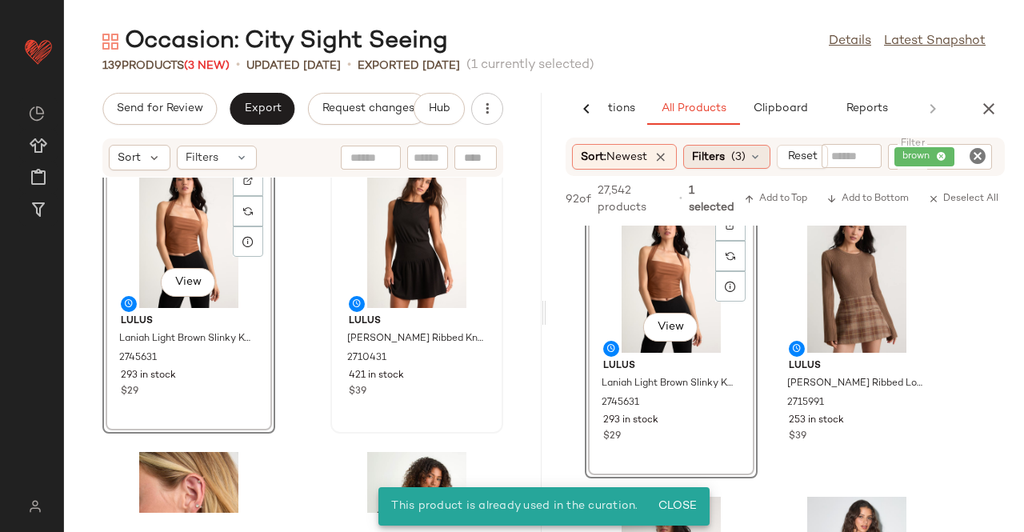
click at [733, 146] on div "Filters (3)" at bounding box center [726, 157] width 87 height 24
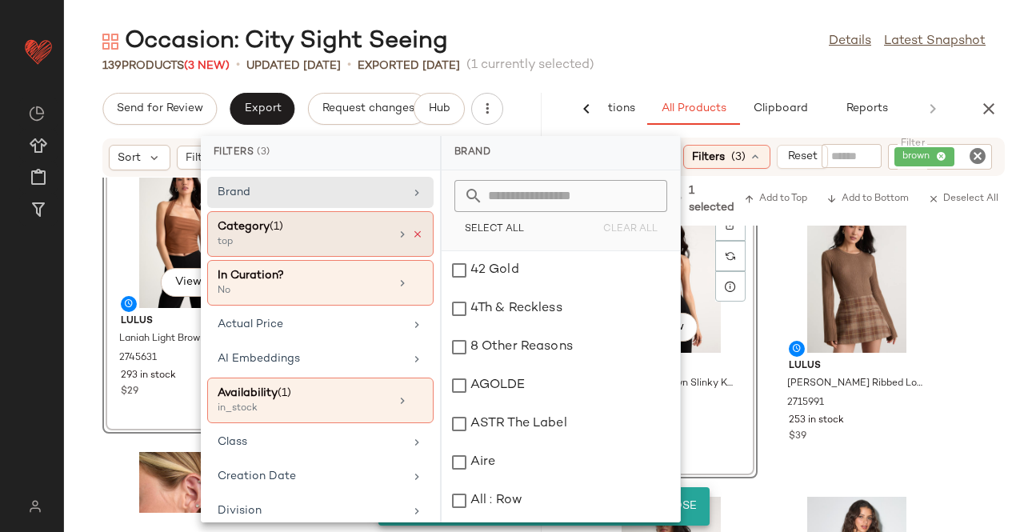
drag, startPoint x: 410, startPoint y: 228, endPoint x: 398, endPoint y: 230, distance: 11.3
click at [412, 229] on icon at bounding box center [417, 234] width 11 height 11
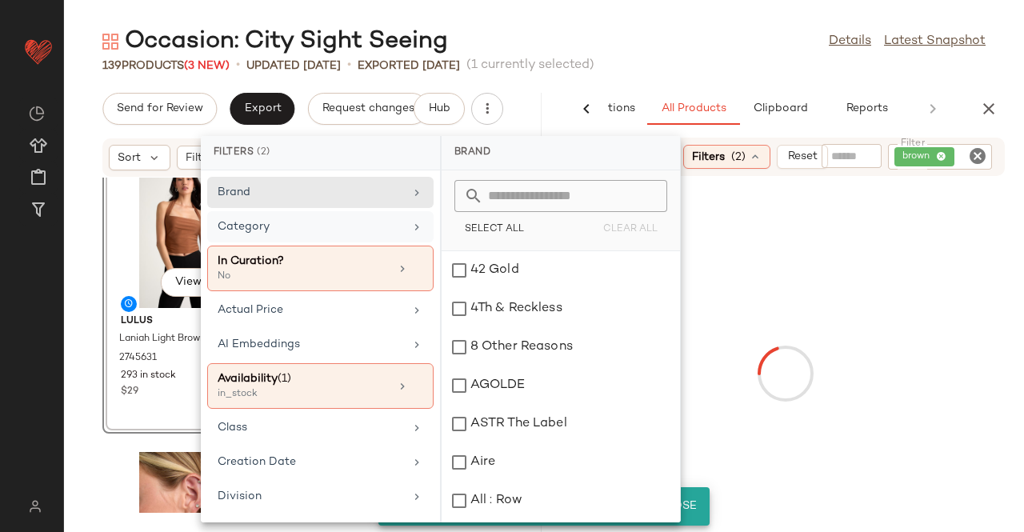
click at [391, 230] on div "Category" at bounding box center [311, 226] width 186 height 17
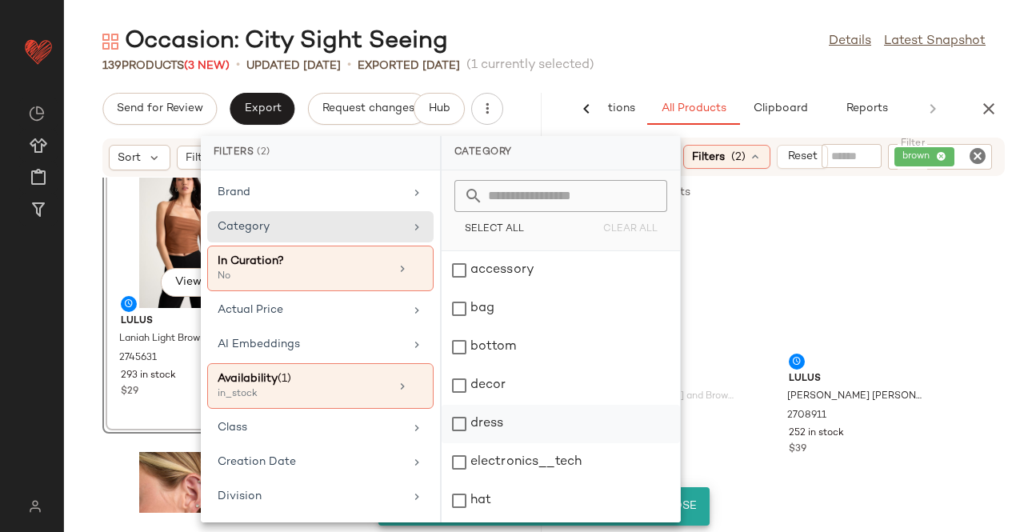
click at [530, 443] on div "dress" at bounding box center [561, 462] width 238 height 38
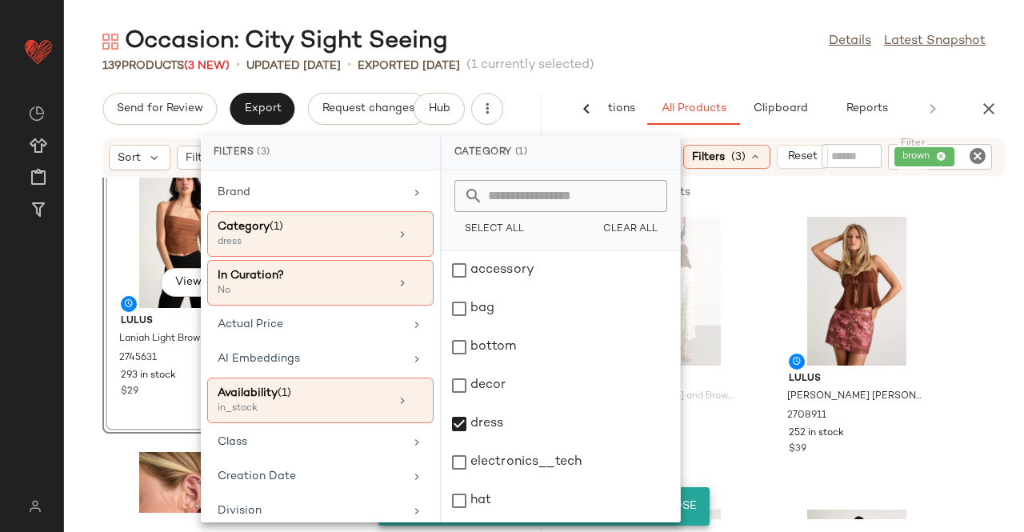
click at [948, 168] on div "brown" at bounding box center [940, 157] width 105 height 26
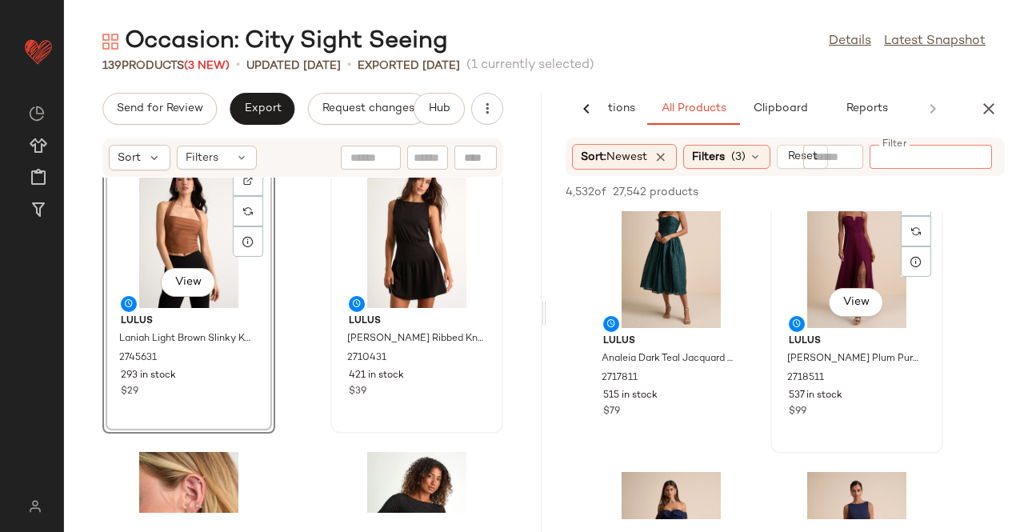
scroll to position [2400, 0]
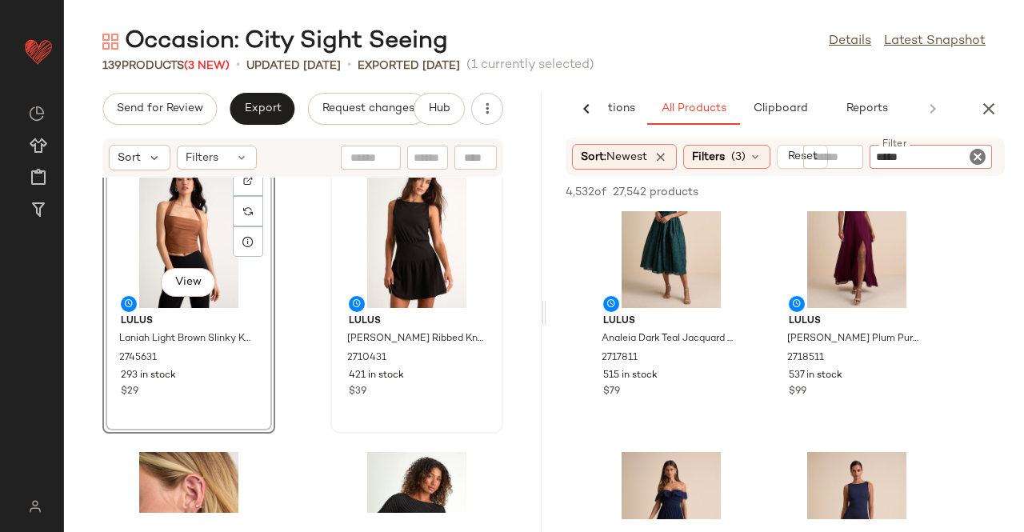
type input "******"
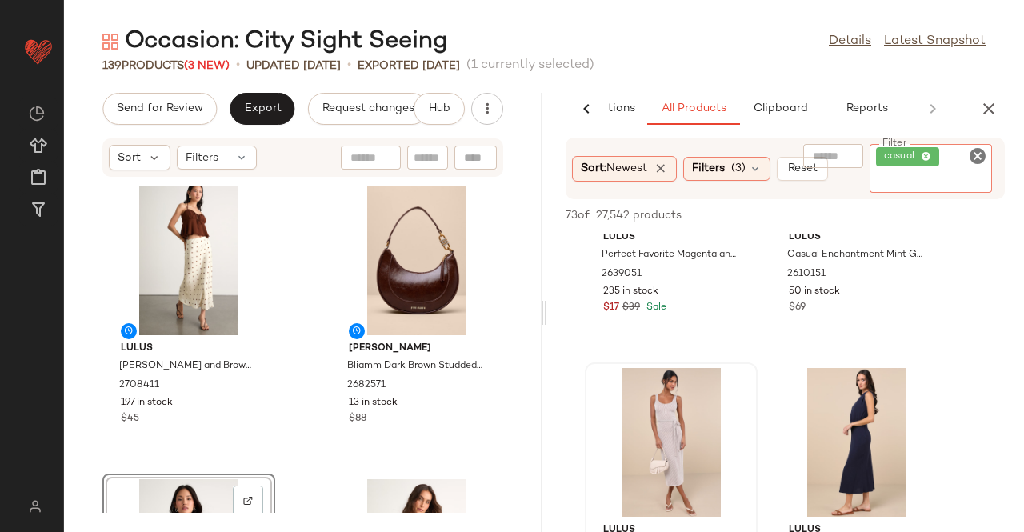
scroll to position [2960, 0]
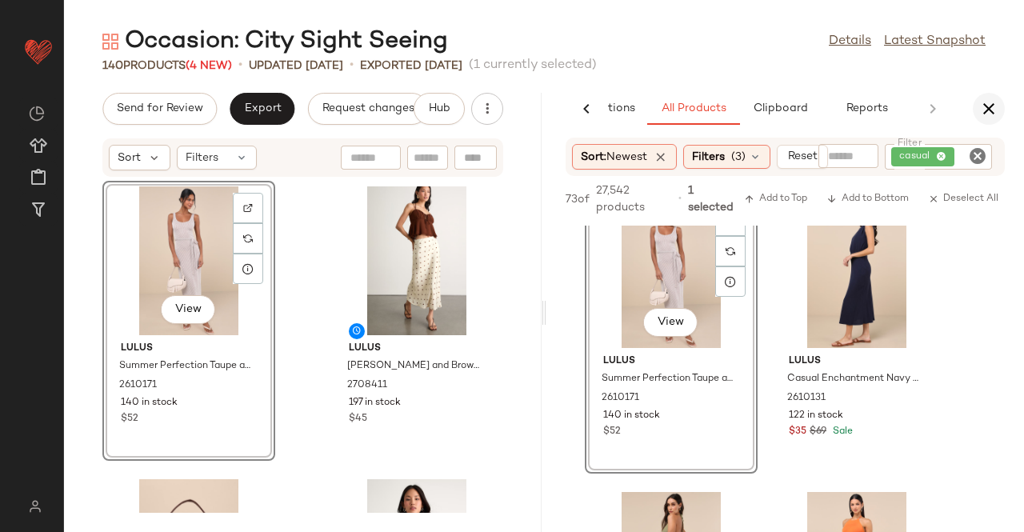
click at [1000, 116] on button "button" at bounding box center [989, 109] width 32 height 32
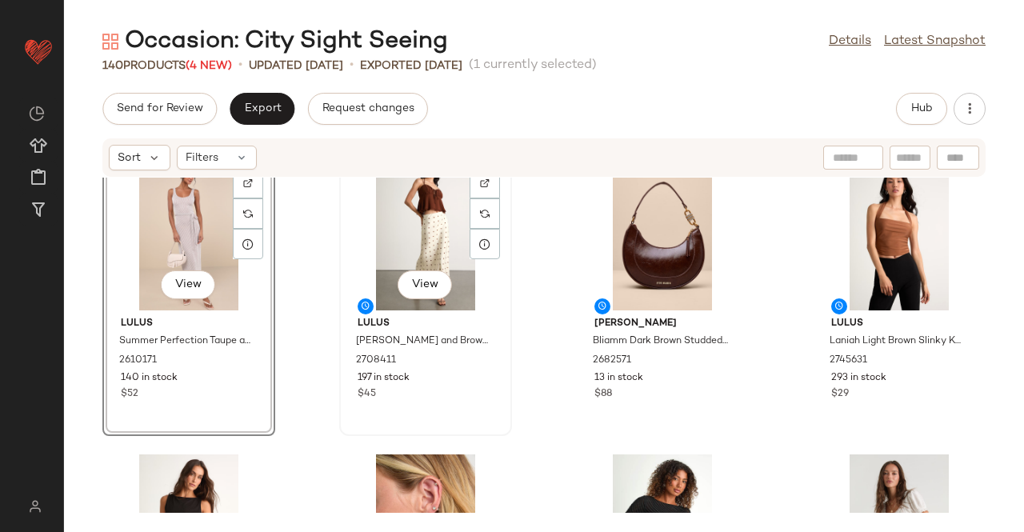
scroll to position [0, 0]
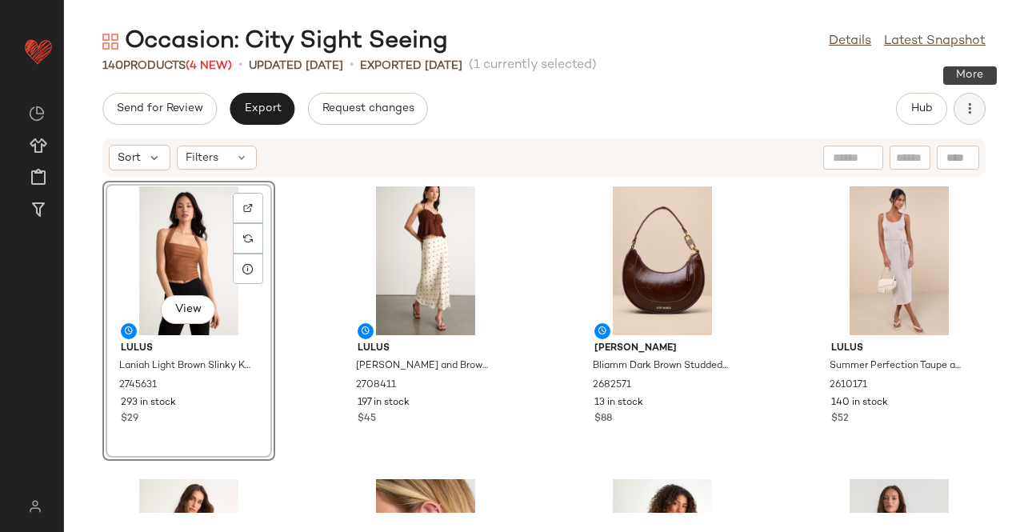
click at [970, 109] on icon "button" at bounding box center [970, 109] width 16 height 16
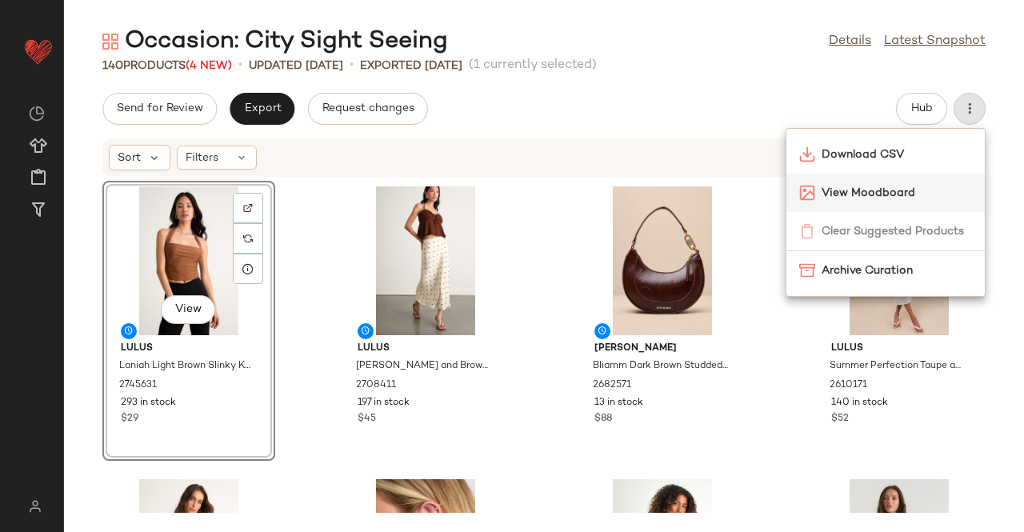
click at [878, 199] on span "View Moodboard" at bounding box center [897, 193] width 150 height 17
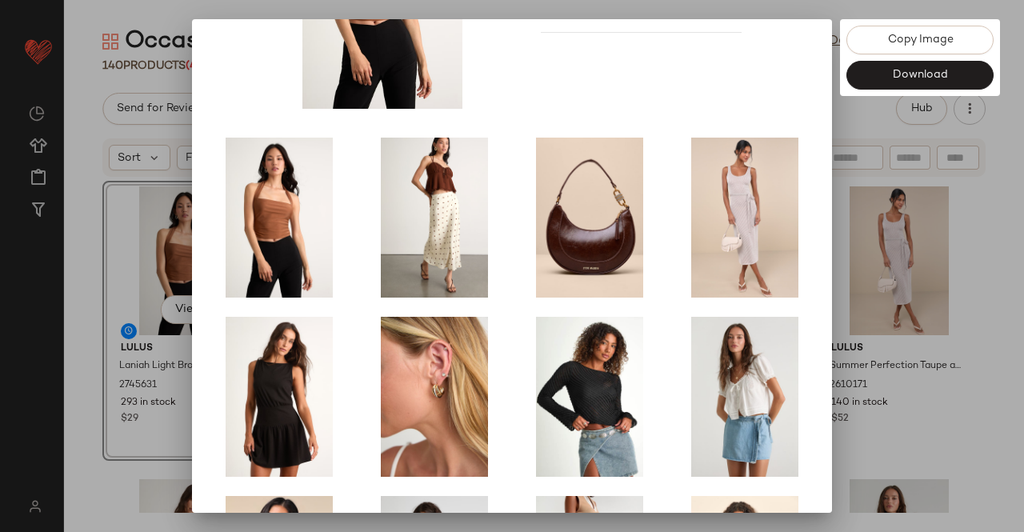
scroll to position [91, 0]
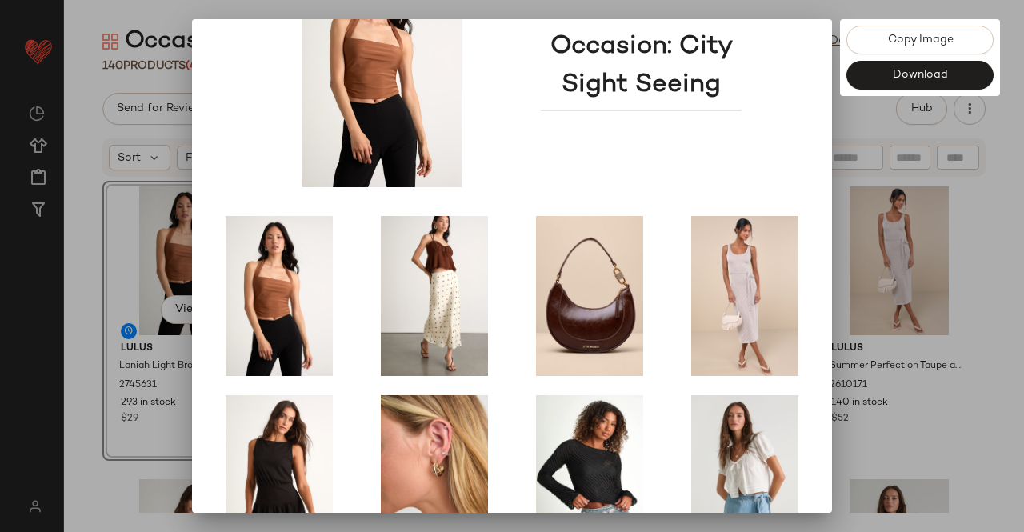
click at [1023, 234] on div at bounding box center [512, 266] width 1024 height 532
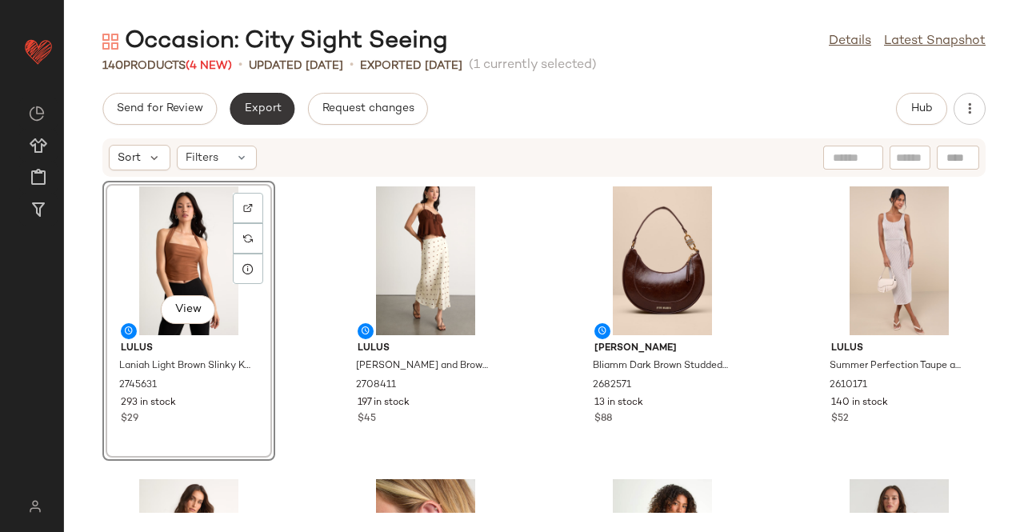
click at [238, 97] on button "Export" at bounding box center [262, 109] width 65 height 32
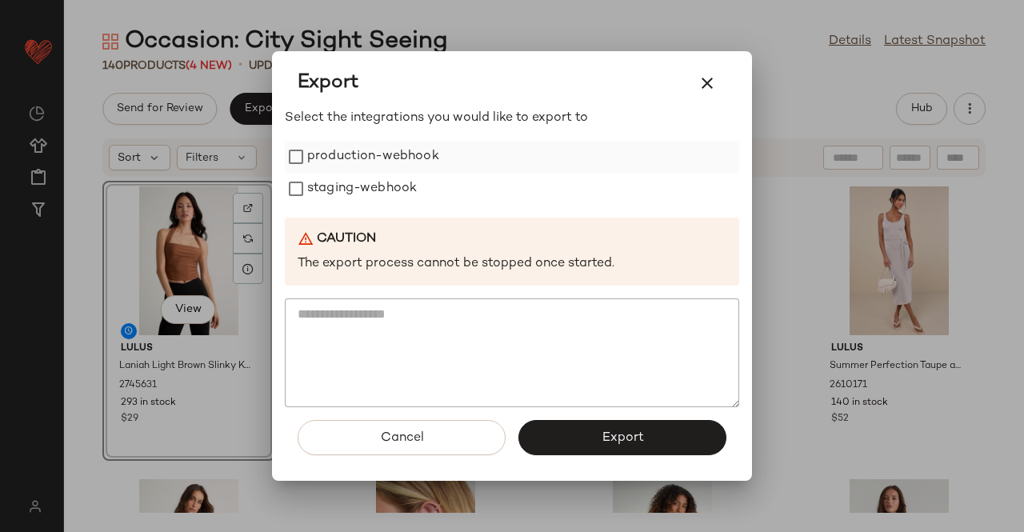
click at [365, 159] on label "production-webhook" at bounding box center [373, 157] width 132 height 32
drag, startPoint x: 364, startPoint y: 186, endPoint x: 452, endPoint y: 268, distance: 120.0
click at [365, 186] on label "staging-webhook" at bounding box center [362, 189] width 110 height 32
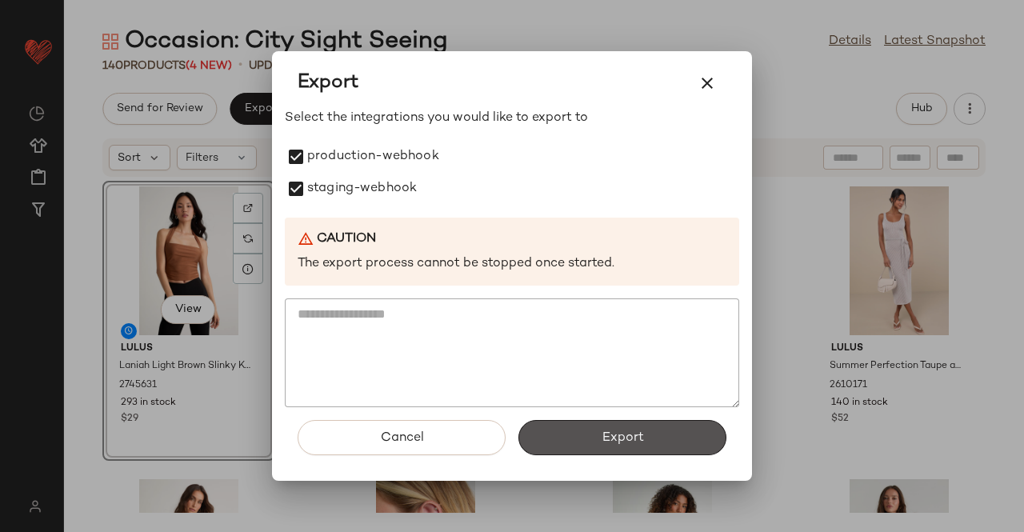
click at [619, 428] on button "Export" at bounding box center [622, 437] width 208 height 35
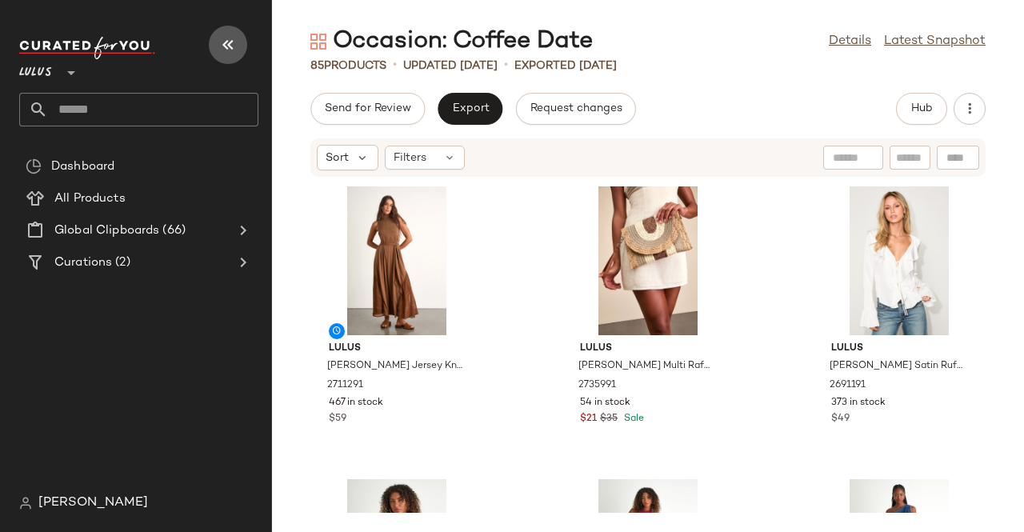
drag, startPoint x: 226, startPoint y: 44, endPoint x: 246, endPoint y: 51, distance: 22.0
click at [226, 44] on icon "button" at bounding box center [227, 44] width 19 height 19
